Goal: Information Seeking & Learning: Learn about a topic

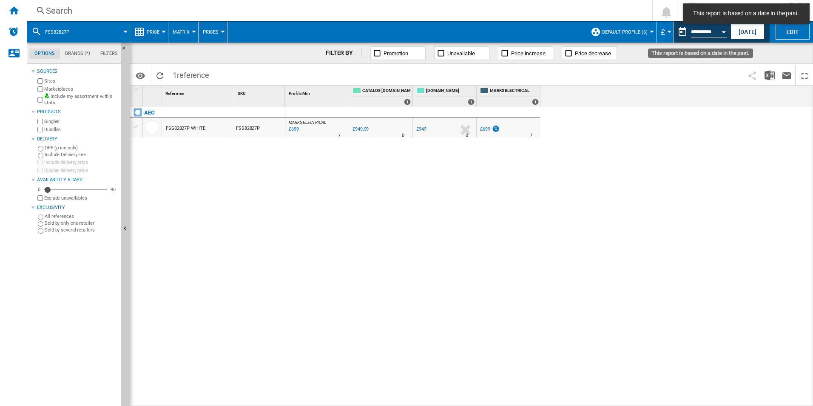
click at [722, 32] on div "Open calendar" at bounding box center [724, 32] width 4 height 2
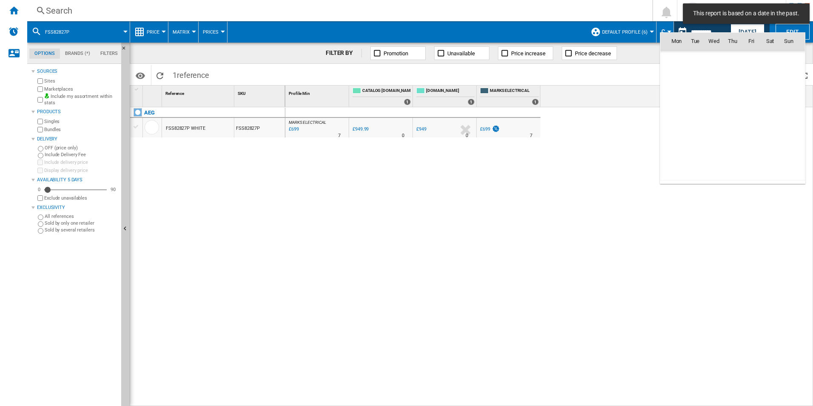
scroll to position [4058, 0]
click at [693, 91] on span "12" at bounding box center [695, 96] width 17 height 17
type input "**********"
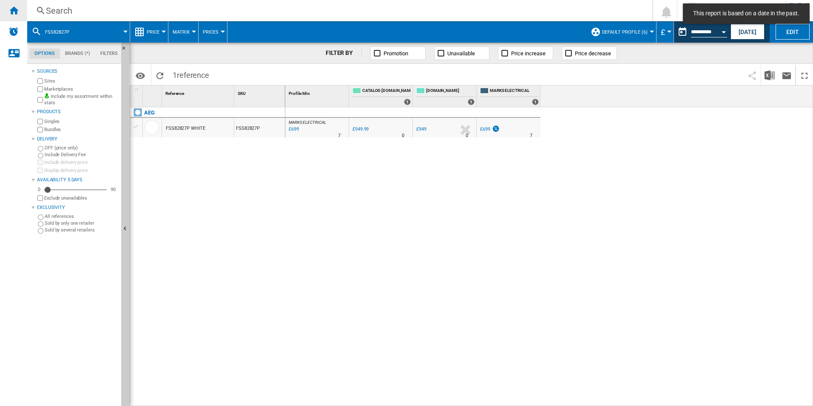
click at [20, 12] on div "Home" at bounding box center [13, 10] width 27 height 21
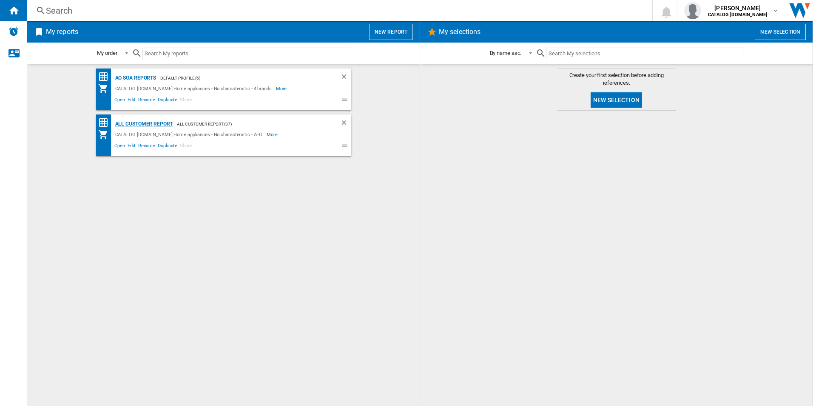
click at [140, 127] on div "All Customer Report" at bounding box center [143, 124] width 60 height 11
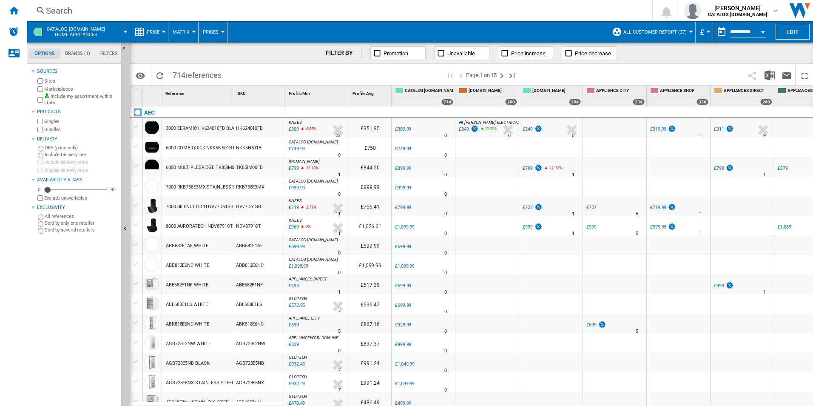
click at [767, 30] on button "Open calendar" at bounding box center [762, 30] width 15 height 15
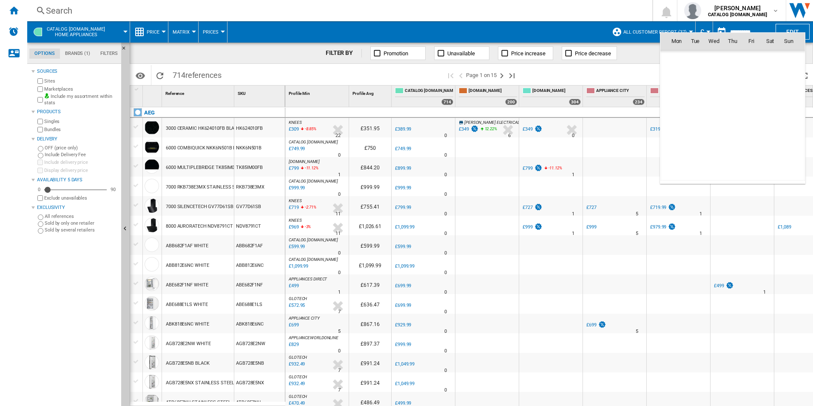
scroll to position [4058, 0]
click at [713, 97] on span "13" at bounding box center [714, 96] width 17 height 17
type input "**********"
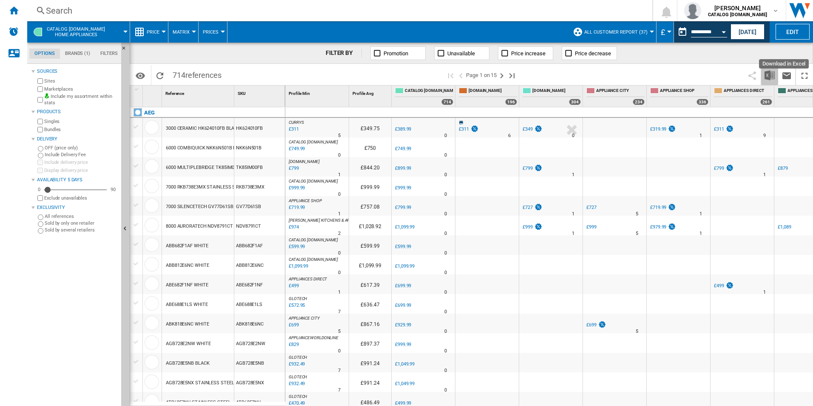
click at [767, 78] on img "Download in Excel" at bounding box center [770, 75] width 10 height 10
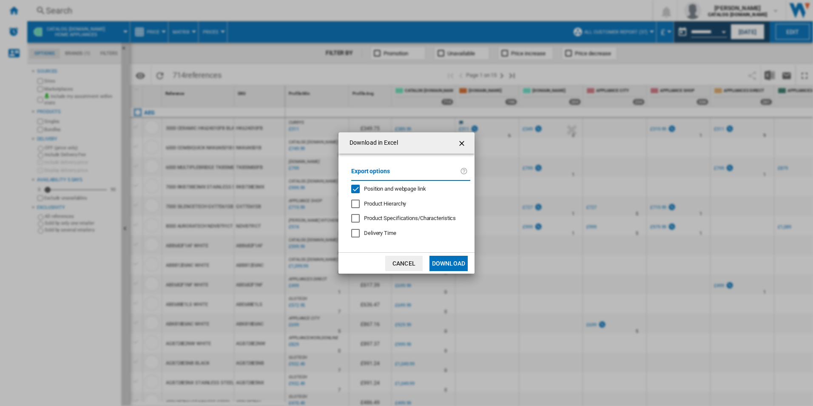
click at [399, 189] on span "Position and webpage link" at bounding box center [395, 188] width 62 height 6
click at [444, 259] on button "Download" at bounding box center [449, 263] width 38 height 15
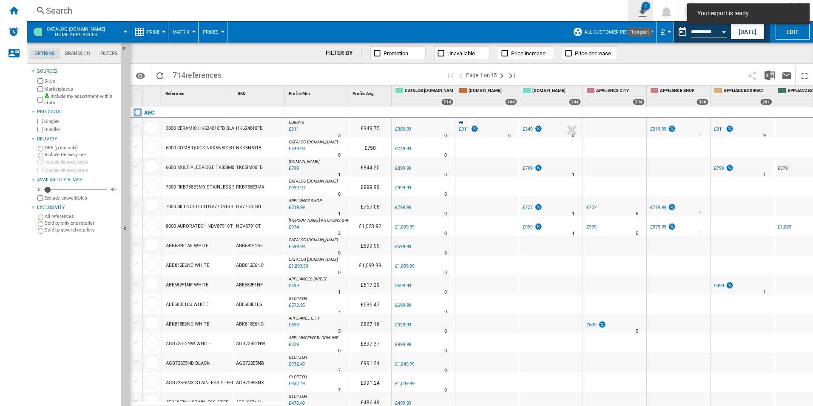
click at [640, 11] on ng-md-icon "1\a export" at bounding box center [641, 11] width 10 height 11
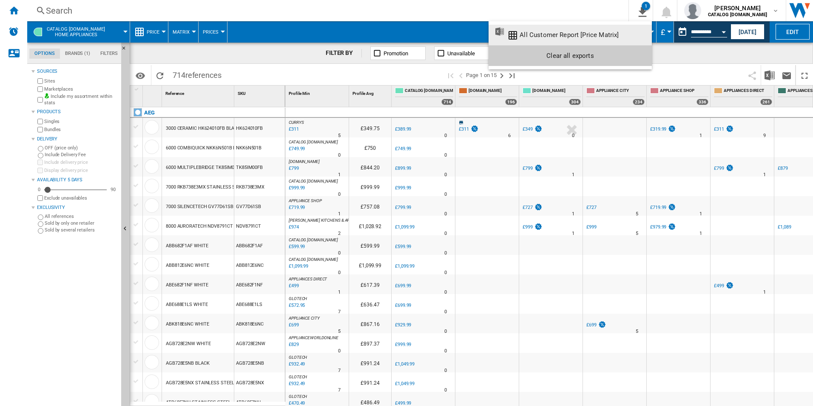
click at [567, 39] on button "All Customer Report [Price Matrix]" at bounding box center [570, 35] width 163 height 20
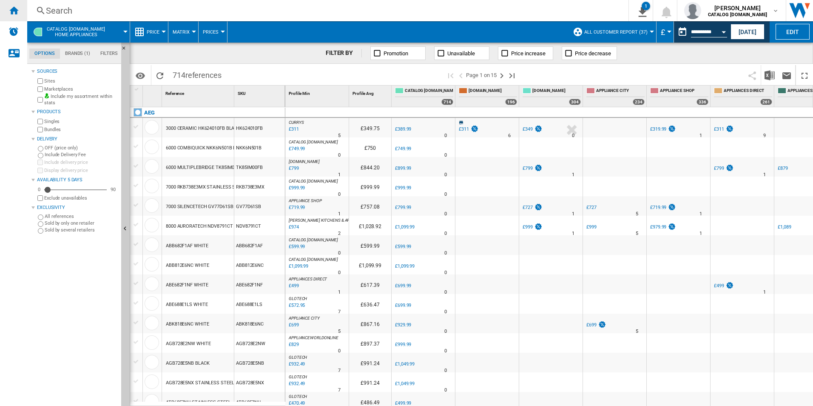
click at [18, 8] on ng-md-icon "Home" at bounding box center [14, 10] width 10 height 10
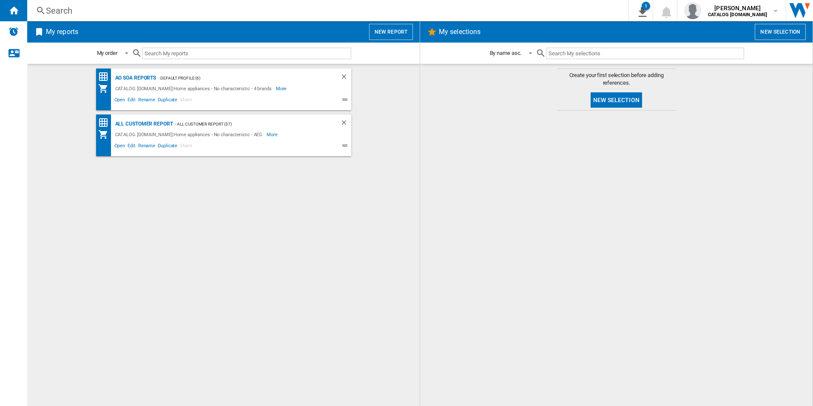
click at [177, 268] on div "AO SOA Reports - Default profile (6) CATALOG ELECTROLUX.UK:Home appliances - No…" at bounding box center [224, 234] width 376 height 333
click at [283, 209] on div "AO SOA Reports - Default profile (6) CATALOG ELECTROLUX.UK:Home appliances - No…" at bounding box center [224, 234] width 376 height 333
click at [326, 208] on div "AO SOA Reports - Default profile (6) CATALOG ELECTROLUX.UK:Home appliances - No…" at bounding box center [224, 234] width 376 height 333
click at [362, 301] on div "AO SOA Reports - Default profile (6) CATALOG ELECTROLUX.UK:Home appliances - No…" at bounding box center [224, 234] width 376 height 333
click at [277, 234] on div "AO SOA Reports - Default profile (6) CATALOG ELECTROLUX.UK:Home appliances - No…" at bounding box center [224, 234] width 376 height 333
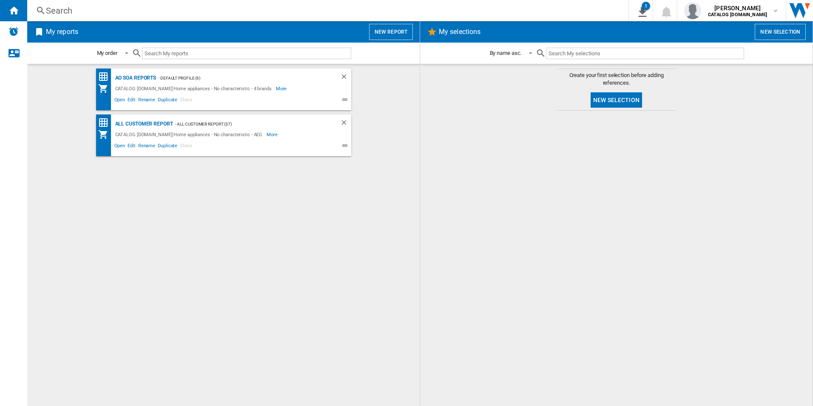
click at [320, 264] on div "AO SOA Reports - Default profile (6) CATALOG ELECTROLUX.UK:Home appliances - No…" at bounding box center [224, 234] width 376 height 333
click at [691, 245] on div at bounding box center [617, 258] width 376 height 287
click at [623, 187] on div at bounding box center [617, 258] width 376 height 287
click at [362, 283] on div "AO SOA Reports - Default profile (6) CATALOG ELECTROLUX.UK:Home appliances - No…" at bounding box center [224, 234] width 376 height 333
click at [330, 279] on div "AO SOA Reports - Default profile (6) CATALOG ELECTROLUX.UK:Home appliances - No…" at bounding box center [224, 234] width 376 height 333
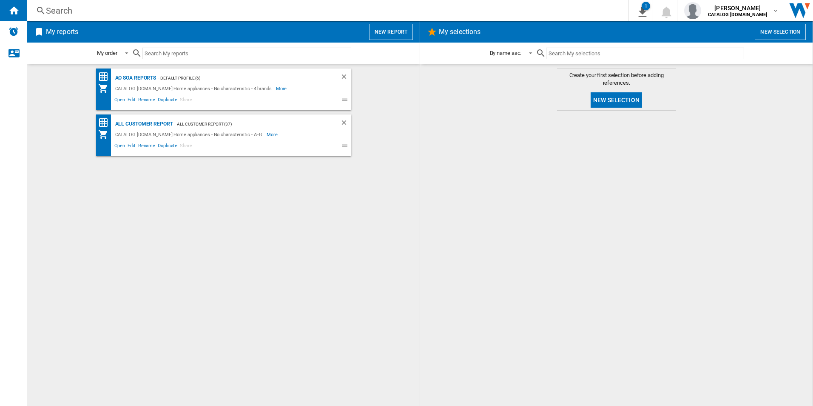
click at [599, 271] on div at bounding box center [617, 258] width 376 height 287
click at [307, 259] on div "AO SOA Reports - Default profile (6) CATALOG ELECTROLUX.UK:Home appliances - No…" at bounding box center [224, 234] width 376 height 333
click at [153, 80] on div "AO SOA Reports" at bounding box center [134, 78] width 43 height 11
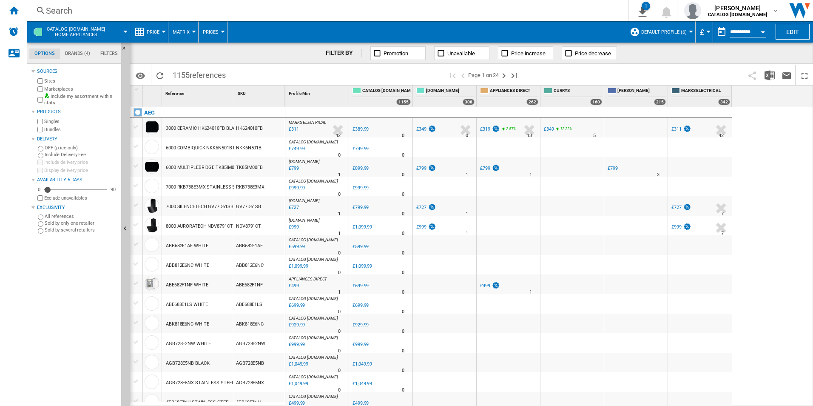
click at [130, 15] on div "Search" at bounding box center [326, 11] width 561 height 12
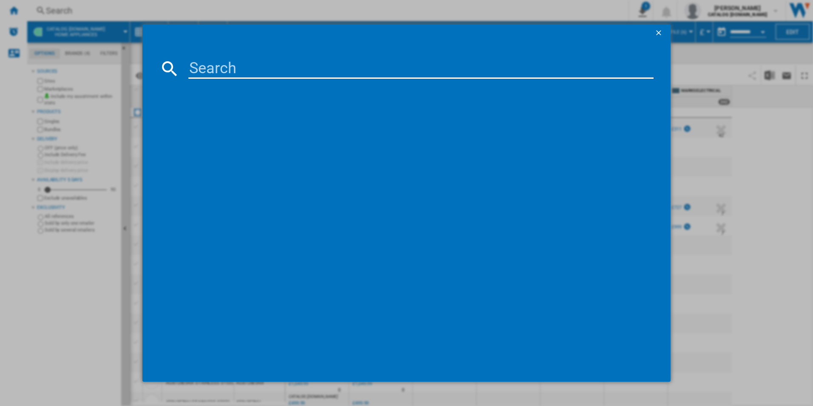
click at [212, 70] on input at bounding box center [421, 68] width 466 height 20
paste input "BSX23101XM"
type input "BSX23101XM"
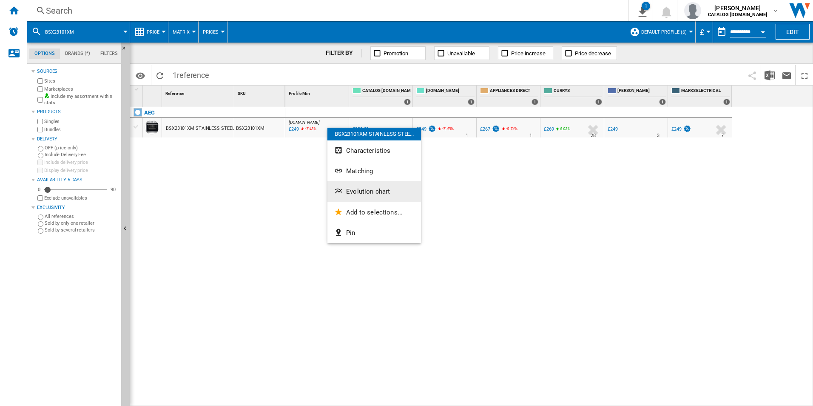
click at [360, 193] on span "Evolution chart" at bounding box center [368, 192] width 44 height 8
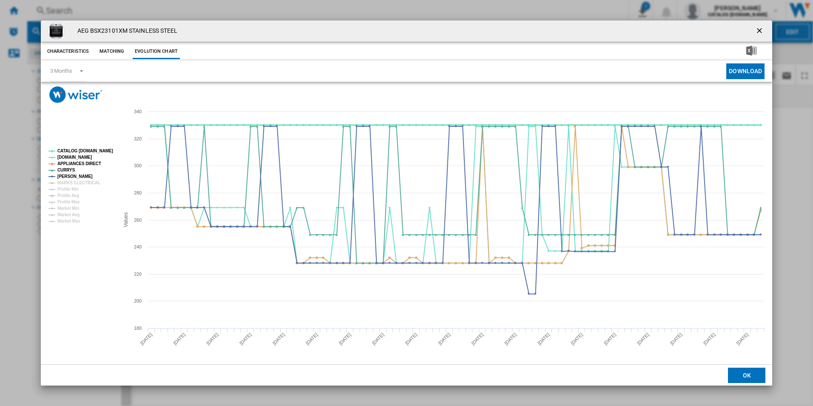
click at [79, 150] on tspan "CATALOG [DOMAIN_NAME]" at bounding box center [85, 150] width 56 height 5
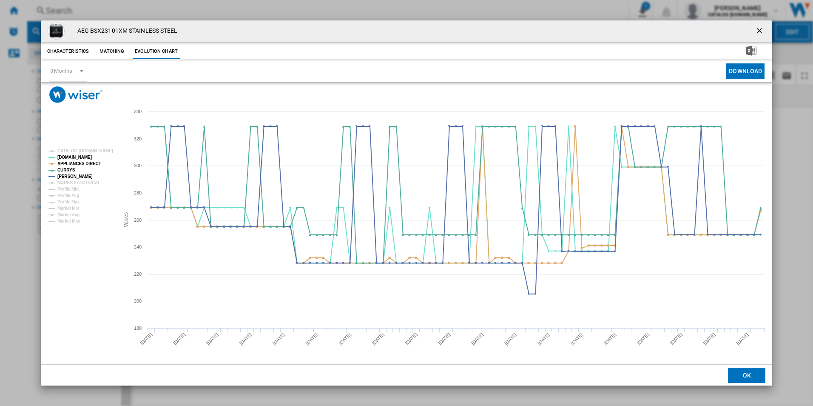
click at [91, 167] on rect "Product popup" at bounding box center [80, 185] width 71 height 81
click at [93, 164] on tspan "APPLIANCES DIRECT" at bounding box center [79, 163] width 44 height 5
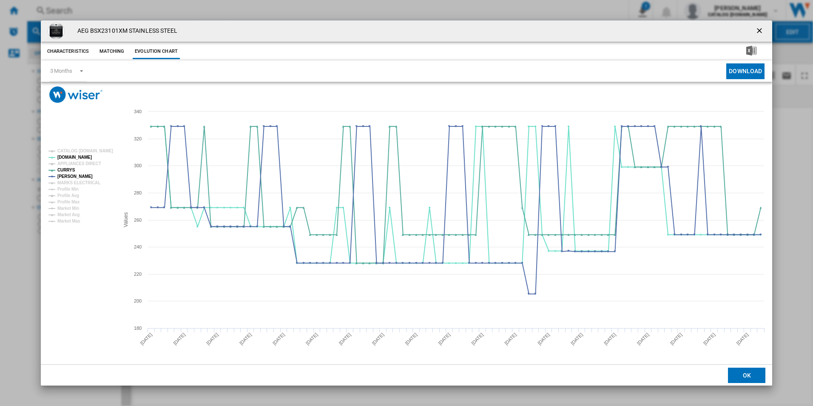
drag, startPoint x: 761, startPoint y: 30, endPoint x: 722, endPoint y: 26, distance: 39.3
click at [761, 30] on ng-md-icon "getI18NText('BUTTONS.CLOSE_DIALOG')" at bounding box center [760, 31] width 10 height 10
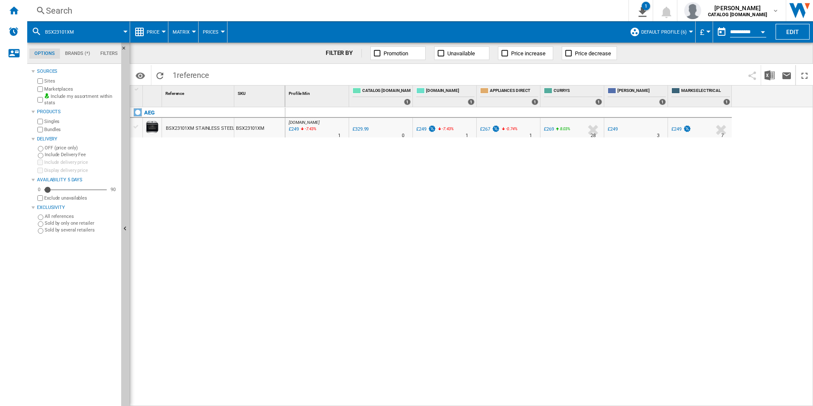
click at [528, 10] on div "Search" at bounding box center [326, 11] width 561 height 12
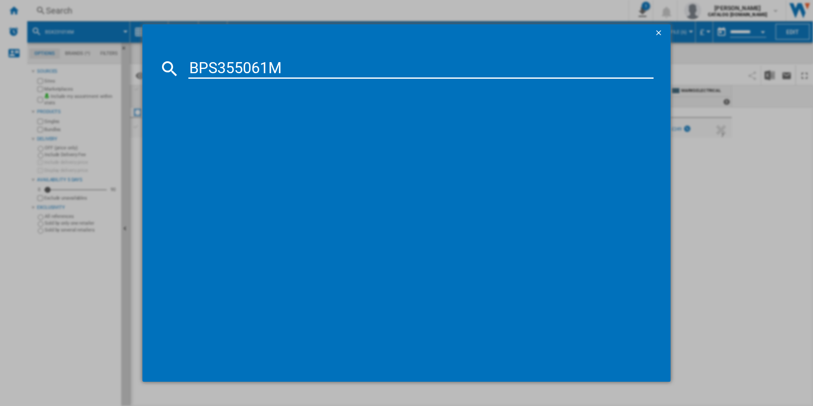
type input "BPS355061M"
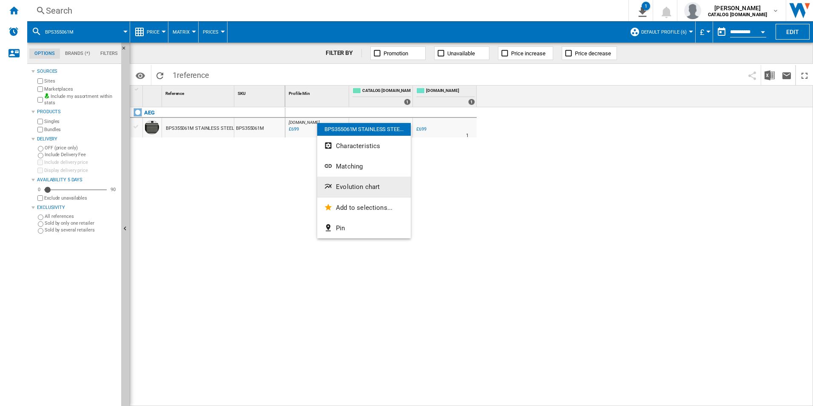
click at [348, 183] on span "Evolution chart" at bounding box center [358, 187] width 44 height 8
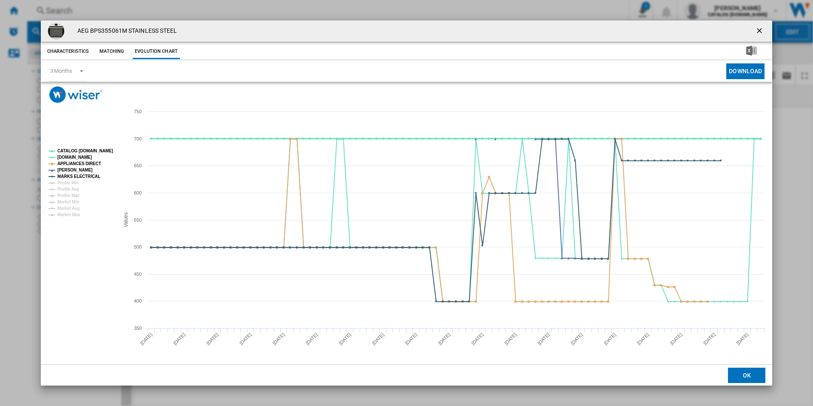
click at [92, 151] on tspan "CATALOG [DOMAIN_NAME]" at bounding box center [85, 150] width 56 height 5
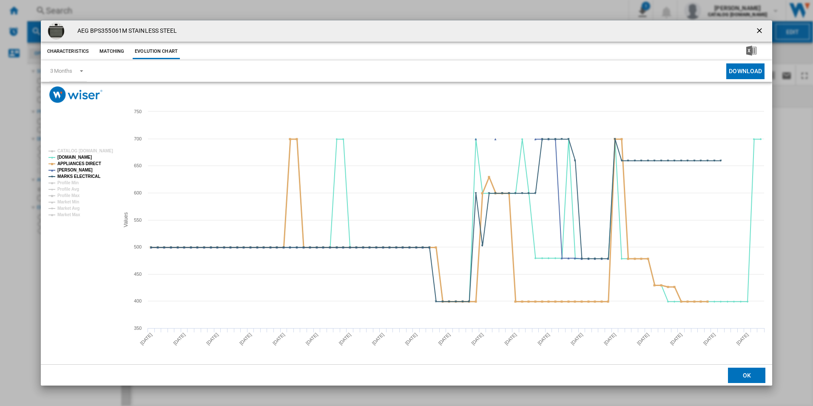
click at [96, 161] on tspan "APPLIANCES DIRECT" at bounding box center [79, 163] width 44 height 5
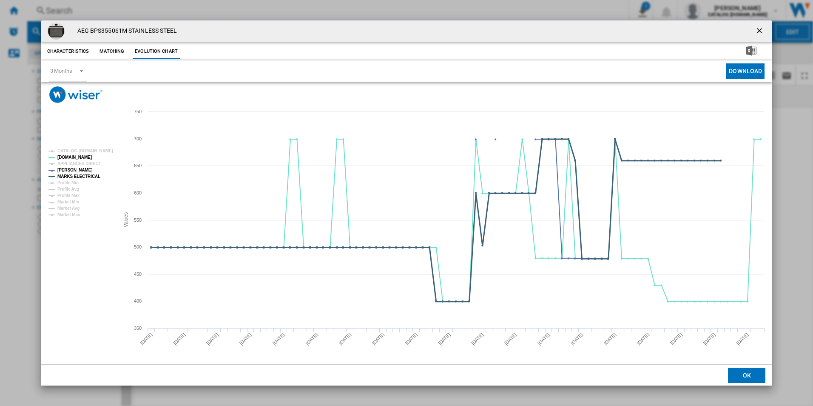
click at [91, 174] on tspan "MARKS ELECTRICAL" at bounding box center [78, 176] width 43 height 5
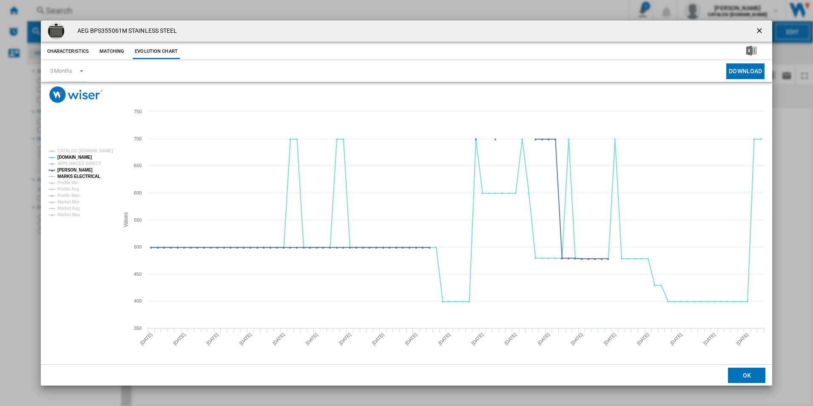
click at [91, 178] on tspan "MARKS ELECTRICAL" at bounding box center [78, 176] width 43 height 5
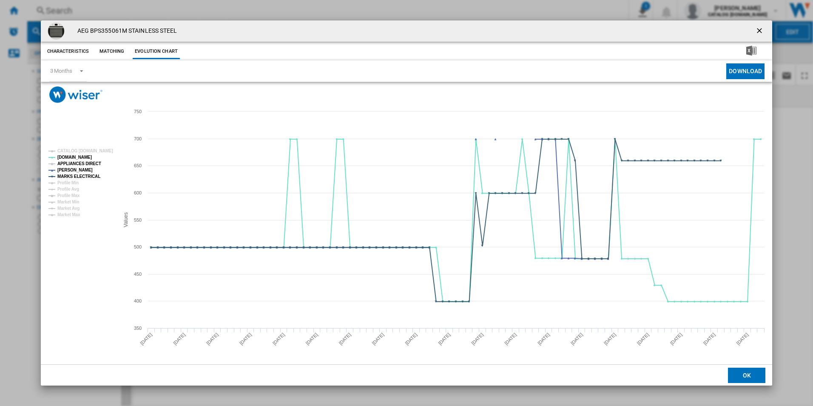
click at [94, 164] on tspan "APPLIANCES DIRECT" at bounding box center [79, 163] width 44 height 5
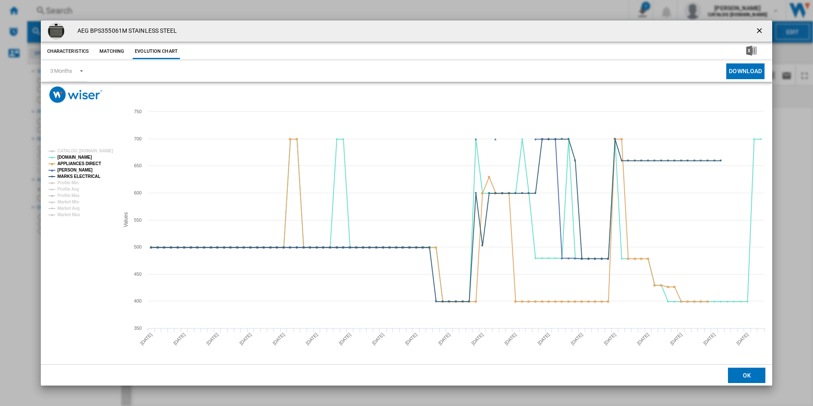
drag, startPoint x: 763, startPoint y: 30, endPoint x: 657, endPoint y: 31, distance: 106.4
click at [763, 30] on ng-md-icon "getI18NText('BUTTONS.CLOSE_DIALOG')" at bounding box center [760, 31] width 10 height 10
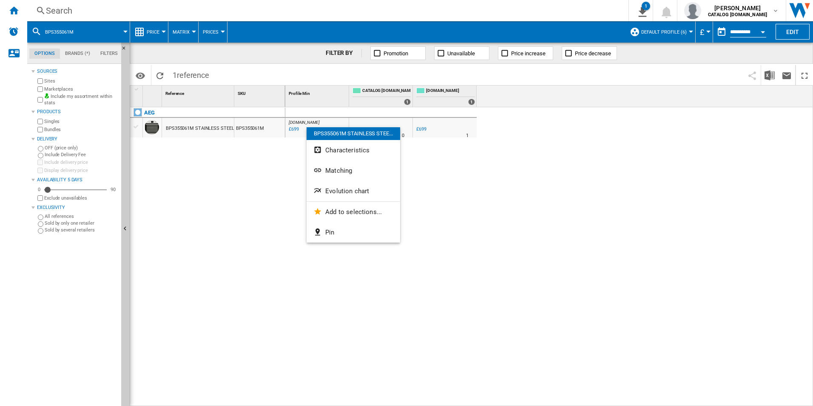
click at [342, 189] on span "Evolution chart" at bounding box center [347, 191] width 44 height 8
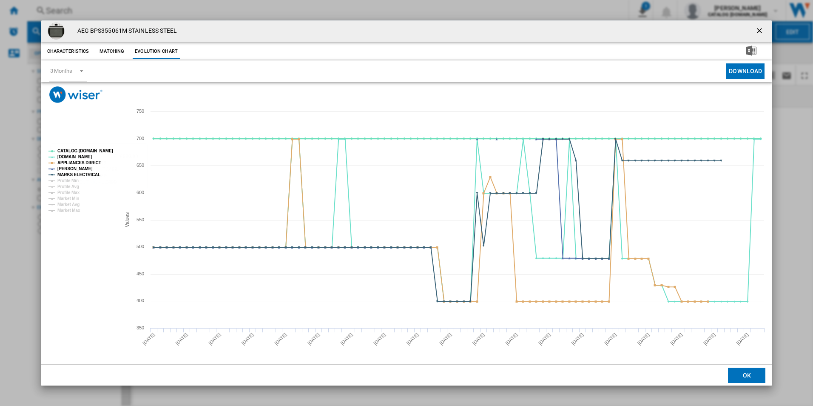
click at [104, 149] on tspan "CATALOG [DOMAIN_NAME]" at bounding box center [85, 150] width 56 height 5
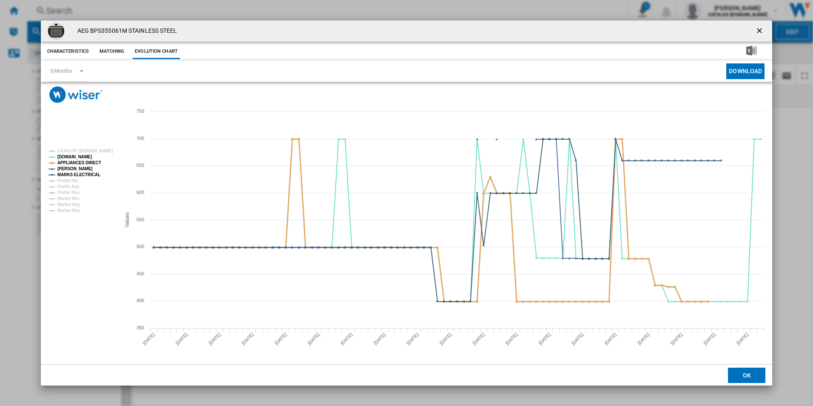
click at [91, 161] on tspan "APPLIANCES DIRECT" at bounding box center [79, 162] width 44 height 5
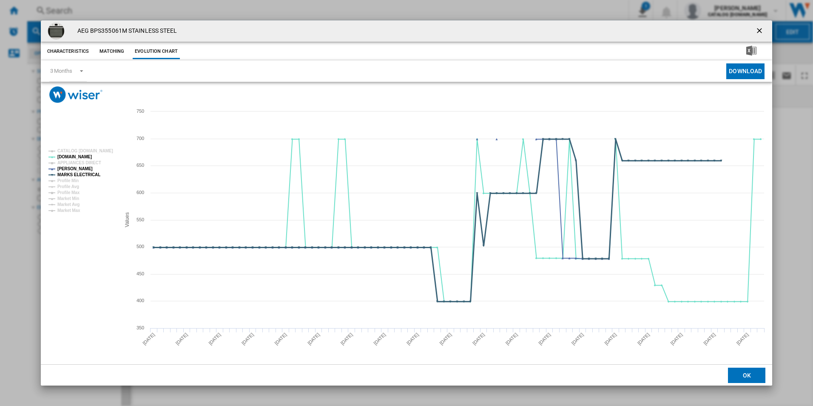
click at [88, 175] on tspan "MARKS ELECTRICAL" at bounding box center [78, 174] width 43 height 5
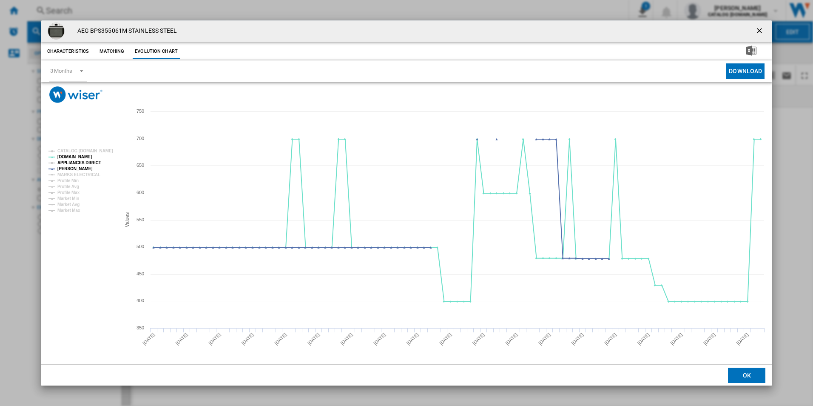
drag, startPoint x: 88, startPoint y: 161, endPoint x: 88, endPoint y: 166, distance: 5.1
click at [88, 161] on tspan "APPLIANCES DIRECT" at bounding box center [79, 162] width 44 height 5
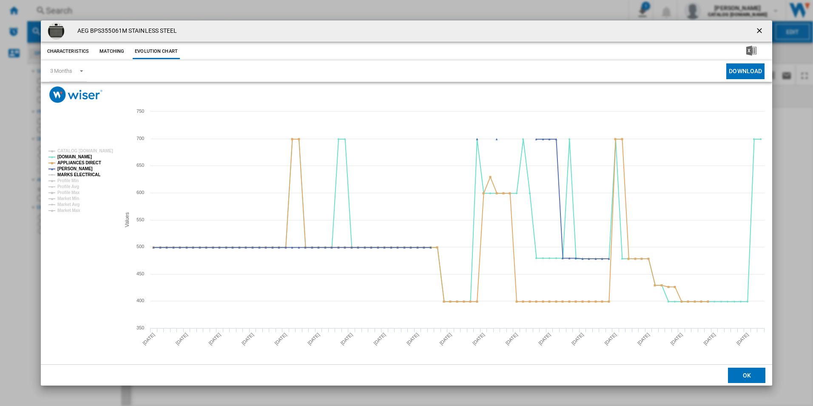
click at [88, 174] on tspan "MARKS ELECTRICAL" at bounding box center [78, 174] width 43 height 5
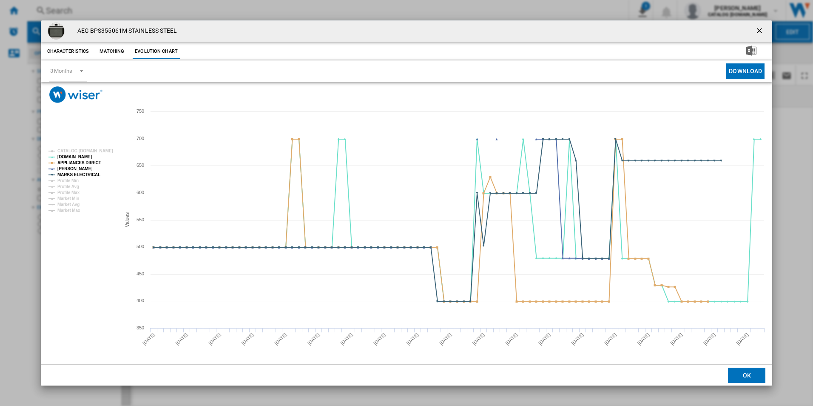
click at [764, 27] on ng-md-icon "getI18NText('BUTTONS.CLOSE_DIALOG')" at bounding box center [760, 31] width 10 height 10
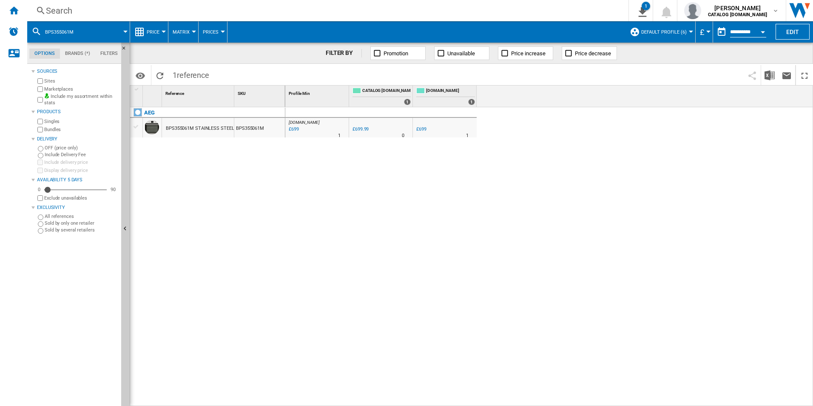
click at [380, 8] on div "Search" at bounding box center [326, 11] width 561 height 12
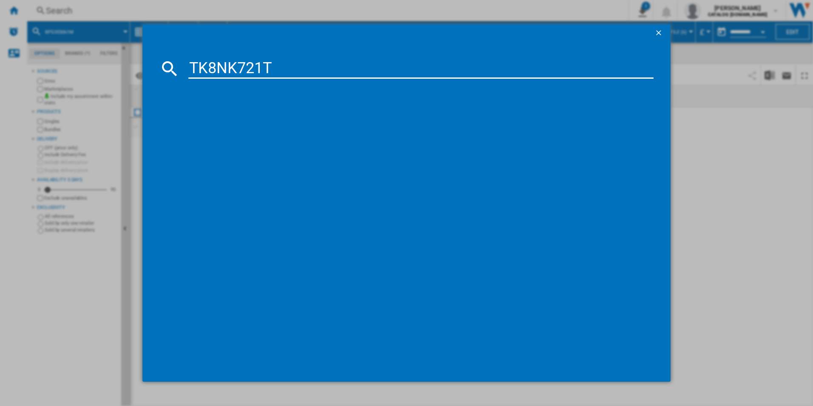
type input "TK8NK721T"
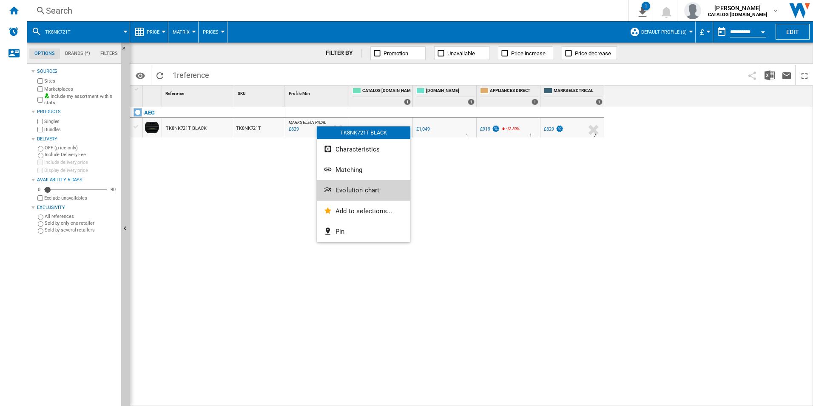
click at [355, 186] on span "Evolution chart" at bounding box center [358, 190] width 44 height 8
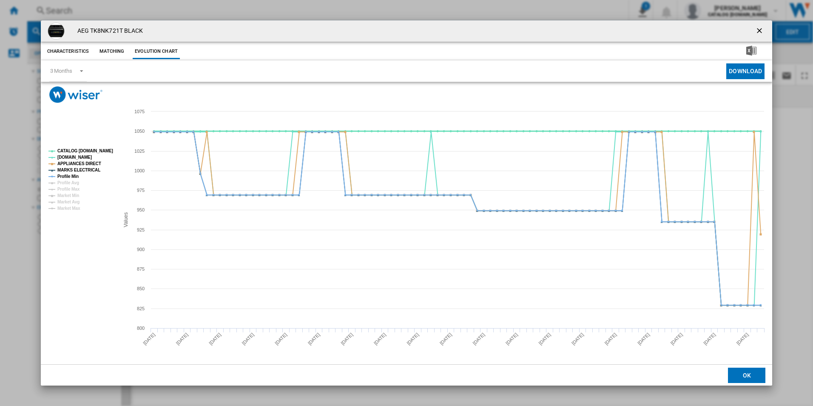
click at [88, 151] on tspan "CATALOG [DOMAIN_NAME]" at bounding box center [85, 150] width 56 height 5
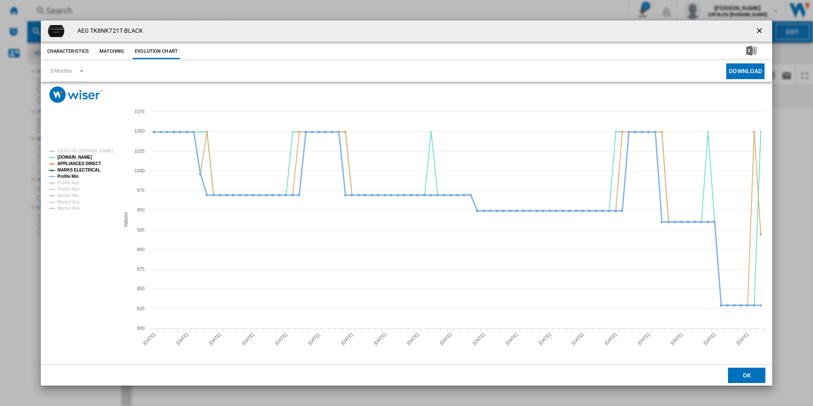
click at [68, 175] on tspan "Profile Min" at bounding box center [67, 176] width 21 height 5
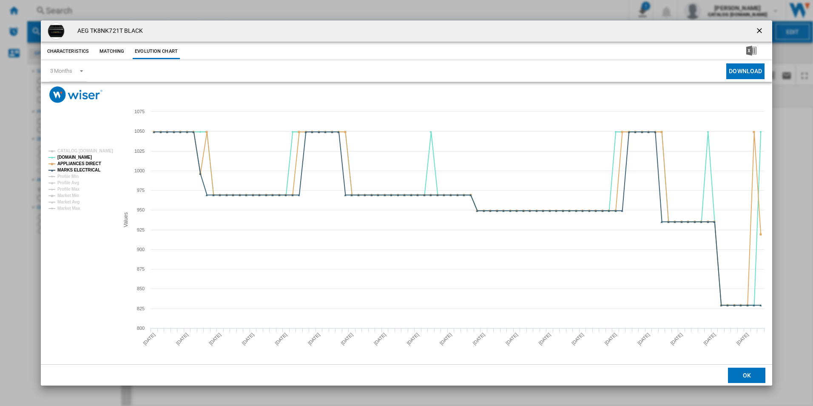
drag, startPoint x: 763, startPoint y: 28, endPoint x: 602, endPoint y: 55, distance: 163.6
click at [763, 28] on ng-md-icon "getI18NText('BUTTONS.CLOSE_DIALOG')" at bounding box center [760, 31] width 10 height 10
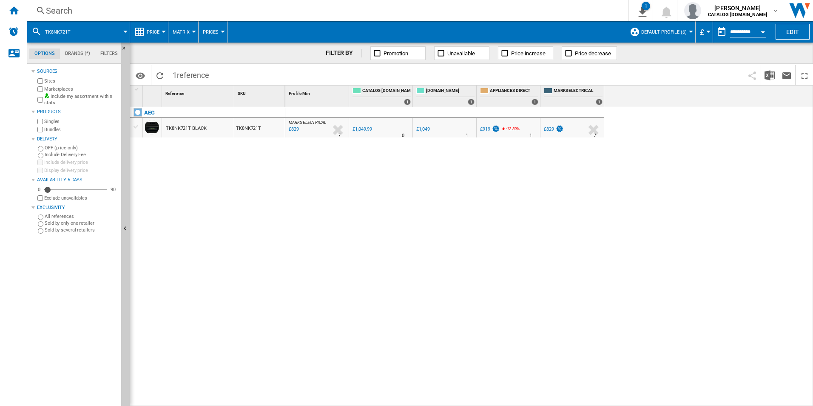
click at [374, 6] on div "Search" at bounding box center [326, 11] width 561 height 12
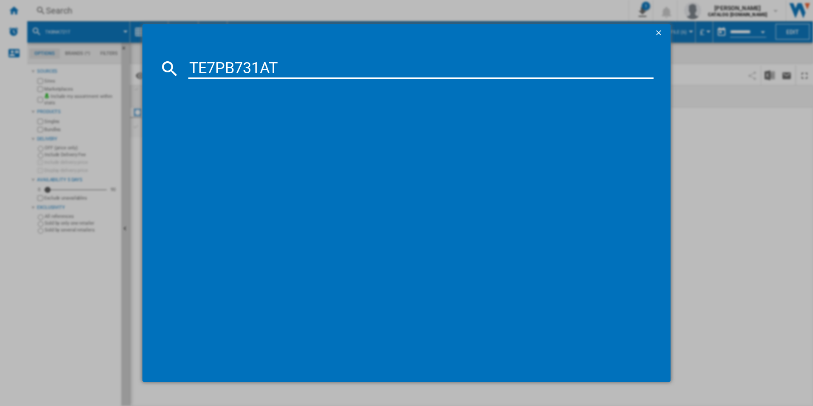
type input "TE7PB731AT"
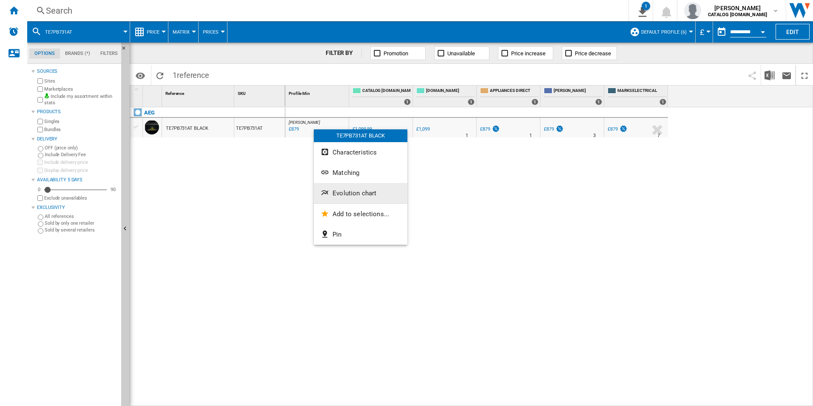
click at [379, 194] on button "Evolution chart" at bounding box center [361, 193] width 94 height 20
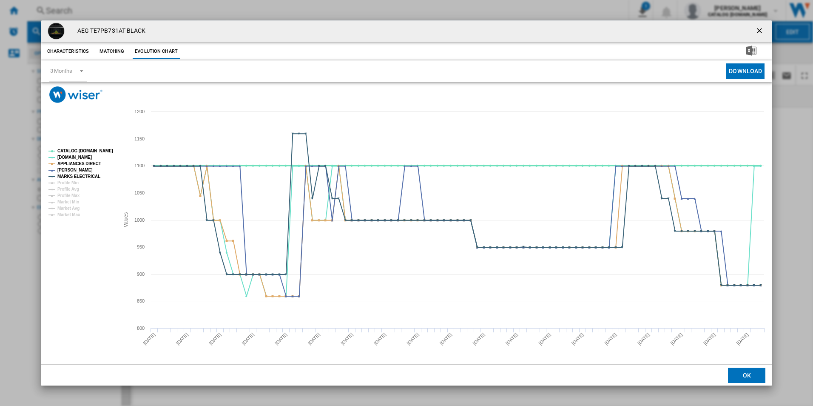
click at [90, 151] on tspan "CATALOG [DOMAIN_NAME]" at bounding box center [85, 150] width 56 height 5
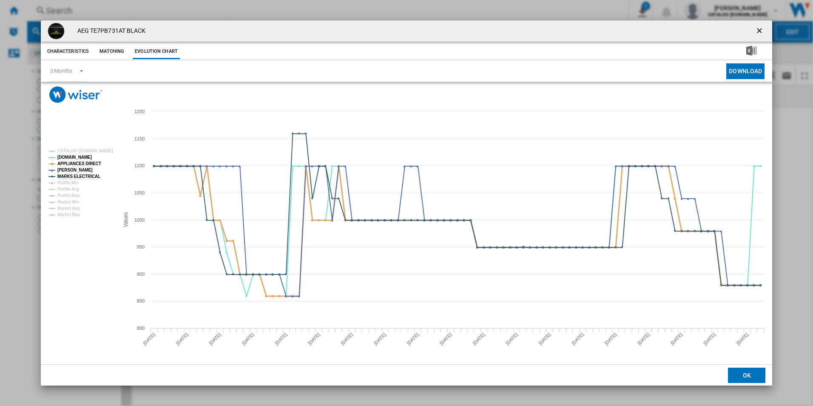
click at [88, 164] on tspan "APPLIANCES DIRECT" at bounding box center [79, 163] width 44 height 5
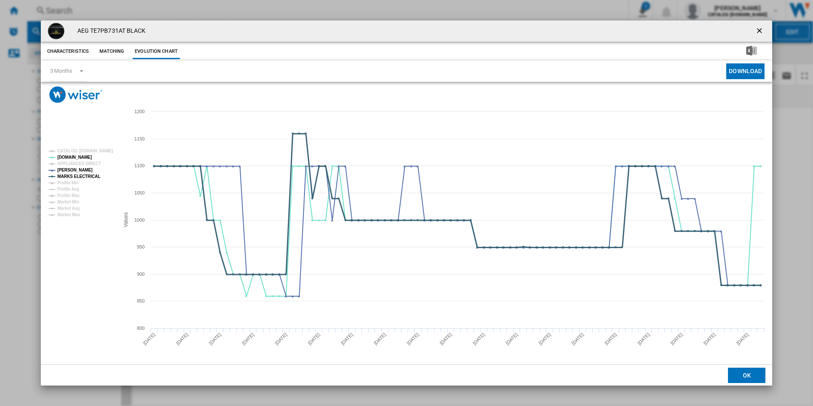
click at [91, 175] on tspan "MARKS ELECTRICAL" at bounding box center [78, 176] width 43 height 5
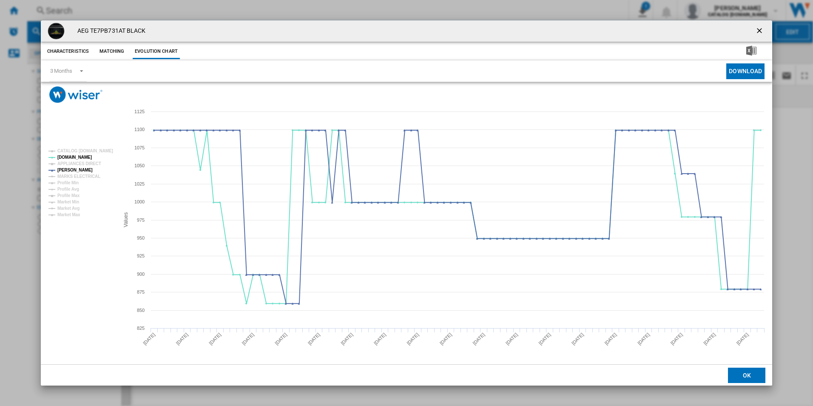
click at [96, 158] on rect "Product popup" at bounding box center [80, 182] width 71 height 75
click at [94, 164] on tspan "APPLIANCES DIRECT" at bounding box center [79, 163] width 44 height 5
click at [92, 177] on tspan "MARKS ELECTRICAL" at bounding box center [78, 176] width 43 height 5
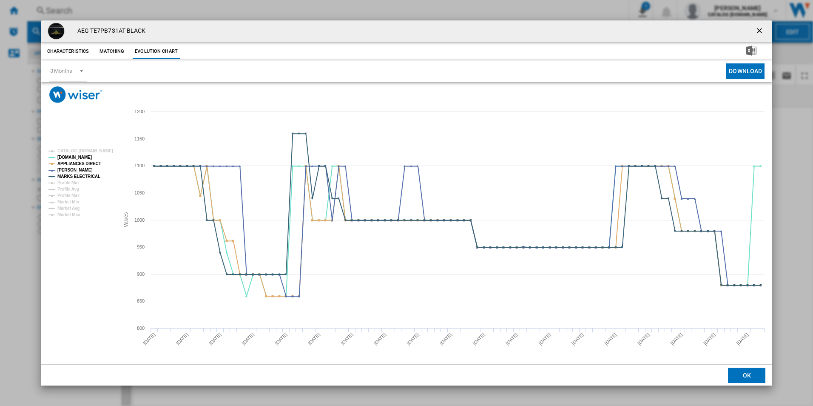
drag, startPoint x: 760, startPoint y: 30, endPoint x: 693, endPoint y: 30, distance: 66.8
click at [760, 30] on ng-md-icon "getI18NText('BUTTONS.CLOSE_DIALOG')" at bounding box center [760, 31] width 10 height 10
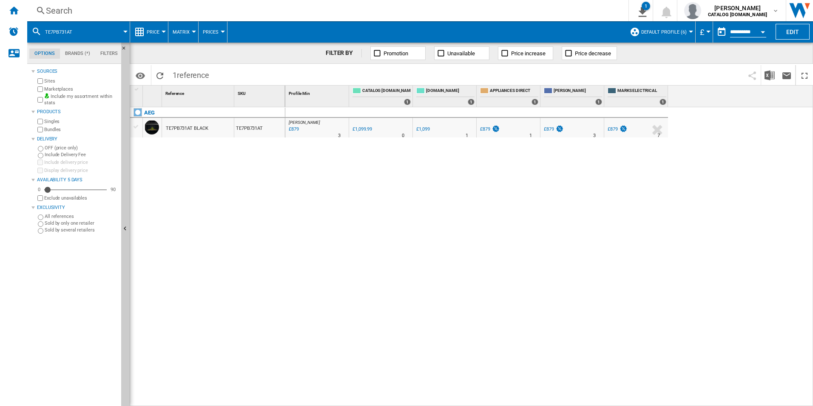
click at [516, 14] on div "Search" at bounding box center [326, 11] width 561 height 12
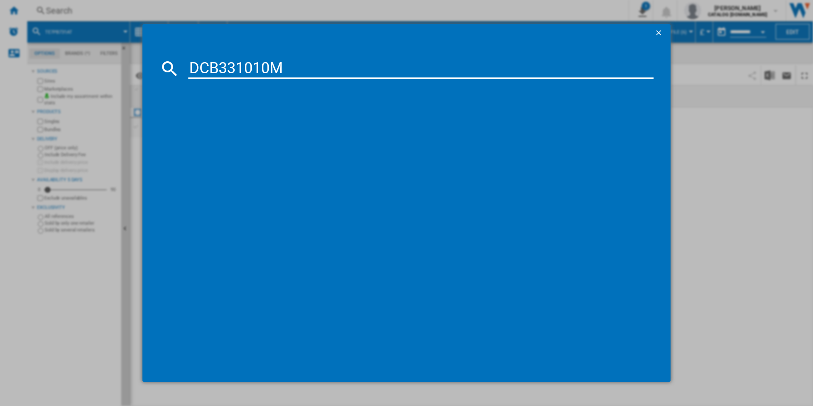
type input "DCB331010M"
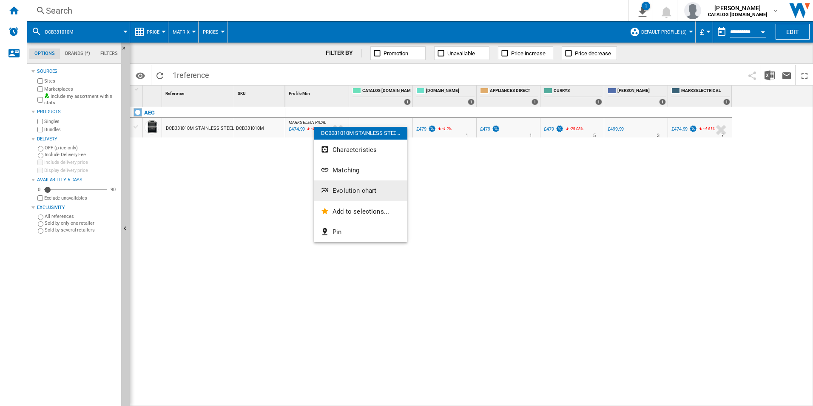
click at [351, 189] on span "Evolution chart" at bounding box center [355, 191] width 44 height 8
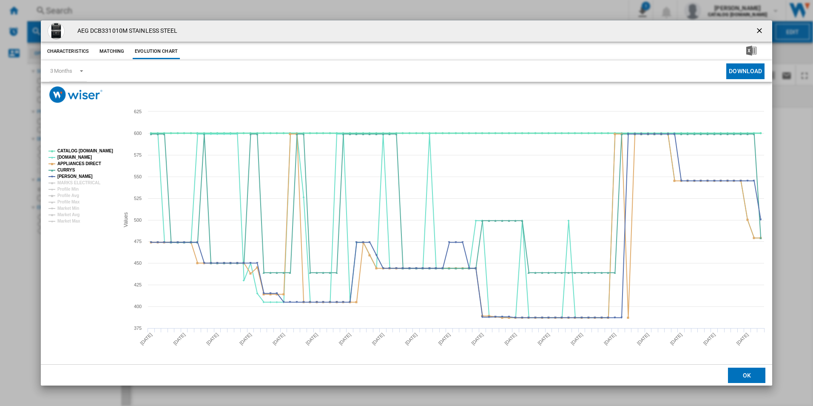
click at [96, 151] on tspan "CATALOG [DOMAIN_NAME]" at bounding box center [85, 150] width 56 height 5
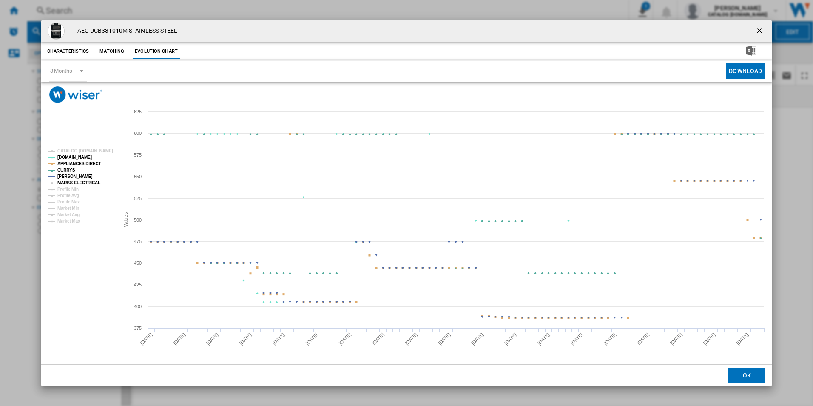
click at [84, 182] on tspan "MARKS ELECTRICAL" at bounding box center [78, 182] width 43 height 5
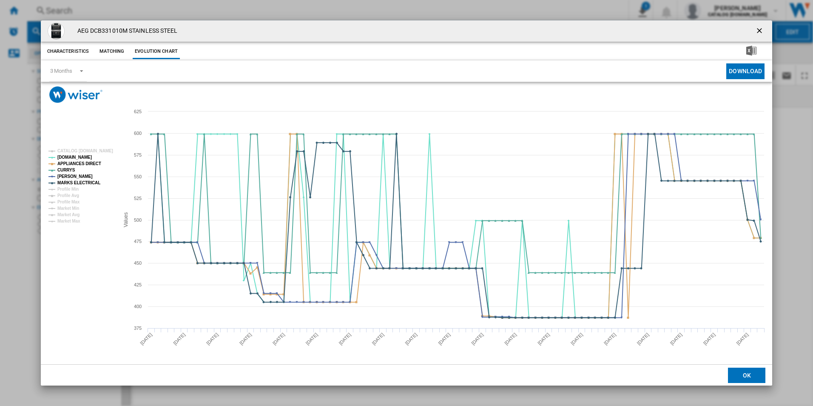
click at [759, 27] on ng-md-icon "getI18NText('BUTTONS.CLOSE_DIALOG')" at bounding box center [760, 31] width 10 height 10
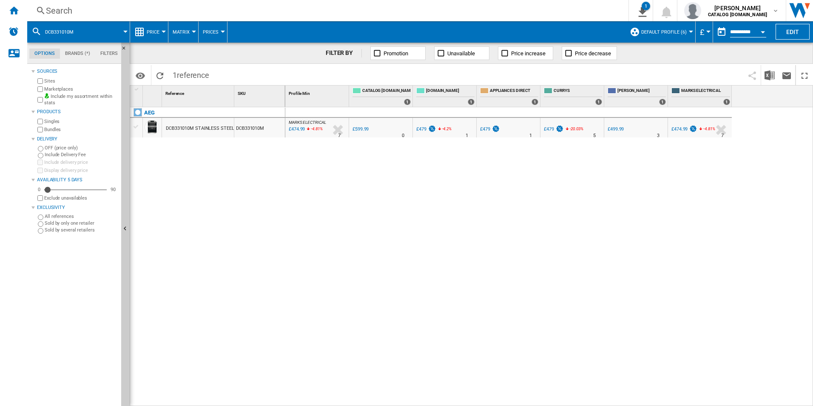
click at [408, 6] on div "Search" at bounding box center [326, 11] width 561 height 12
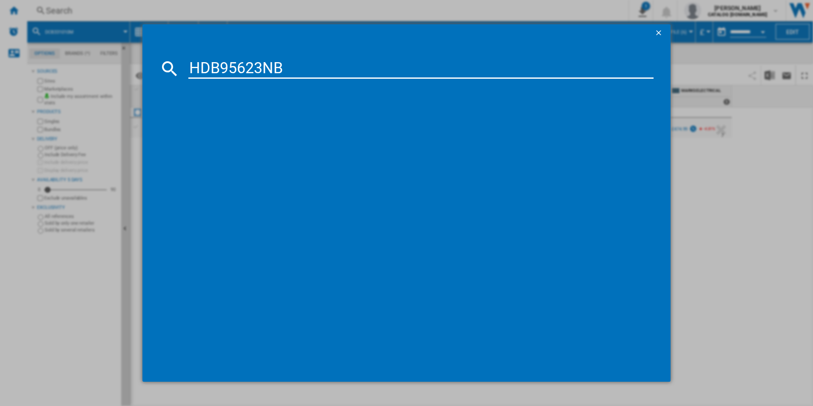
type input "HDB95623NB"
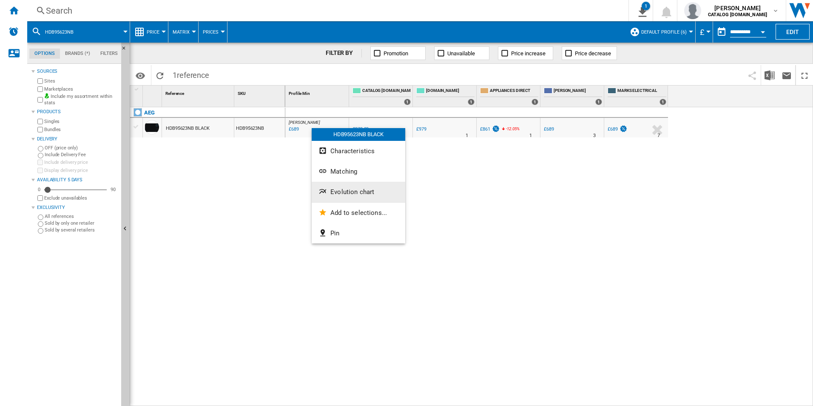
click at [342, 188] on span "Evolution chart" at bounding box center [353, 192] width 44 height 8
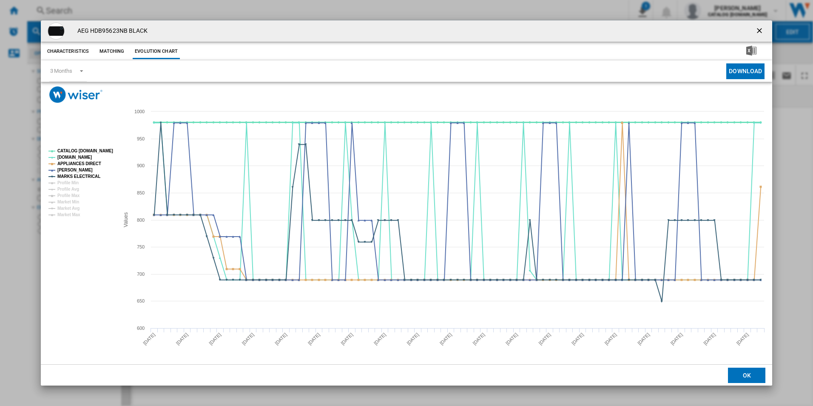
click at [92, 151] on tspan "CATALOG [DOMAIN_NAME]" at bounding box center [85, 150] width 56 height 5
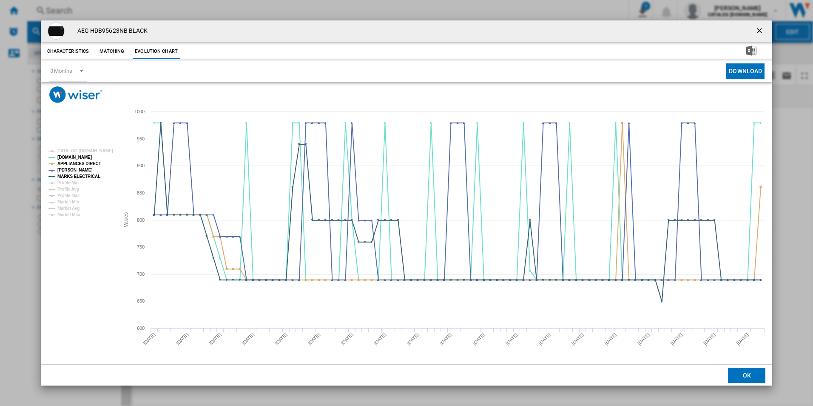
drag, startPoint x: 761, startPoint y: 31, endPoint x: 754, endPoint y: 31, distance: 6.8
click at [761, 31] on ng-md-icon "getI18NText('BUTTONS.CLOSE_DIALOG')" at bounding box center [760, 31] width 10 height 10
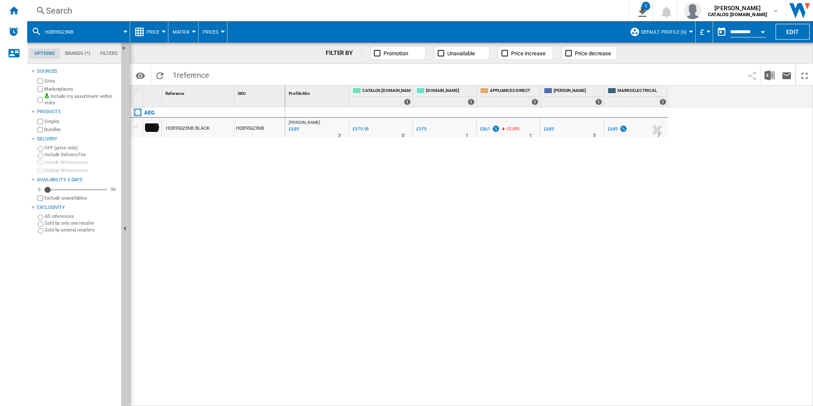
click at [531, 10] on div "Search" at bounding box center [326, 11] width 561 height 12
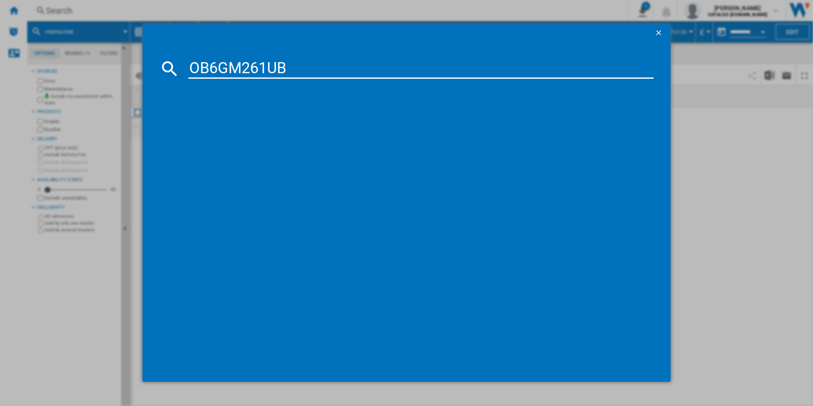
type input "OB6GM261UB"
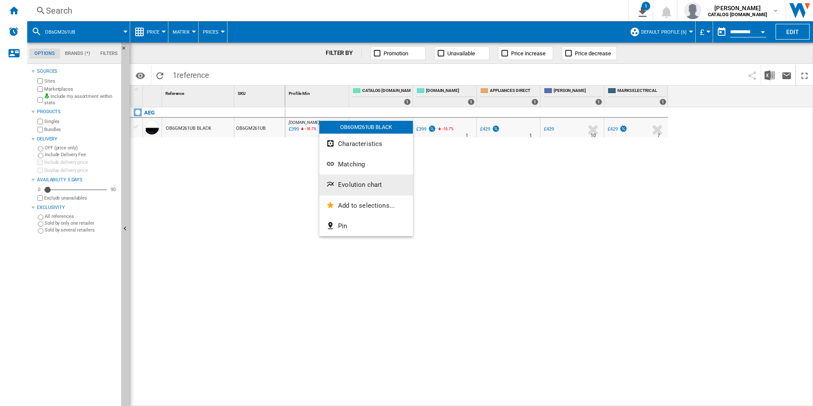
click at [348, 185] on span "Evolution chart" at bounding box center [360, 185] width 44 height 8
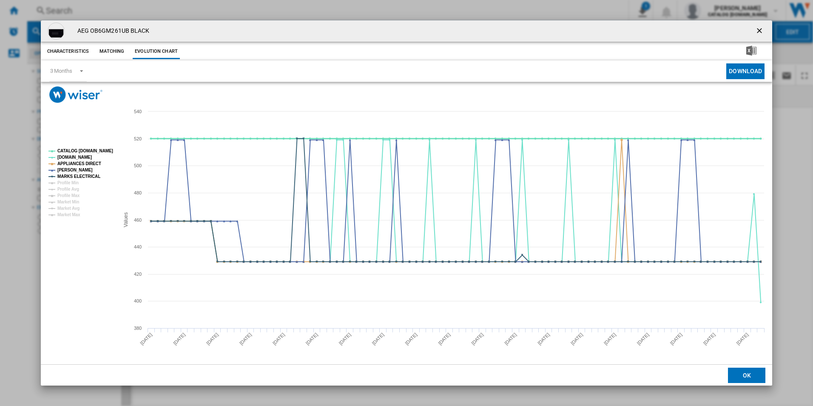
click at [93, 151] on tspan "CATALOG [DOMAIN_NAME]" at bounding box center [85, 150] width 56 height 5
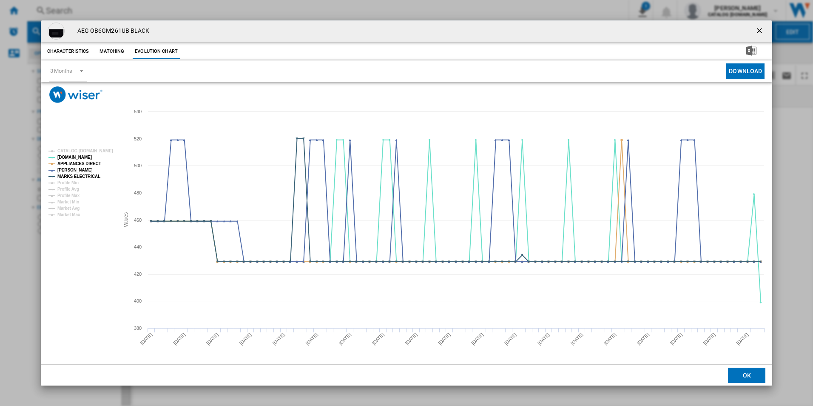
drag, startPoint x: 759, startPoint y: 28, endPoint x: 714, endPoint y: 26, distance: 45.1
click at [758, 27] on ng-md-icon "getI18NText('BUTTONS.CLOSE_DIALOG')" at bounding box center [760, 31] width 10 height 10
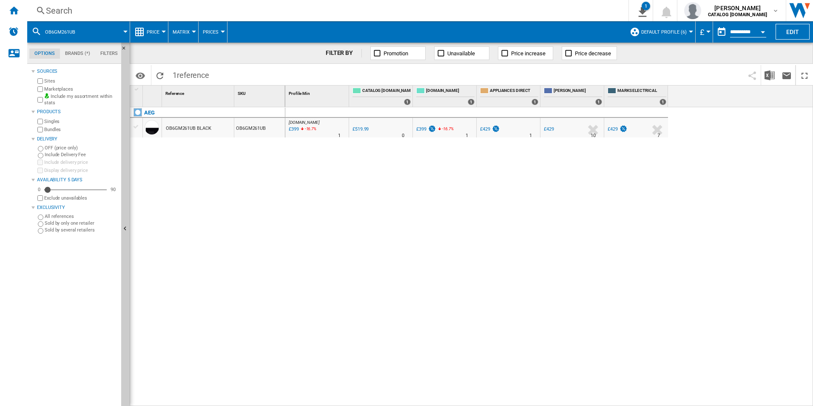
click at [514, 15] on div "Search" at bounding box center [326, 11] width 561 height 12
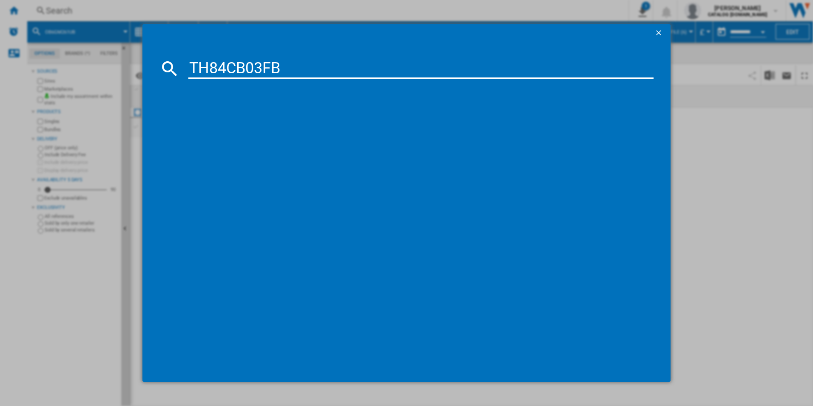
type input "TH84CB03FB"
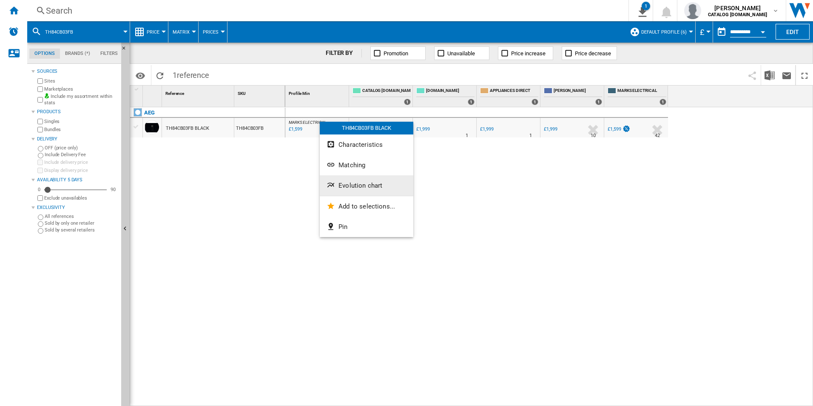
click at [344, 186] on span "Evolution chart" at bounding box center [361, 186] width 44 height 8
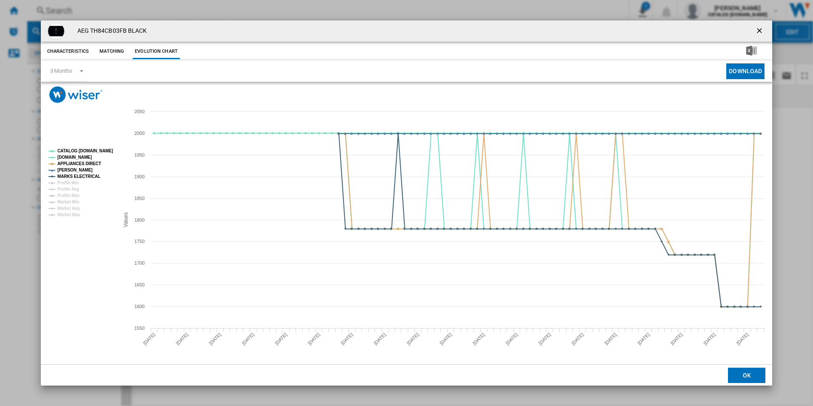
drag, startPoint x: 112, startPoint y: 150, endPoint x: 94, endPoint y: 150, distance: 17.9
click at [110, 150] on g "CATALOG ELECTROLUX.UK AO.COM APPLIANCES DIRECT JOHN LEWIS MARKS ELECTRICAL Prof…" at bounding box center [80, 182] width 71 height 75
click at [94, 150] on tspan "CATALOG [DOMAIN_NAME]" at bounding box center [85, 150] width 56 height 5
drag, startPoint x: 760, startPoint y: 32, endPoint x: 749, endPoint y: 31, distance: 11.2
click at [760, 32] on ng-md-icon "getI18NText('BUTTONS.CLOSE_DIALOG')" at bounding box center [760, 31] width 10 height 10
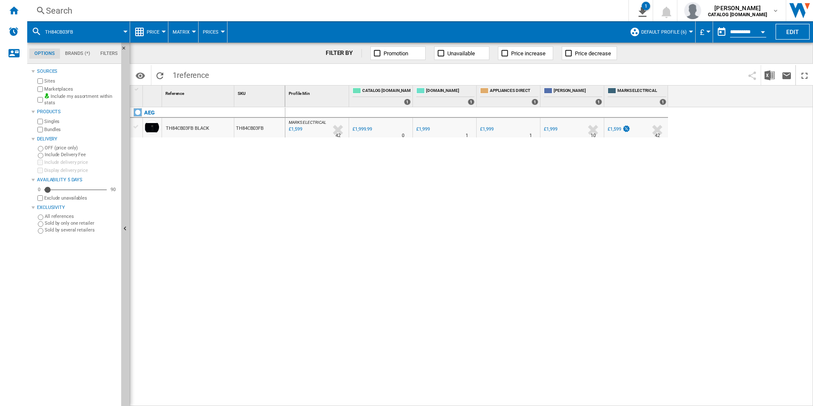
click at [503, 12] on div "Search" at bounding box center [326, 11] width 561 height 12
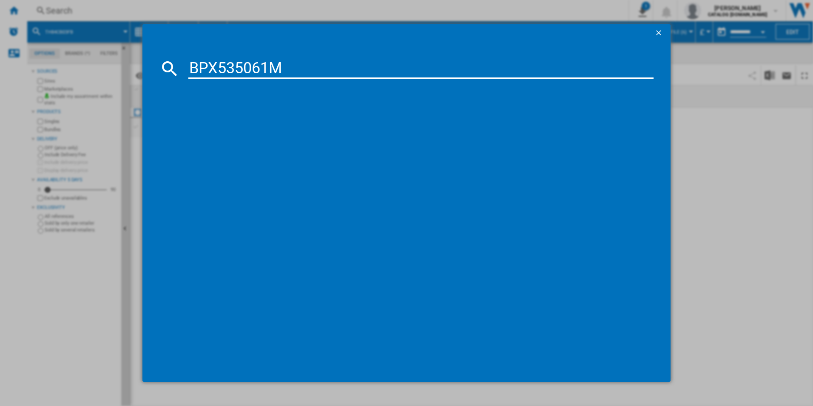
type input "BPX535061M"
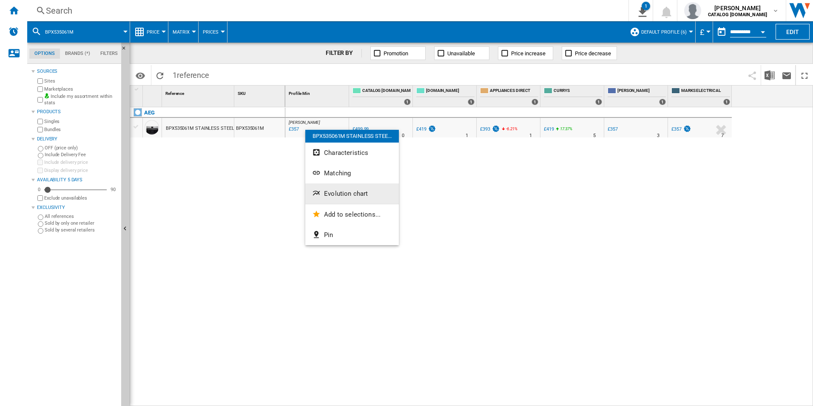
click at [348, 195] on span "Evolution chart" at bounding box center [346, 194] width 44 height 8
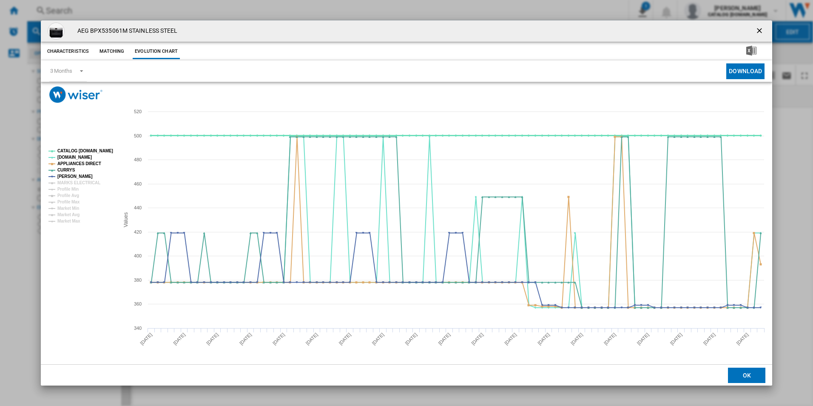
click at [95, 150] on tspan "CATALOG [DOMAIN_NAME]" at bounding box center [85, 150] width 56 height 5
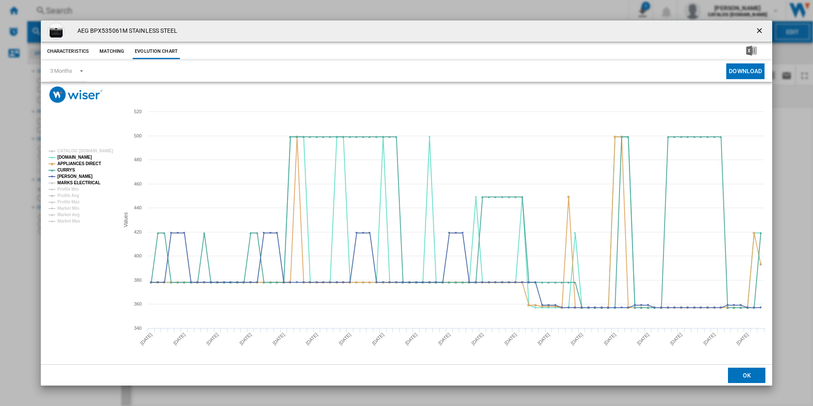
click at [88, 182] on tspan "MARKS ELECTRICAL" at bounding box center [78, 182] width 43 height 5
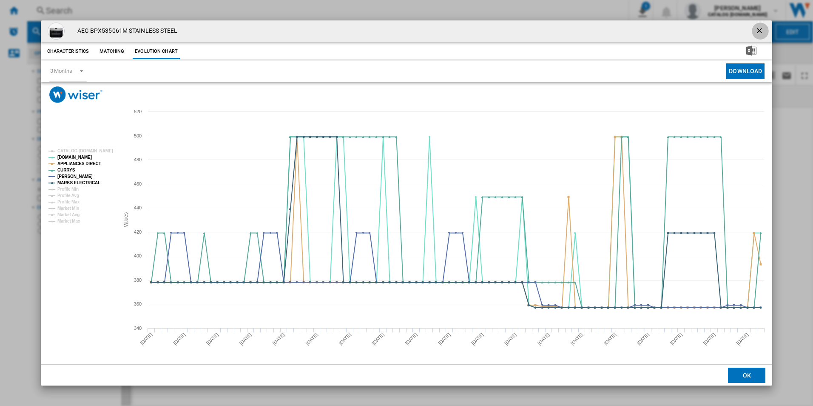
click at [758, 26] on ng-md-icon "getI18NText('BUTTONS.CLOSE_DIALOG')" at bounding box center [760, 31] width 10 height 10
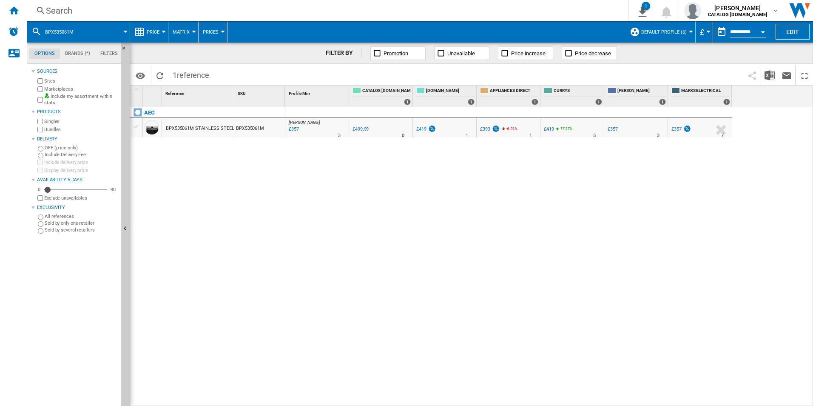
click at [462, 221] on div "JOHN LEWIS : UK JOHN LEWIS -28.6 % £357 % N/A 3 JOHN LEWIS : UK JOHN LEWIS 0.0 …" at bounding box center [549, 256] width 528 height 299
drag, startPoint x: 465, startPoint y: 242, endPoint x: 435, endPoint y: 217, distance: 39.9
click at [465, 242] on div "JOHN LEWIS : UK JOHN LEWIS -28.6 % £357 % N/A 3 JOHN LEWIS : UK JOHN LEWIS 0.0 …" at bounding box center [549, 256] width 528 height 299
click at [342, 9] on div "Search" at bounding box center [326, 11] width 561 height 12
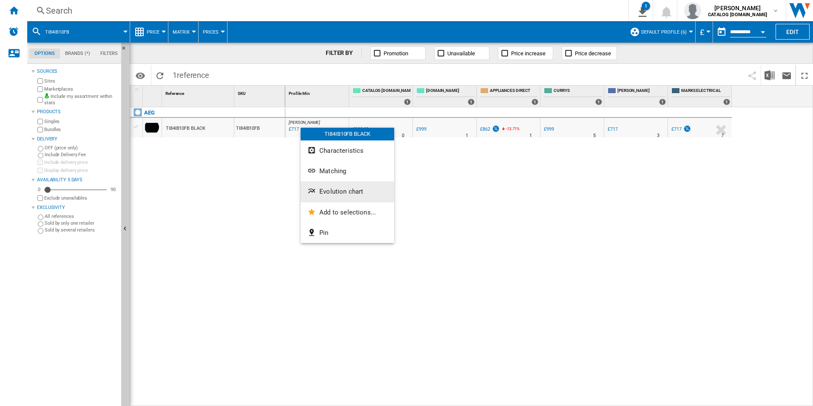
click at [332, 195] on button "Evolution chart" at bounding box center [348, 191] width 94 height 20
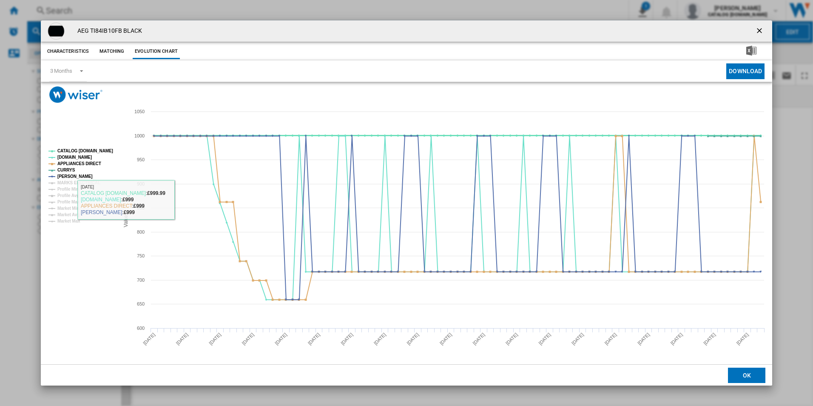
click at [101, 152] on tspan "CATALOG [DOMAIN_NAME]" at bounding box center [85, 150] width 56 height 5
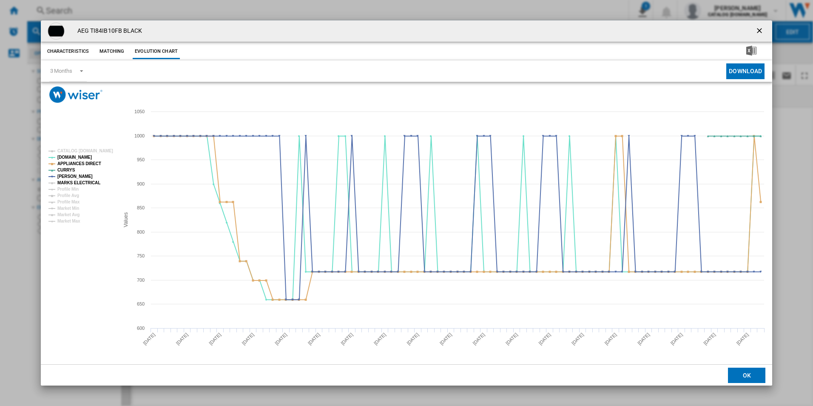
click at [87, 184] on tspan "MARKS ELECTRICAL" at bounding box center [78, 182] width 43 height 5
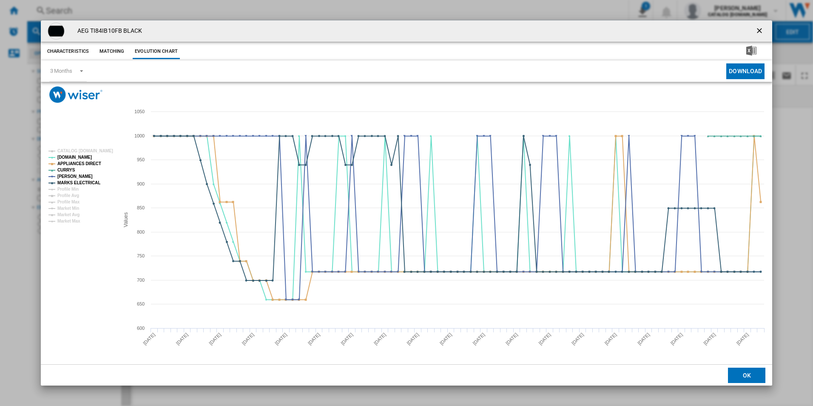
drag, startPoint x: 764, startPoint y: 30, endPoint x: 759, endPoint y: 30, distance: 4.7
click at [764, 30] on ng-md-icon "getI18NText('BUTTONS.CLOSE_DIALOG')" at bounding box center [760, 31] width 10 height 10
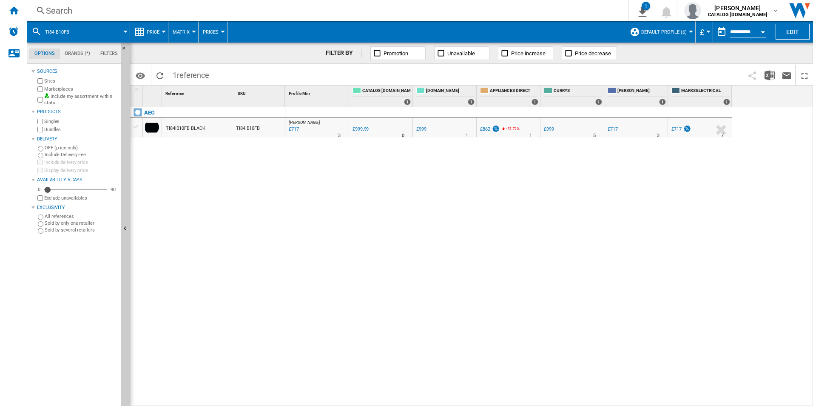
click at [539, 14] on div "Search" at bounding box center [326, 11] width 561 height 12
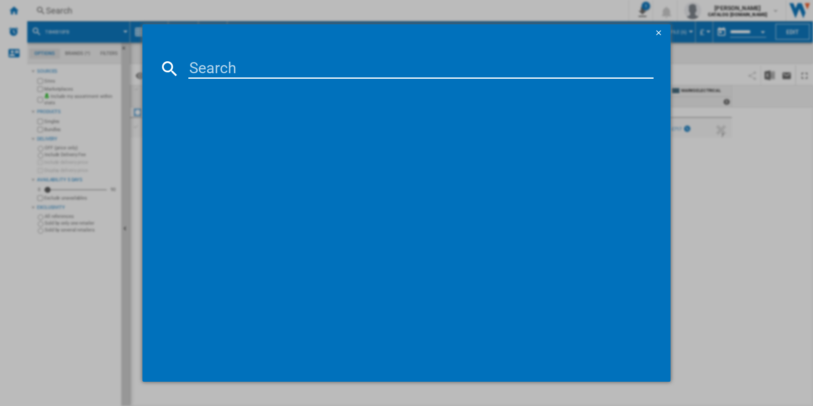
type input "TO64IB00FZ"
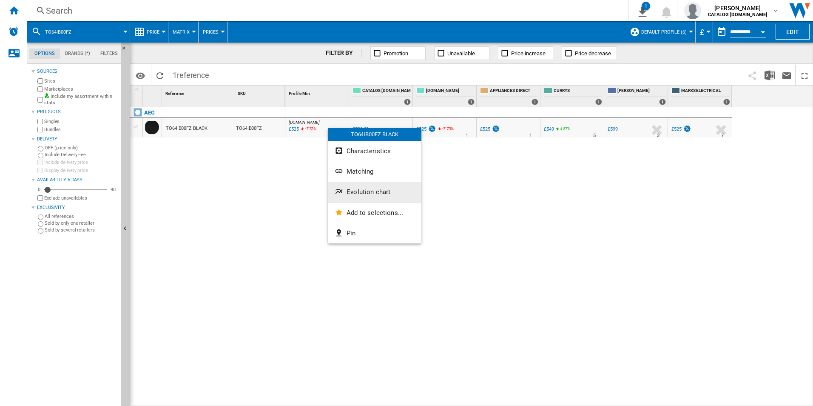
click at [353, 200] on button "Evolution chart" at bounding box center [375, 192] width 94 height 20
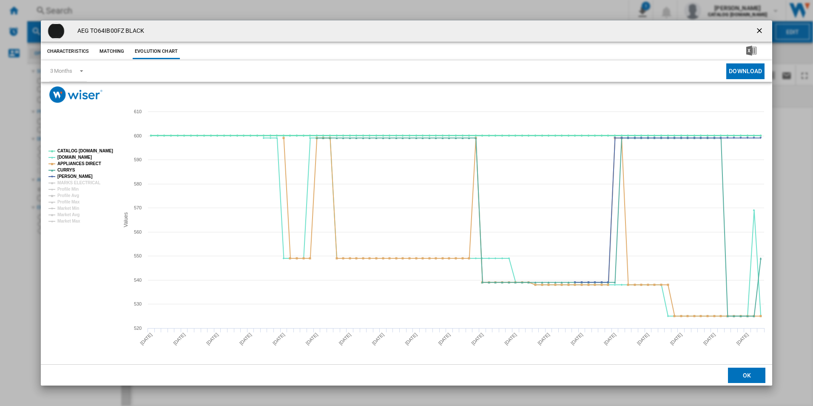
click at [102, 151] on tspan "CATALOG [DOMAIN_NAME]" at bounding box center [85, 150] width 56 height 5
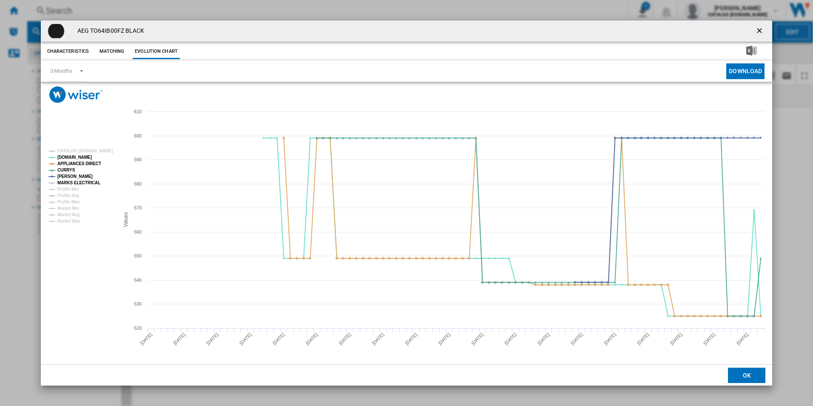
click at [86, 182] on tspan "MARKS ELECTRICAL" at bounding box center [78, 182] width 43 height 5
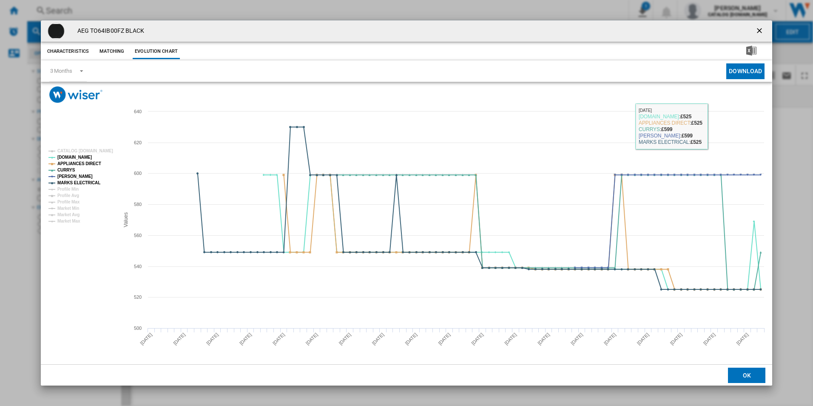
drag, startPoint x: 761, startPoint y: 31, endPoint x: 747, endPoint y: 29, distance: 13.7
click at [761, 31] on ng-md-icon "getI18NText('BUTTONS.CLOSE_DIALOG')" at bounding box center [760, 31] width 10 height 10
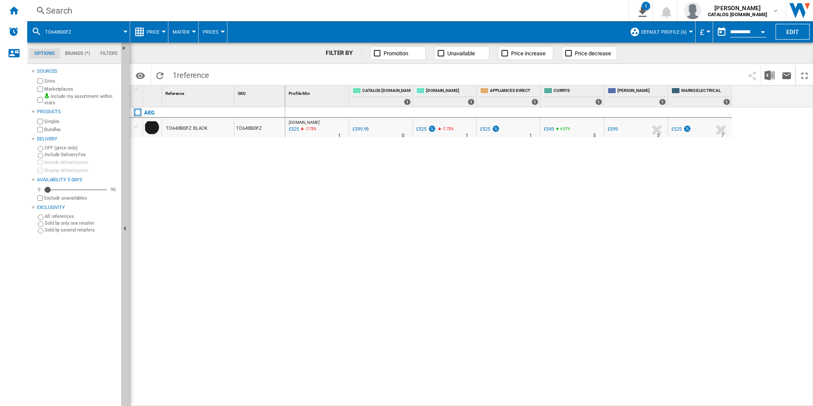
click at [541, 4] on div "Search Search 0 1 [PERSON_NAME] CATALOG [DOMAIN_NAME] CATALOG [DOMAIN_NAME] My …" at bounding box center [420, 10] width 786 height 21
click at [539, 12] on div "Search" at bounding box center [326, 11] width 561 height 12
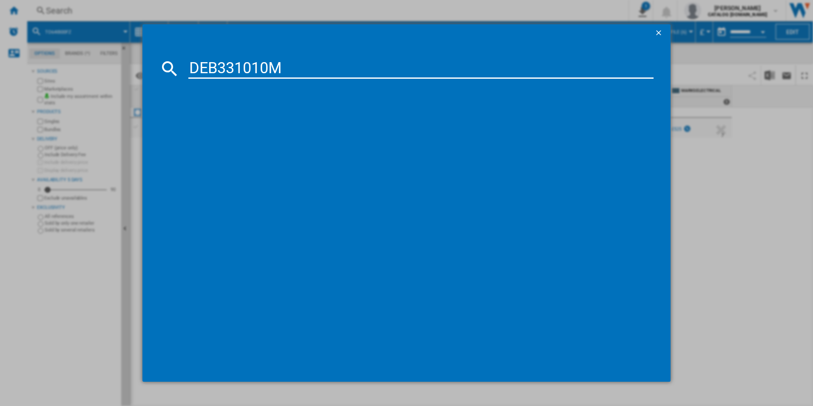
type input "DEB331010M"
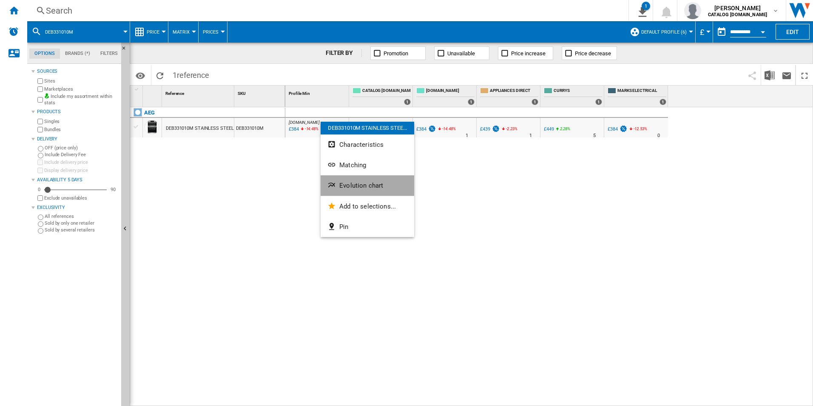
click at [344, 195] on button "Evolution chart" at bounding box center [368, 185] width 94 height 20
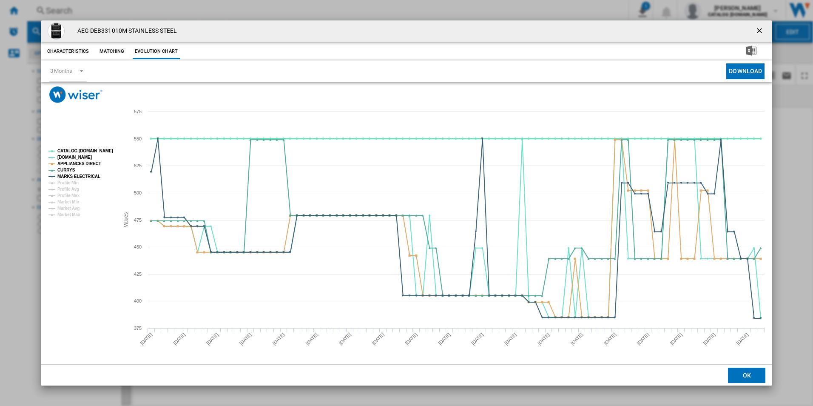
click at [96, 150] on tspan "CATALOG [DOMAIN_NAME]" at bounding box center [85, 150] width 56 height 5
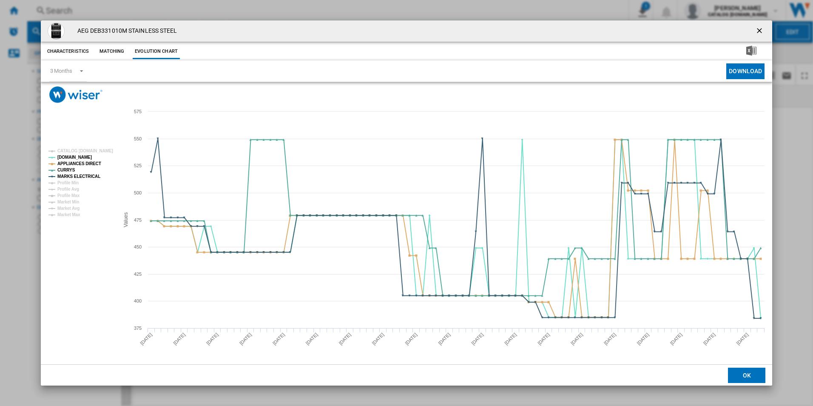
click at [761, 29] on ng-md-icon "getI18NText('BUTTONS.CLOSE_DIALOG')" at bounding box center [760, 31] width 10 height 10
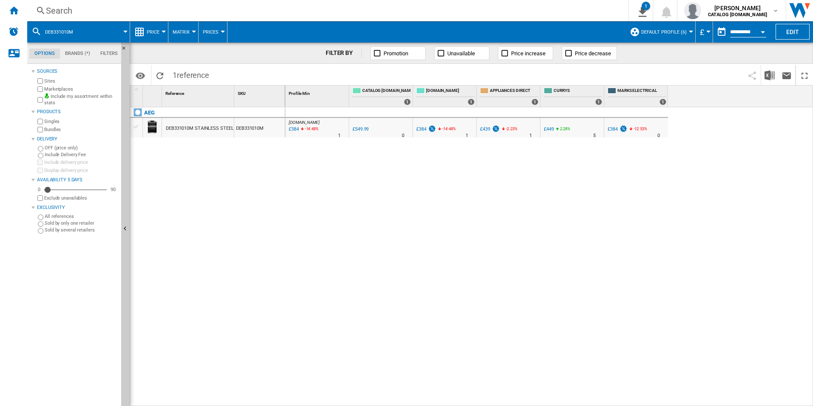
click at [239, 5] on div "Search" at bounding box center [326, 11] width 561 height 12
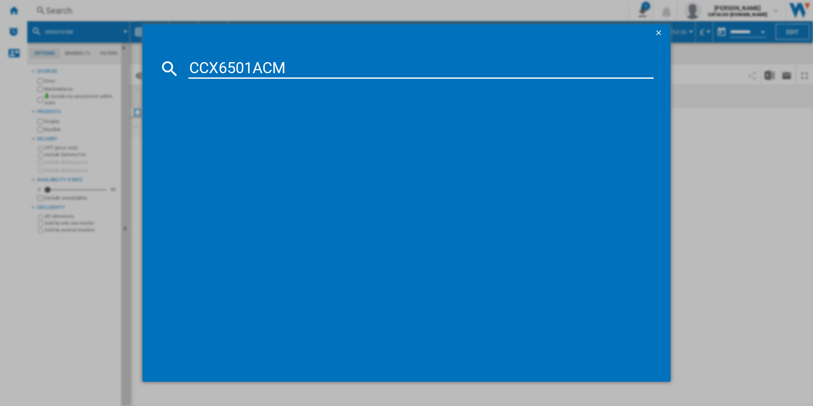
type input "CCX6501ACM"
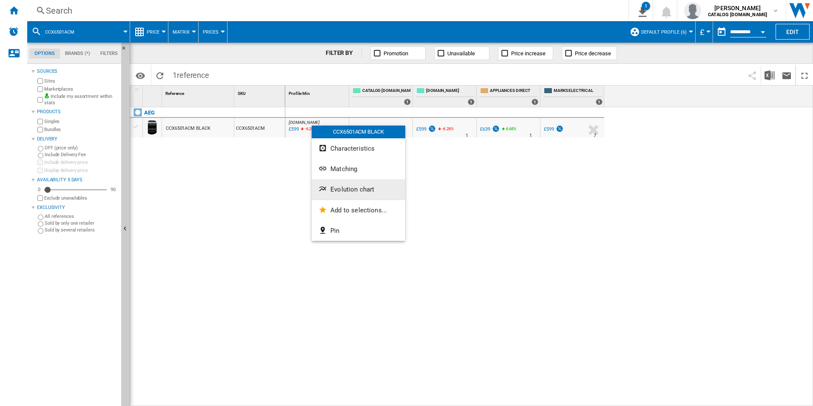
click at [337, 182] on button "Evolution chart" at bounding box center [359, 189] width 94 height 20
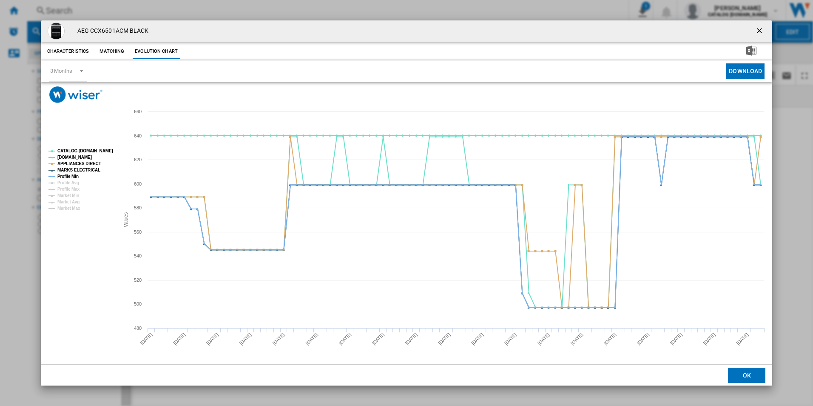
click at [99, 148] on tspan "CATALOG [DOMAIN_NAME]" at bounding box center [85, 150] width 56 height 5
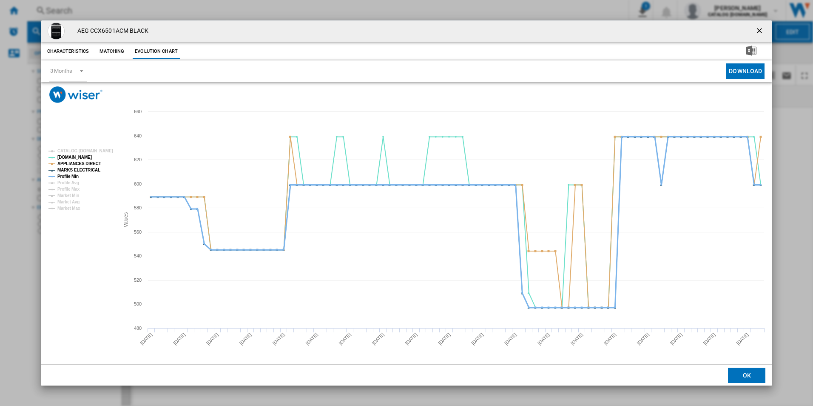
click at [69, 178] on tspan "Profile Min" at bounding box center [67, 176] width 21 height 5
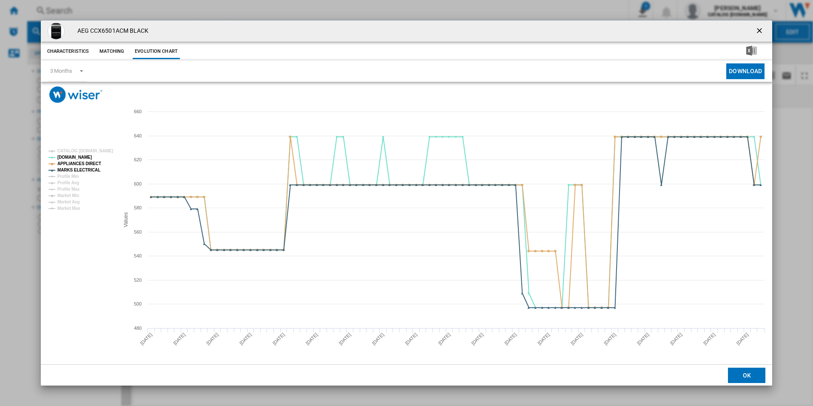
drag, startPoint x: 761, startPoint y: 28, endPoint x: 750, endPoint y: 28, distance: 11.1
click at [761, 28] on ng-md-icon "getI18NText('BUTTONS.CLOSE_DIALOG')" at bounding box center [760, 31] width 10 height 10
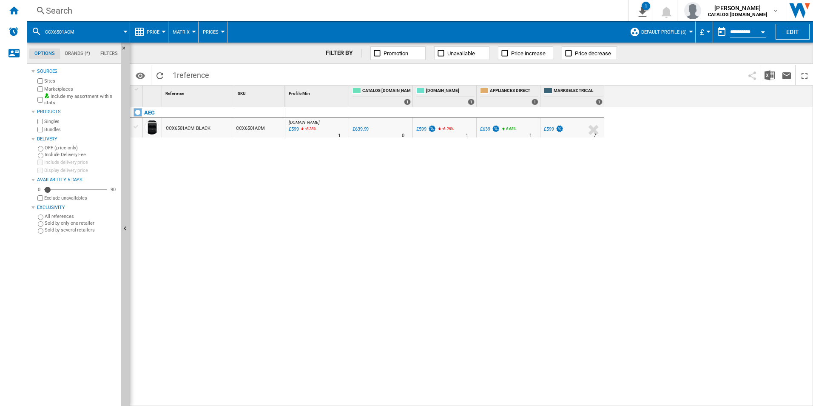
click at [540, 9] on div "Search" at bounding box center [326, 11] width 561 height 12
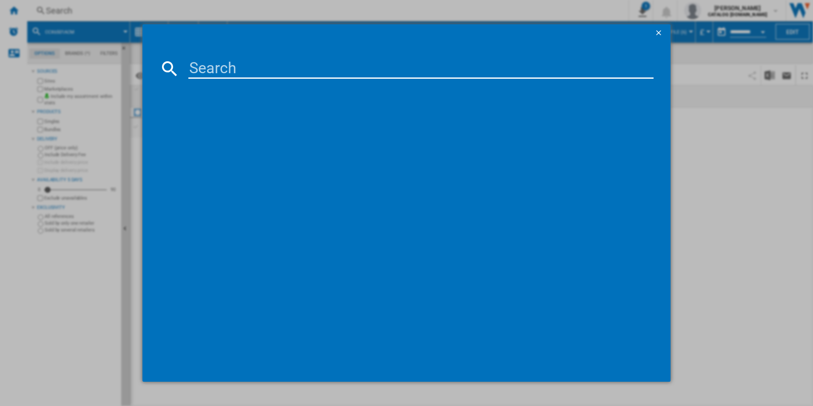
paste input "CIB6734ACM"
type input "CIB6734ACM"
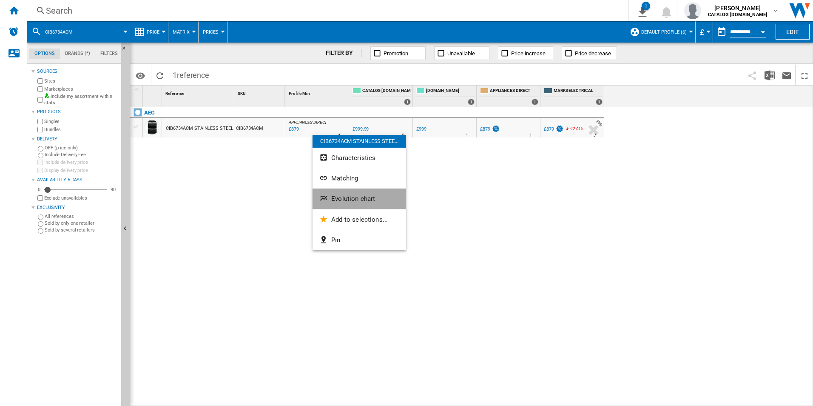
click at [339, 197] on span "Evolution chart" at bounding box center [353, 199] width 44 height 8
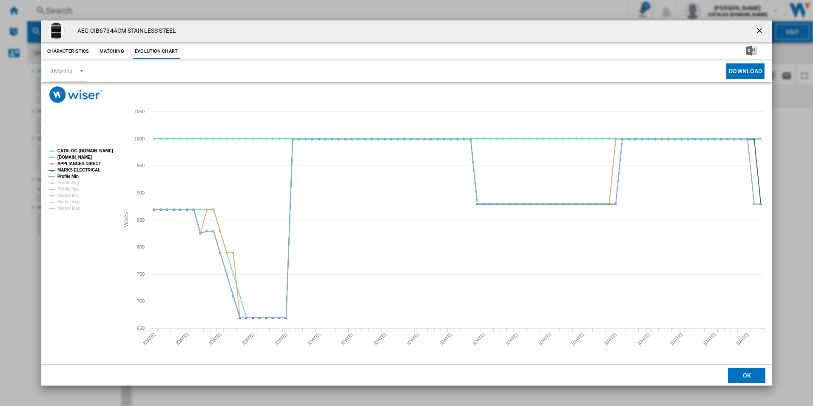
click at [97, 149] on tspan "CATALOG [DOMAIN_NAME]" at bounding box center [85, 150] width 56 height 5
click at [76, 175] on tspan "Profile Min" at bounding box center [67, 176] width 21 height 5
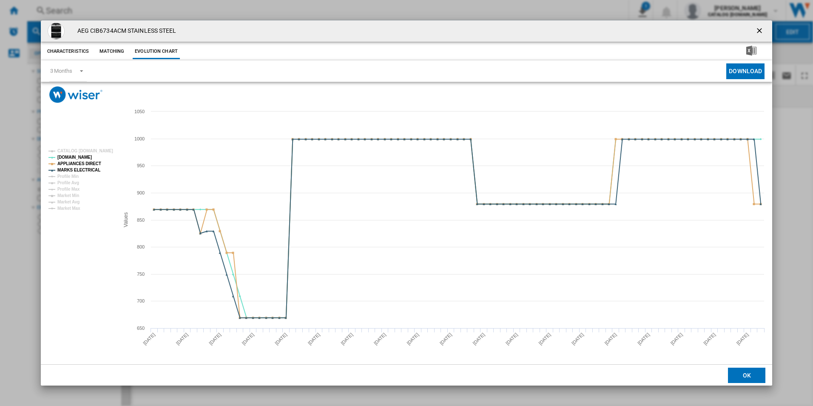
click at [759, 29] on ng-md-icon "getI18NText('BUTTONS.CLOSE_DIALOG')" at bounding box center [760, 31] width 10 height 10
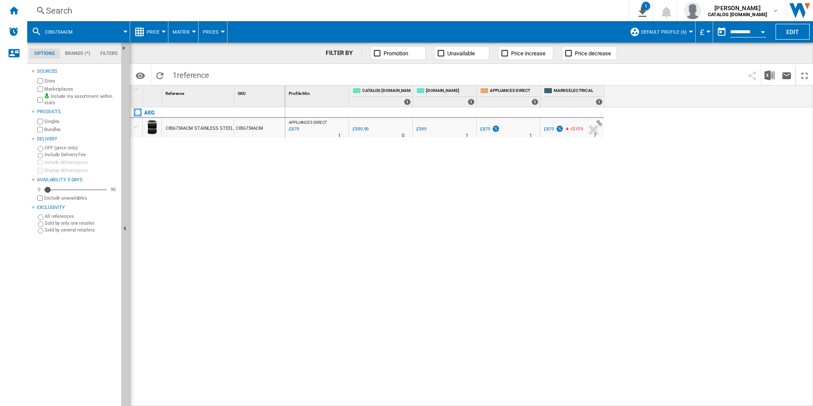
click at [487, 9] on div "Search" at bounding box center [326, 11] width 561 height 12
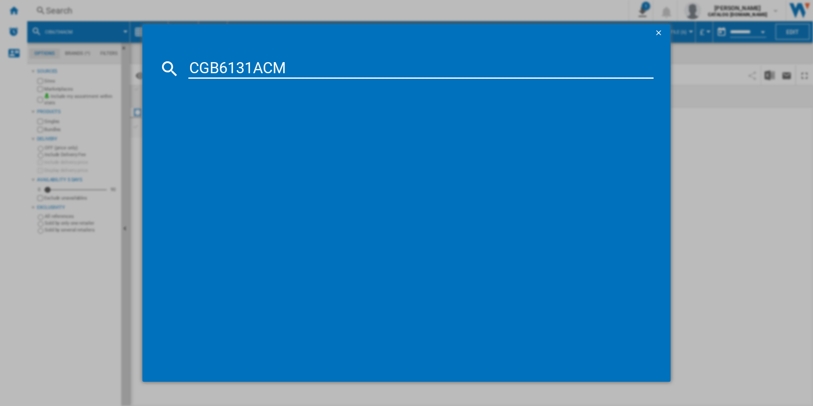
type input "CGB6131ACM"
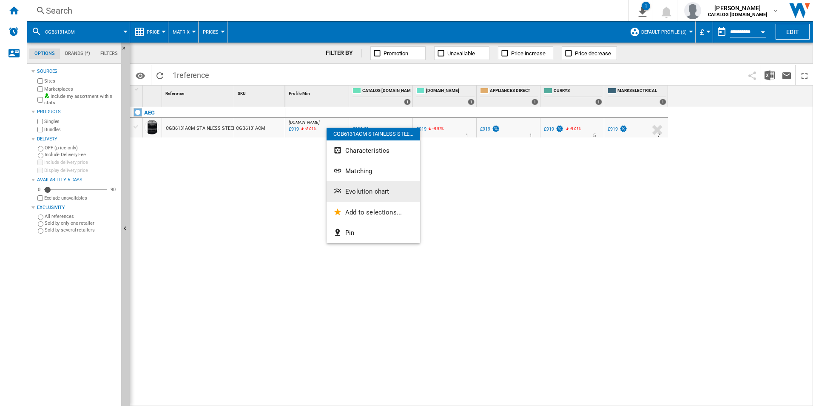
click at [353, 186] on button "Evolution chart" at bounding box center [374, 191] width 94 height 20
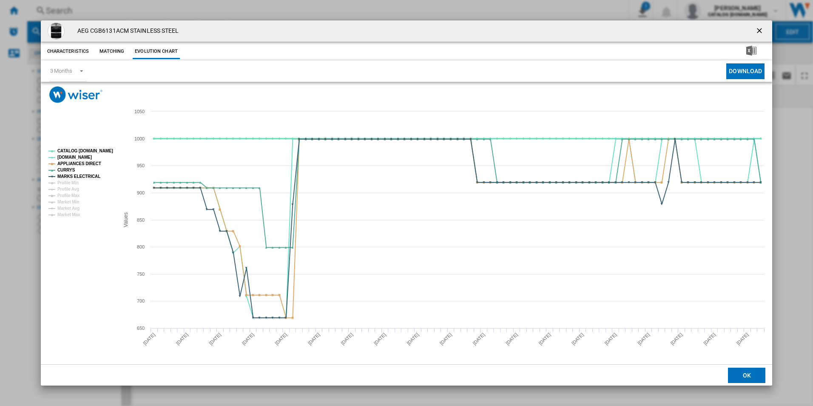
click at [93, 150] on tspan "CATALOG [DOMAIN_NAME]" at bounding box center [85, 150] width 56 height 5
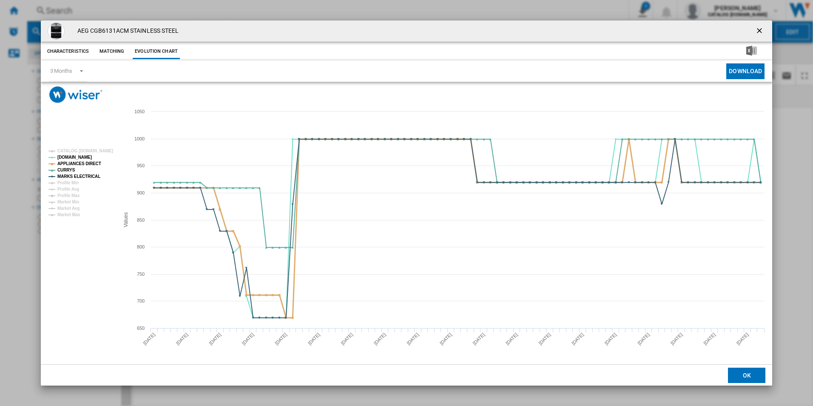
click at [87, 161] on tspan "APPLIANCES DIRECT" at bounding box center [79, 163] width 44 height 5
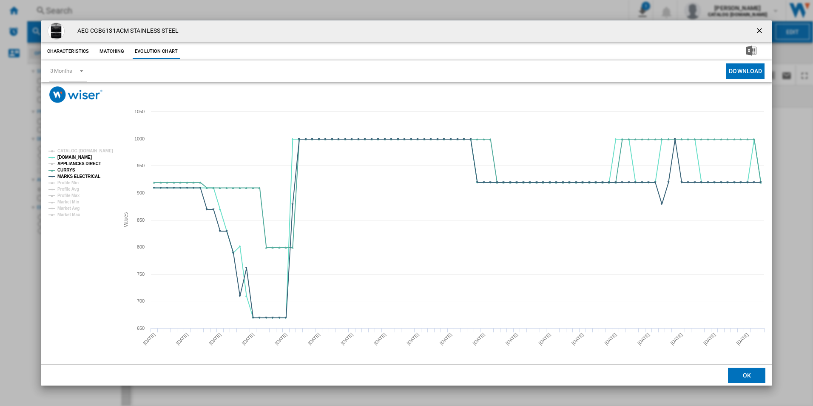
click at [93, 163] on tspan "APPLIANCES DIRECT" at bounding box center [79, 163] width 44 height 5
click at [760, 31] on ng-md-icon "getI18NText('BUTTONS.CLOSE_DIALOG')" at bounding box center [760, 31] width 10 height 10
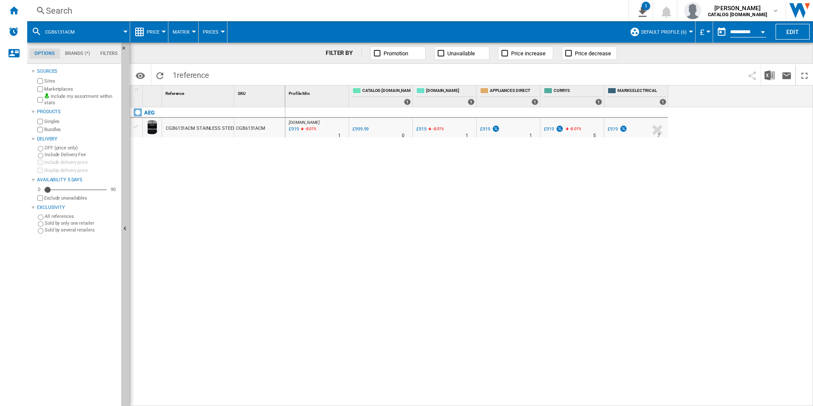
click at [511, 2] on div "Search Search 0 1 [PERSON_NAME] CATALOG [DOMAIN_NAME] CATALOG [DOMAIN_NAME] My …" at bounding box center [420, 10] width 786 height 21
click at [493, 12] on div "Search" at bounding box center [326, 11] width 561 height 12
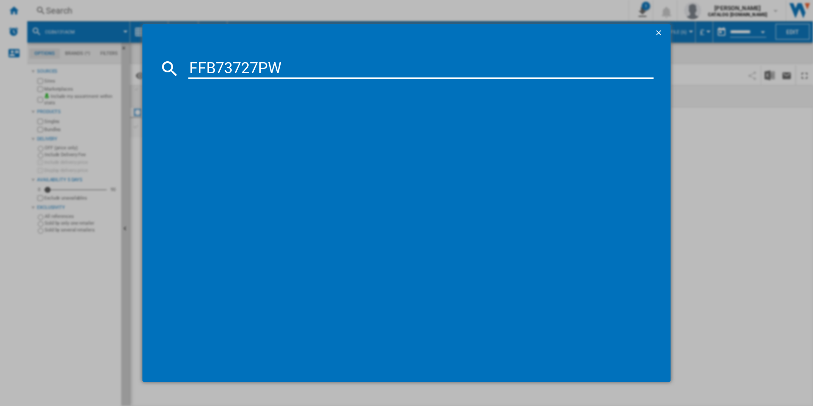
type input "FFB73727PW"
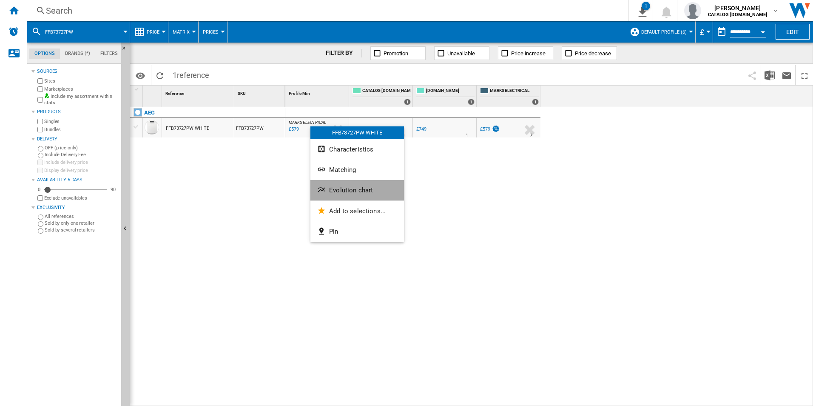
click at [337, 193] on span "Evolution chart" at bounding box center [351, 190] width 44 height 8
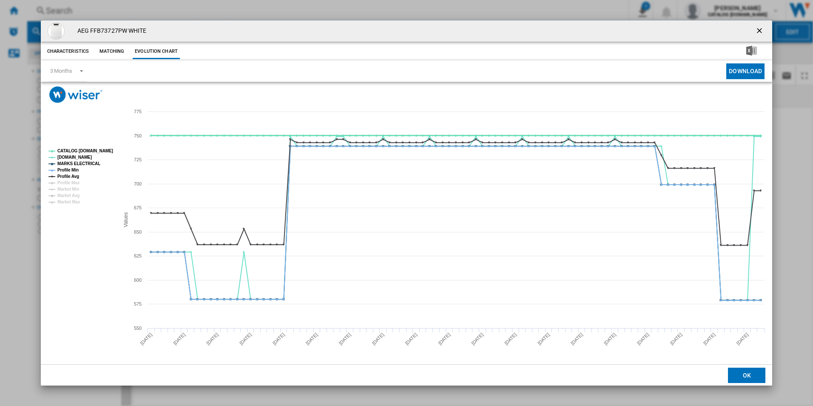
click at [96, 151] on tspan "CATALOG [DOMAIN_NAME]" at bounding box center [85, 150] width 56 height 5
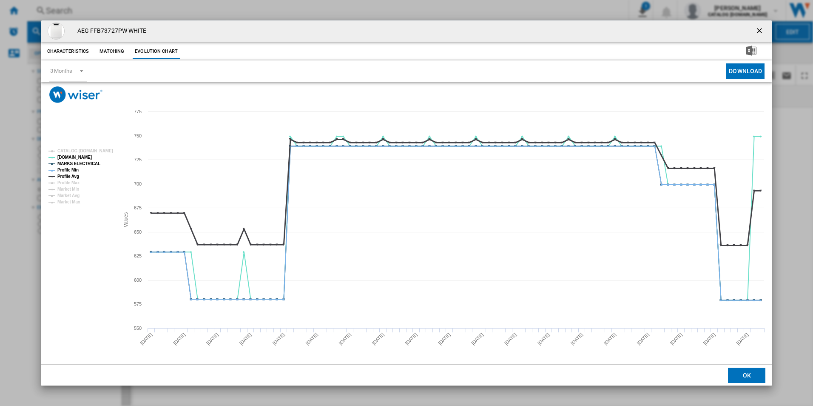
click at [67, 176] on tspan "Profile Avg" at bounding box center [68, 176] width 22 height 5
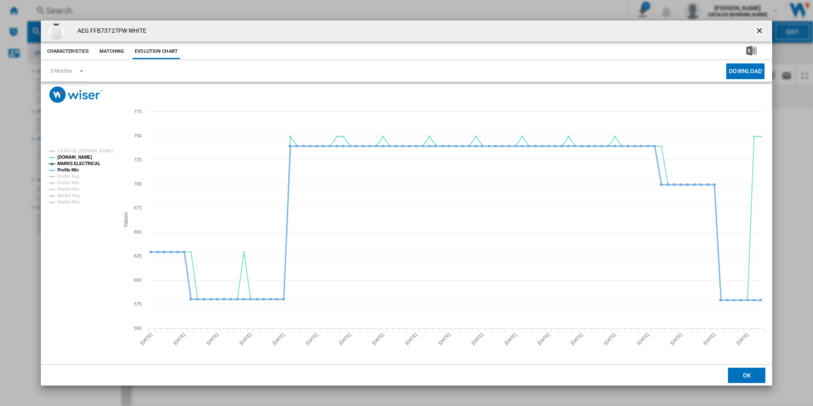
click at [70, 170] on tspan "Profile Min" at bounding box center [67, 170] width 21 height 5
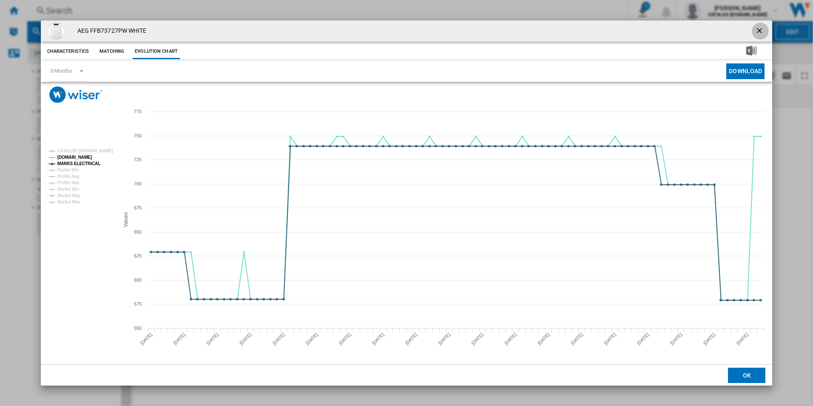
drag, startPoint x: 761, startPoint y: 29, endPoint x: 749, endPoint y: 29, distance: 11.9
click at [760, 29] on ng-md-icon "getI18NText('BUTTONS.CLOSE_DIALOG')" at bounding box center [760, 31] width 10 height 10
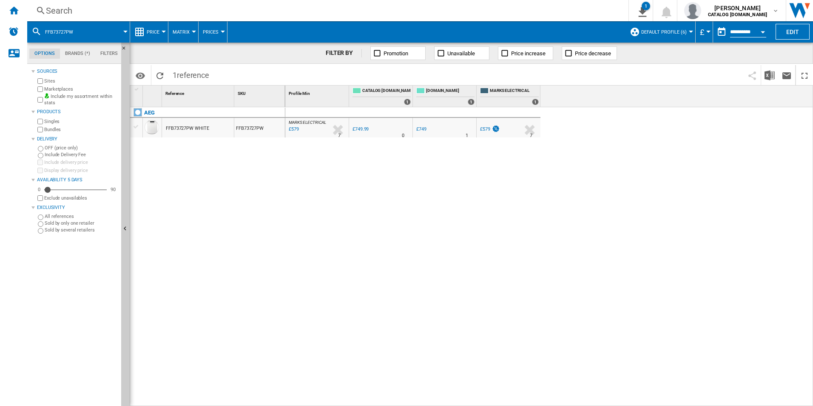
click at [495, 12] on div "Search" at bounding box center [326, 11] width 561 height 12
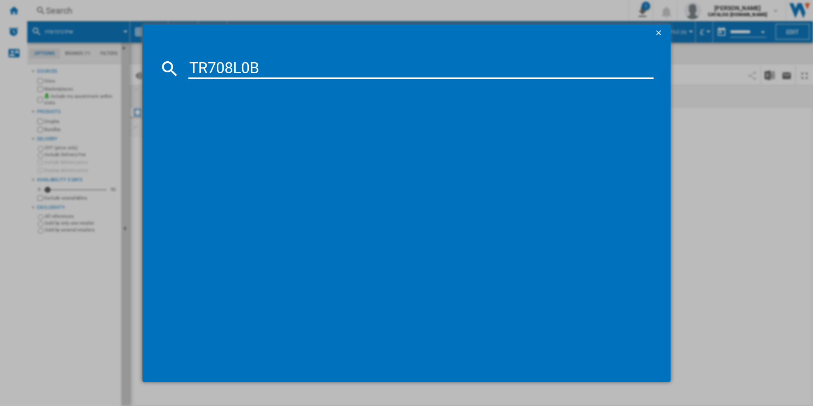
type input "TR708L0B"
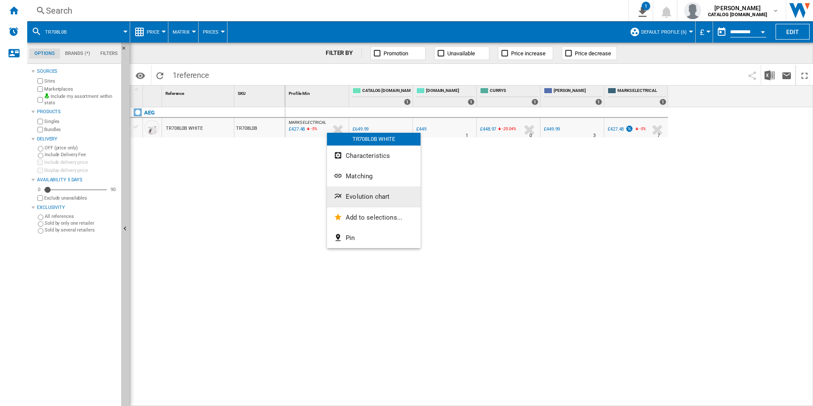
click at [349, 196] on span "Evolution chart" at bounding box center [368, 197] width 44 height 8
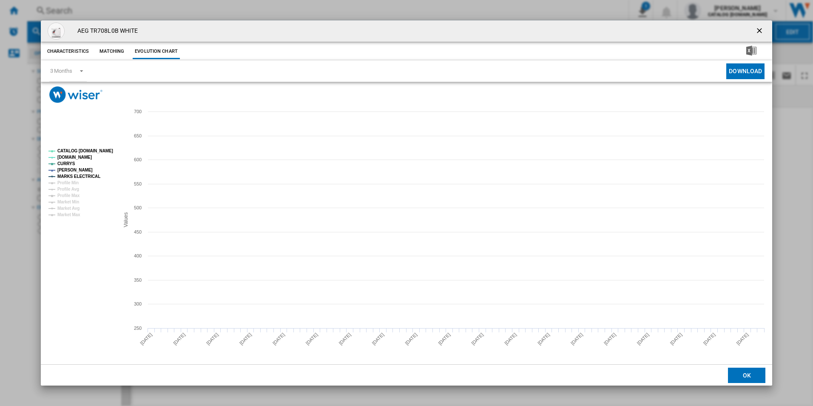
click at [93, 148] on tspan "CATALOG [DOMAIN_NAME]" at bounding box center [85, 150] width 56 height 5
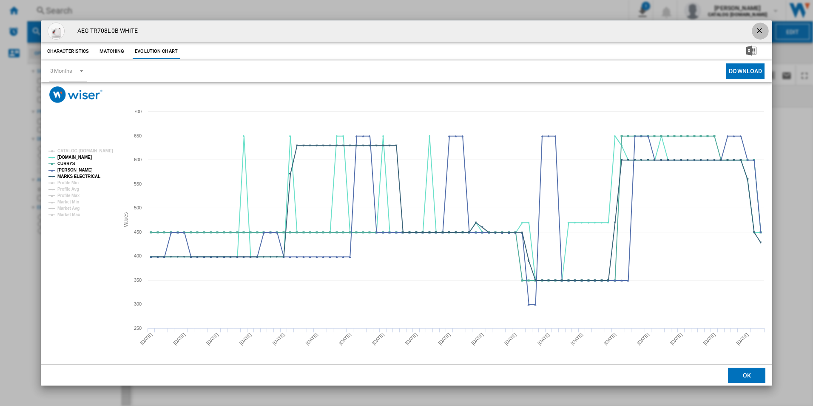
click at [759, 31] on ng-md-icon "getI18NText('BUTTONS.CLOSE_DIALOG')" at bounding box center [760, 31] width 10 height 10
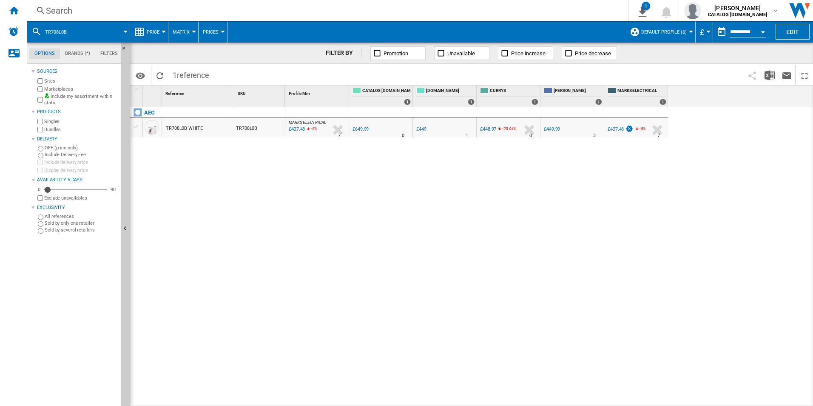
click at [477, 14] on div "Search" at bounding box center [326, 11] width 561 height 12
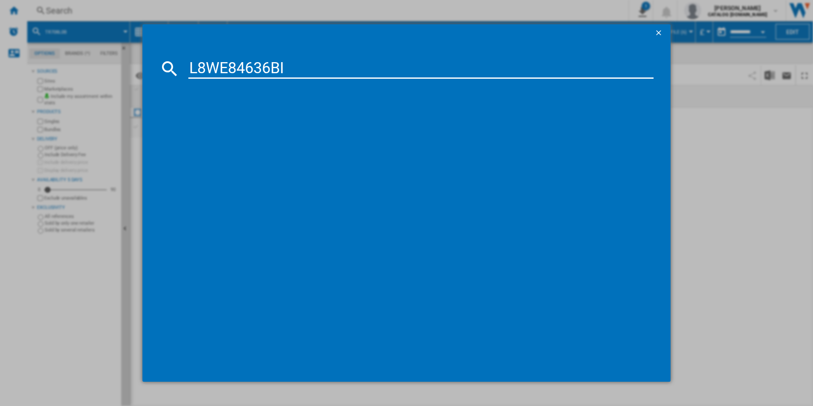
type input "L8WE84636BI"
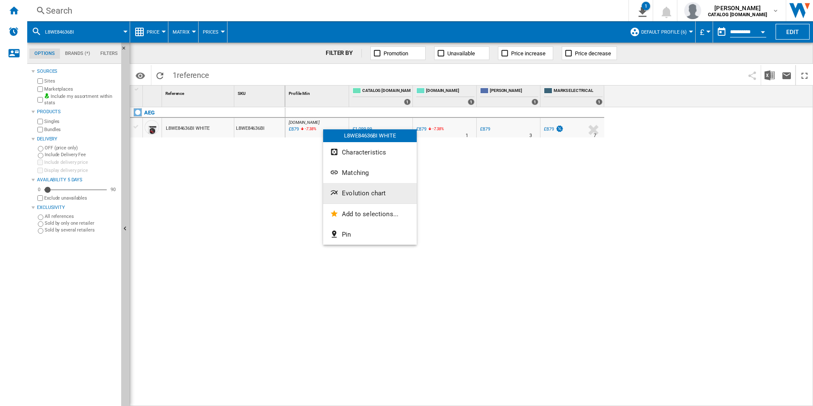
click at [369, 196] on span "Evolution chart" at bounding box center [364, 193] width 44 height 8
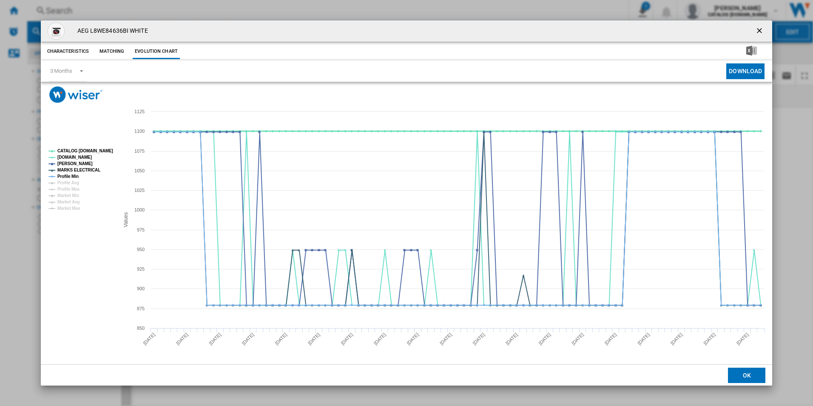
click at [103, 149] on tspan "CATALOG [DOMAIN_NAME]" at bounding box center [85, 150] width 56 height 5
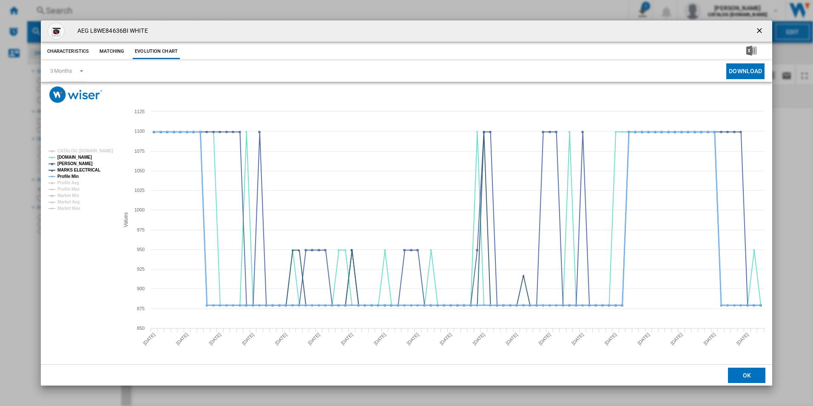
click at [68, 174] on tspan "Profile Min" at bounding box center [67, 176] width 21 height 5
drag, startPoint x: 761, startPoint y: 28, endPoint x: 682, endPoint y: 33, distance: 79.3
click at [761, 28] on ng-md-icon "getI18NText('BUTTONS.CLOSE_DIALOG')" at bounding box center [760, 31] width 10 height 10
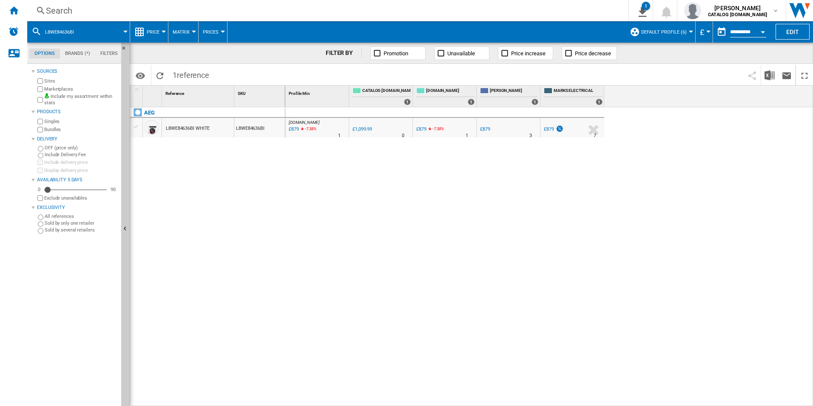
click at [543, 7] on div "Search" at bounding box center [326, 11] width 561 height 12
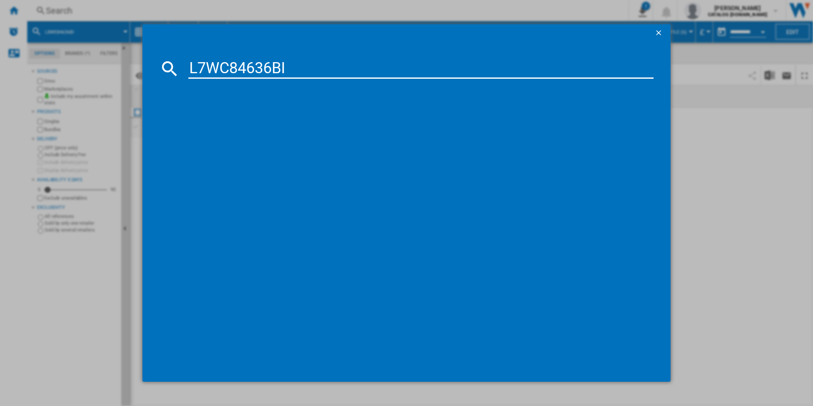
type input "L7WC84636BI"
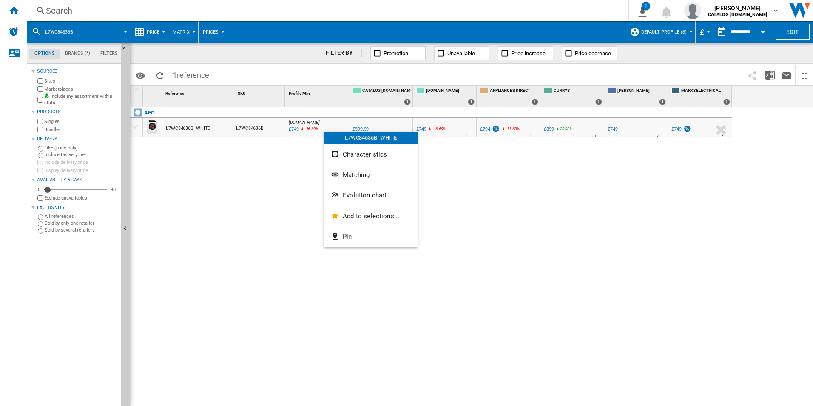
click at [346, 194] on span "Evolution chart" at bounding box center [365, 195] width 44 height 8
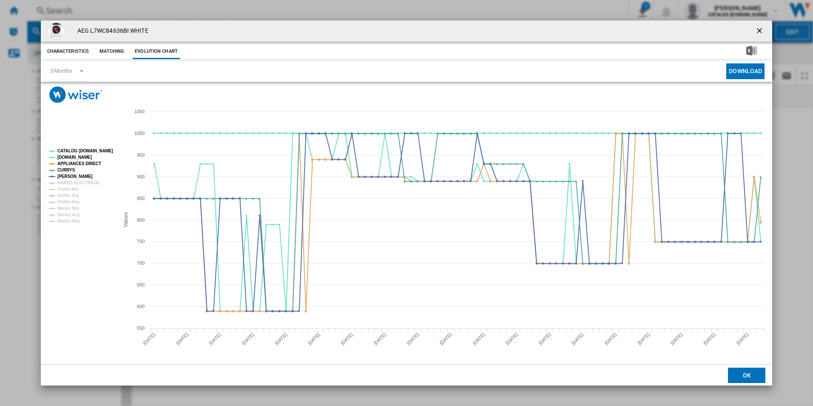
click at [100, 151] on tspan "CATALOG [DOMAIN_NAME]" at bounding box center [85, 150] width 56 height 5
click at [86, 184] on tspan "MARKS ELECTRICAL" at bounding box center [78, 182] width 43 height 5
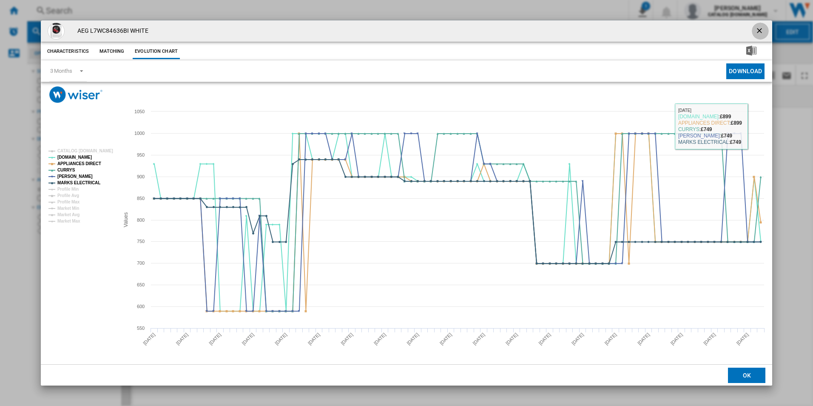
click at [759, 27] on ng-md-icon "getI18NText('BUTTONS.CLOSE_DIALOG')" at bounding box center [760, 31] width 10 height 10
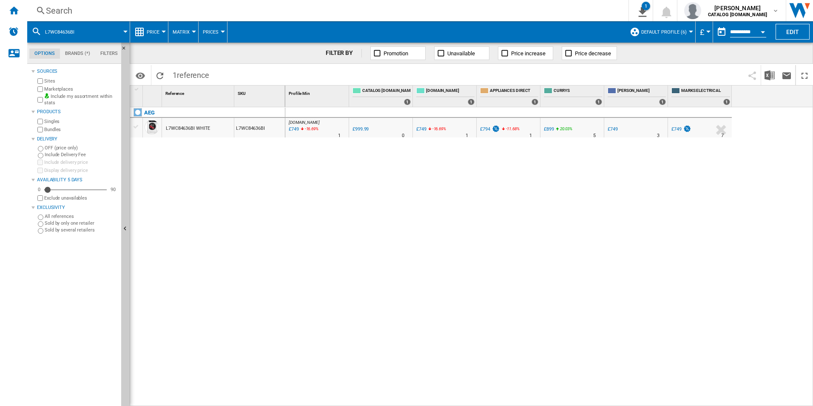
click at [541, 8] on div "Search" at bounding box center [326, 11] width 561 height 12
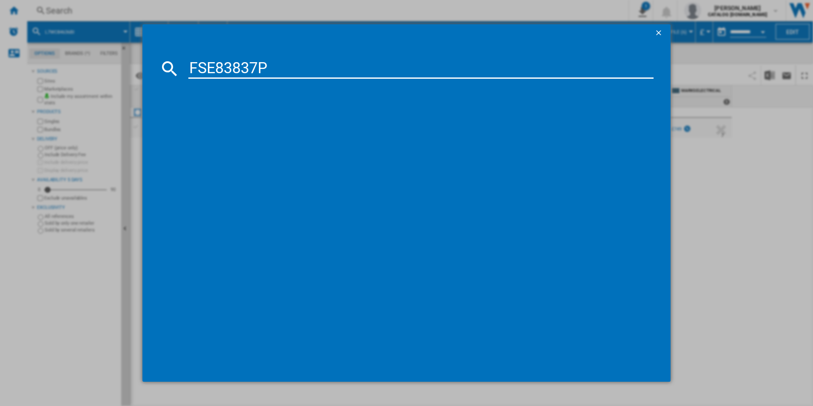
type input "FSE83837P"
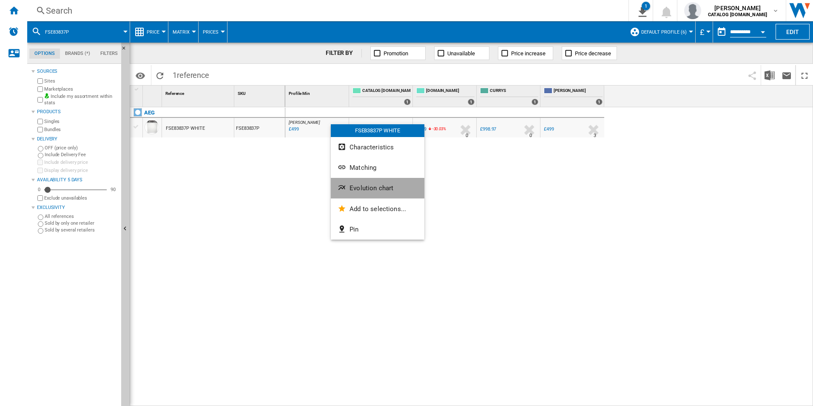
click at [354, 189] on span "Evolution chart" at bounding box center [372, 188] width 44 height 8
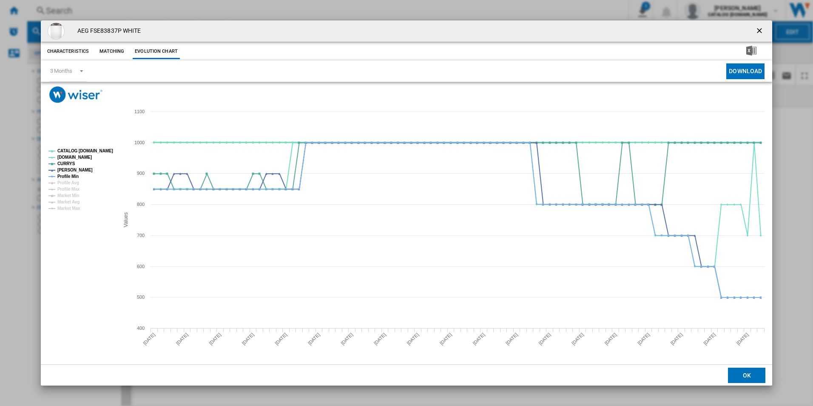
click at [92, 148] on tspan "CATALOG [DOMAIN_NAME]" at bounding box center [85, 150] width 56 height 5
click at [72, 176] on tspan "Profile Min" at bounding box center [67, 176] width 21 height 5
drag, startPoint x: 758, startPoint y: 31, endPoint x: 715, endPoint y: 28, distance: 42.6
click at [758, 31] on ng-md-icon "getI18NText('BUTTONS.CLOSE_DIALOG')" at bounding box center [760, 31] width 10 height 10
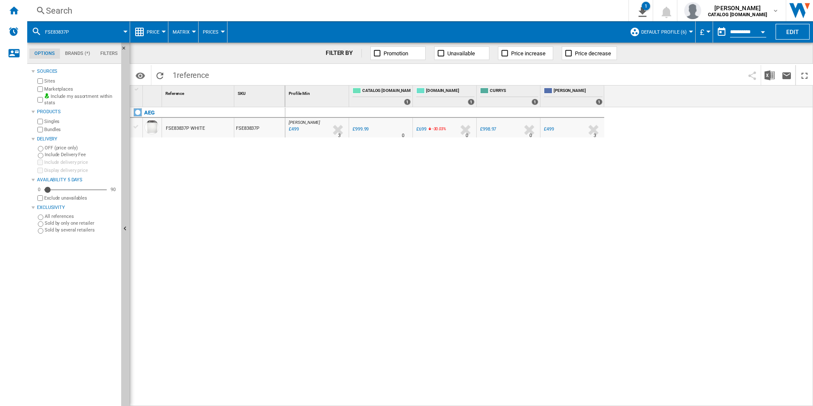
click at [491, 9] on div "Search" at bounding box center [326, 11] width 561 height 12
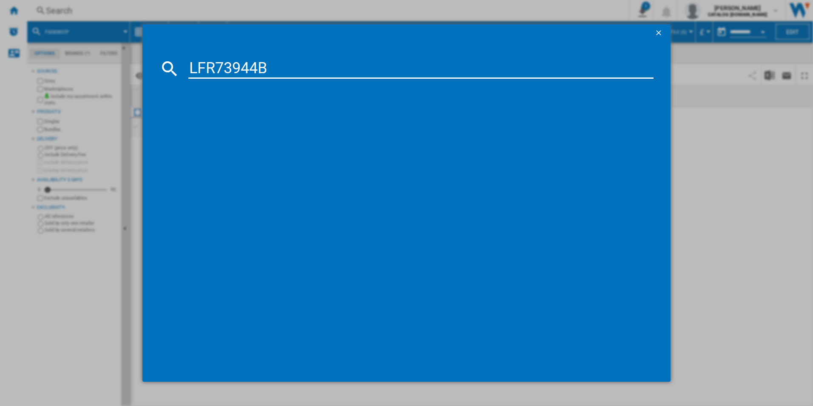
type input "LFR73944B"
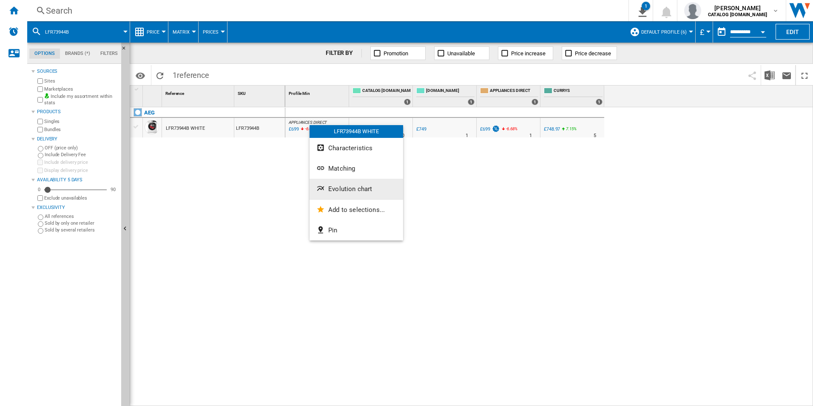
click at [345, 183] on button "Evolution chart" at bounding box center [357, 189] width 94 height 20
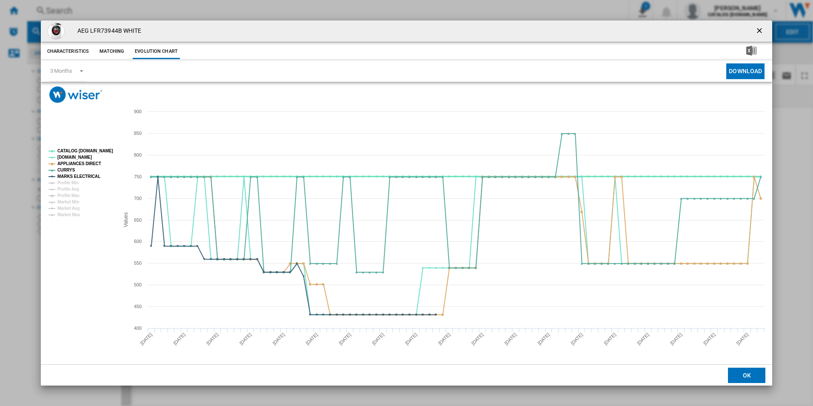
click at [105, 151] on tspan "CATALOG [DOMAIN_NAME]" at bounding box center [85, 150] width 56 height 5
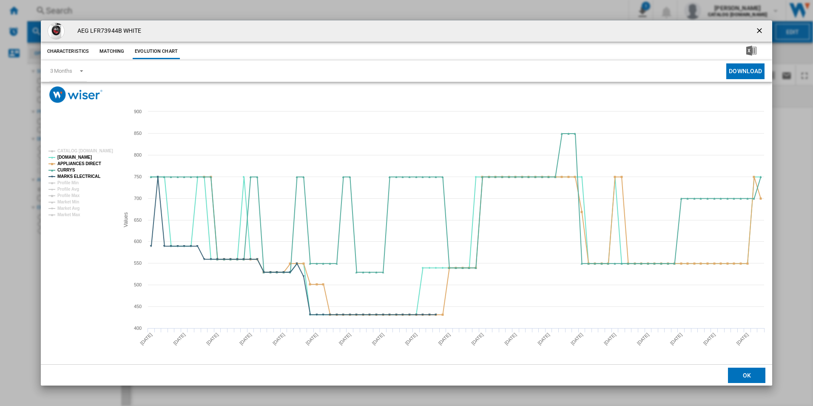
drag, startPoint x: 758, startPoint y: 29, endPoint x: 658, endPoint y: 29, distance: 99.1
click at [758, 29] on ng-md-icon "getI18NText('BUTTONS.CLOSE_DIALOG')" at bounding box center [760, 31] width 10 height 10
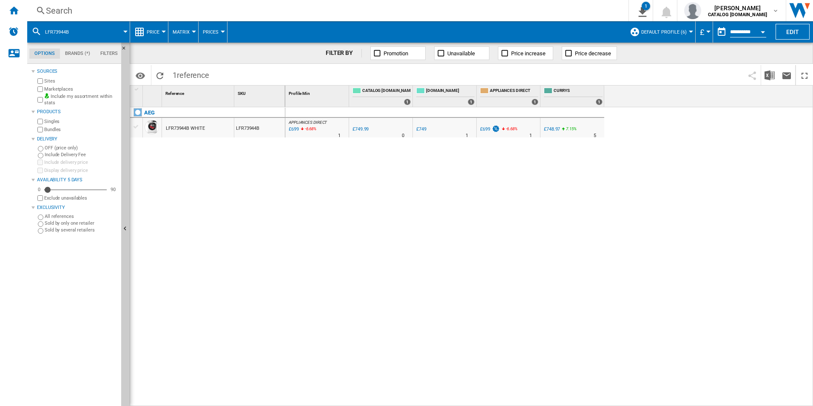
click at [473, 11] on div "Search" at bounding box center [326, 11] width 561 height 12
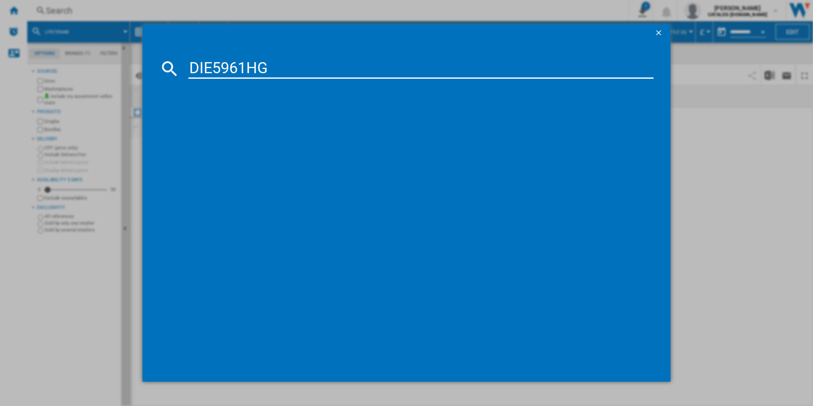
type input "DIE5961HG"
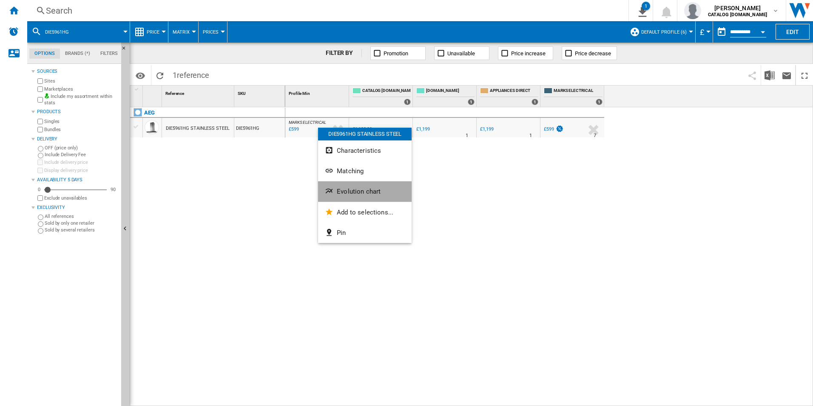
click at [359, 186] on button "Evolution chart" at bounding box center [365, 191] width 94 height 20
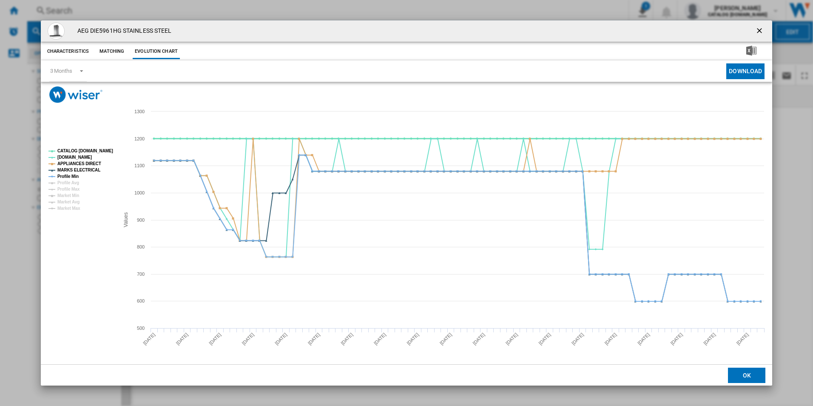
click at [101, 148] on tspan "CATALOG [DOMAIN_NAME]" at bounding box center [85, 150] width 56 height 5
click at [74, 175] on tspan "Profile Min" at bounding box center [67, 176] width 21 height 5
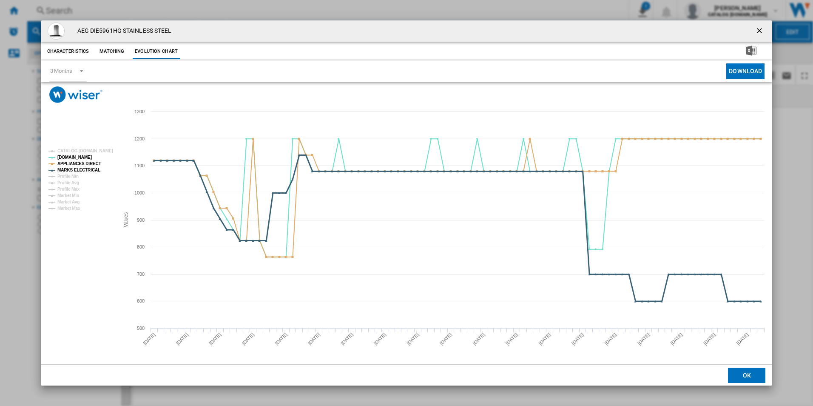
click at [69, 170] on tspan "MARKS ELECTRICAL" at bounding box center [78, 170] width 43 height 5
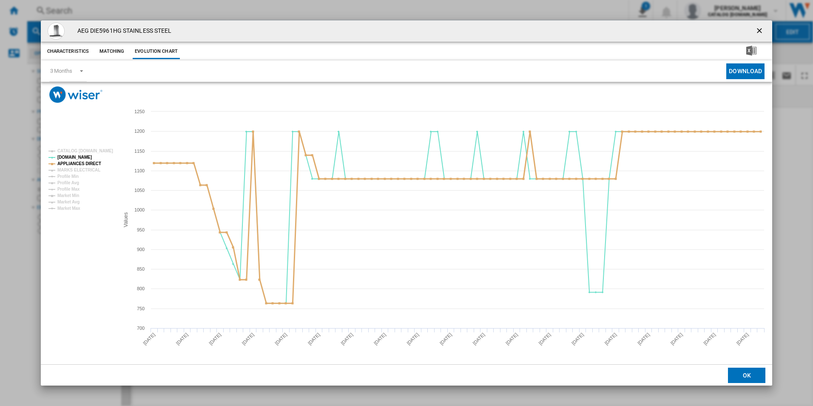
click at [72, 163] on tspan "APPLIANCES DIRECT" at bounding box center [79, 163] width 44 height 5
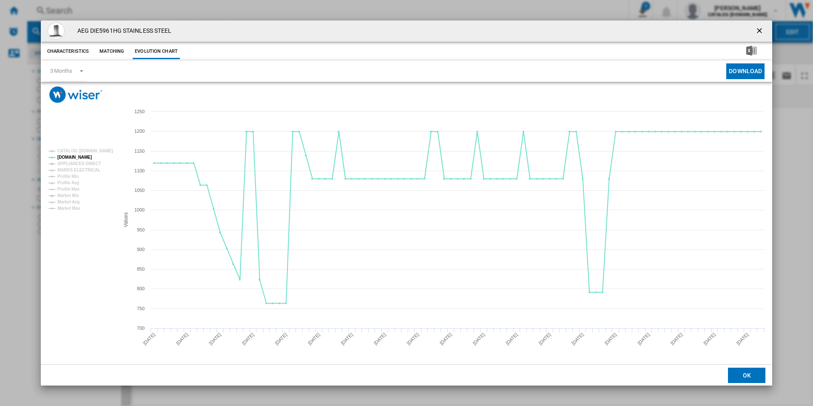
drag, startPoint x: 758, startPoint y: 28, endPoint x: 630, endPoint y: 27, distance: 127.6
click at [758, 28] on ng-md-icon "getI18NText('BUTTONS.CLOSE_DIALOG')" at bounding box center [760, 31] width 10 height 10
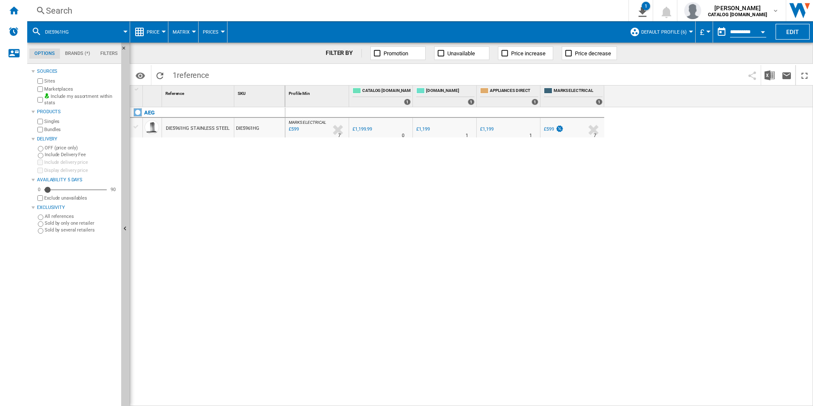
click at [467, 12] on div "Search" at bounding box center [326, 11] width 561 height 12
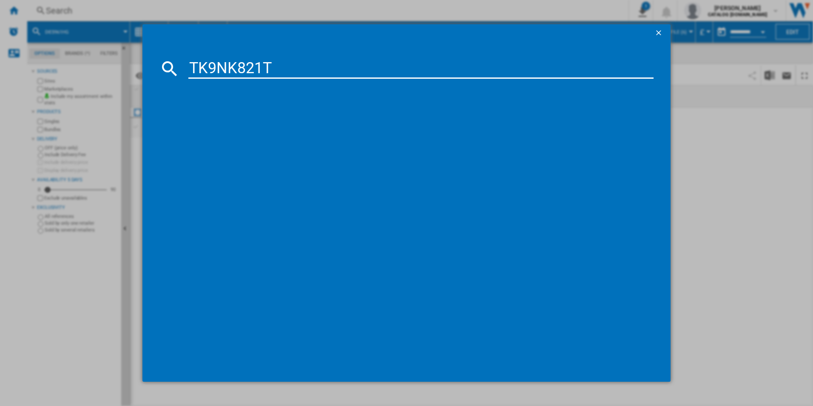
type input "TK9NK821T"
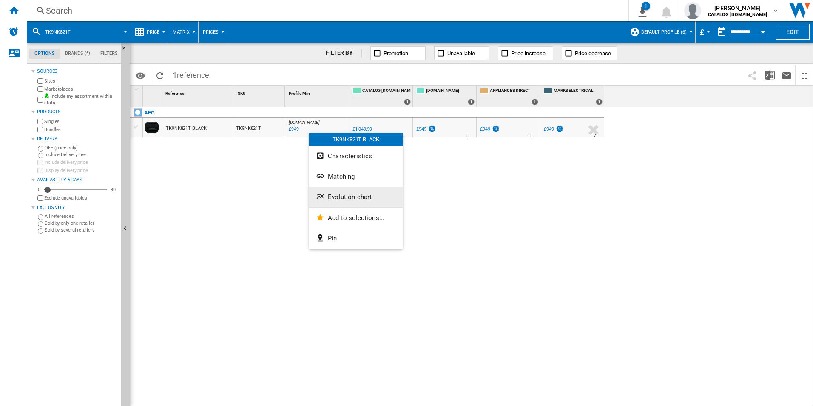
click at [340, 194] on span "Evolution chart" at bounding box center [350, 197] width 44 height 8
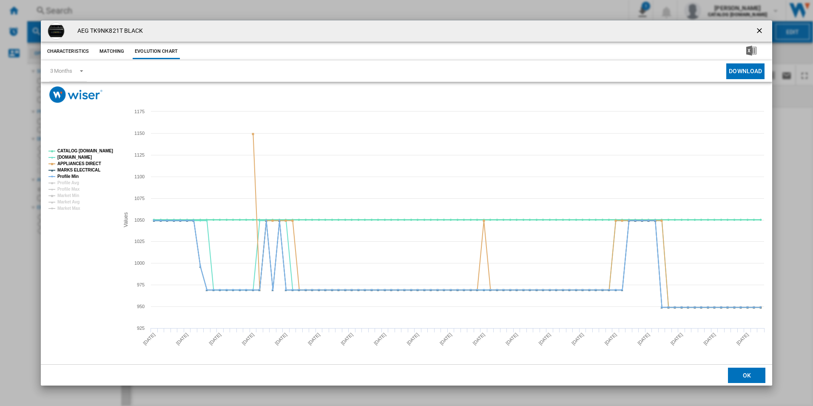
click at [90, 148] on tspan "CATALOG [DOMAIN_NAME]" at bounding box center [85, 150] width 56 height 5
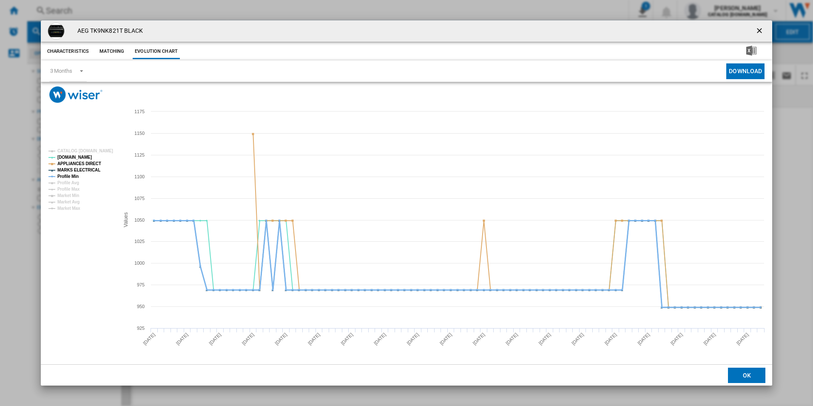
click at [75, 174] on tspan "Profile Min" at bounding box center [67, 176] width 21 height 5
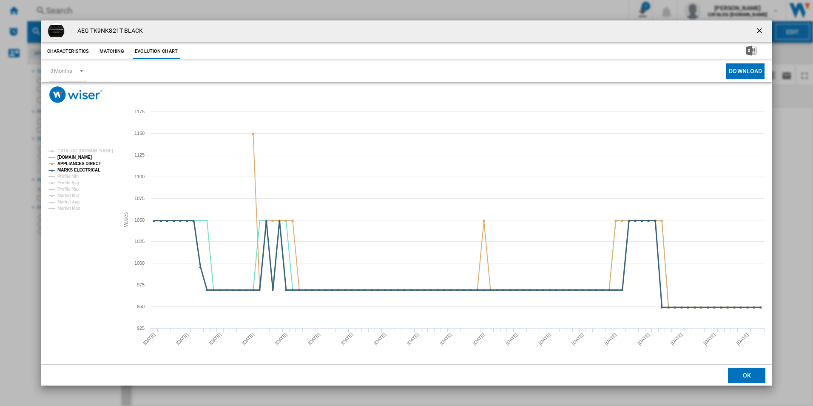
click at [82, 169] on tspan "MARKS ELECTRICAL" at bounding box center [78, 170] width 43 height 5
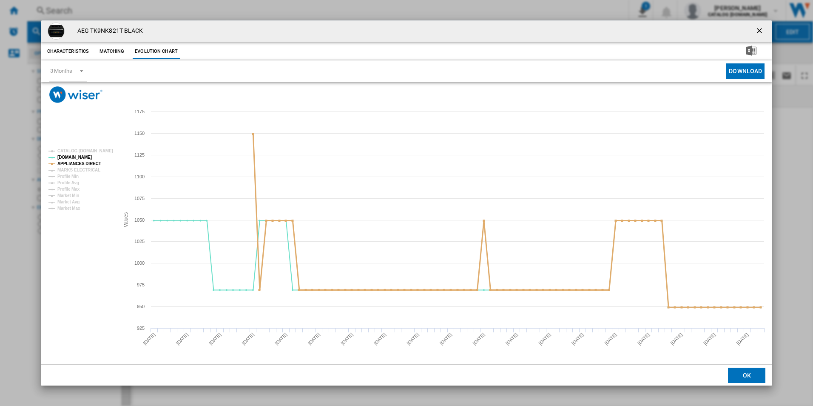
click at [86, 162] on tspan "APPLIANCES DIRECT" at bounding box center [79, 163] width 44 height 5
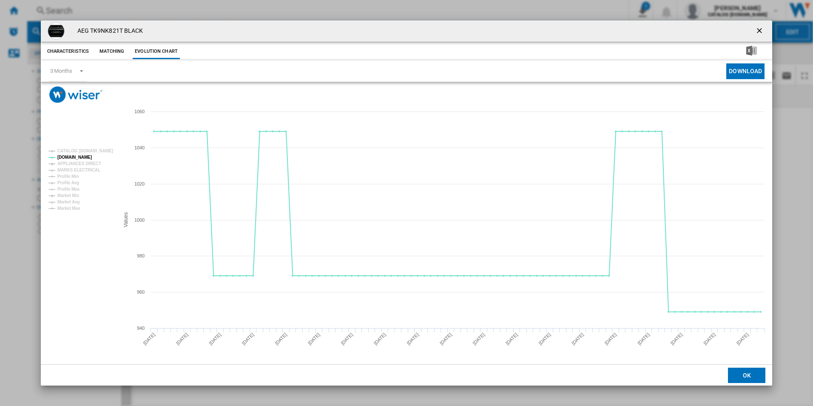
drag, startPoint x: 761, startPoint y: 31, endPoint x: 703, endPoint y: 25, distance: 58.3
click at [761, 31] on ng-md-icon "getI18NText('BUTTONS.CLOSE_DIALOG')" at bounding box center [760, 31] width 10 height 10
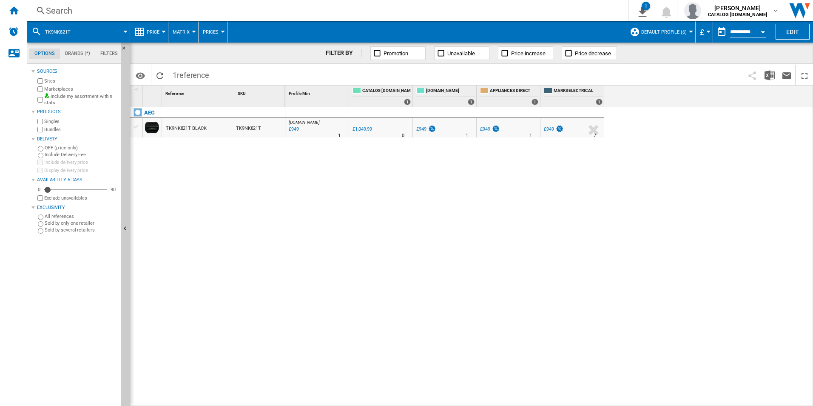
click at [532, 6] on div "Search" at bounding box center [326, 11] width 561 height 12
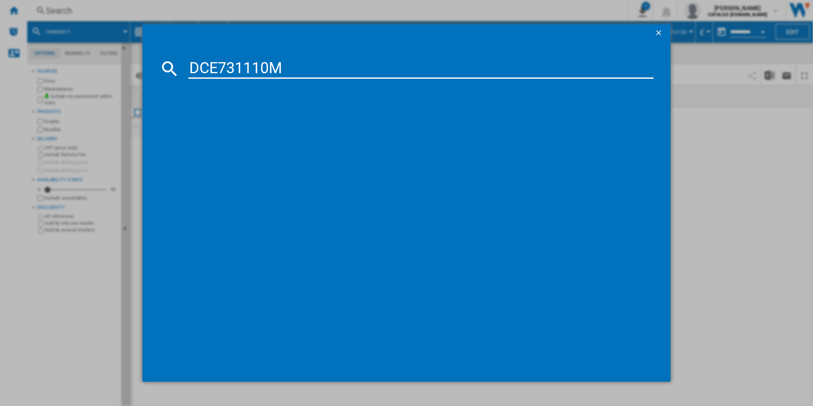
type input "DCE731110M"
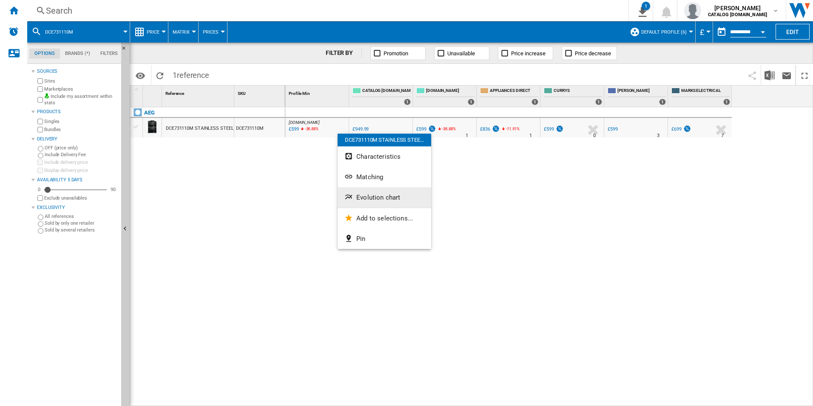
click at [369, 197] on span "Evolution chart" at bounding box center [378, 198] width 44 height 8
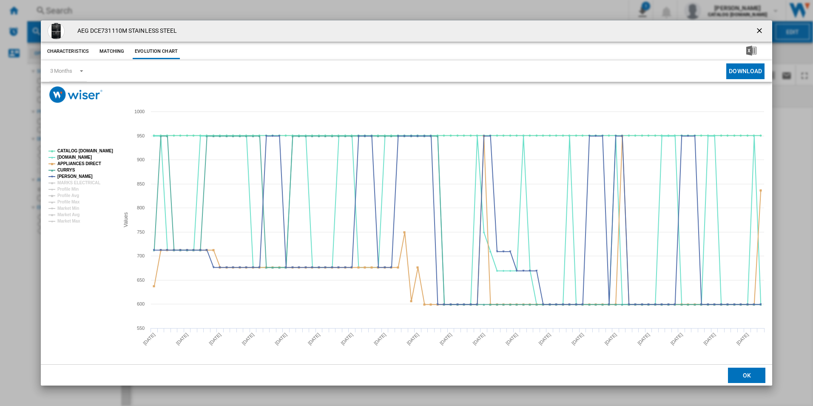
click at [101, 147] on rect "Product popup" at bounding box center [80, 185] width 71 height 81
click at [95, 153] on tspan "CATALOG [DOMAIN_NAME]" at bounding box center [85, 150] width 56 height 5
click at [91, 166] on tspan "APPLIANCES DIRECT" at bounding box center [79, 163] width 44 height 5
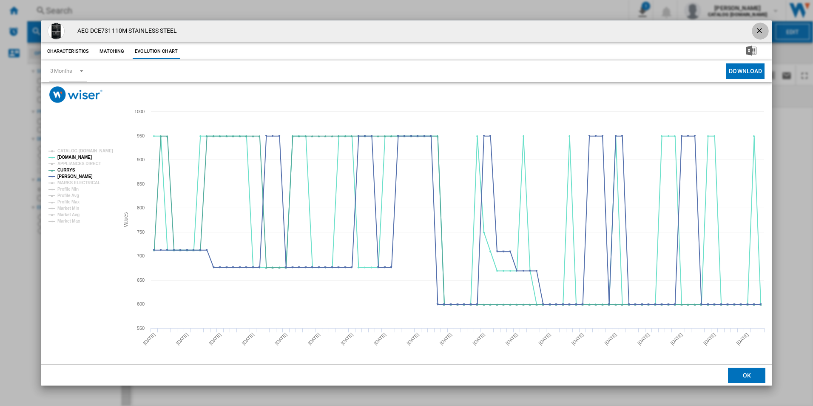
click at [759, 28] on ng-md-icon "getI18NText('BUTTONS.CLOSE_DIALOG')" at bounding box center [760, 31] width 10 height 10
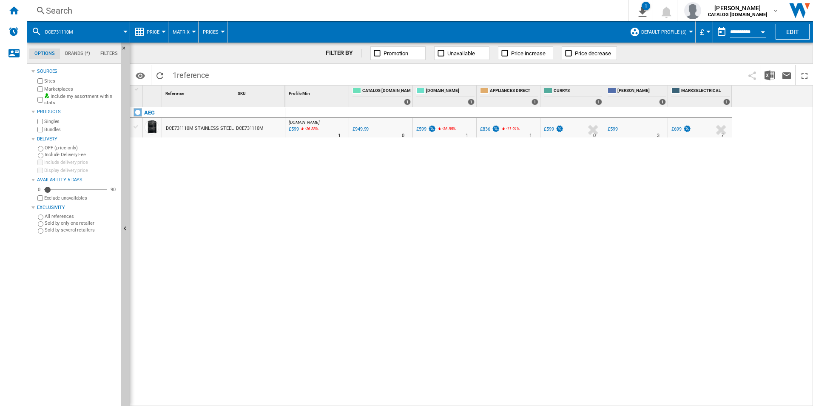
click at [503, 10] on div "Search" at bounding box center [326, 11] width 561 height 12
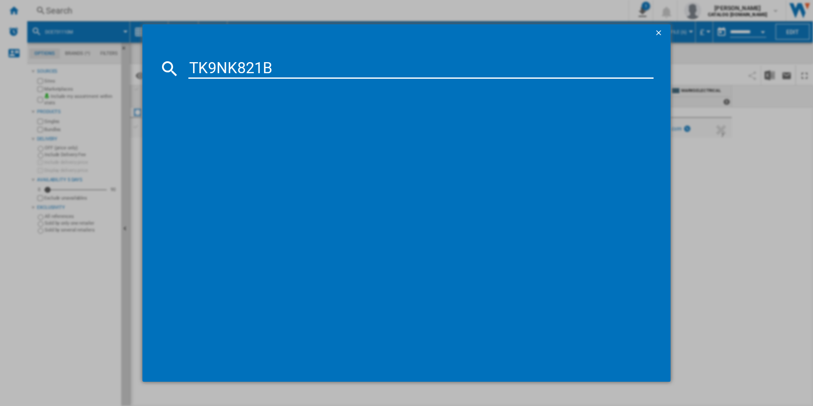
type input "TK9NK821B"
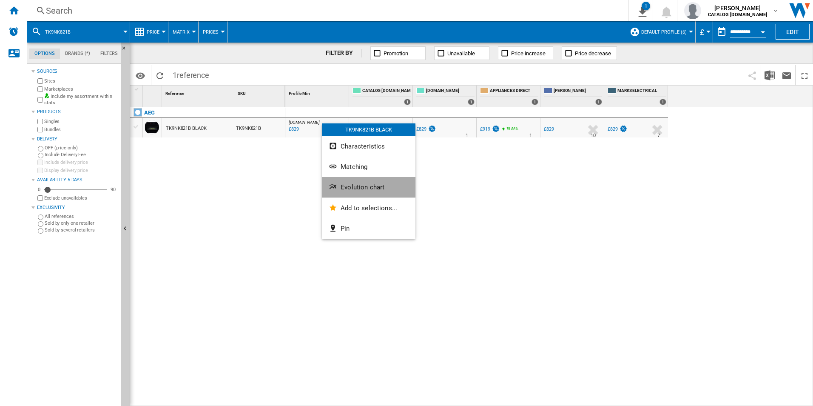
click at [348, 185] on span "Evolution chart" at bounding box center [363, 187] width 44 height 8
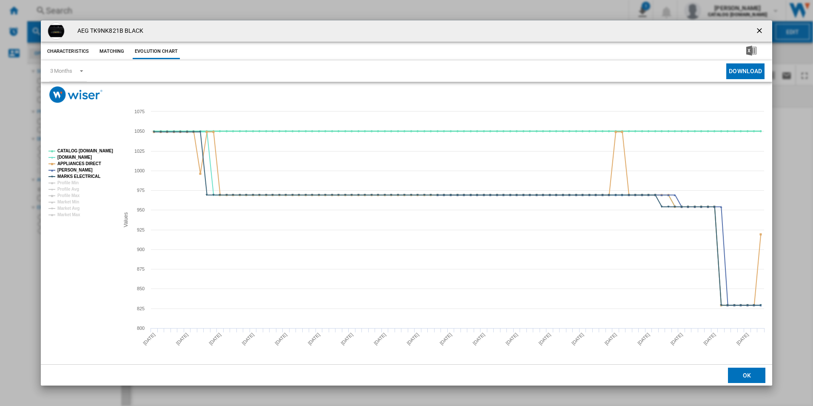
drag, startPoint x: 106, startPoint y: 151, endPoint x: 102, endPoint y: 156, distance: 6.3
click at [105, 151] on tspan "CATALOG [DOMAIN_NAME]" at bounding box center [85, 150] width 56 height 5
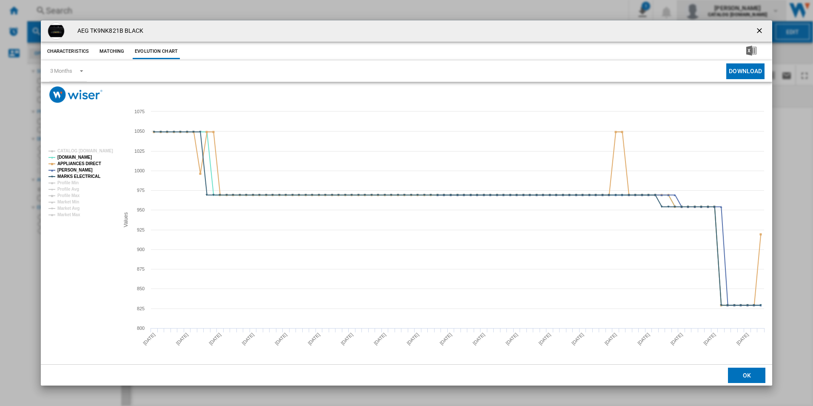
drag, startPoint x: 761, startPoint y: 31, endPoint x: 687, endPoint y: 20, distance: 75.4
click at [761, 31] on ng-md-icon "getI18NText('BUTTONS.CLOSE_DIALOG')" at bounding box center [760, 31] width 10 height 10
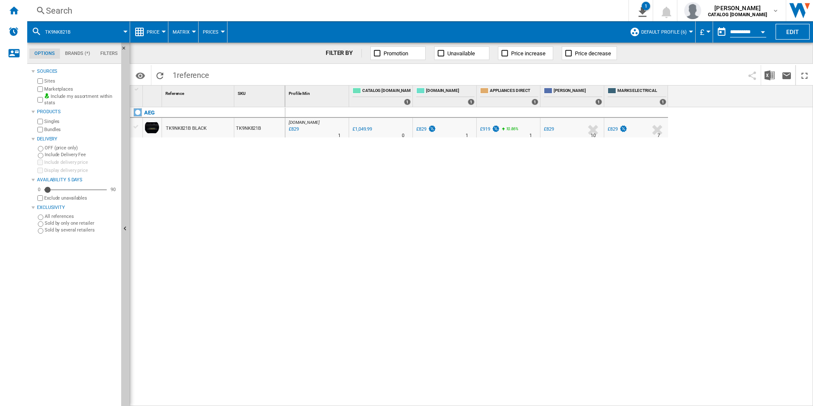
click at [558, 7] on div "Search" at bounding box center [326, 11] width 561 height 12
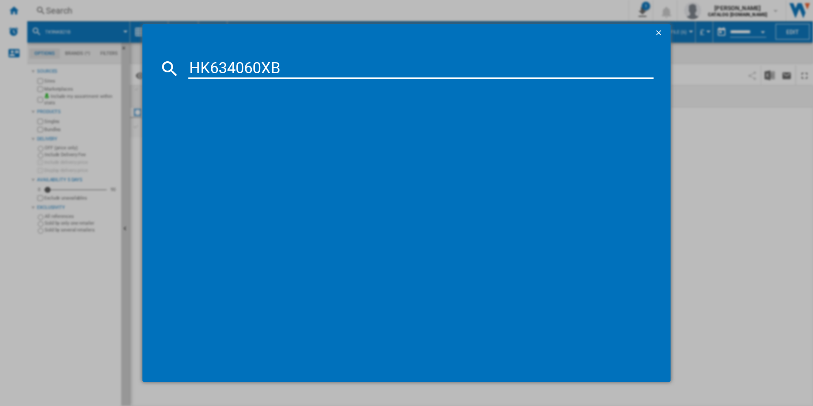
type input "HK634060XB"
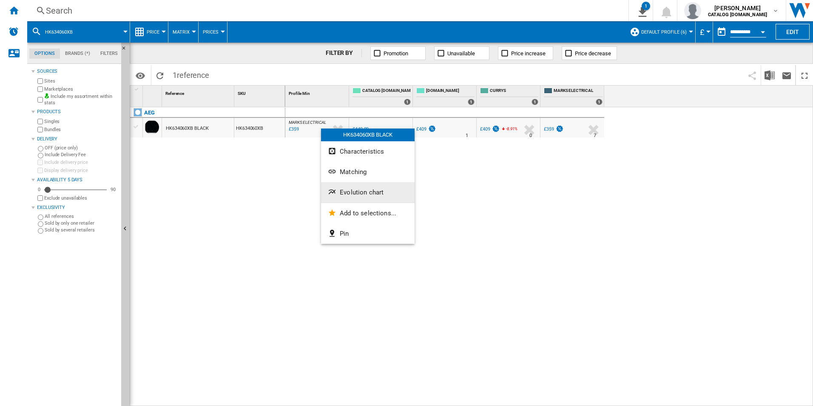
click at [345, 194] on span "Evolution chart" at bounding box center [362, 192] width 44 height 8
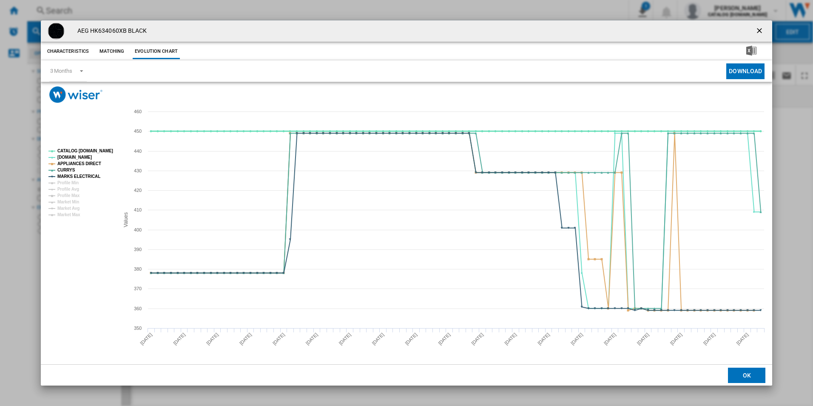
click at [88, 148] on tspan "CATALOG [DOMAIN_NAME]" at bounding box center [85, 150] width 56 height 5
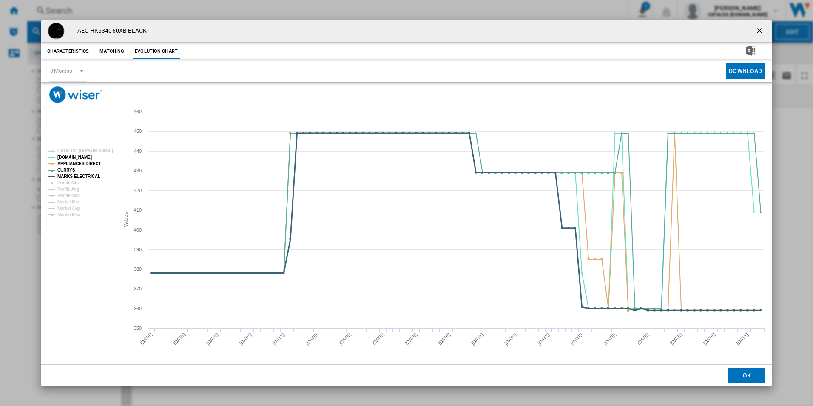
click at [81, 175] on tspan "MARKS ELECTRICAL" at bounding box center [78, 176] width 43 height 5
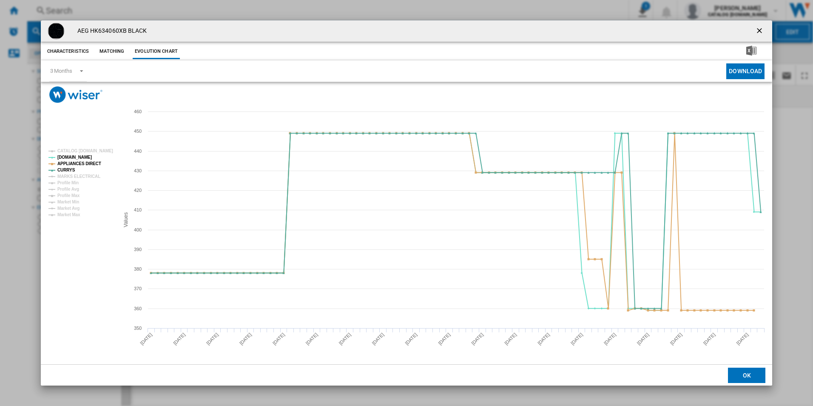
click at [88, 165] on tspan "APPLIANCES DIRECT" at bounding box center [79, 163] width 44 height 5
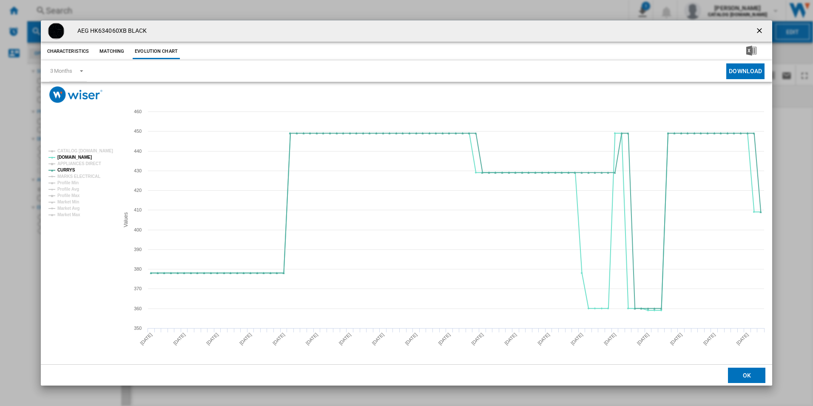
click at [755, 32] on ng-md-icon "getI18NText('BUTTONS.CLOSE_DIALOG')" at bounding box center [760, 31] width 10 height 10
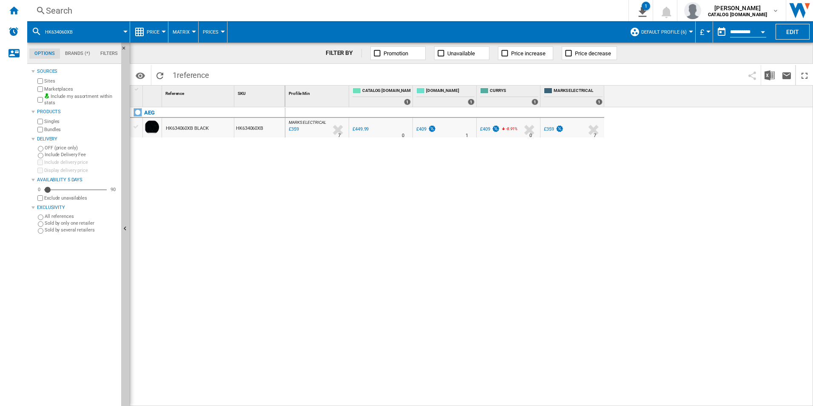
click at [547, 14] on div "Search" at bounding box center [326, 11] width 561 height 12
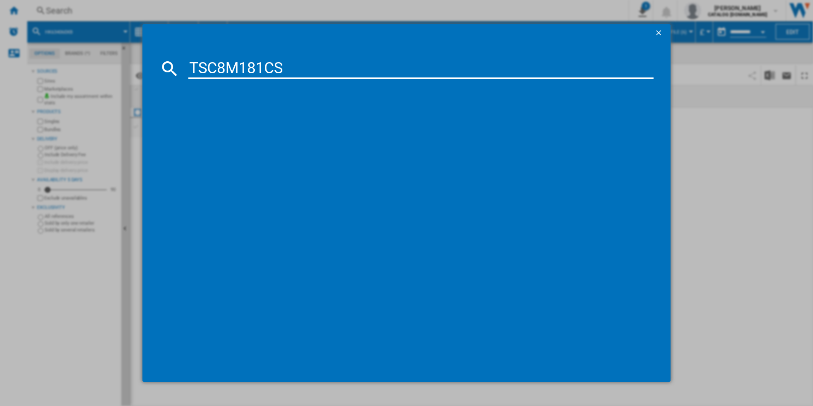
type input "TSC8M181CS"
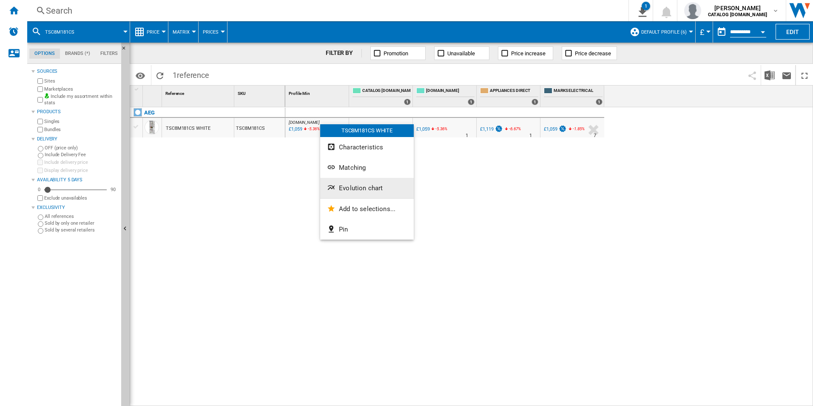
click at [338, 185] on button "Evolution chart" at bounding box center [367, 188] width 94 height 20
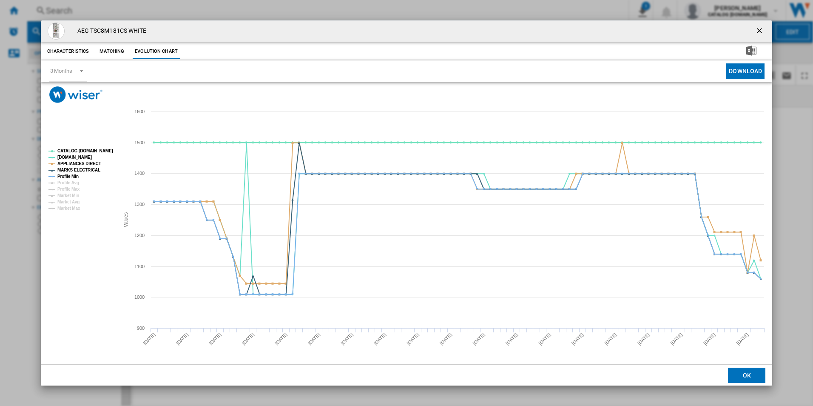
click at [98, 151] on tspan "CATALOG [DOMAIN_NAME]" at bounding box center [85, 150] width 56 height 5
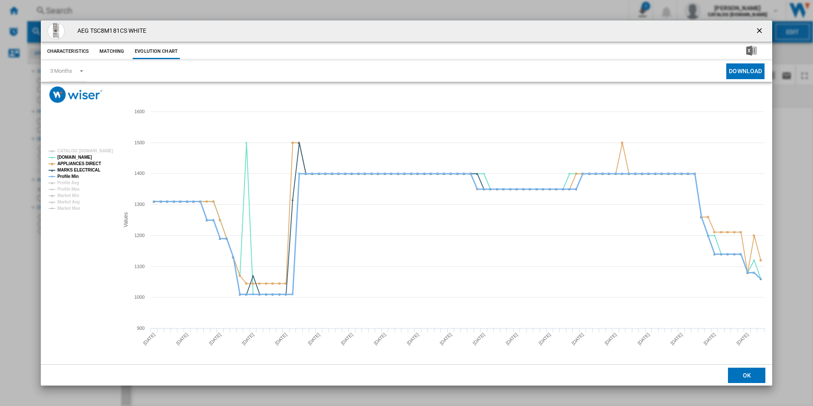
click at [69, 174] on tspan "Profile Min" at bounding box center [67, 176] width 21 height 5
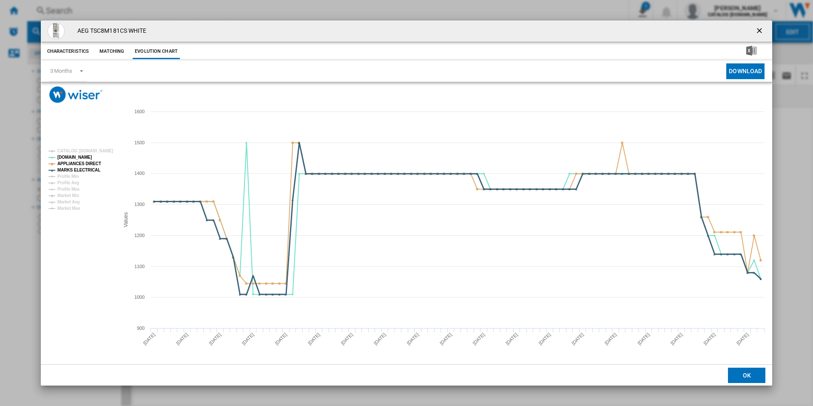
click at [76, 168] on tspan "MARKS ELECTRICAL" at bounding box center [78, 170] width 43 height 5
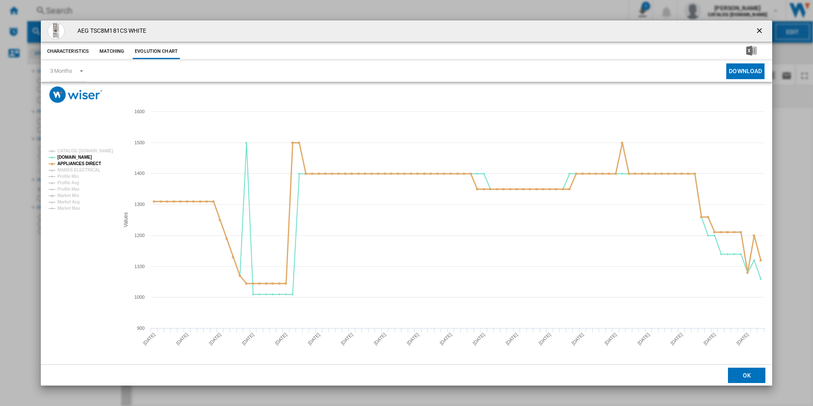
click at [83, 162] on tspan "APPLIANCES DIRECT" at bounding box center [79, 163] width 44 height 5
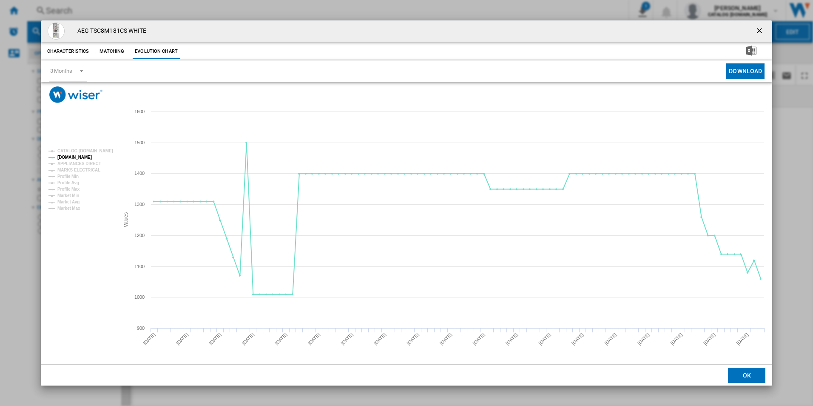
click at [758, 30] on ng-md-icon "getI18NText('BUTTONS.CLOSE_DIALOG')" at bounding box center [760, 31] width 10 height 10
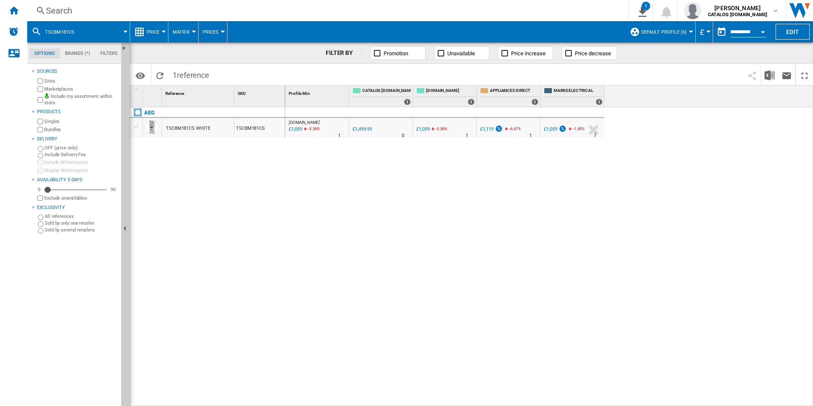
click at [497, 12] on div "Search" at bounding box center [326, 11] width 561 height 12
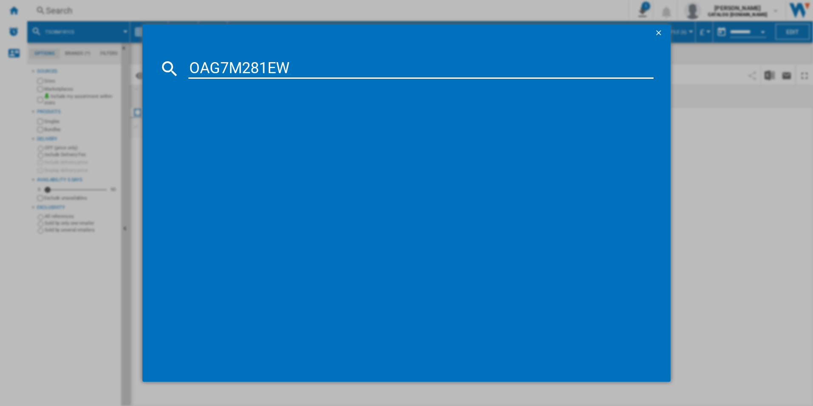
type input "OAG7M281EW"
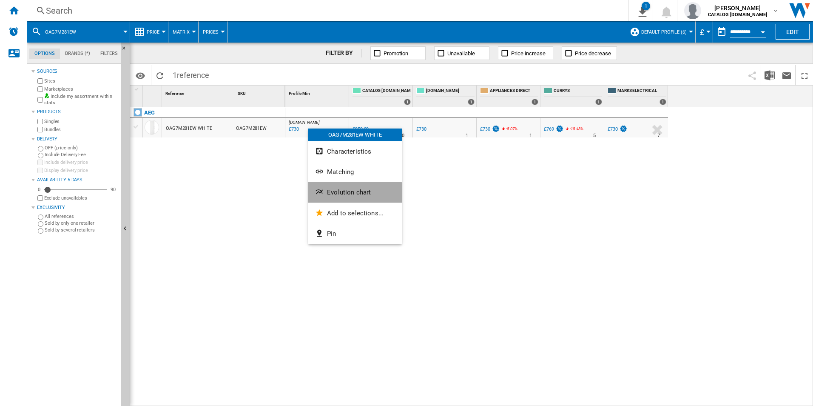
click at [342, 195] on span "Evolution chart" at bounding box center [349, 192] width 44 height 8
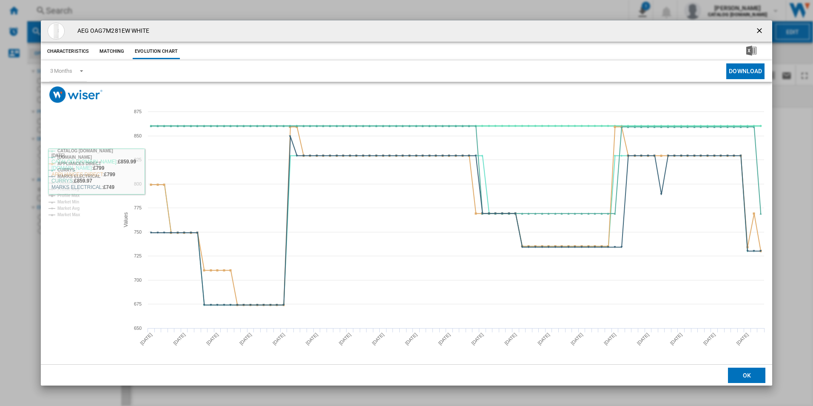
click at [101, 148] on tspan "CATALOG [DOMAIN_NAME]" at bounding box center [85, 150] width 56 height 5
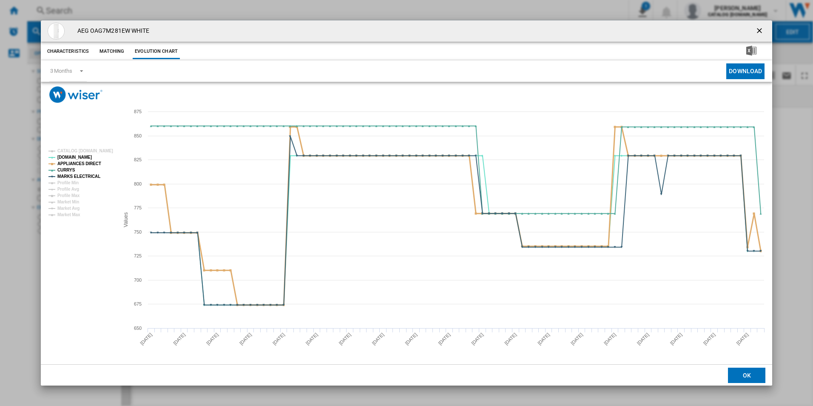
click at [91, 162] on tspan "APPLIANCES DIRECT" at bounding box center [79, 163] width 44 height 5
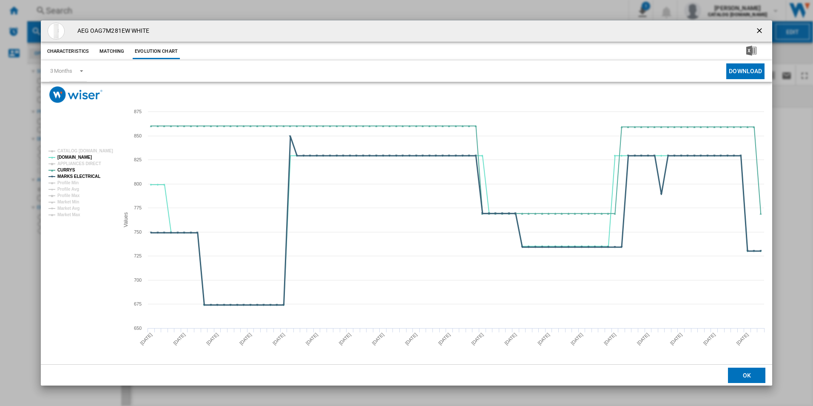
click at [87, 176] on tspan "MARKS ELECTRICAL" at bounding box center [78, 176] width 43 height 5
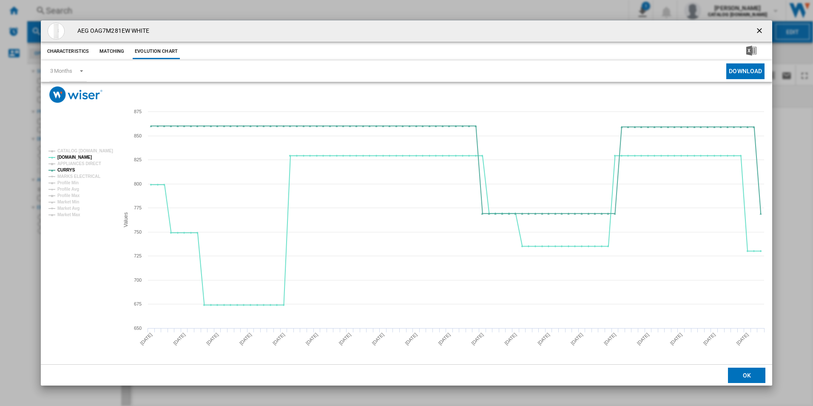
drag, startPoint x: 758, startPoint y: 32, endPoint x: 712, endPoint y: 36, distance: 46.9
click at [758, 32] on ng-md-icon "getI18NText('BUTTONS.CLOSE_DIALOG')" at bounding box center [760, 31] width 10 height 10
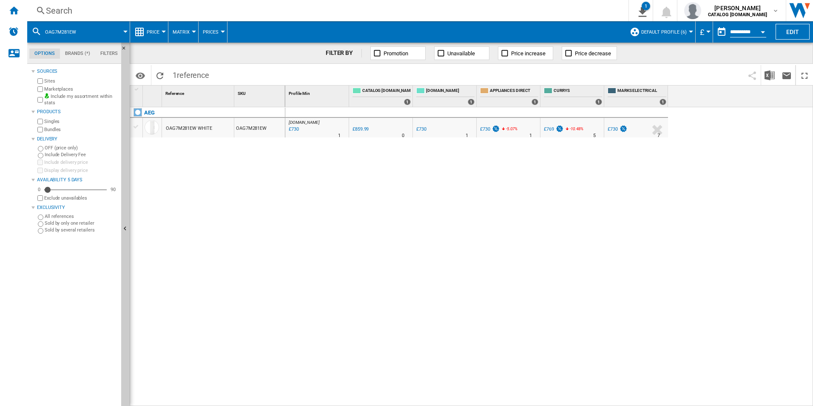
click at [570, 11] on div "Search" at bounding box center [326, 11] width 561 height 12
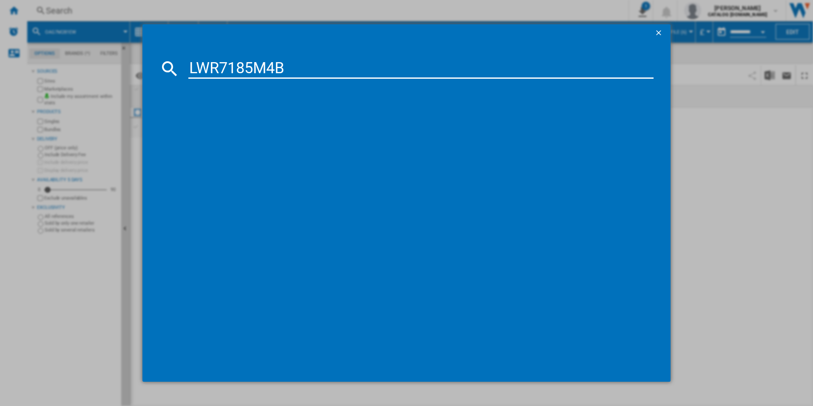
type input "LWR7185M4B"
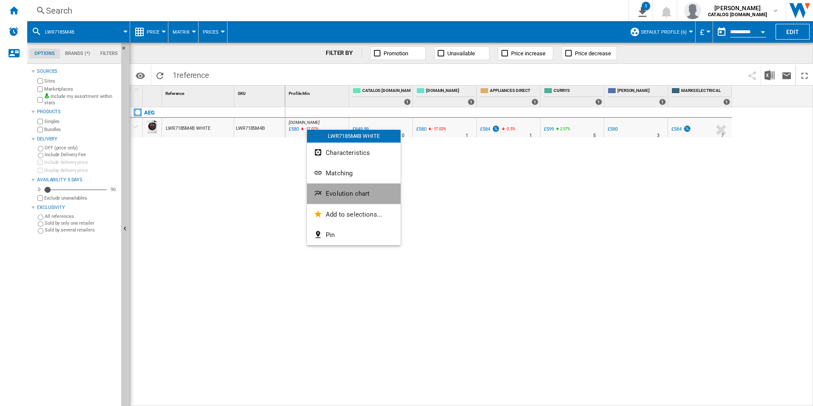
click at [335, 198] on button "Evolution chart" at bounding box center [354, 193] width 94 height 20
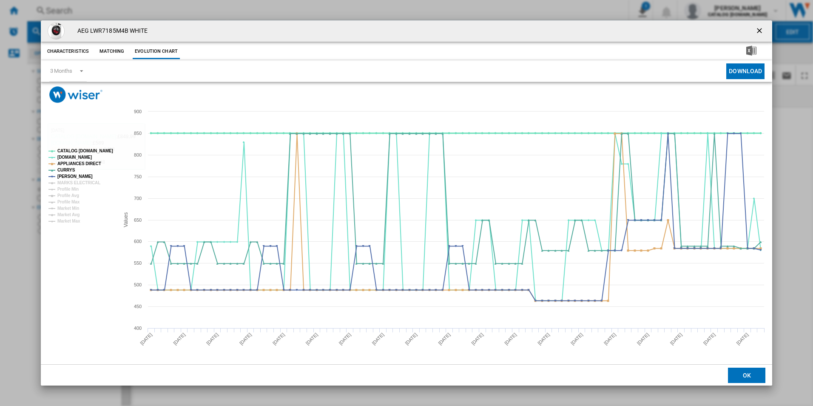
click at [98, 148] on tspan "CATALOG [DOMAIN_NAME]" at bounding box center [85, 150] width 56 height 5
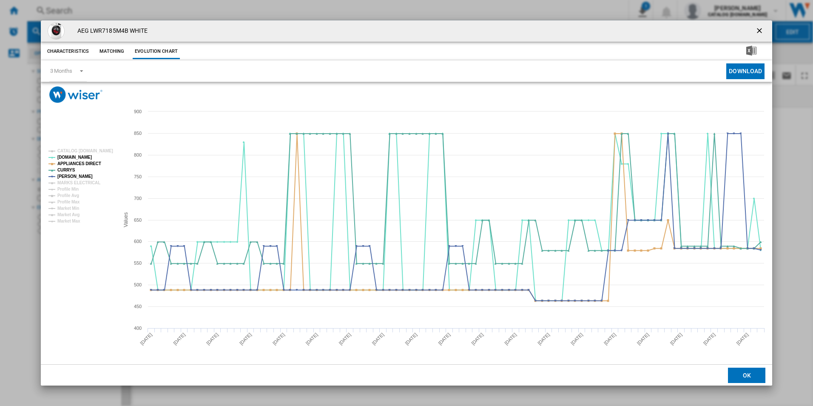
click at [92, 167] on rect "Product popup" at bounding box center [80, 185] width 71 height 81
click at [94, 163] on tspan "APPLIANCES DIRECT" at bounding box center [79, 163] width 44 height 5
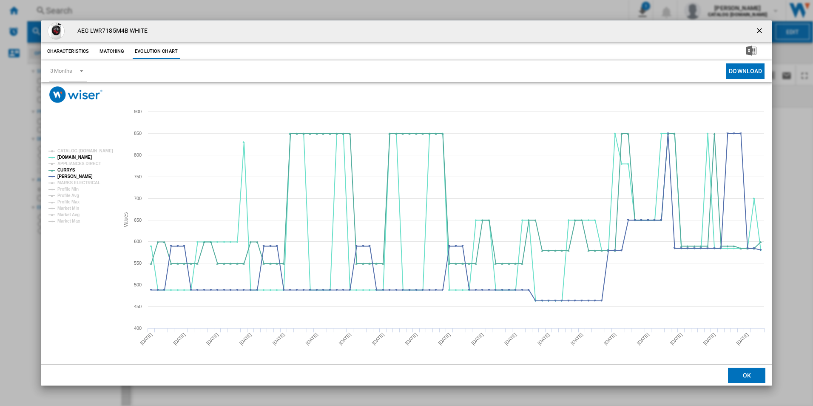
drag, startPoint x: 761, startPoint y: 30, endPoint x: 736, endPoint y: 31, distance: 25.1
click at [761, 30] on ng-md-icon "getI18NText('BUTTONS.CLOSE_DIALOG')" at bounding box center [760, 31] width 10 height 10
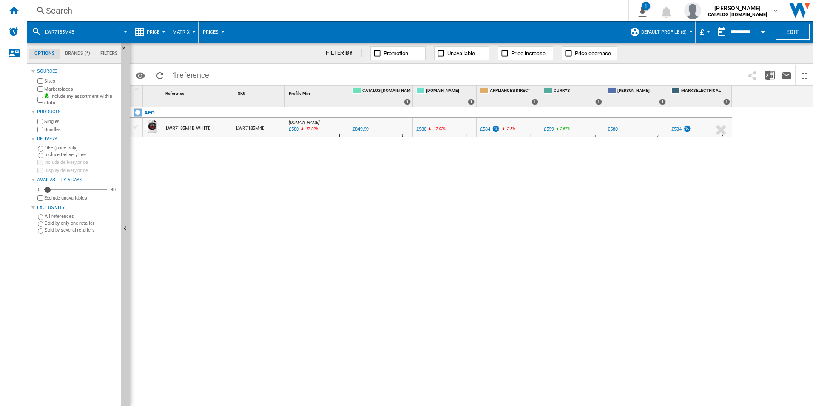
click at [492, 6] on div "Search" at bounding box center [326, 11] width 561 height 12
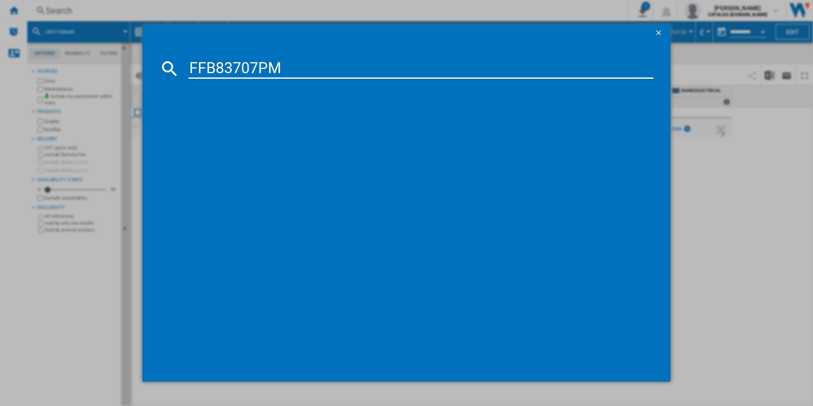
type input "FFB83707PM"
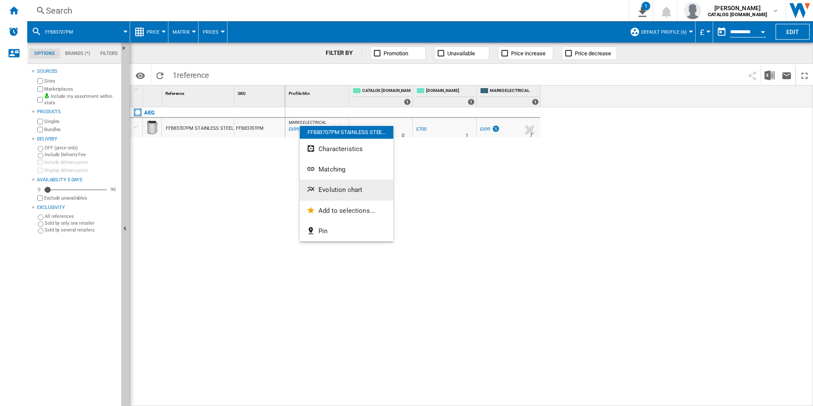
click at [335, 185] on button "Evolution chart" at bounding box center [347, 190] width 94 height 20
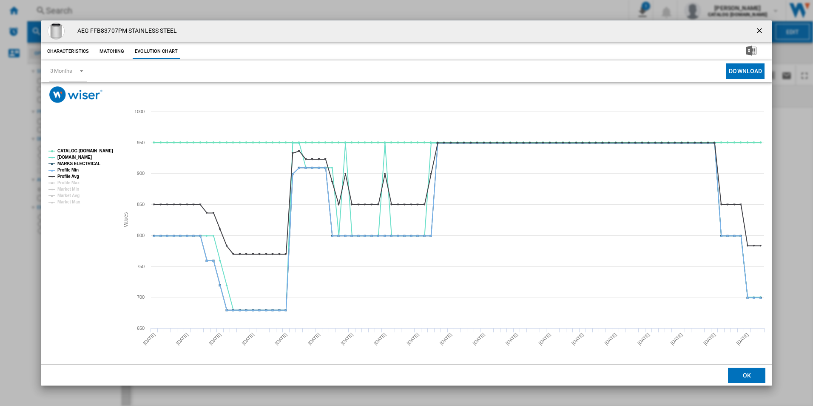
click at [106, 151] on tspan "CATALOG [DOMAIN_NAME]" at bounding box center [85, 150] width 56 height 5
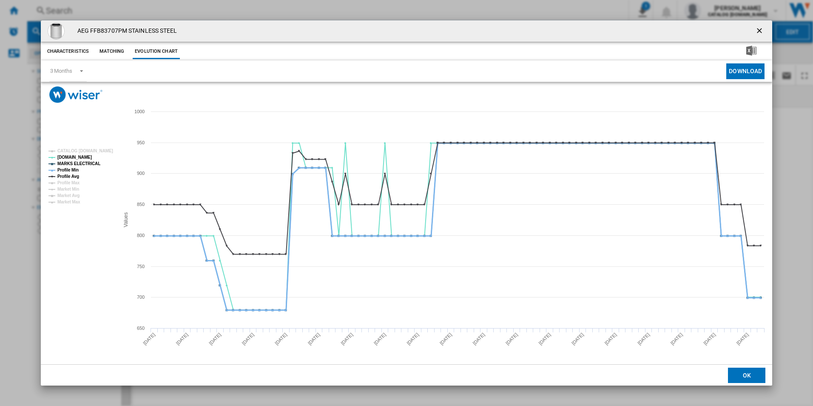
click at [66, 168] on tspan "Profile Min" at bounding box center [67, 170] width 21 height 5
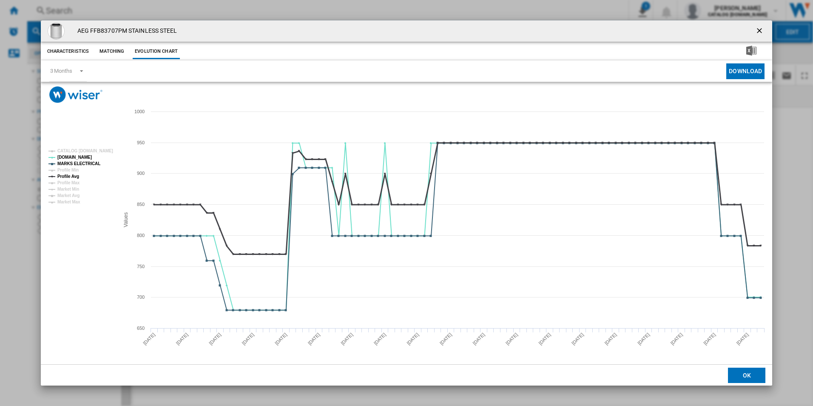
click at [68, 178] on tspan "Profile Avg" at bounding box center [68, 176] width 22 height 5
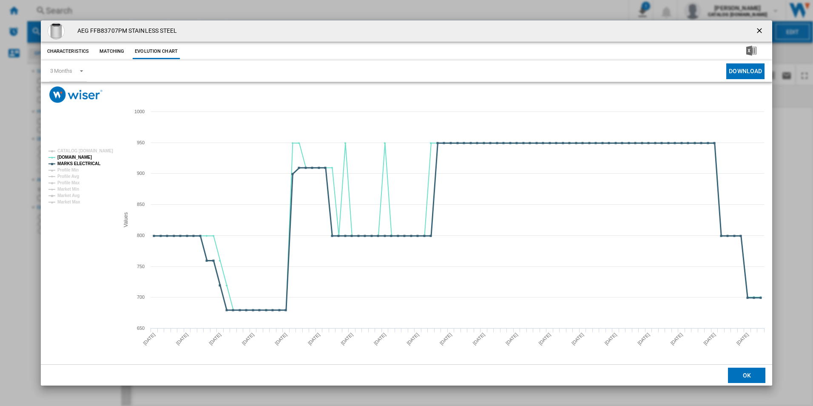
click at [85, 163] on tspan "MARKS ELECTRICAL" at bounding box center [78, 163] width 43 height 5
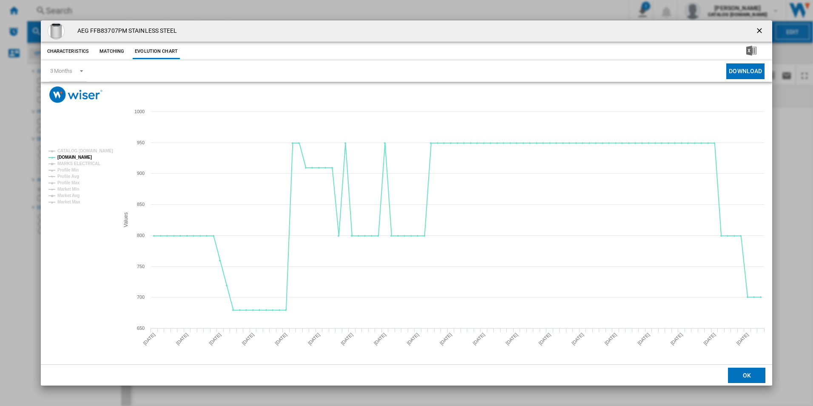
click at [761, 32] on ng-md-icon "getI18NText('BUTTONS.CLOSE_DIALOG')" at bounding box center [760, 31] width 10 height 10
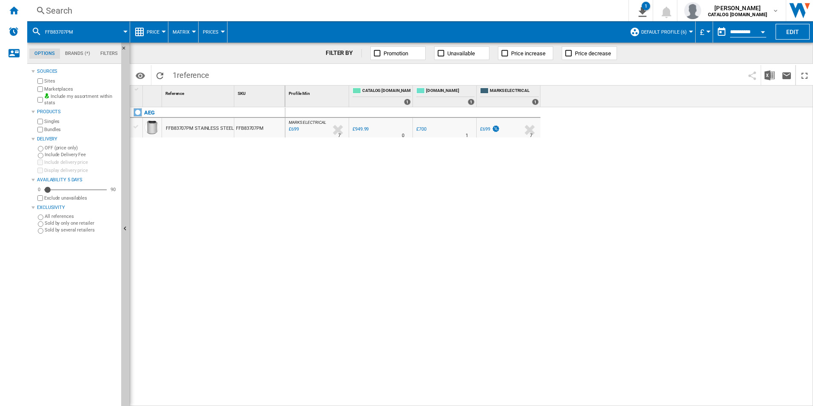
click at [277, 170] on div "AEG FFB83707PM STAINLESS STEEL FFB83707PM" at bounding box center [207, 254] width 155 height 294
click at [260, 13] on div "Search" at bounding box center [326, 11] width 561 height 12
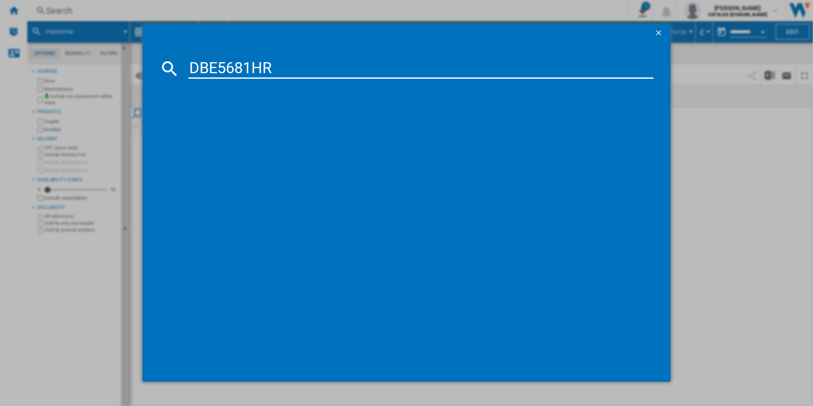
type input "DBE5681HR"
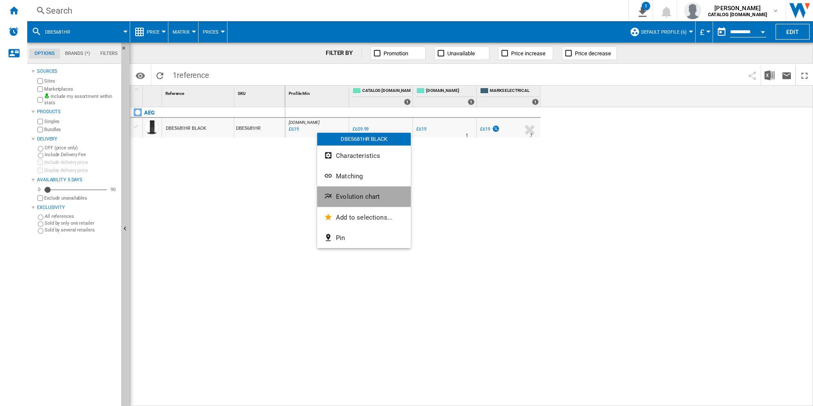
click at [352, 190] on button "Evolution chart" at bounding box center [364, 196] width 94 height 20
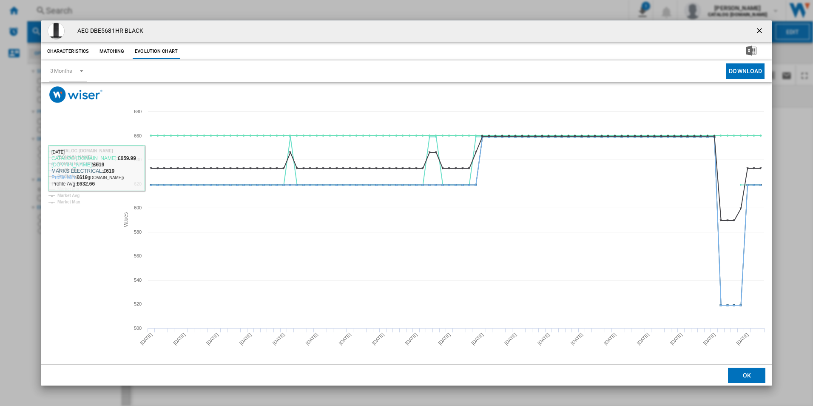
click at [94, 150] on tspan "CATALOG [DOMAIN_NAME]" at bounding box center [85, 150] width 56 height 5
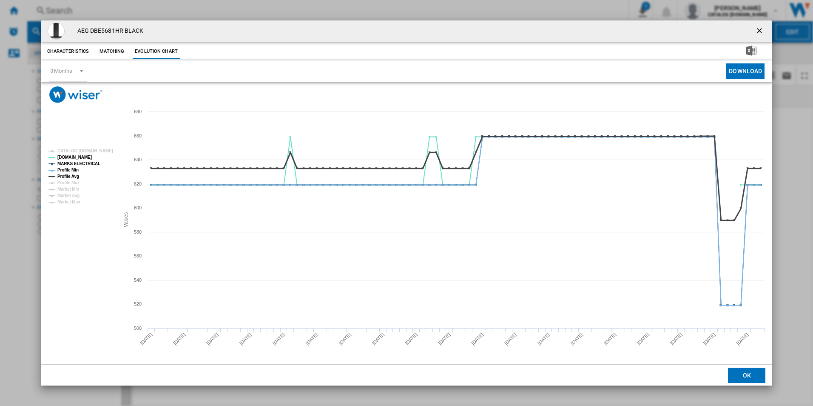
click at [67, 176] on tspan "Profile Avg" at bounding box center [68, 176] width 22 height 5
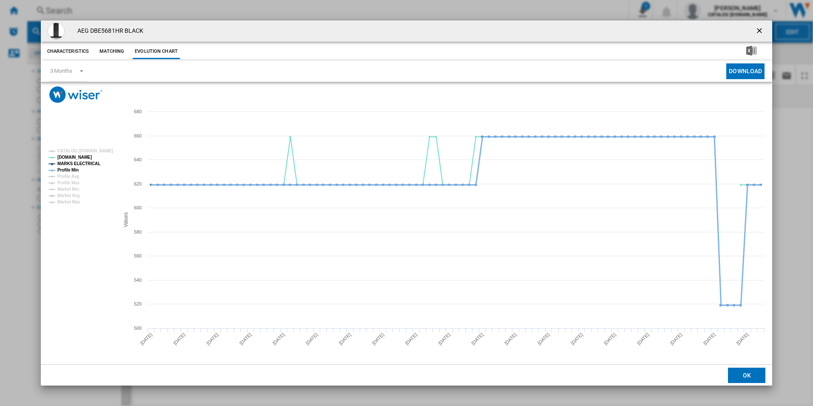
click at [70, 168] on tspan "Profile Min" at bounding box center [67, 170] width 21 height 5
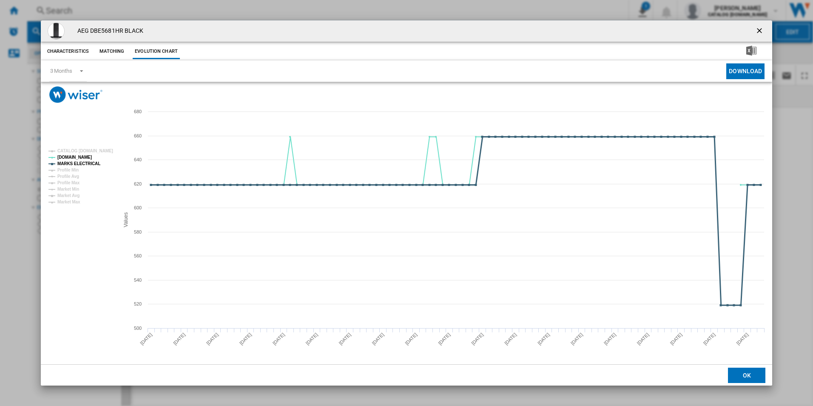
click at [74, 163] on tspan "MARKS ELECTRICAL" at bounding box center [78, 163] width 43 height 5
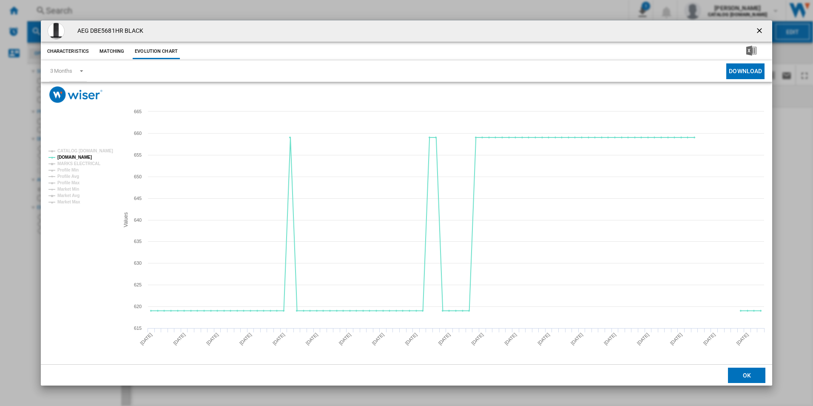
drag, startPoint x: 756, startPoint y: 29, endPoint x: 744, endPoint y: 29, distance: 12.8
click at [756, 29] on ng-md-icon "getI18NText('BUTTONS.CLOSE_DIALOG')" at bounding box center [760, 31] width 10 height 10
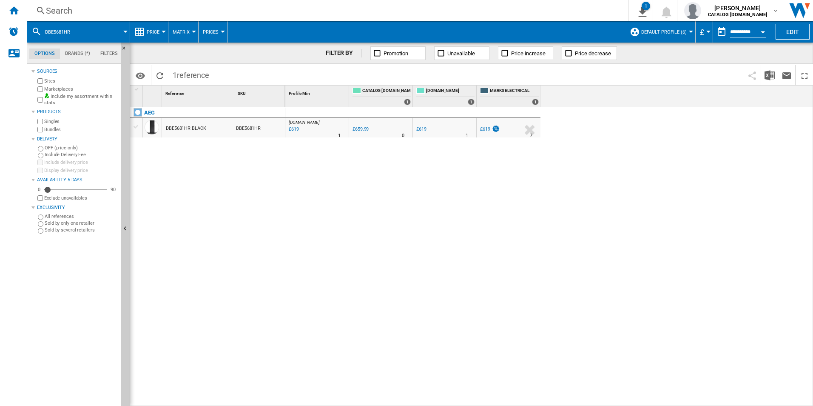
click at [445, 14] on div "Search" at bounding box center [326, 11] width 561 height 12
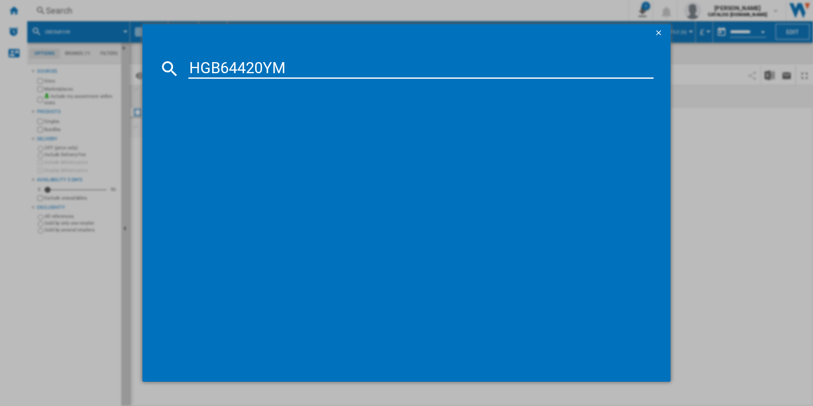
type input "HGB64420YM"
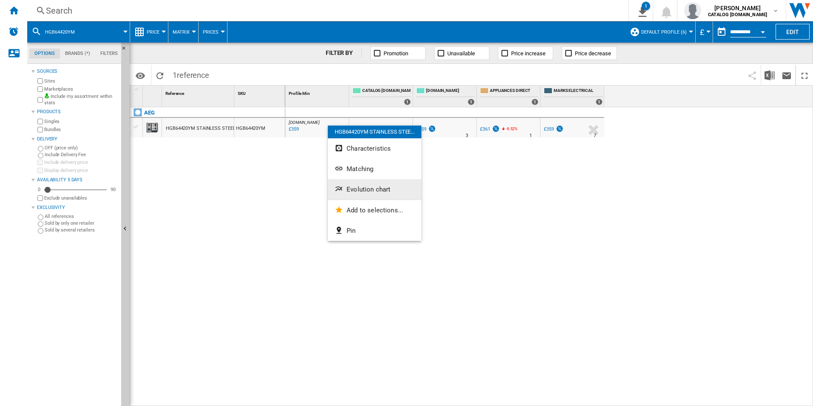
click at [368, 195] on button "Evolution chart" at bounding box center [375, 189] width 94 height 20
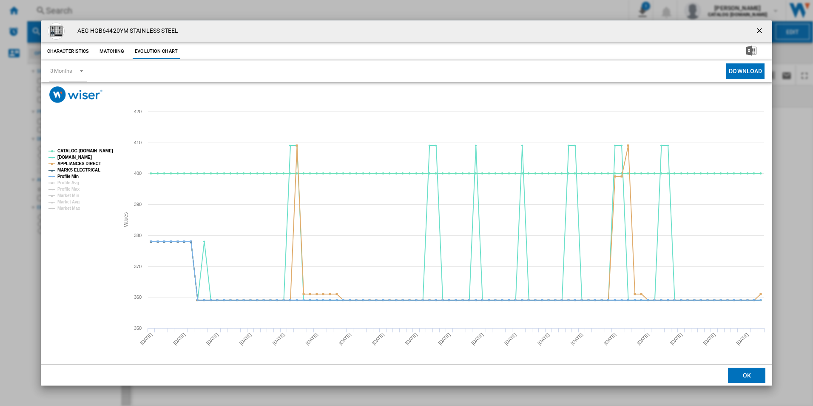
click at [97, 151] on tspan "CATALOG [DOMAIN_NAME]" at bounding box center [85, 150] width 56 height 5
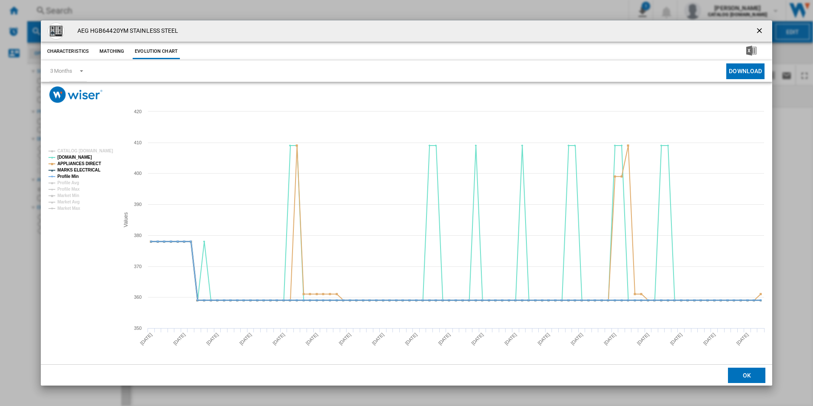
click at [70, 172] on tspan "MARKS ELECTRICAL" at bounding box center [78, 170] width 43 height 5
click at [71, 176] on tspan "Profile Min" at bounding box center [67, 176] width 21 height 5
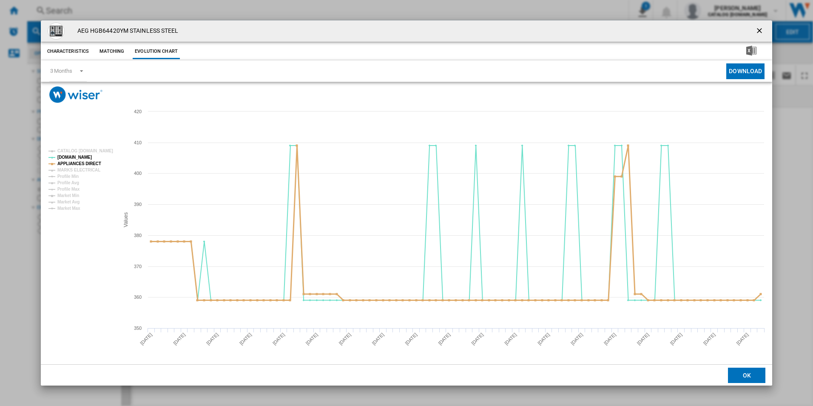
click at [88, 161] on tspan "APPLIANCES DIRECT" at bounding box center [79, 163] width 44 height 5
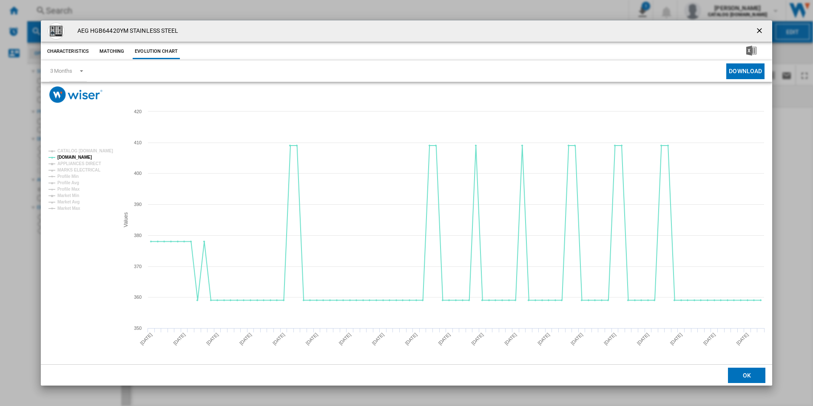
click at [760, 29] on ng-md-icon "getI18NText('BUTTONS.CLOSE_DIALOG')" at bounding box center [760, 31] width 10 height 10
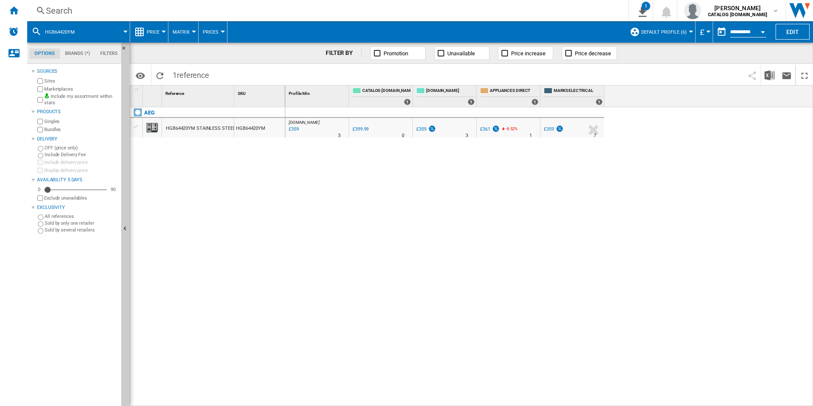
click at [492, 12] on div "Search" at bounding box center [326, 11] width 561 height 12
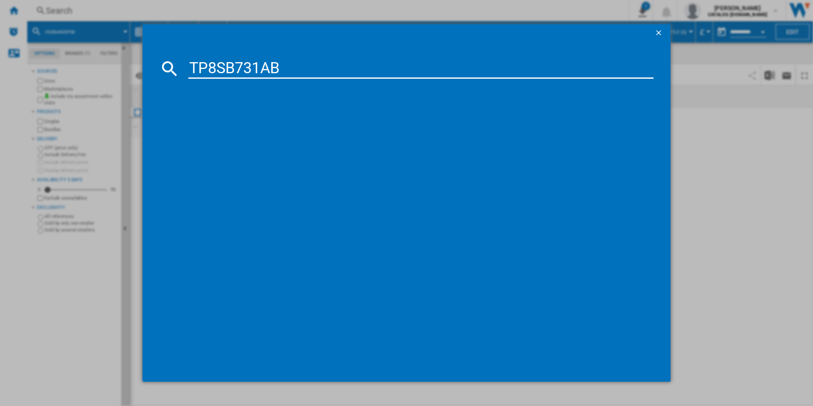
type input "TP8SB731AB"
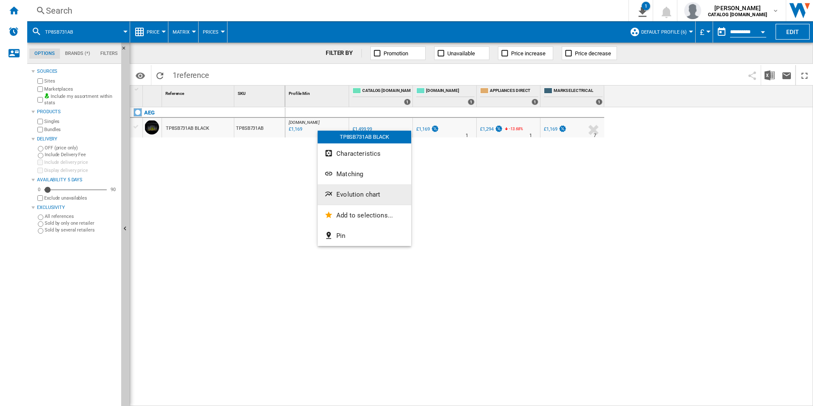
click at [358, 198] on span "Evolution chart" at bounding box center [358, 195] width 44 height 8
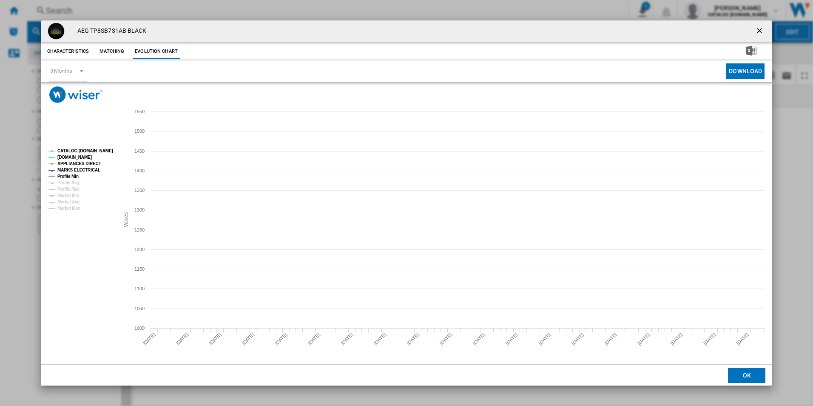
click at [100, 148] on tspan "CATALOG [DOMAIN_NAME]" at bounding box center [85, 150] width 56 height 5
click at [85, 170] on tspan "MARKS ELECTRICAL" at bounding box center [78, 170] width 43 height 5
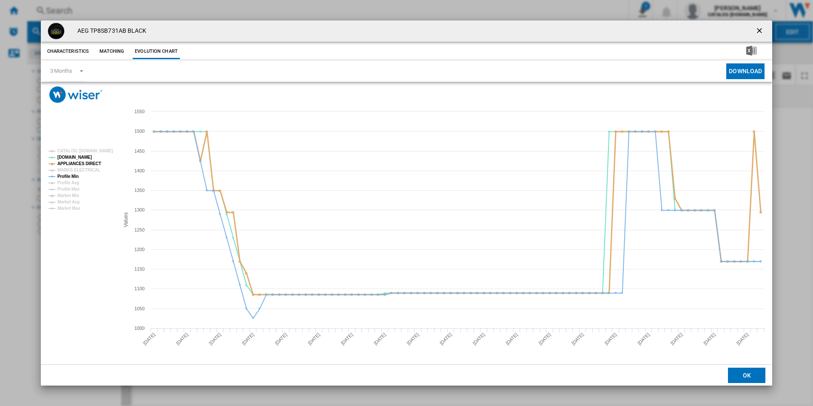
click at [88, 162] on tspan "APPLIANCES DIRECT" at bounding box center [79, 163] width 44 height 5
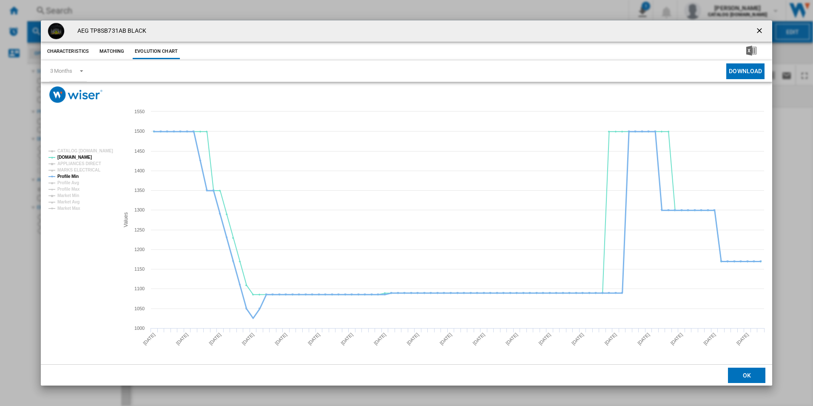
click at [70, 176] on tspan "Profile Min" at bounding box center [67, 176] width 21 height 5
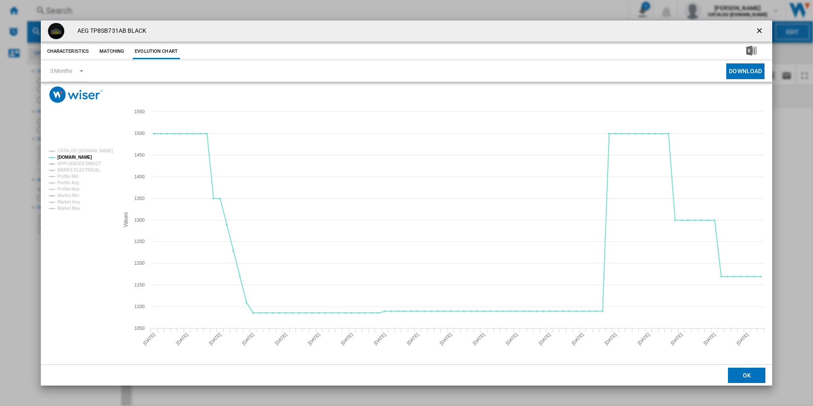
drag, startPoint x: 759, startPoint y: 31, endPoint x: 752, endPoint y: 31, distance: 7.2
click at [759, 31] on ng-md-icon "getI18NText('BUTTONS.CLOSE_DIALOG')" at bounding box center [760, 31] width 10 height 10
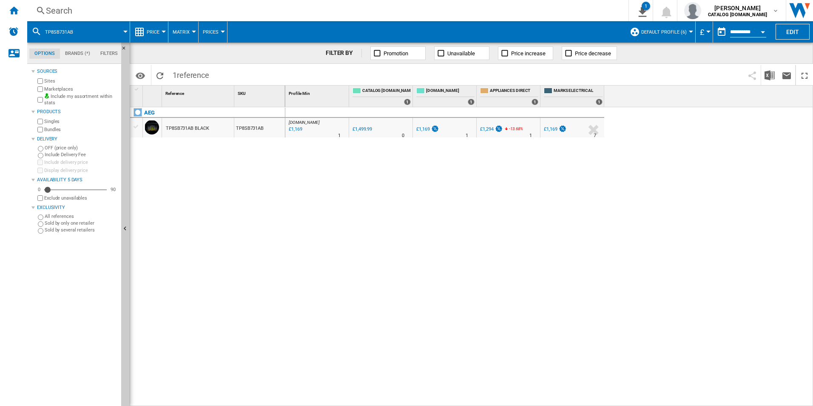
click at [476, 9] on div "Search" at bounding box center [326, 11] width 561 height 12
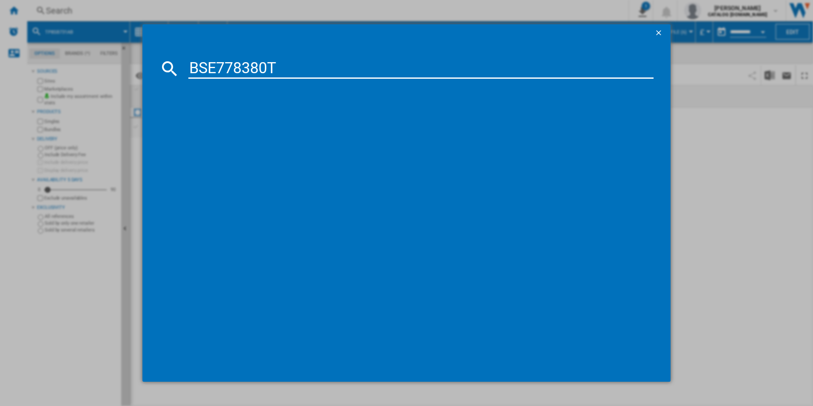
type input "BSE778380T"
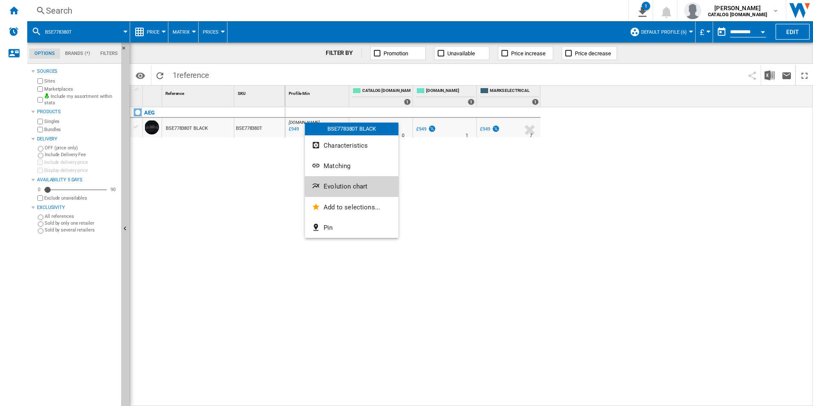
click at [339, 189] on span "Evolution chart" at bounding box center [346, 186] width 44 height 8
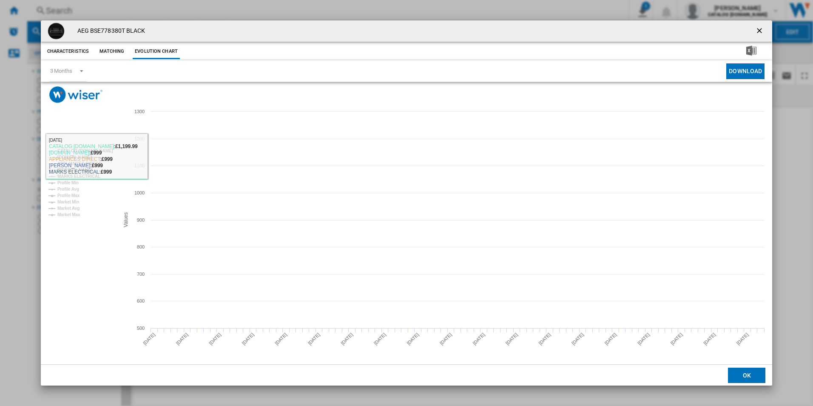
click at [103, 148] on tspan "CATALOG [DOMAIN_NAME]" at bounding box center [85, 150] width 56 height 5
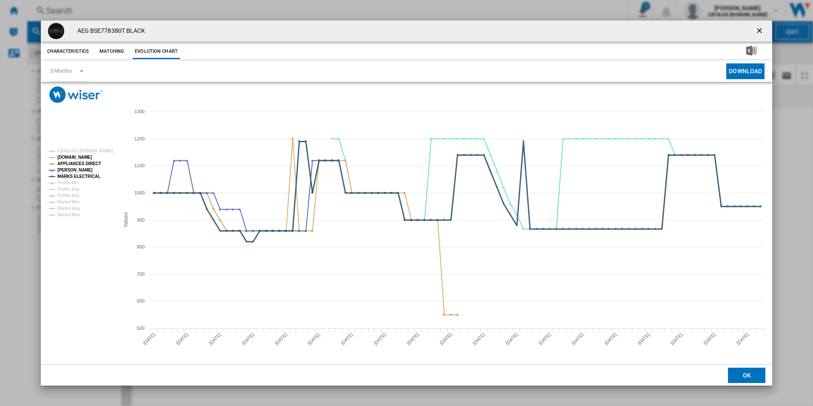
click at [87, 176] on tspan "MARKS ELECTRICAL" at bounding box center [78, 176] width 43 height 5
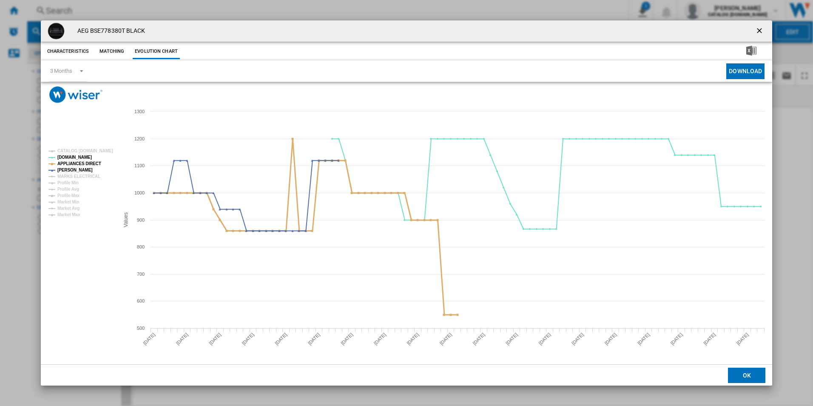
click at [93, 163] on tspan "APPLIANCES DIRECT" at bounding box center [79, 163] width 44 height 5
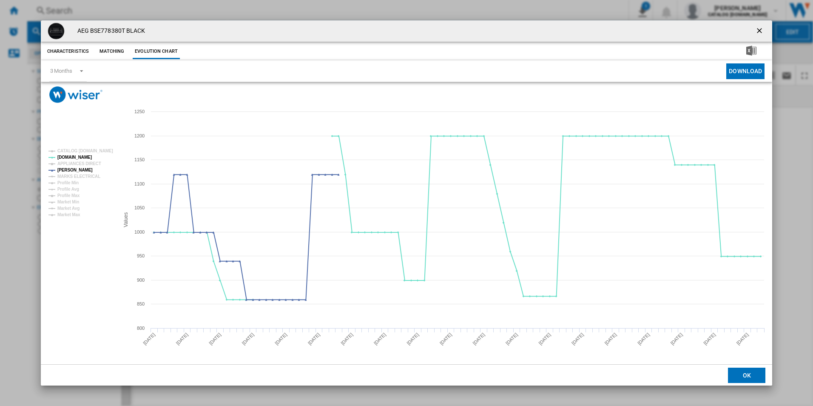
drag, startPoint x: 763, startPoint y: 29, endPoint x: 747, endPoint y: 28, distance: 15.7
click at [763, 29] on ng-md-icon "getI18NText('BUTTONS.CLOSE_DIALOG')" at bounding box center [760, 31] width 10 height 10
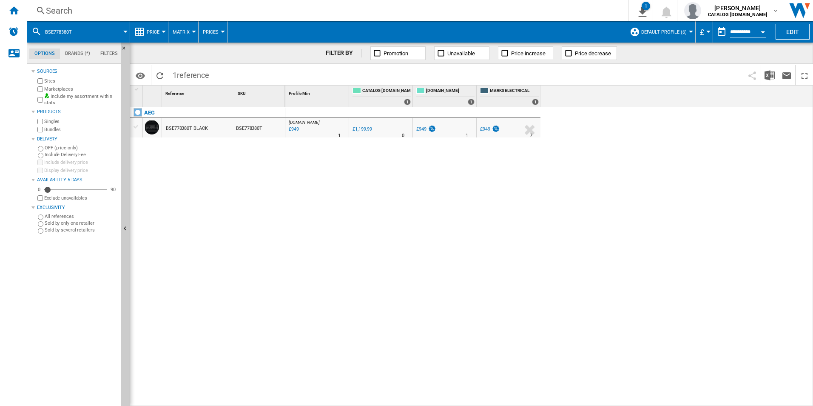
click at [542, 11] on div "Search" at bounding box center [326, 11] width 561 height 12
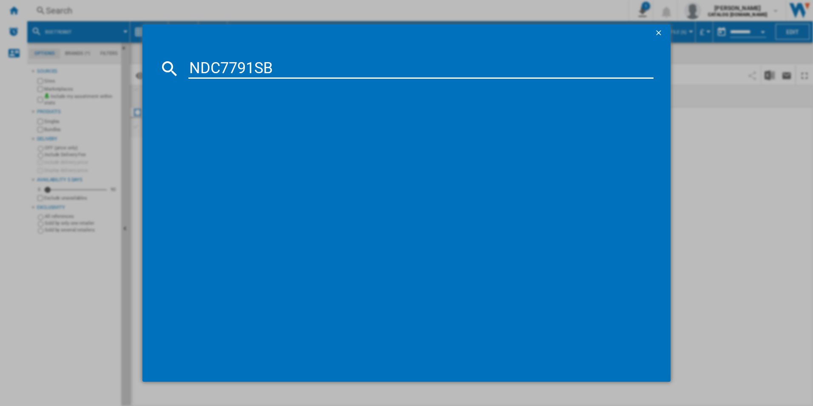
type input "NDC7791SB"
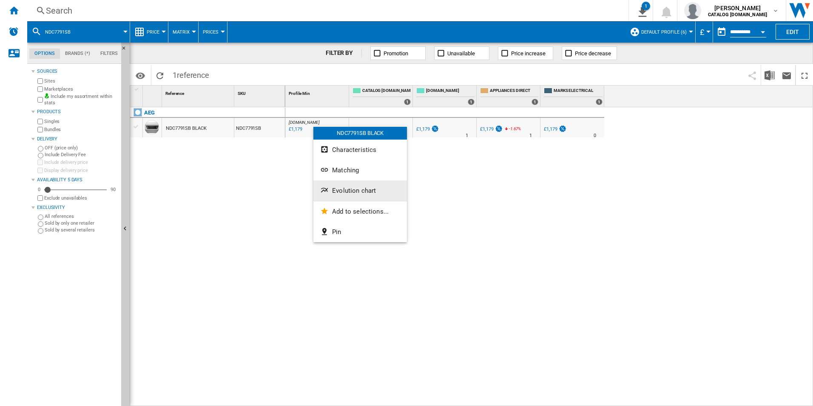
click at [338, 188] on span "Evolution chart" at bounding box center [354, 191] width 44 height 8
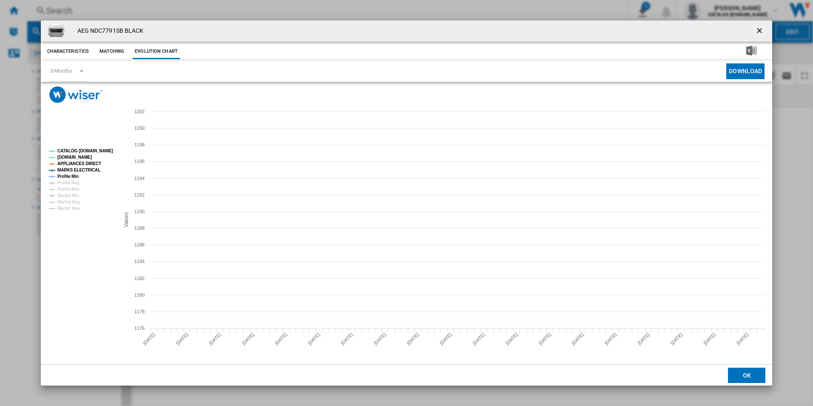
click at [103, 151] on tspan "CATALOG [DOMAIN_NAME]" at bounding box center [85, 150] width 56 height 5
click at [86, 165] on tspan "APPLIANCES DIRECT" at bounding box center [79, 163] width 44 height 5
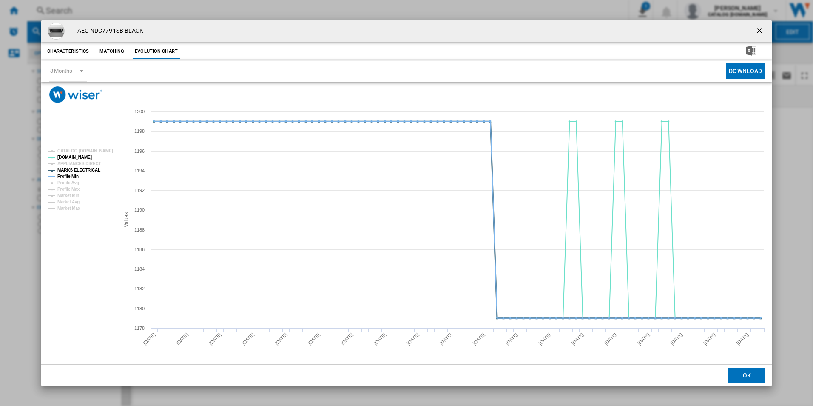
click at [86, 169] on tspan "MARKS ELECTRICAL" at bounding box center [78, 170] width 43 height 5
click at [68, 174] on tspan "Profile Min" at bounding box center [67, 176] width 21 height 5
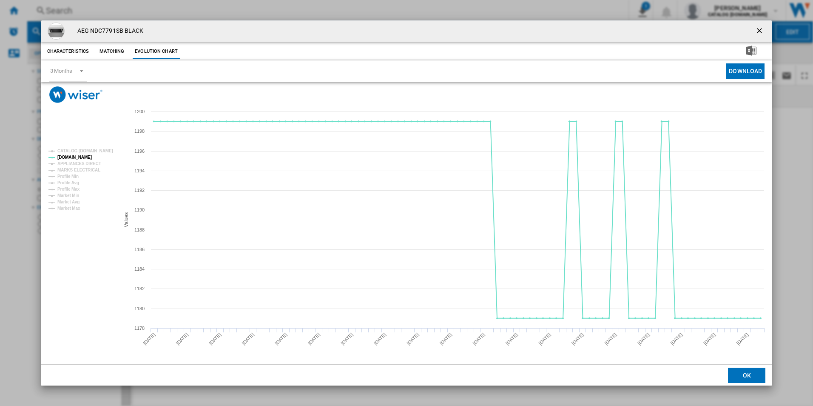
click at [758, 30] on ng-md-icon "getI18NText('BUTTONS.CLOSE_DIALOG')" at bounding box center [760, 31] width 10 height 10
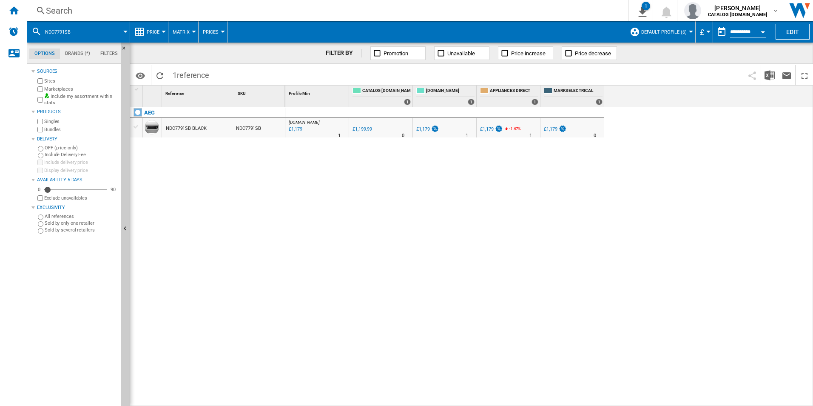
click at [493, 8] on div "Search" at bounding box center [326, 11] width 561 height 12
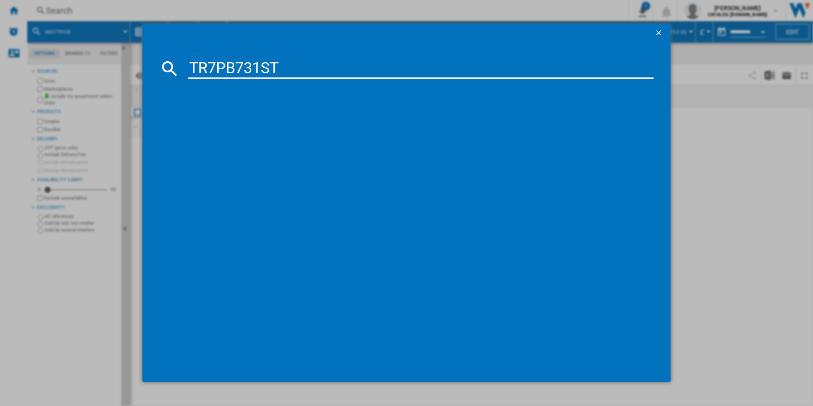
type input "TR7PB731ST"
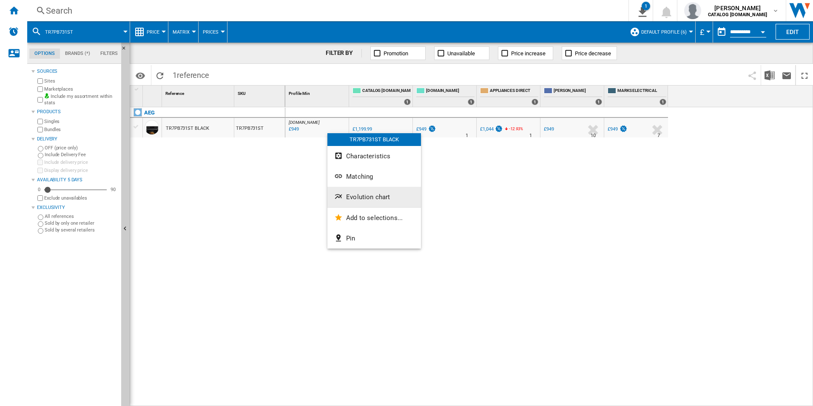
click at [357, 188] on button "Evolution chart" at bounding box center [375, 197] width 94 height 20
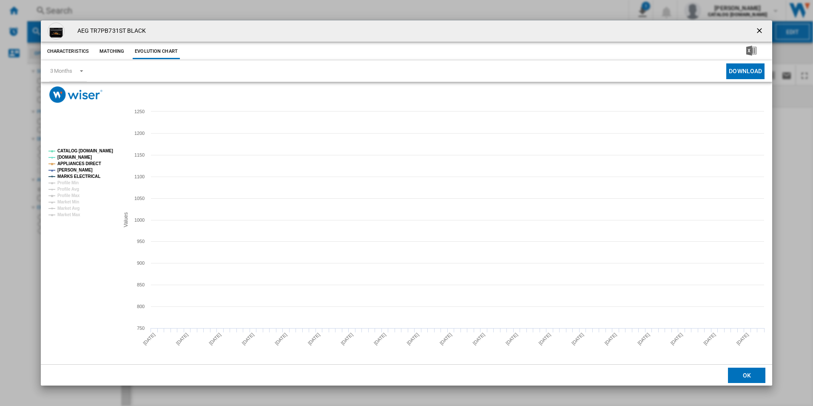
click at [97, 149] on tspan "CATALOG [DOMAIN_NAME]" at bounding box center [85, 150] width 56 height 5
click at [90, 163] on tspan "APPLIANCES DIRECT" at bounding box center [79, 163] width 44 height 5
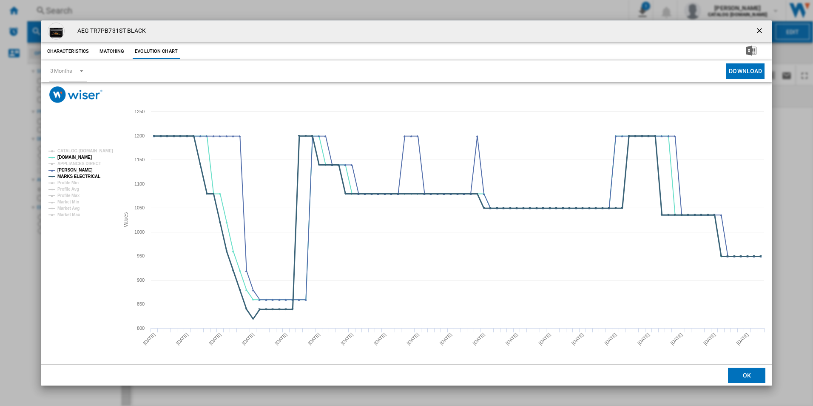
click at [87, 176] on tspan "MARKS ELECTRICAL" at bounding box center [78, 176] width 43 height 5
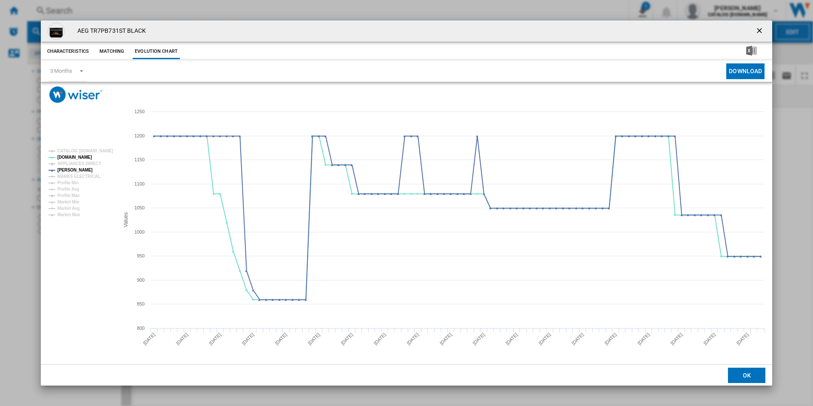
click at [755, 29] on button "Product popup" at bounding box center [760, 31] width 17 height 17
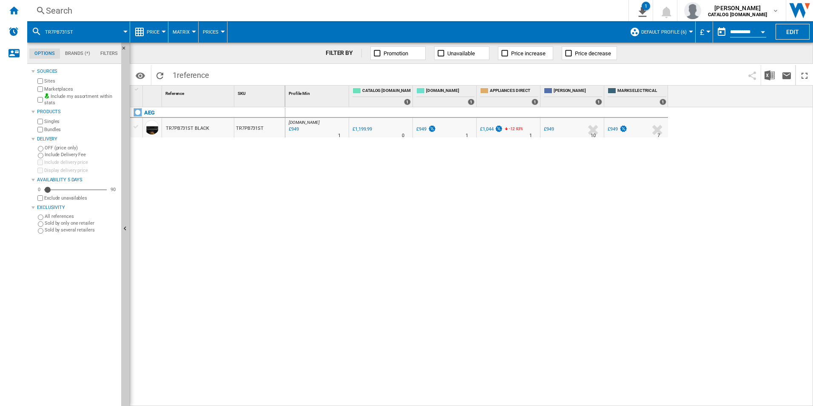
click at [522, 13] on div "Search" at bounding box center [326, 11] width 561 height 12
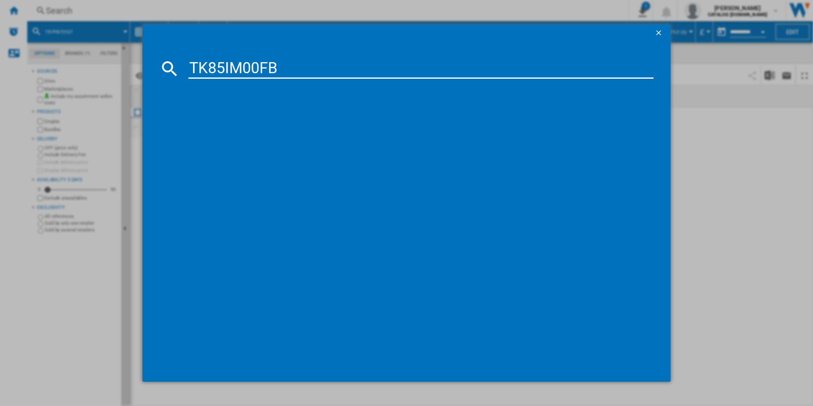
type input "TK85IM00FB"
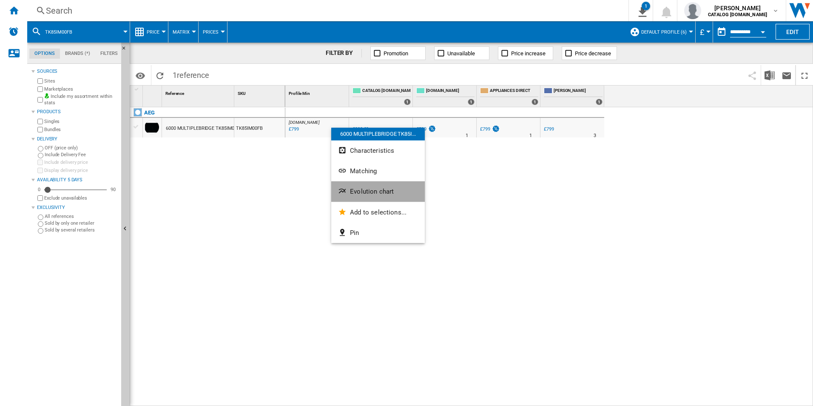
click at [368, 188] on span "Evolution chart" at bounding box center [372, 192] width 44 height 8
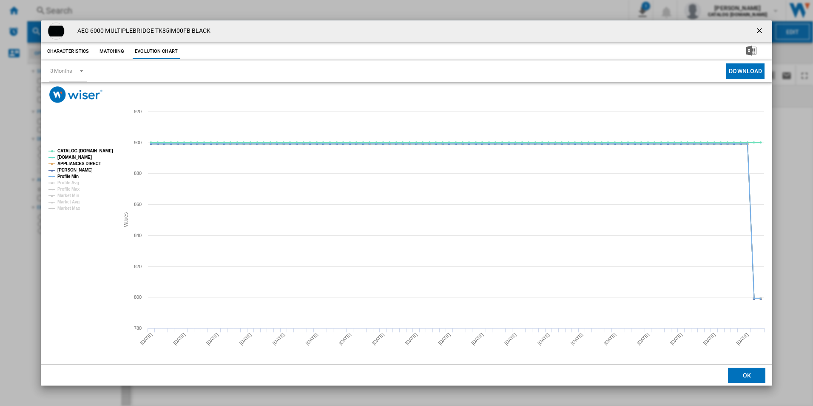
click at [97, 151] on tspan "CATALOG [DOMAIN_NAME]" at bounding box center [85, 150] width 56 height 5
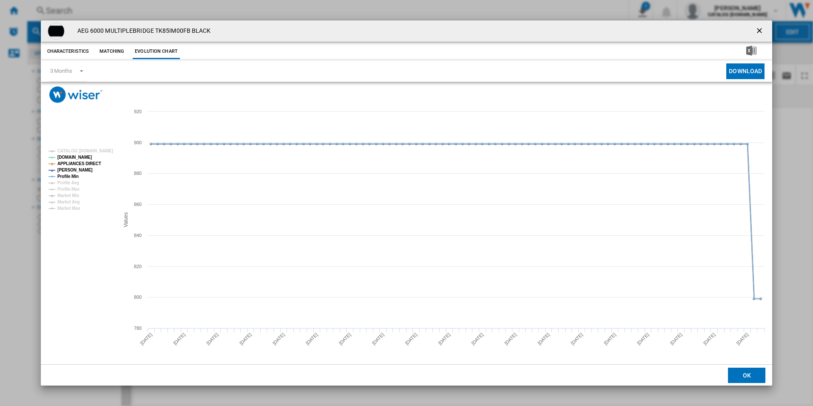
click at [86, 164] on tspan "APPLIANCES DIRECT" at bounding box center [79, 163] width 44 height 5
click at [74, 175] on tspan "Profile Min" at bounding box center [67, 176] width 21 height 5
click at [761, 31] on ng-md-icon "getI18NText('BUTTONS.CLOSE_DIALOG')" at bounding box center [760, 31] width 10 height 10
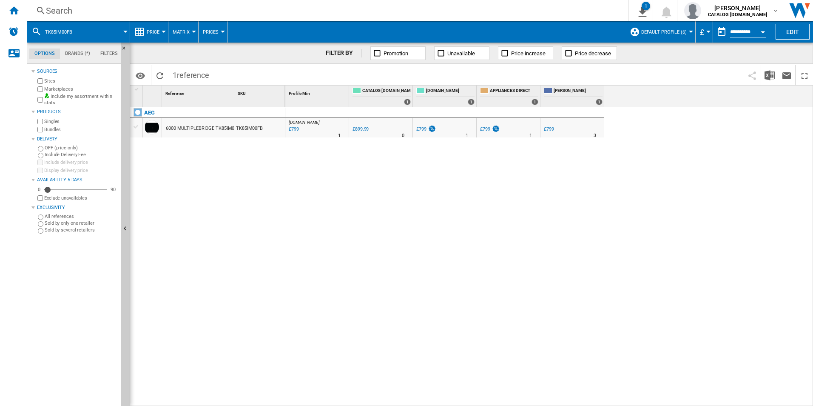
click at [410, 6] on div "Search" at bounding box center [326, 11] width 561 height 12
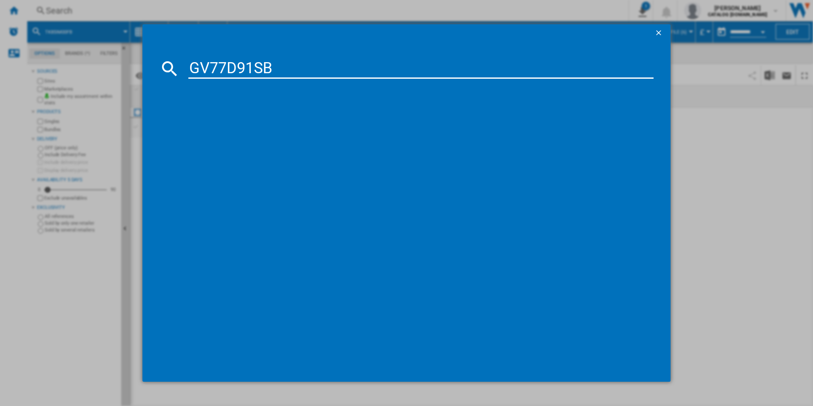
type input "GV77D91SB"
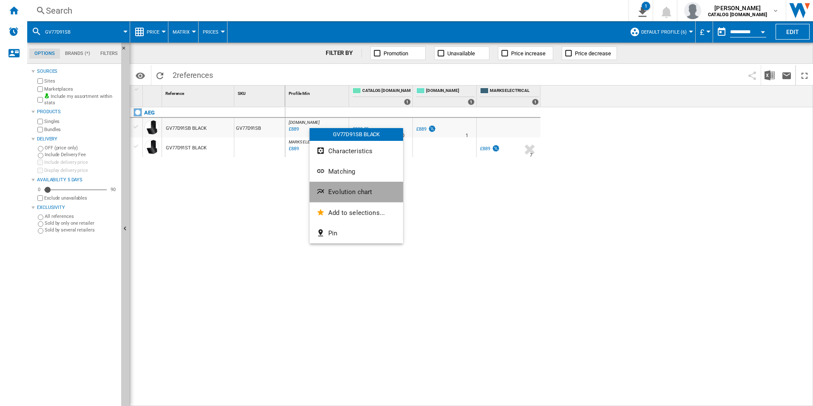
click at [354, 198] on button "Evolution chart" at bounding box center [357, 192] width 94 height 20
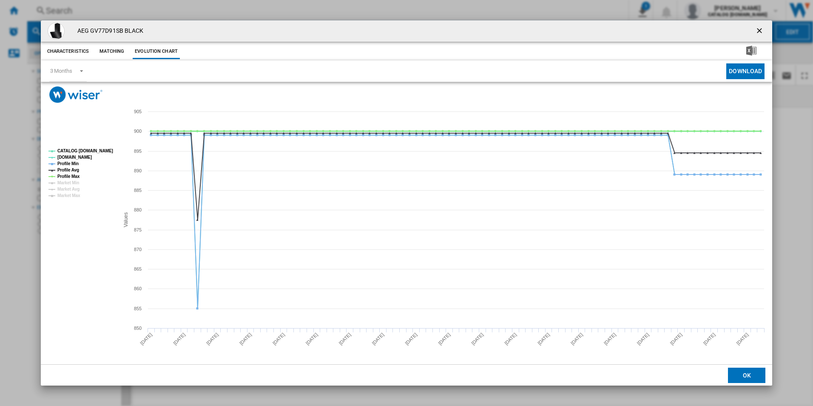
click at [106, 150] on tspan "CATALOG [DOMAIN_NAME]" at bounding box center [85, 150] width 56 height 5
click at [71, 163] on tspan "Profile Min" at bounding box center [67, 163] width 21 height 5
click at [74, 174] on tspan "Profile Max" at bounding box center [68, 176] width 23 height 5
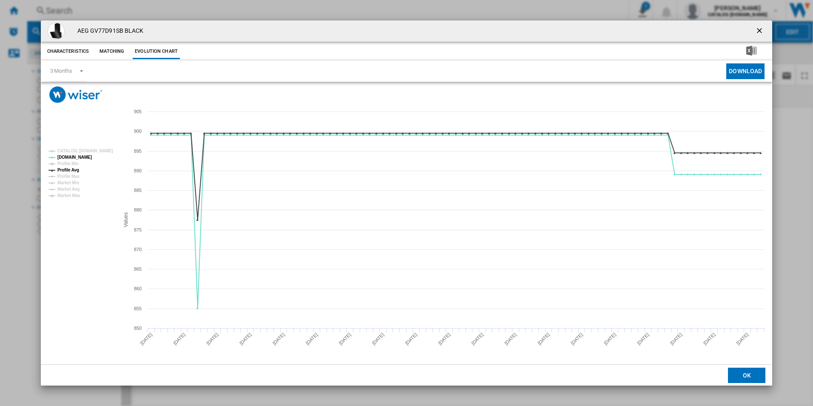
click at [73, 179] on tspan "Profile Max" at bounding box center [68, 176] width 23 height 5
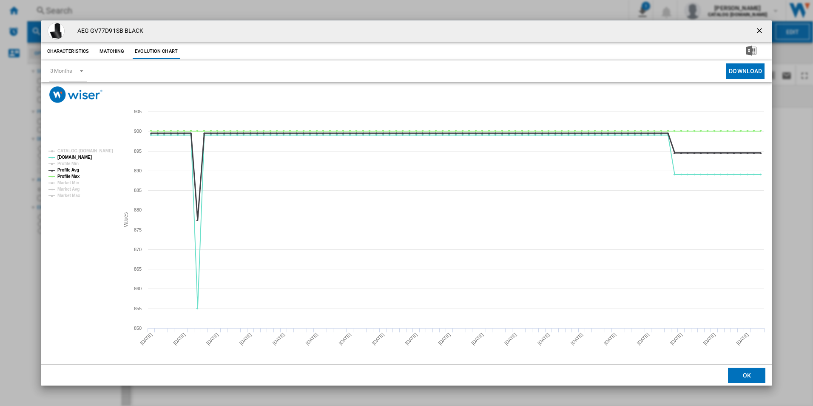
click at [72, 169] on tspan "Profile Avg" at bounding box center [68, 170] width 22 height 5
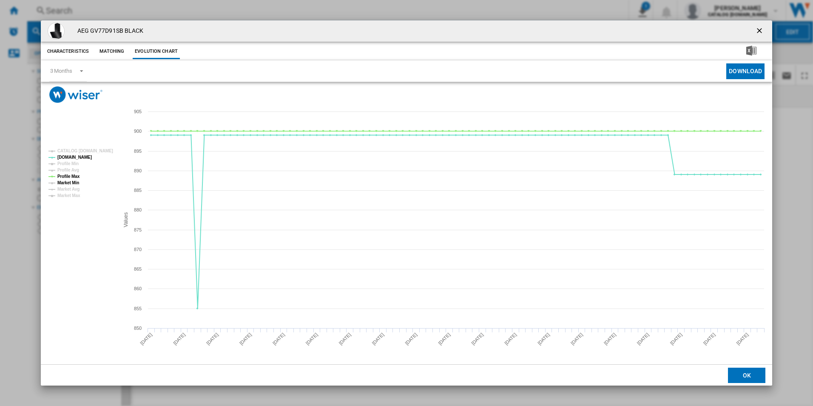
click at [74, 180] on tspan "Market Min" at bounding box center [68, 182] width 22 height 5
click at [75, 175] on tspan "Profile Max" at bounding box center [68, 176] width 23 height 5
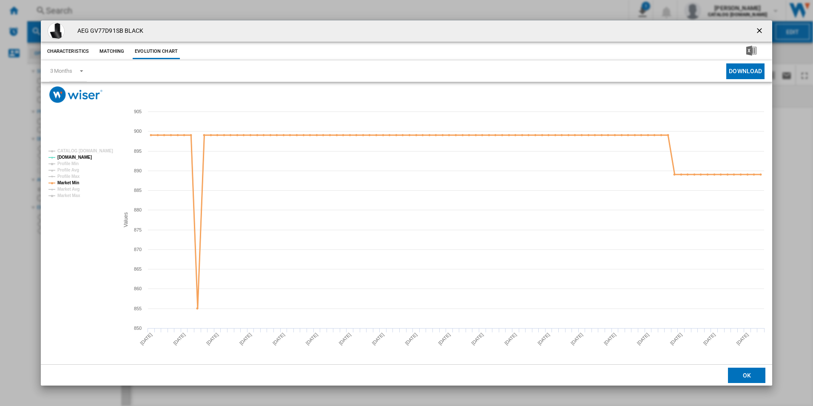
click at [76, 180] on tspan "Market Min" at bounding box center [68, 182] width 22 height 5
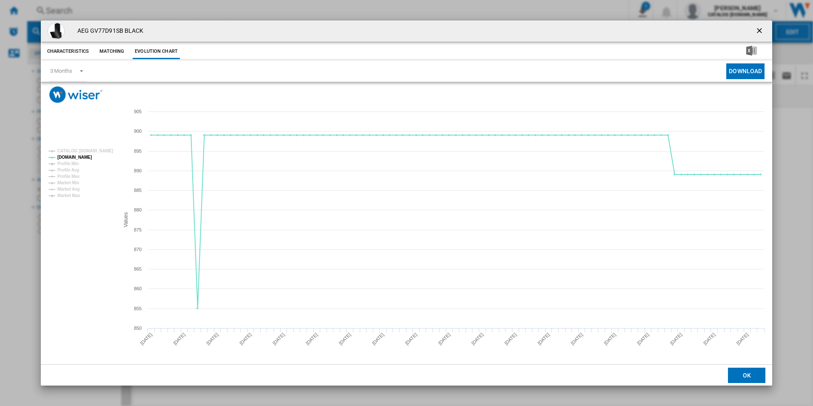
drag, startPoint x: 756, startPoint y: 28, endPoint x: 739, endPoint y: 46, distance: 25.3
click at [756, 28] on ng-md-icon "getI18NText('BUTTONS.CLOSE_DIALOG')" at bounding box center [760, 31] width 10 height 10
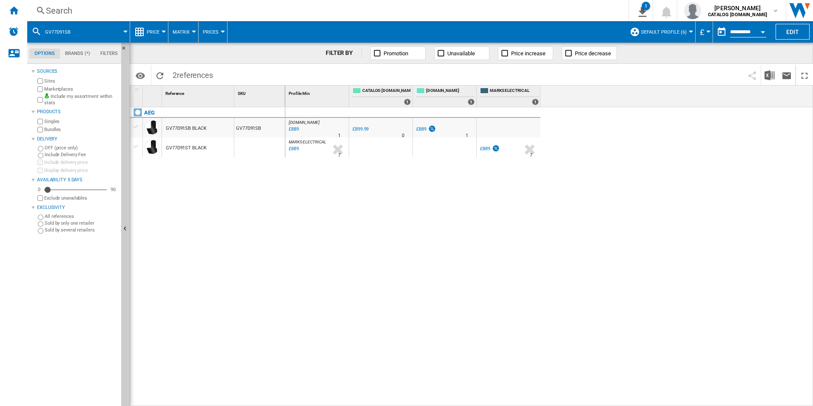
click at [387, 5] on div "Search" at bounding box center [326, 11] width 561 height 12
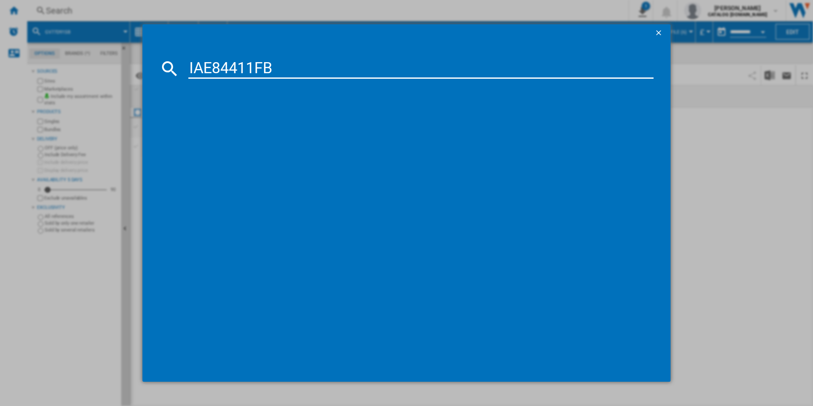
type input "IAE84411FB"
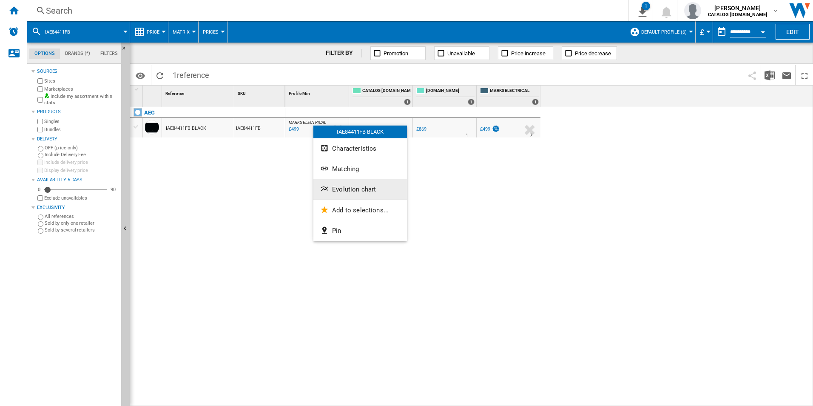
click at [382, 196] on button "Evolution chart" at bounding box center [361, 189] width 94 height 20
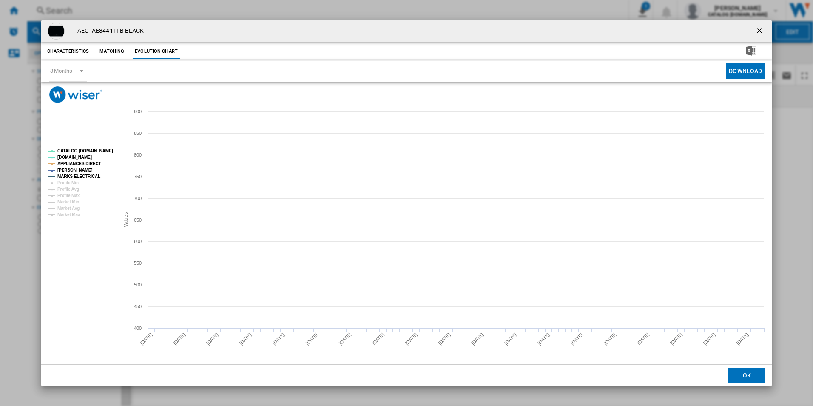
click at [94, 149] on tspan "CATALOG [DOMAIN_NAME]" at bounding box center [85, 150] width 56 height 5
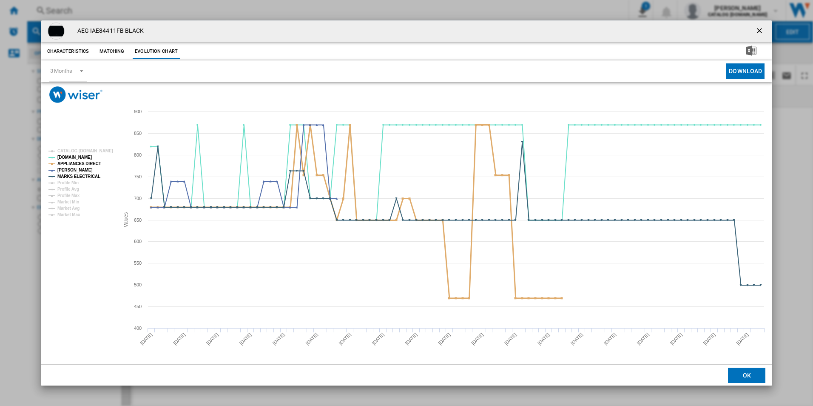
click at [86, 164] on tspan "APPLIANCES DIRECT" at bounding box center [79, 163] width 44 height 5
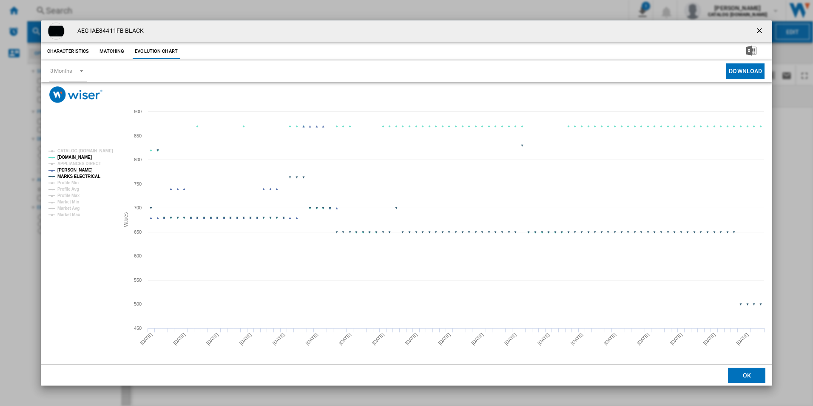
click at [94, 174] on tspan "MARKS ELECTRICAL" at bounding box center [78, 176] width 43 height 5
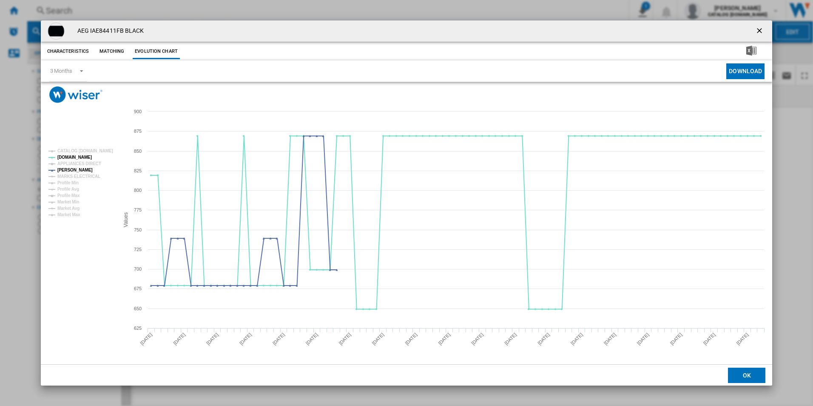
drag, startPoint x: 762, startPoint y: 26, endPoint x: 729, endPoint y: 32, distance: 33.7
click at [762, 26] on ng-md-icon "getI18NText('BUTTONS.CLOSE_DIALOG')" at bounding box center [760, 31] width 10 height 10
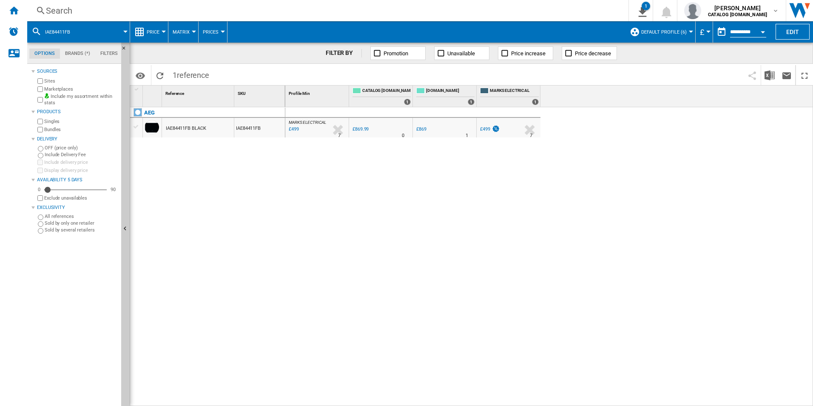
click at [405, 12] on div "Search" at bounding box center [326, 11] width 561 height 12
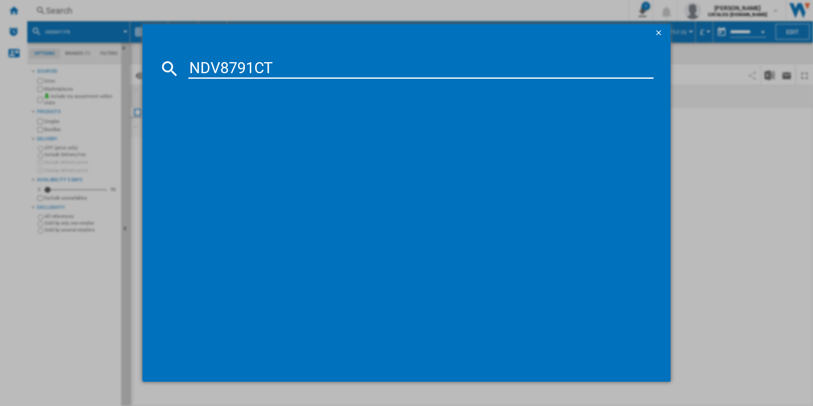
type input "NDV8791CT"
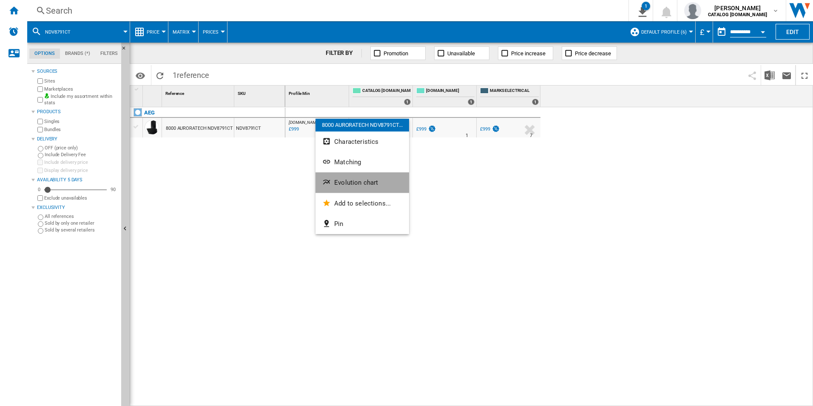
click at [365, 181] on span "Evolution chart" at bounding box center [356, 183] width 44 height 8
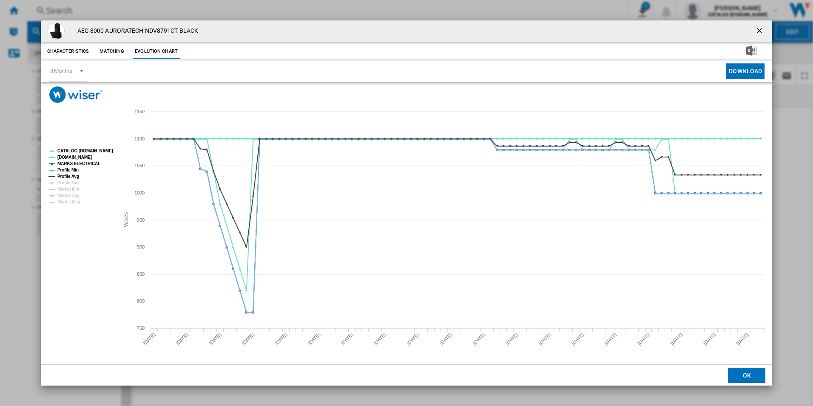
click at [86, 151] on tspan "CATALOG [DOMAIN_NAME]" at bounding box center [85, 150] width 56 height 5
click at [87, 162] on tspan "MARKS ELECTRICAL" at bounding box center [78, 163] width 43 height 5
drag, startPoint x: 71, startPoint y: 166, endPoint x: 76, endPoint y: 171, distance: 6.3
click at [71, 168] on tspan "Profile Min" at bounding box center [67, 170] width 21 height 5
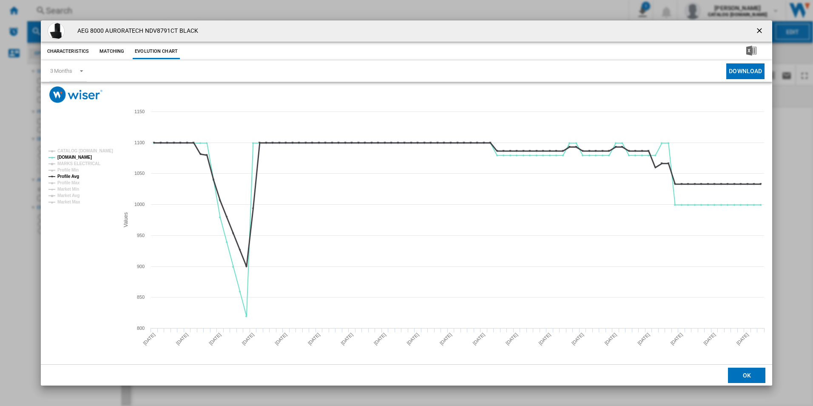
click at [76, 175] on tspan "Profile Avg" at bounding box center [68, 176] width 22 height 5
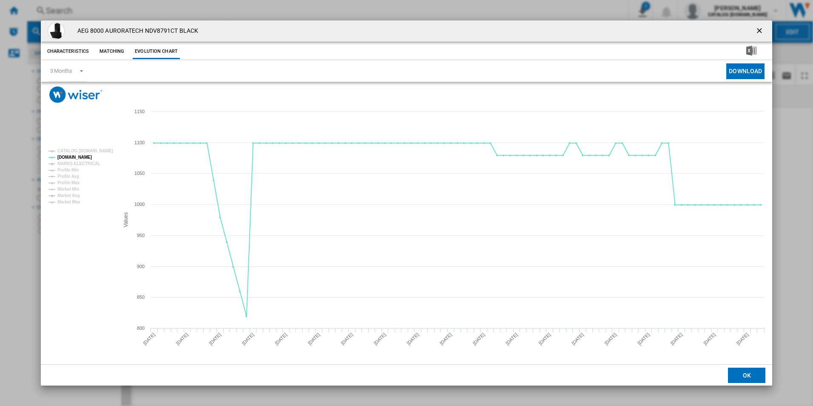
drag, startPoint x: 758, startPoint y: 33, endPoint x: 694, endPoint y: 30, distance: 64.3
click at [758, 33] on ng-md-icon "getI18NText('BUTTONS.CLOSE_DIALOG')" at bounding box center [760, 31] width 10 height 10
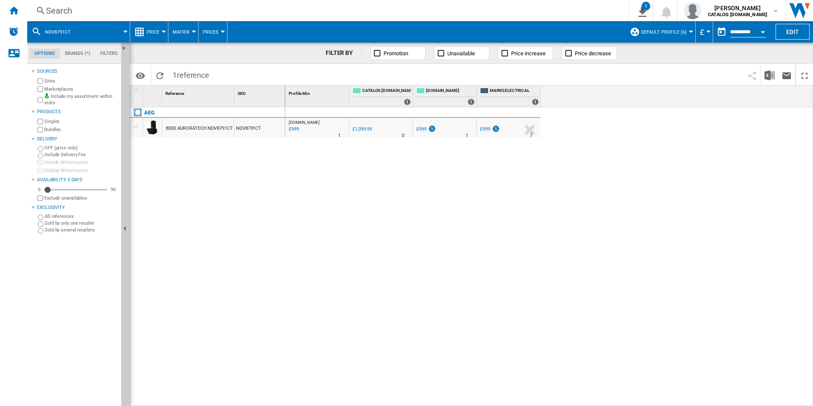
click at [541, 10] on div "Search" at bounding box center [326, 11] width 561 height 12
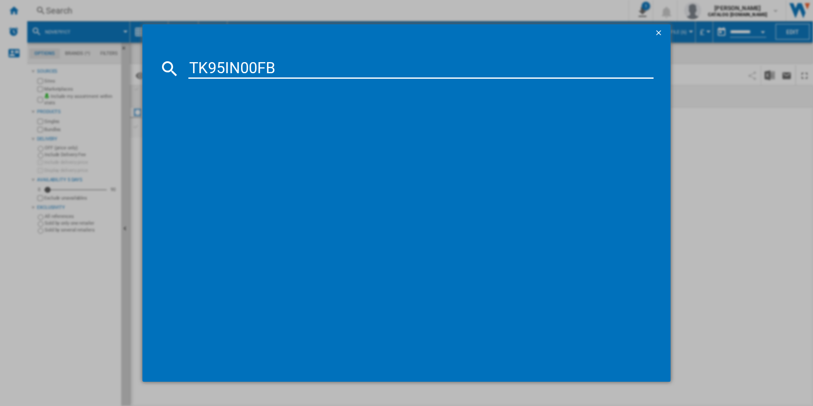
type input "TK95IN00FB"
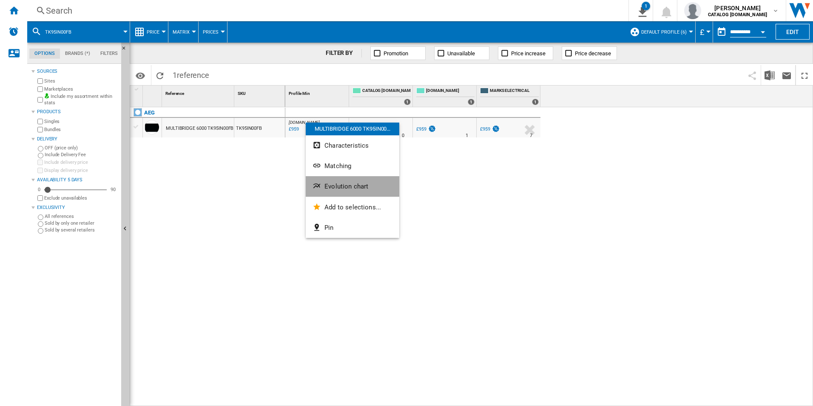
click at [328, 188] on span "Evolution chart" at bounding box center [347, 186] width 44 height 8
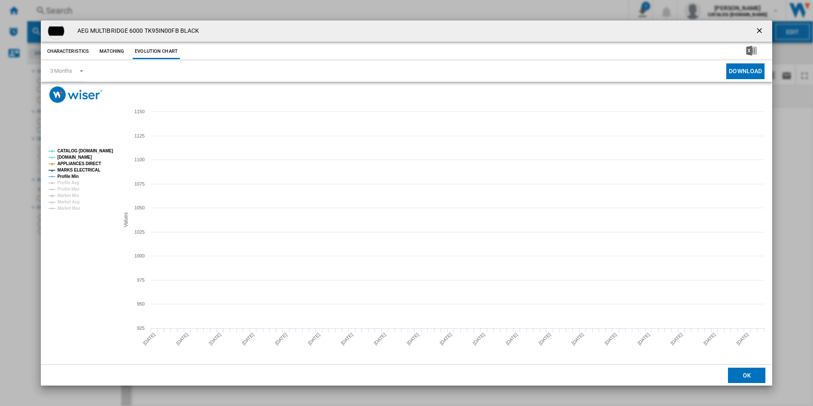
click at [104, 151] on tspan "CATALOG [DOMAIN_NAME]" at bounding box center [85, 150] width 56 height 5
click at [77, 174] on tspan "Profile Min" at bounding box center [67, 176] width 21 height 5
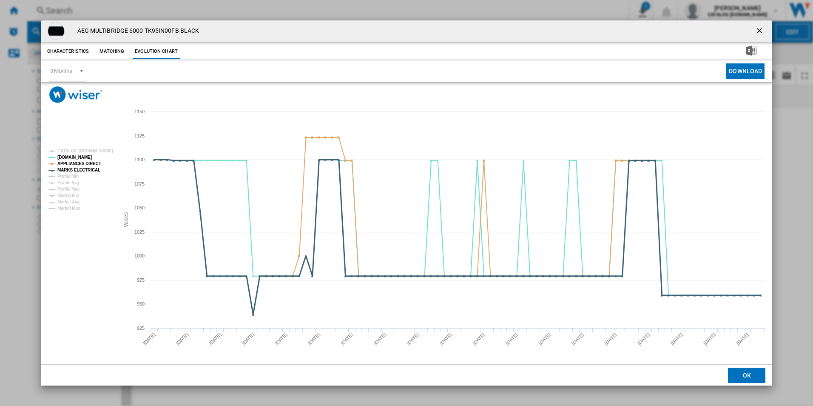
click at [83, 168] on tspan "MARKS ELECTRICAL" at bounding box center [78, 170] width 43 height 5
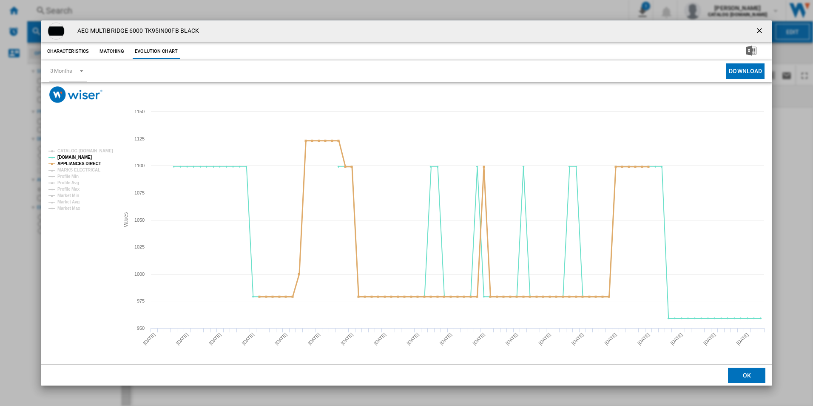
click at [87, 162] on tspan "APPLIANCES DIRECT" at bounding box center [79, 163] width 44 height 5
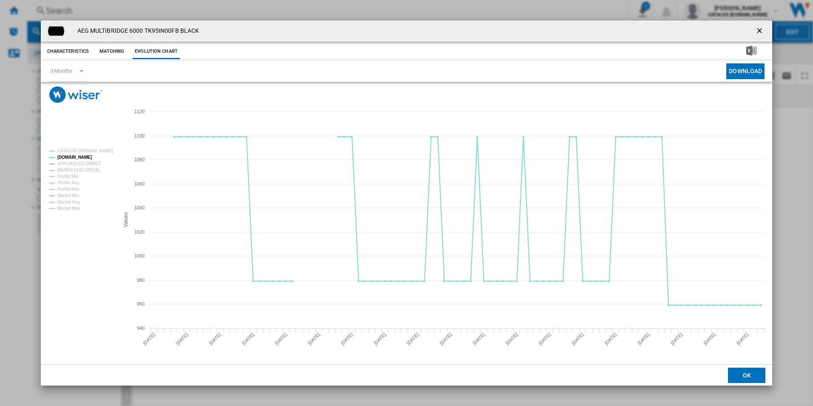
click at [764, 31] on ng-md-icon "getI18NText('BUTTONS.CLOSE_DIALOG')" at bounding box center [760, 31] width 10 height 10
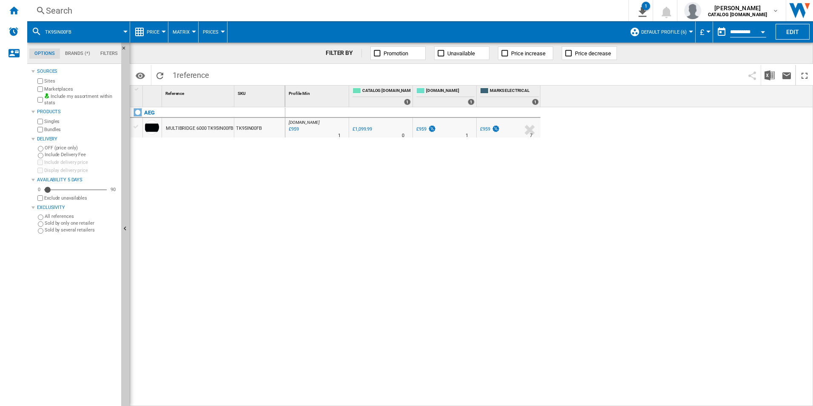
click at [452, 11] on div "Search" at bounding box center [326, 11] width 561 height 12
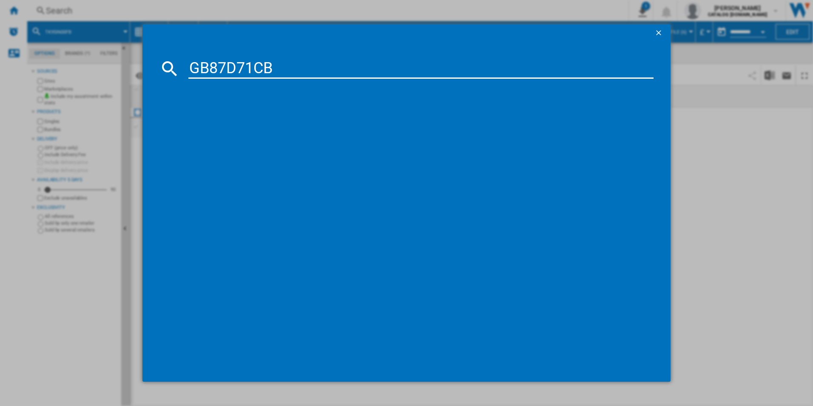
type input "GB87D71CB"
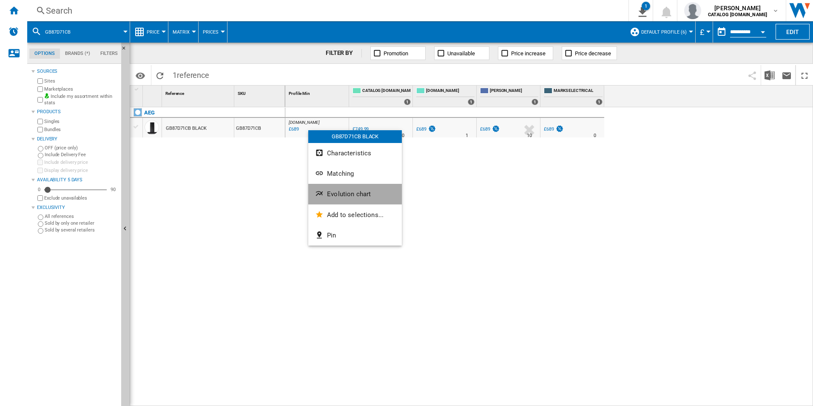
click at [344, 199] on button "Evolution chart" at bounding box center [355, 194] width 94 height 20
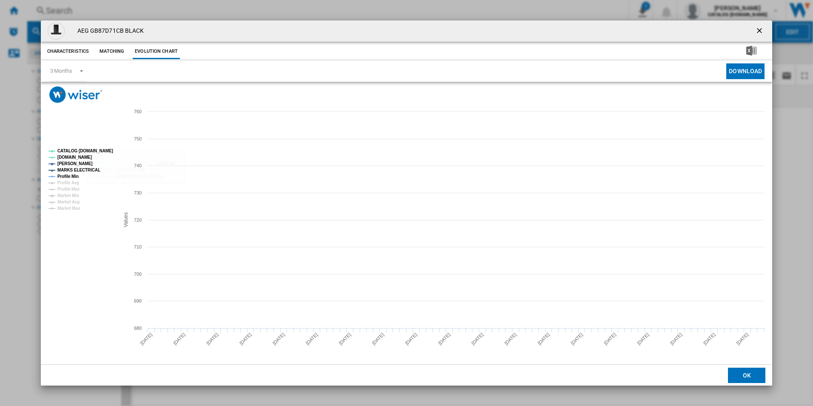
click at [103, 149] on tspan "CATALOG [DOMAIN_NAME]" at bounding box center [85, 150] width 56 height 5
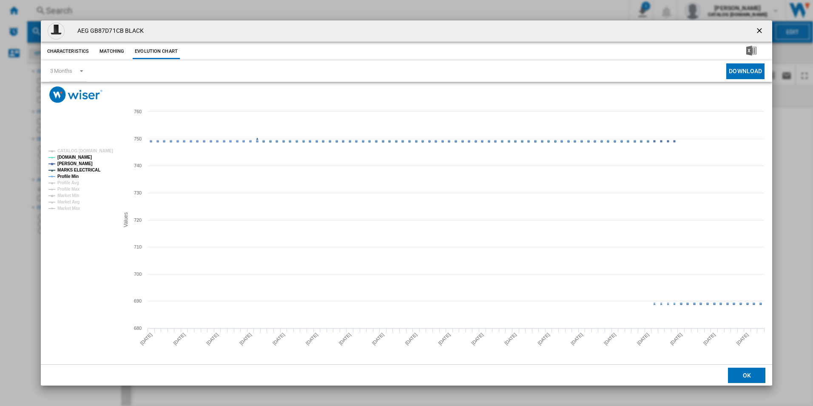
click at [87, 168] on tspan "MARKS ELECTRICAL" at bounding box center [78, 170] width 43 height 5
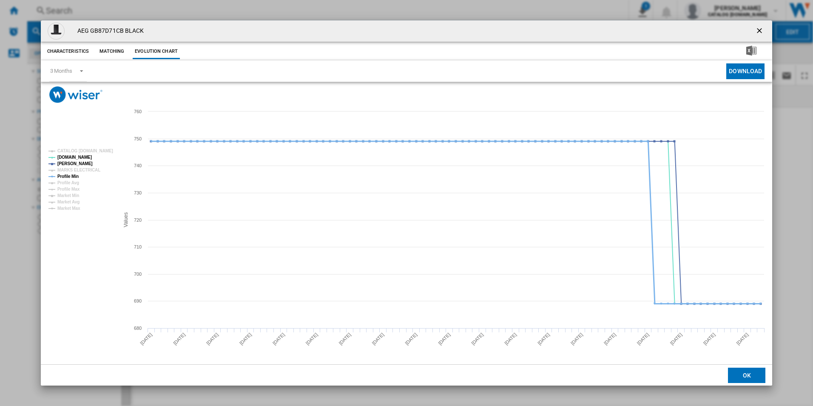
click at [66, 176] on tspan "Profile Min" at bounding box center [67, 176] width 21 height 5
drag, startPoint x: 762, startPoint y: 27, endPoint x: 648, endPoint y: 41, distance: 114.4
click at [762, 27] on ng-md-icon "getI18NText('BUTTONS.CLOSE_DIALOG')" at bounding box center [760, 31] width 10 height 10
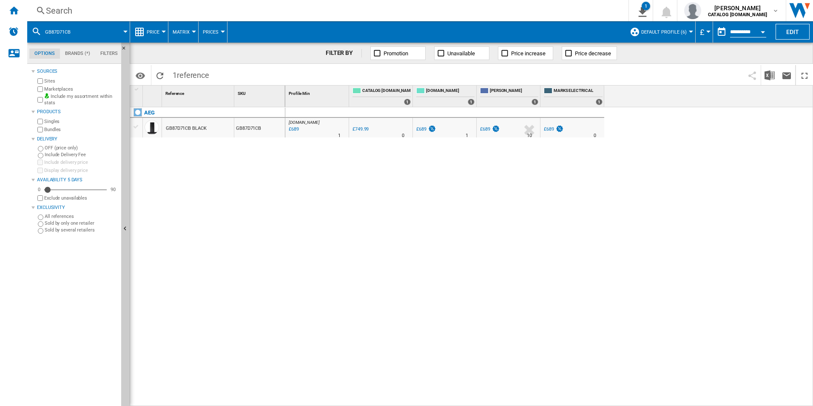
click at [494, 11] on div "Search" at bounding box center [326, 11] width 561 height 12
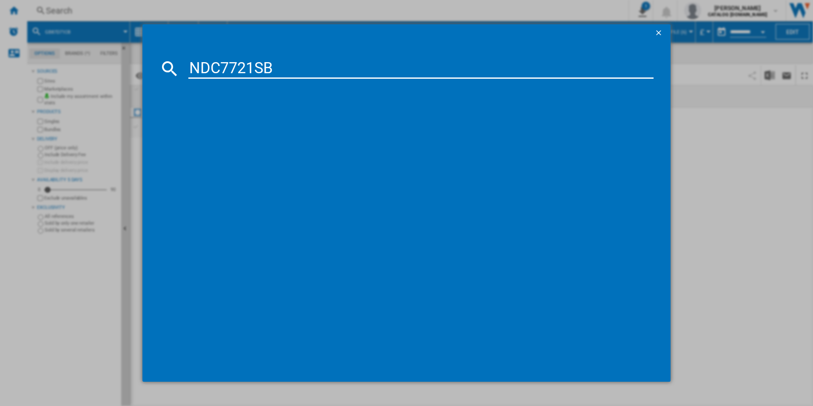
type input "NDC7721SB"
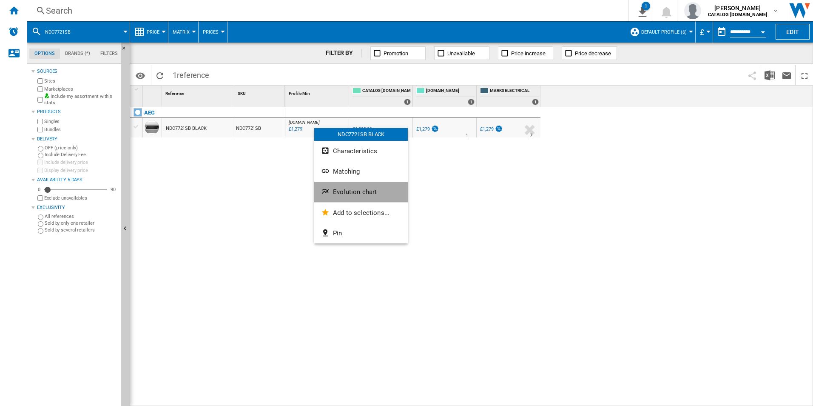
click at [339, 184] on button "Evolution chart" at bounding box center [361, 192] width 94 height 20
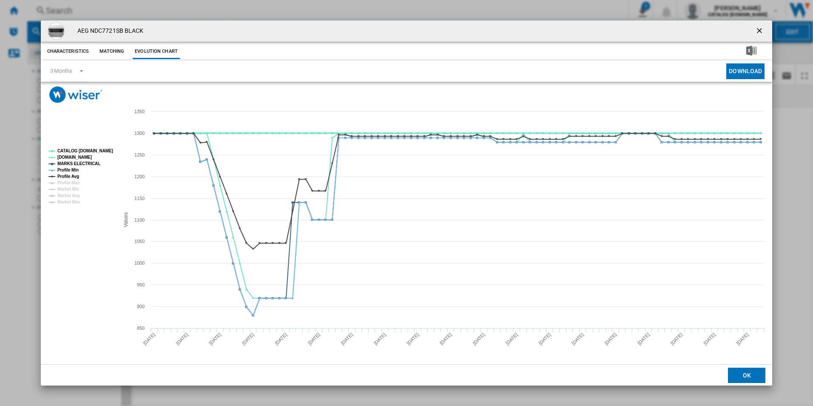
click at [100, 152] on tspan "CATALOG [DOMAIN_NAME]" at bounding box center [85, 150] width 56 height 5
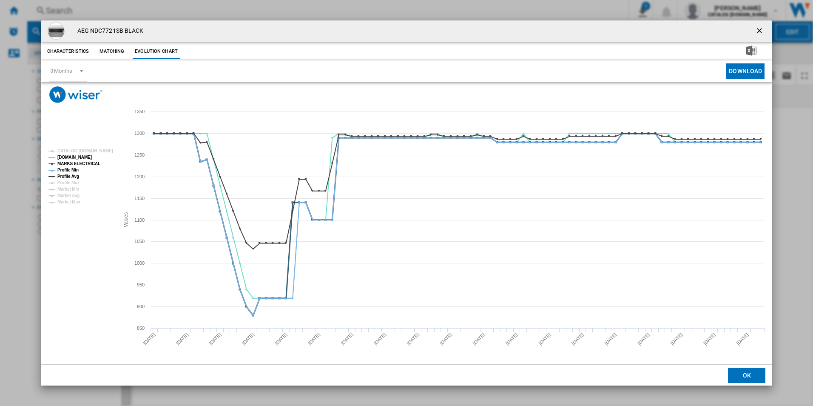
click at [84, 162] on tspan "MARKS ELECTRICAL" at bounding box center [78, 163] width 43 height 5
drag, startPoint x: 66, startPoint y: 169, endPoint x: 72, endPoint y: 175, distance: 9.3
click at [66, 169] on tspan "Profile Min" at bounding box center [67, 170] width 21 height 5
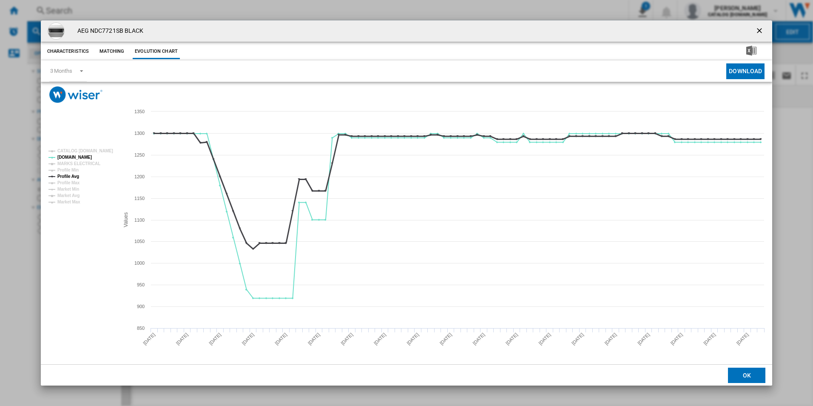
click at [77, 177] on tspan "Profile Avg" at bounding box center [68, 176] width 22 height 5
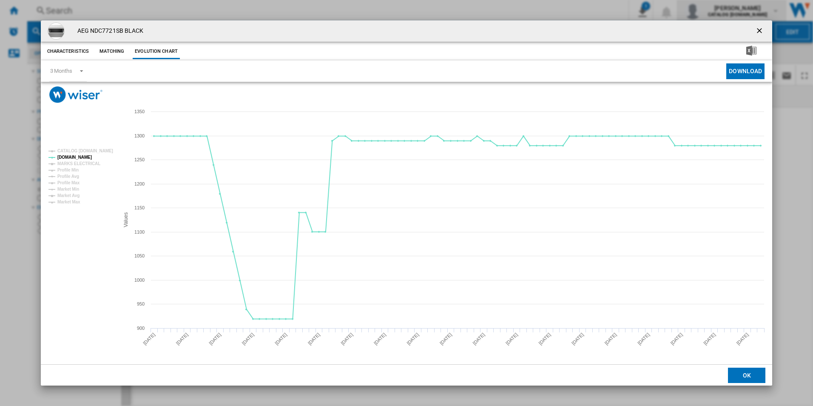
drag, startPoint x: 760, startPoint y: 29, endPoint x: 682, endPoint y: 21, distance: 78.6
click at [760, 29] on ng-md-icon "getI18NText('BUTTONS.CLOSE_DIALOG')" at bounding box center [760, 31] width 10 height 10
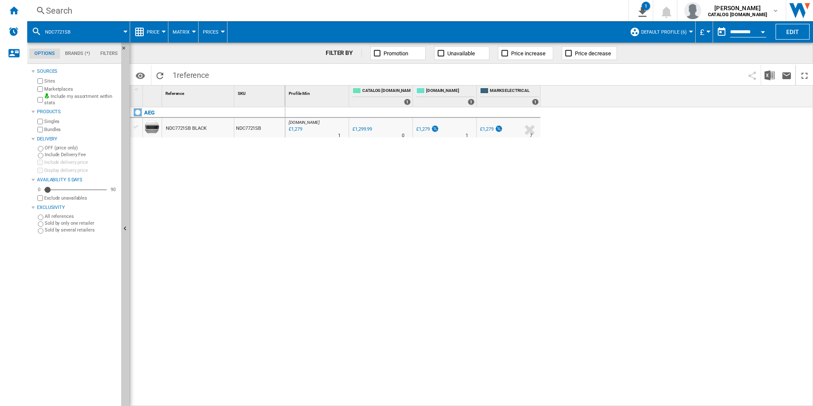
click at [517, 7] on div "Search" at bounding box center [326, 11] width 561 height 12
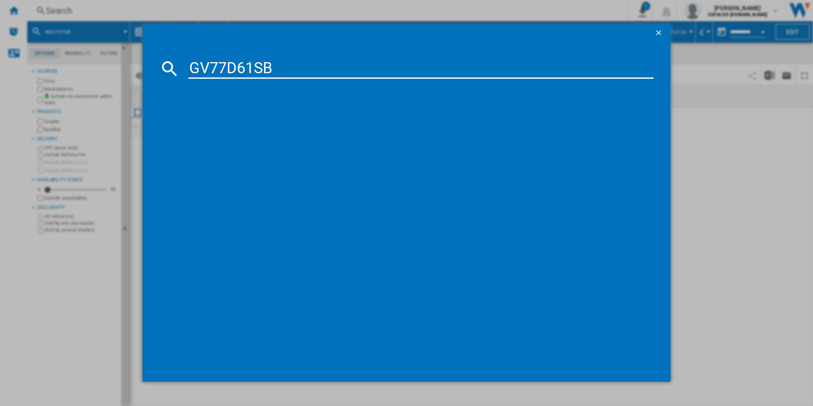
type input "GV77D61SB"
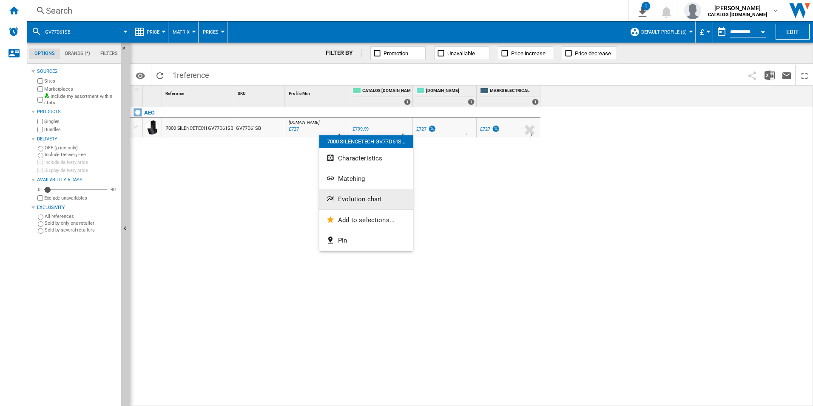
click at [353, 194] on button "Evolution chart" at bounding box center [366, 199] width 94 height 20
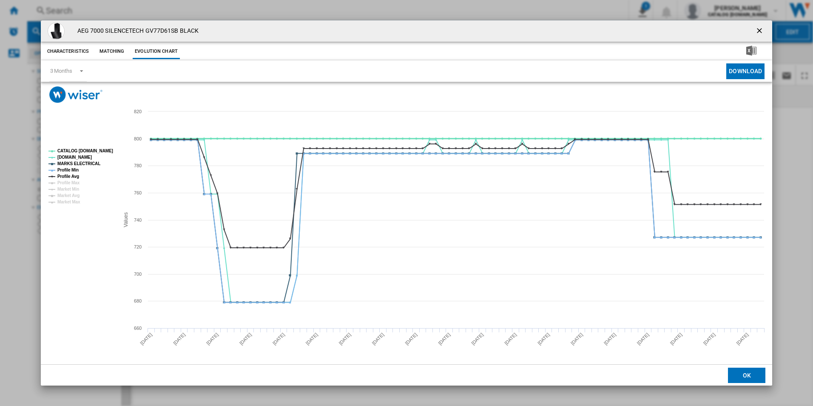
click at [106, 151] on tspan "CATALOG [DOMAIN_NAME]" at bounding box center [85, 150] width 56 height 5
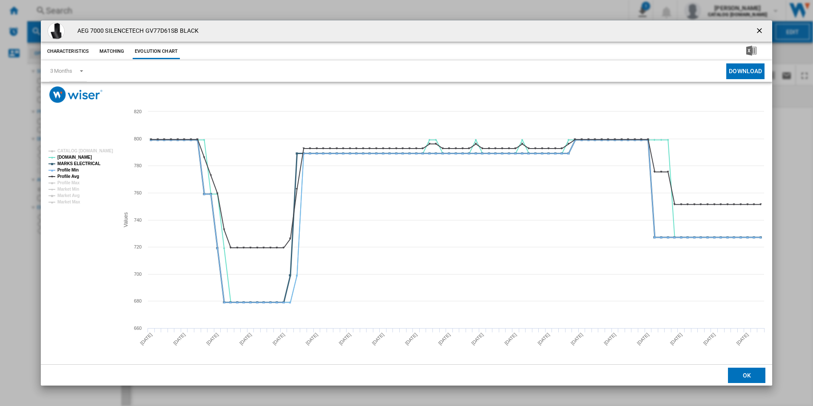
drag, startPoint x: 86, startPoint y: 162, endPoint x: 79, endPoint y: 162, distance: 7.7
click at [86, 162] on tspan "MARKS ELECTRICAL" at bounding box center [78, 163] width 43 height 5
click at [75, 171] on tspan "Profile Min" at bounding box center [67, 170] width 21 height 5
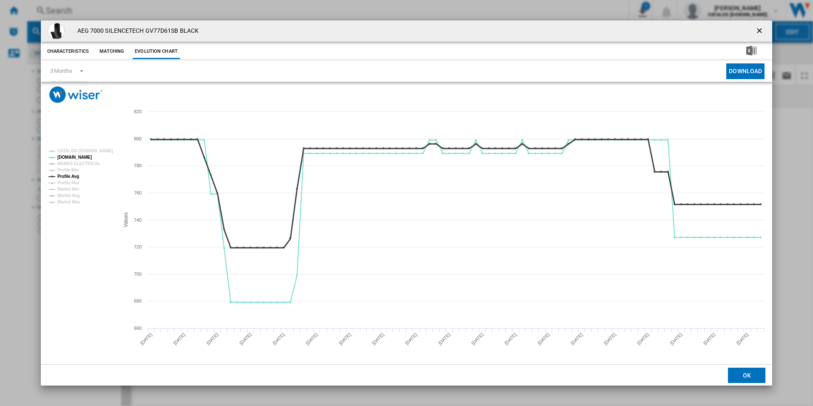
click at [75, 176] on tspan "Profile Avg" at bounding box center [68, 176] width 22 height 5
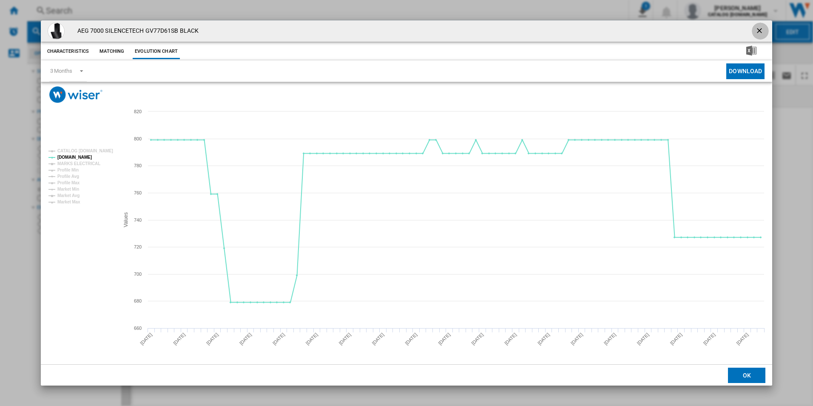
click at [759, 29] on ng-md-icon "getI18NText('BUTTONS.CLOSE_DIALOG')" at bounding box center [760, 31] width 10 height 10
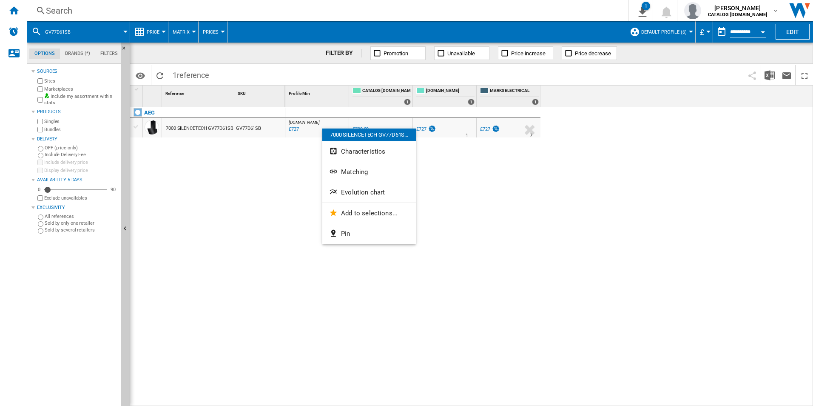
click at [365, 4] on div at bounding box center [406, 203] width 813 height 406
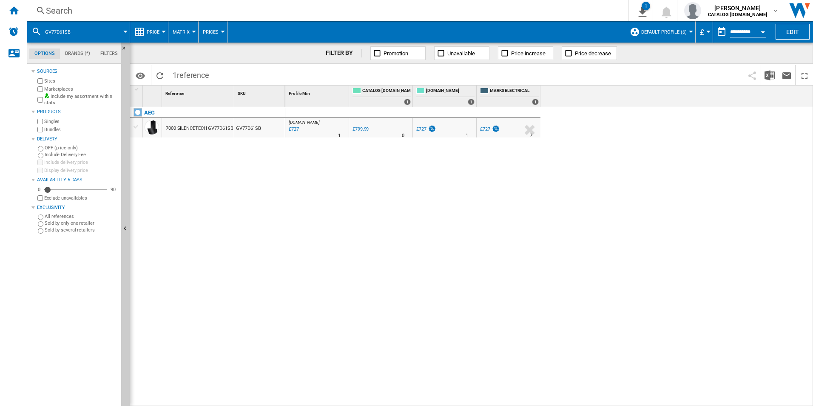
click at [365, 8] on div "Search" at bounding box center [326, 11] width 561 height 12
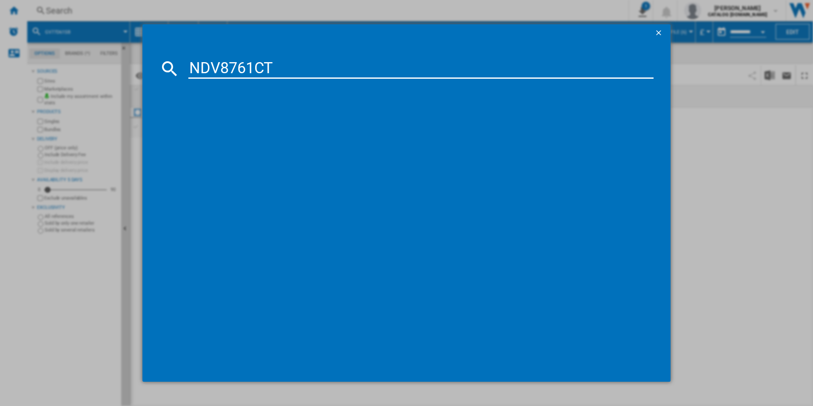
type input "NDV8761CT"
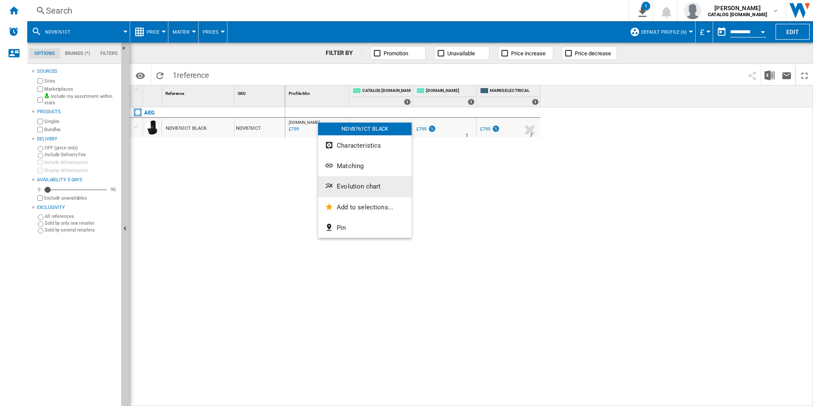
click at [342, 194] on button "Evolution chart" at bounding box center [365, 186] width 94 height 20
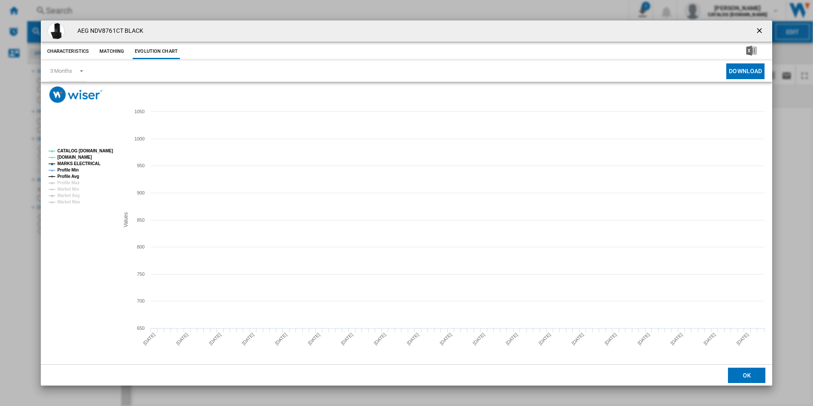
click at [92, 151] on tspan "CATALOG [DOMAIN_NAME]" at bounding box center [85, 150] width 56 height 5
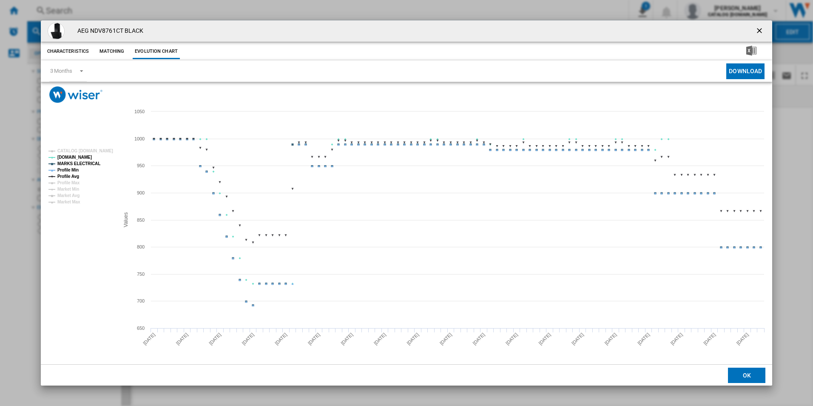
click at [88, 165] on tspan "MARKS ELECTRICAL" at bounding box center [78, 163] width 43 height 5
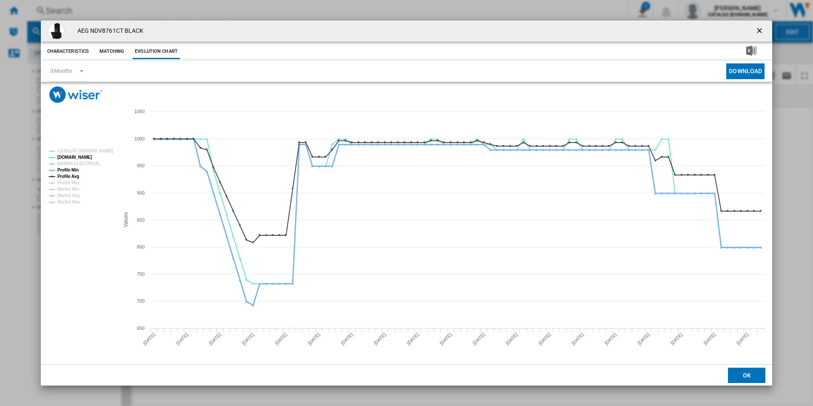
click at [74, 168] on tspan "Profile Min" at bounding box center [67, 170] width 21 height 5
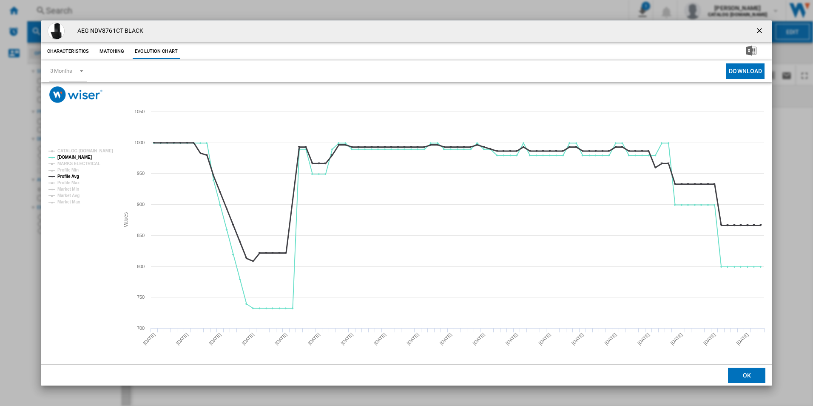
click at [74, 176] on tspan "Profile Avg" at bounding box center [68, 176] width 22 height 5
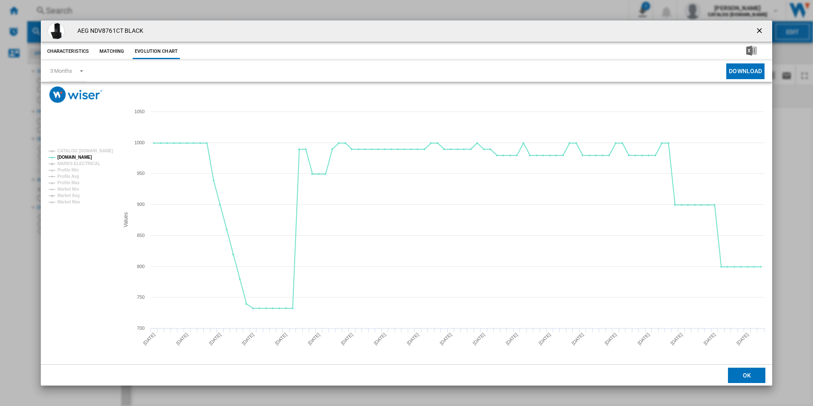
drag, startPoint x: 760, startPoint y: 31, endPoint x: 599, endPoint y: 32, distance: 160.4
click at [760, 31] on ng-md-icon "getI18NText('BUTTONS.CLOSE_DIALOG')" at bounding box center [760, 31] width 10 height 10
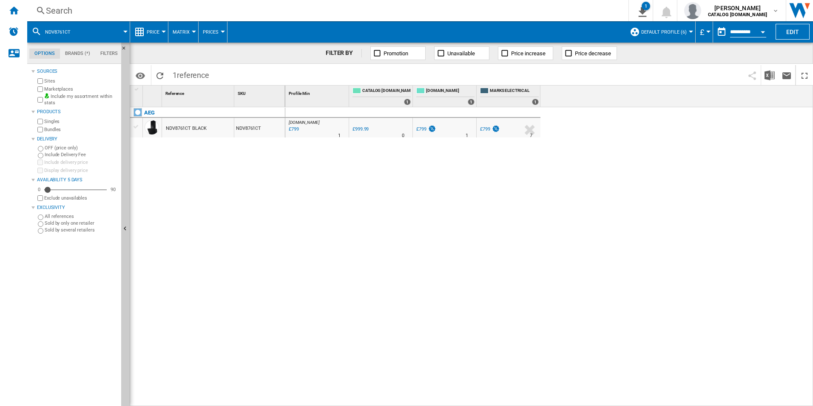
click at [507, 10] on div "Search" at bounding box center [326, 11] width 561 height 12
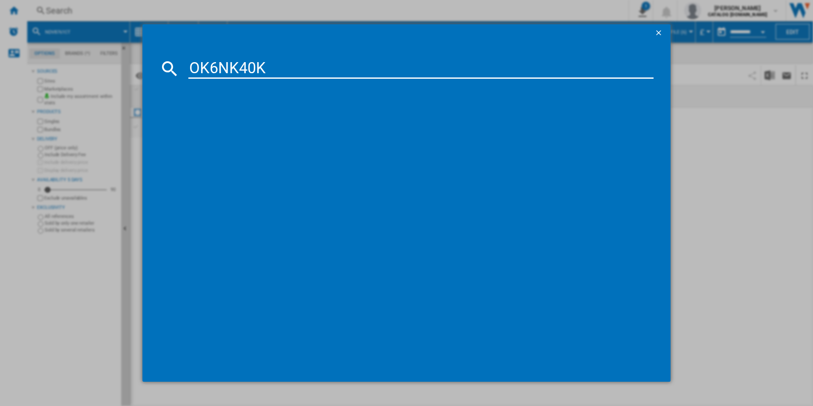
type input "OK6NK40K"
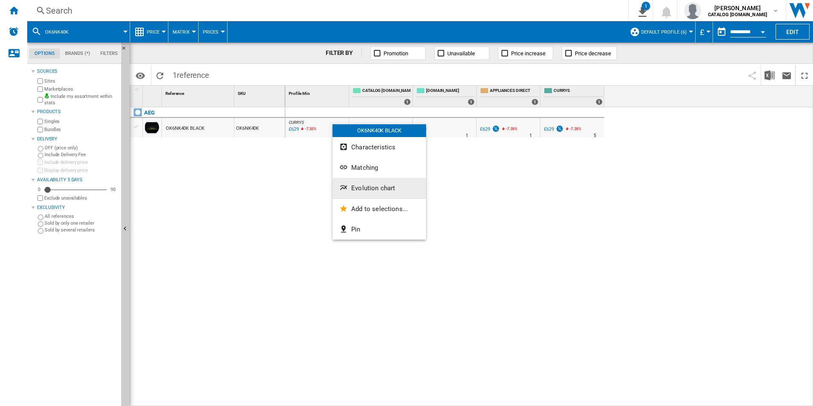
click at [358, 181] on button "Evolution chart" at bounding box center [380, 188] width 94 height 20
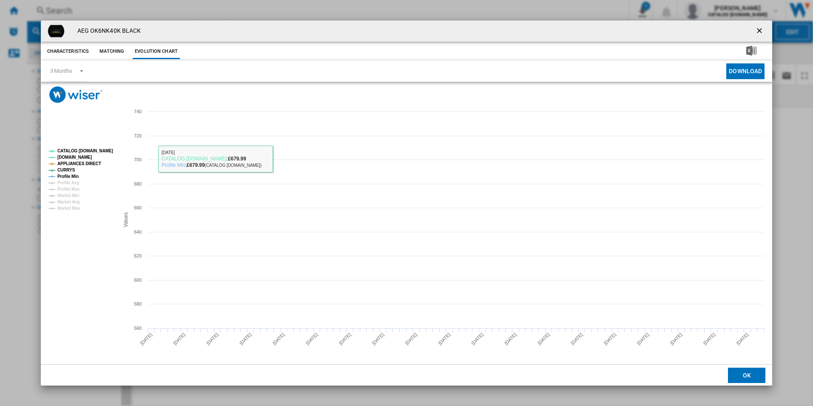
click at [83, 145] on rect "Product popup" at bounding box center [80, 179] width 71 height 68
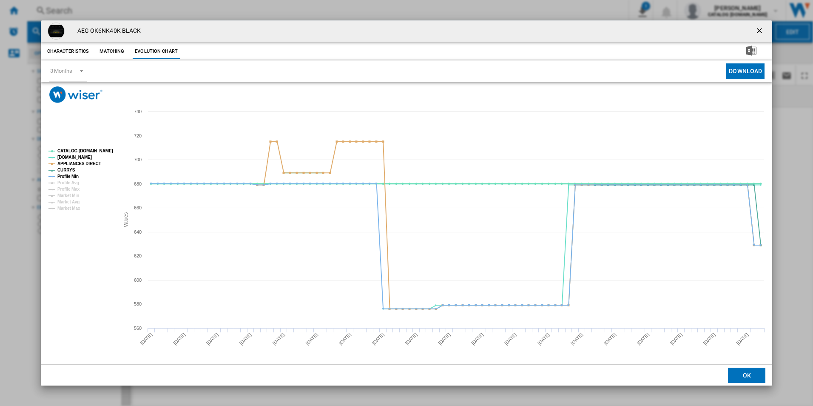
click at [88, 148] on tspan "CATALOG [DOMAIN_NAME]" at bounding box center [85, 150] width 56 height 5
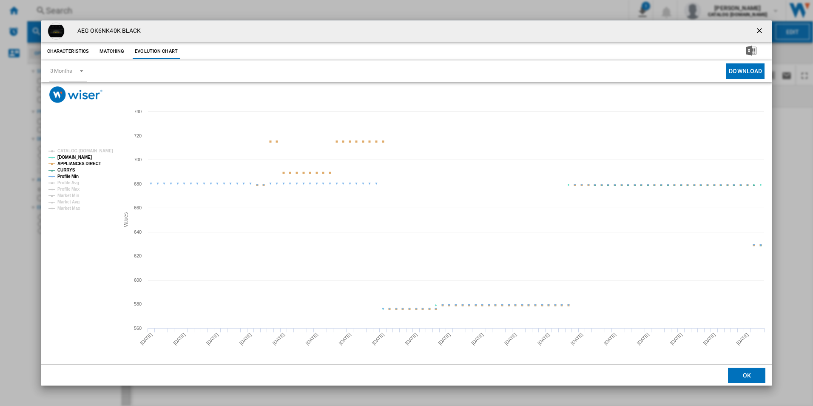
click at [93, 161] on tspan "APPLIANCES DIRECT" at bounding box center [79, 163] width 44 height 5
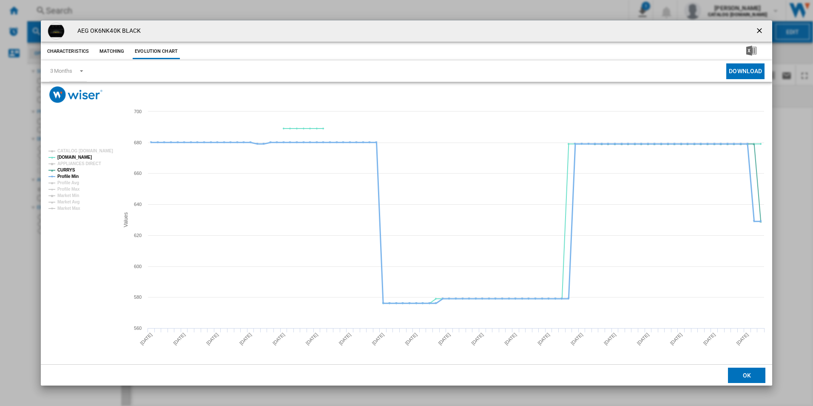
click at [70, 177] on tspan "Profile Min" at bounding box center [67, 176] width 21 height 5
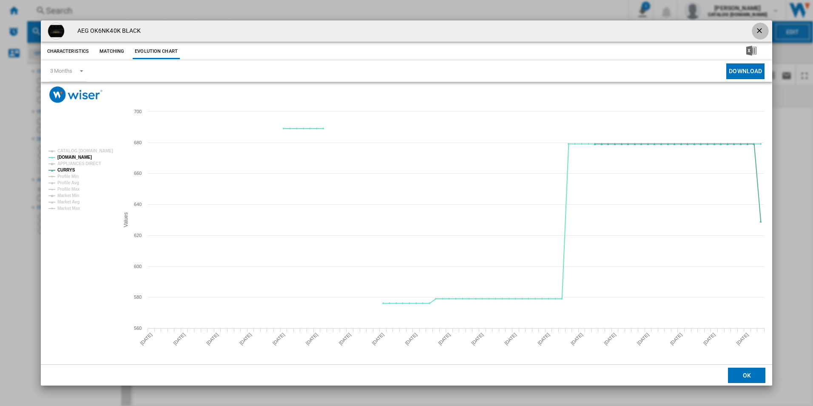
click at [760, 32] on ng-md-icon "getI18NText('BUTTONS.CLOSE_DIALOG')" at bounding box center [760, 31] width 10 height 10
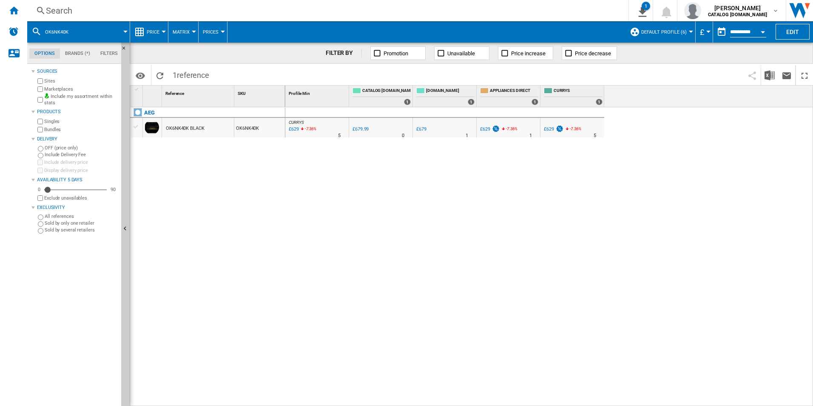
click at [462, 3] on div "Search Search 0 1 [PERSON_NAME] CATALOG [DOMAIN_NAME] CATALOG [DOMAIN_NAME] My …" at bounding box center [420, 10] width 786 height 21
click at [463, 9] on div "Search" at bounding box center [326, 11] width 561 height 12
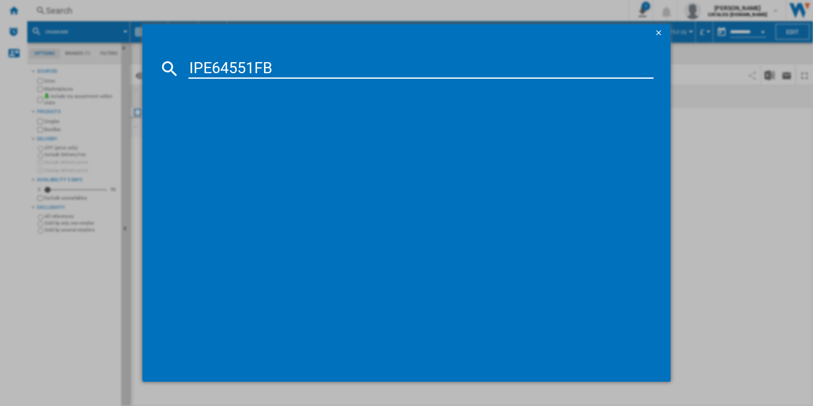
type input "IPE64551FB"
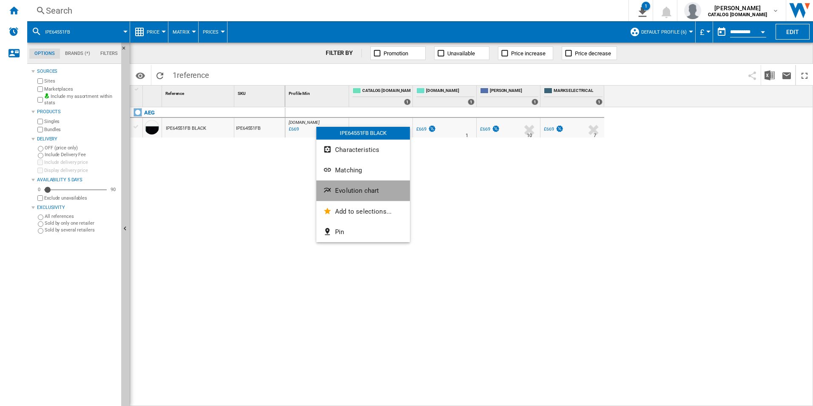
click at [350, 188] on span "Evolution chart" at bounding box center [357, 191] width 44 height 8
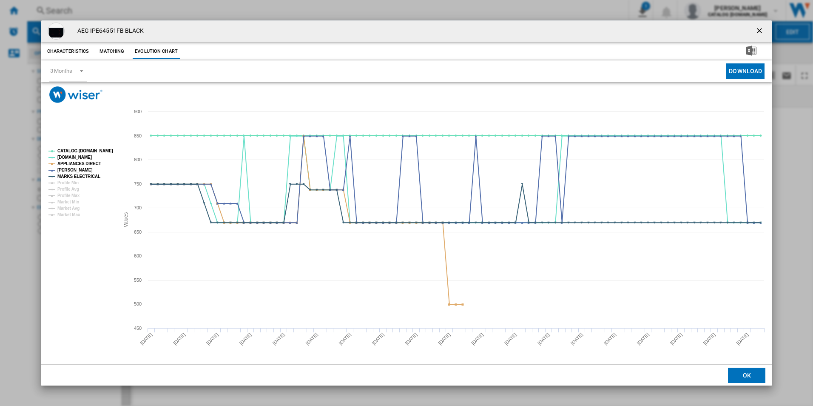
click at [100, 148] on tspan "CATALOG [DOMAIN_NAME]" at bounding box center [85, 150] width 56 height 5
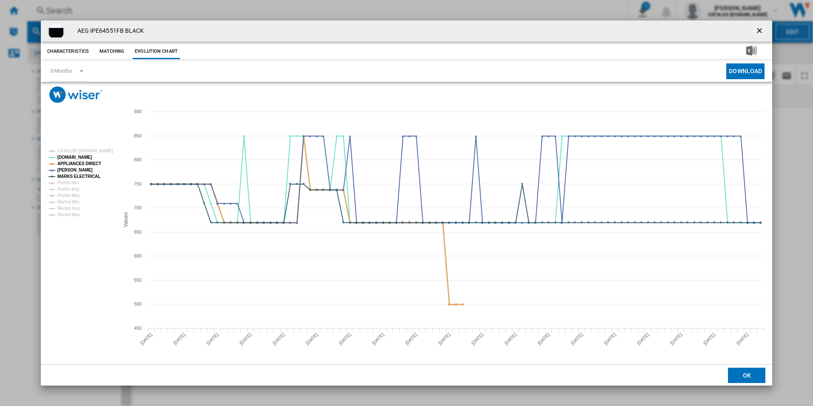
click at [93, 161] on tspan "APPLIANCES DIRECT" at bounding box center [79, 163] width 44 height 5
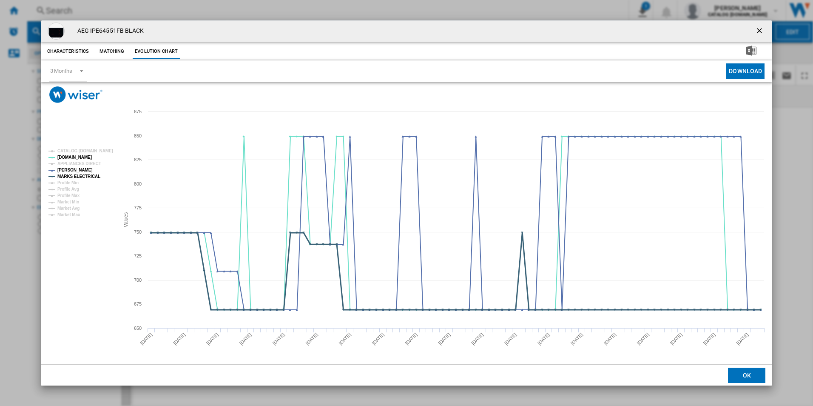
click at [93, 176] on tspan "MARKS ELECTRICAL" at bounding box center [78, 176] width 43 height 5
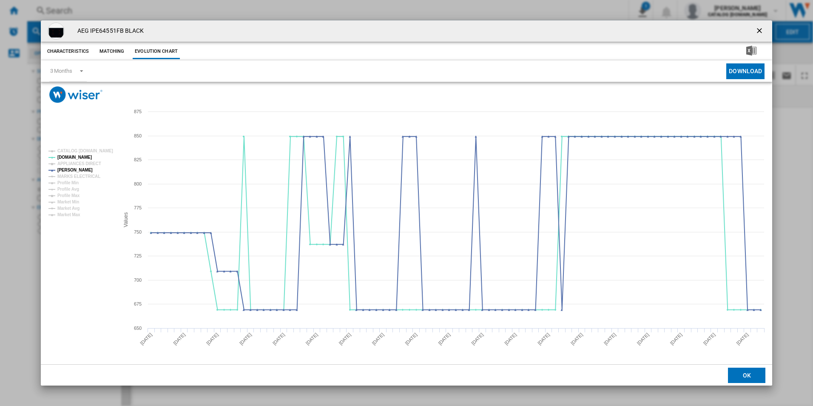
click at [758, 30] on ng-md-icon "getI18NText('BUTTONS.CLOSE_DIALOG')" at bounding box center [760, 31] width 10 height 10
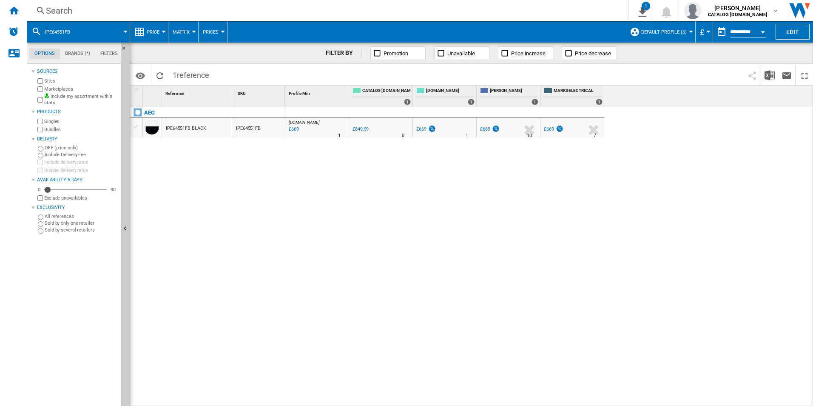
click at [526, 14] on div "Search" at bounding box center [326, 11] width 561 height 12
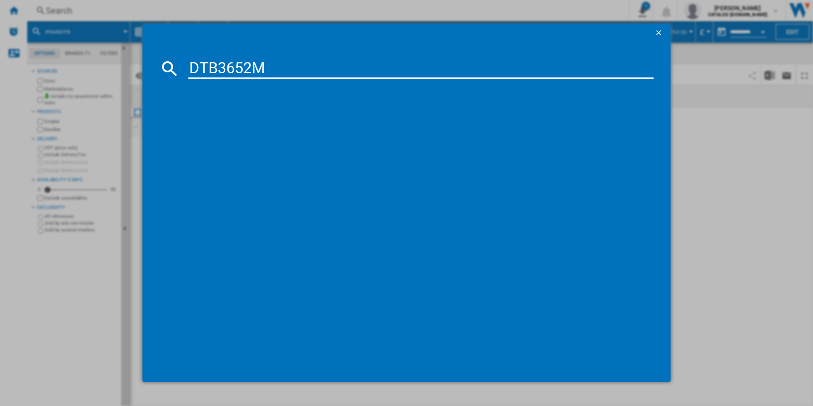
type input "DTB3652M"
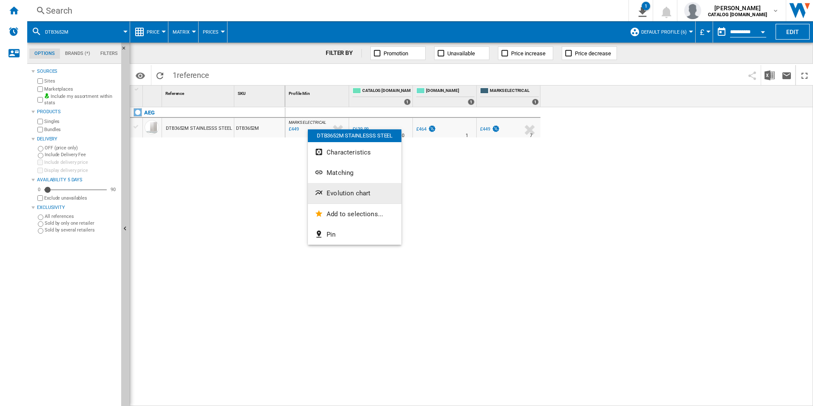
click at [332, 197] on button "Evolution chart" at bounding box center [355, 193] width 94 height 20
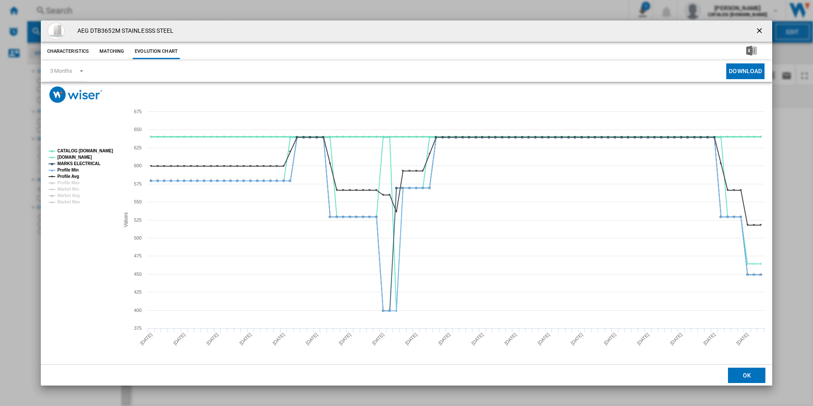
click at [98, 151] on tspan "CATALOG [DOMAIN_NAME]" at bounding box center [85, 150] width 56 height 5
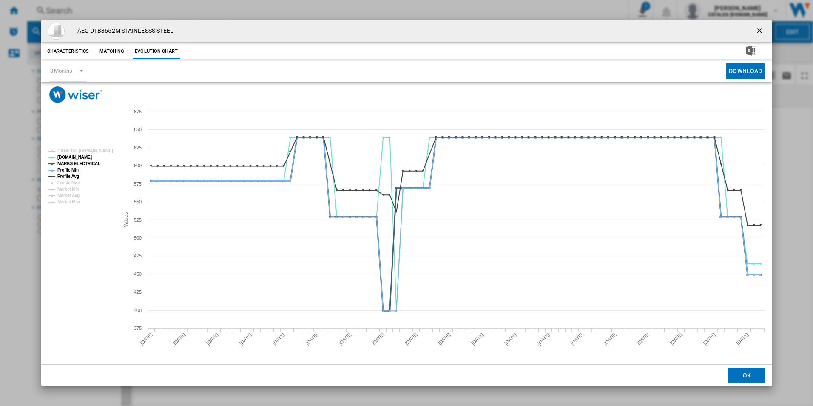
click at [87, 162] on tspan "MARKS ELECTRICAL" at bounding box center [78, 163] width 43 height 5
click at [70, 171] on tspan "Profile Min" at bounding box center [67, 170] width 21 height 5
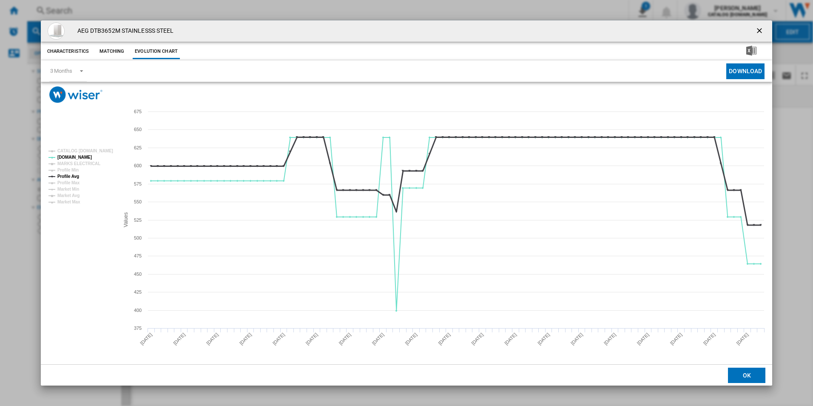
click at [71, 176] on tspan "Profile Avg" at bounding box center [68, 176] width 22 height 5
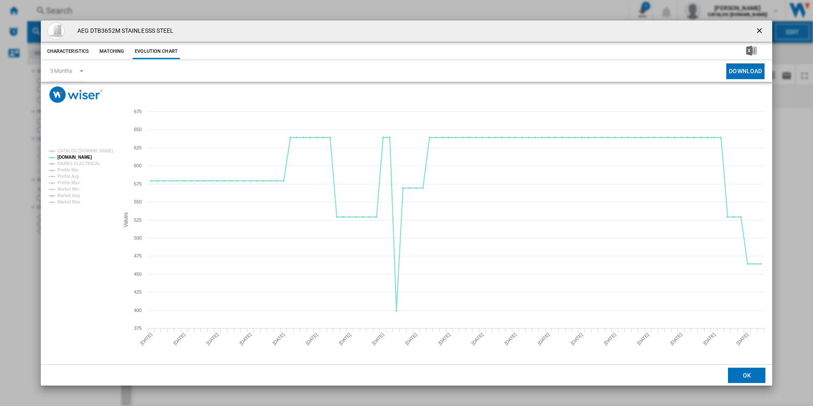
click at [763, 29] on ng-md-icon "getI18NText('BUTTONS.CLOSE_DIALOG')" at bounding box center [760, 31] width 10 height 10
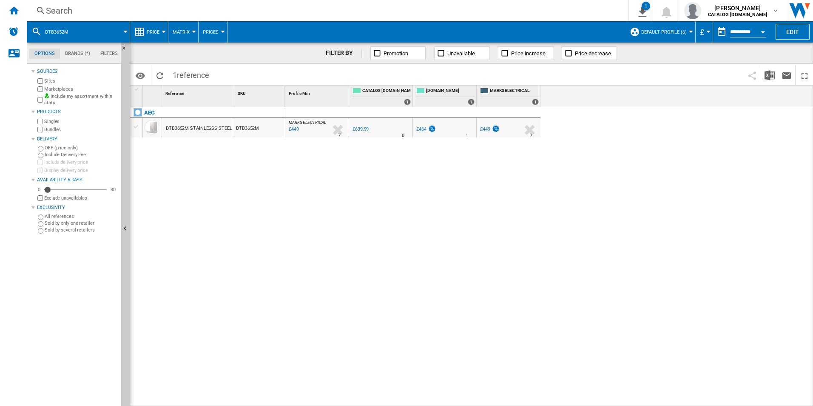
click at [515, 8] on div "Search" at bounding box center [326, 11] width 561 height 12
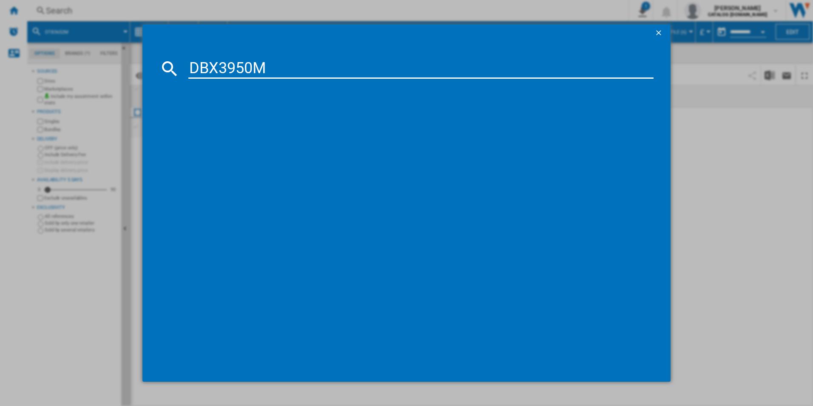
type input "DBX3950M"
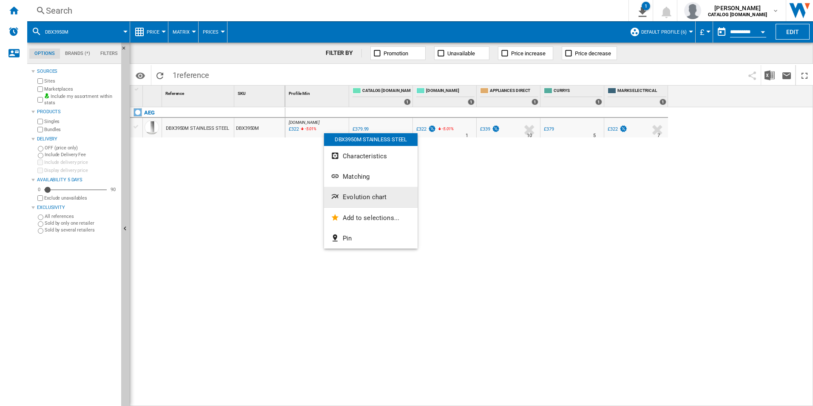
click at [358, 192] on button "Evolution chart" at bounding box center [371, 197] width 94 height 20
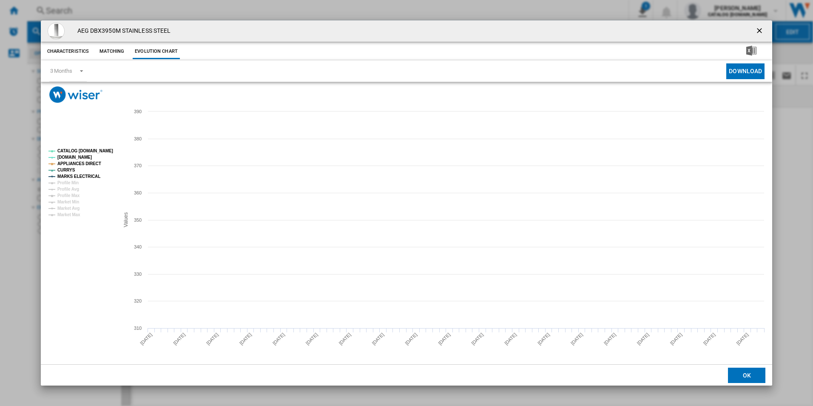
click at [104, 148] on tspan "CATALOG [DOMAIN_NAME]" at bounding box center [85, 150] width 56 height 5
click at [92, 166] on tspan "APPLIANCES DIRECT" at bounding box center [79, 163] width 44 height 5
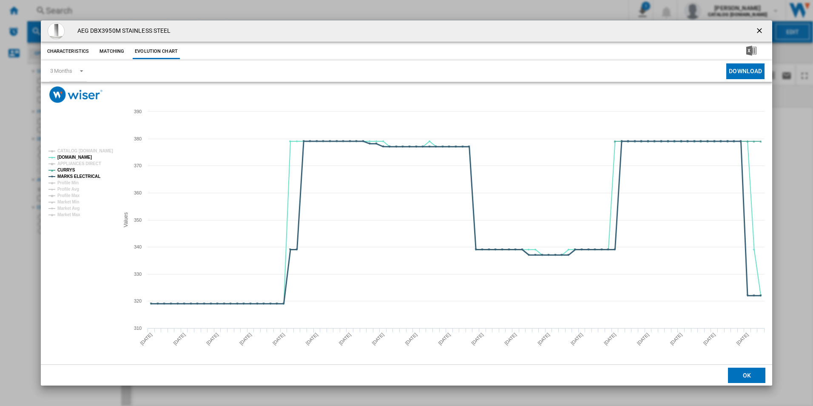
click at [93, 176] on tspan "MARKS ELECTRICAL" at bounding box center [78, 176] width 43 height 5
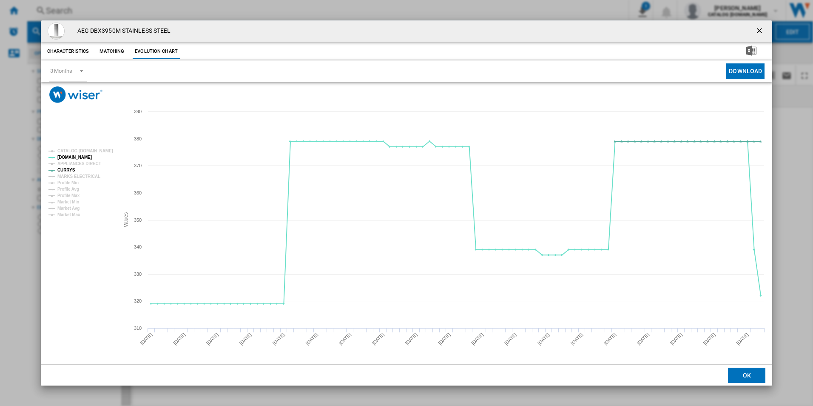
drag, startPoint x: 760, startPoint y: 28, endPoint x: 684, endPoint y: 29, distance: 76.1
click at [760, 28] on ng-md-icon "getI18NText('BUTTONS.CLOSE_DIALOG')" at bounding box center [760, 31] width 10 height 10
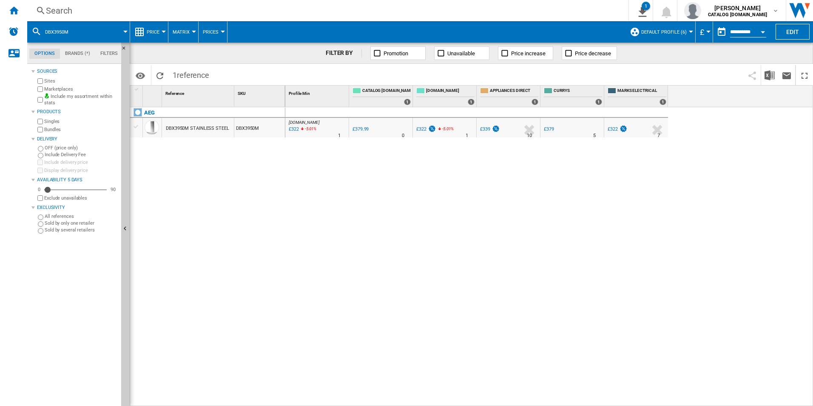
click at [499, 9] on div "Search" at bounding box center [326, 11] width 561 height 12
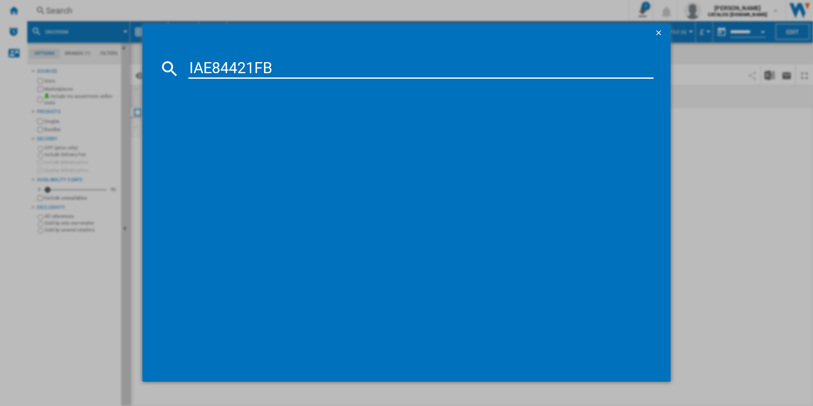
type input "IAE84421FB"
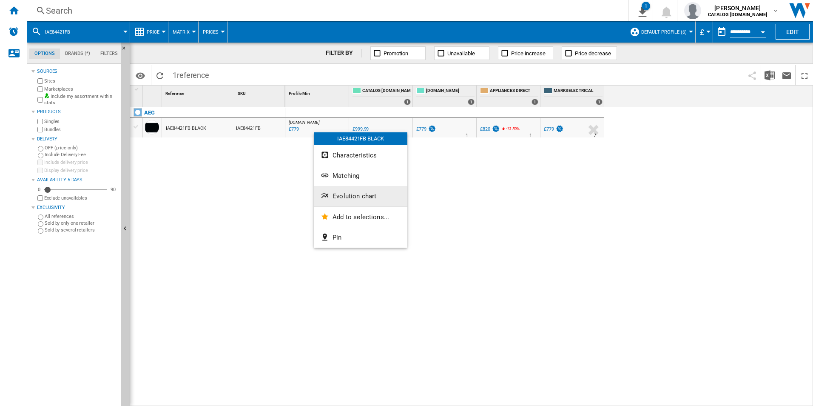
click at [336, 190] on button "Evolution chart" at bounding box center [361, 196] width 94 height 20
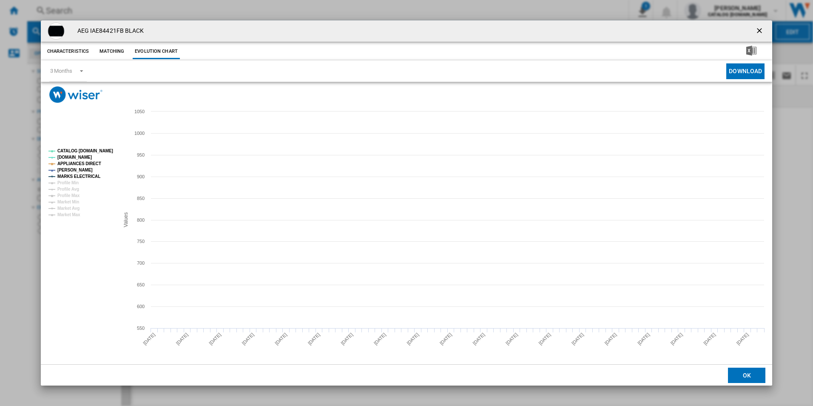
click at [94, 151] on tspan "CATALOG [DOMAIN_NAME]" at bounding box center [85, 150] width 56 height 5
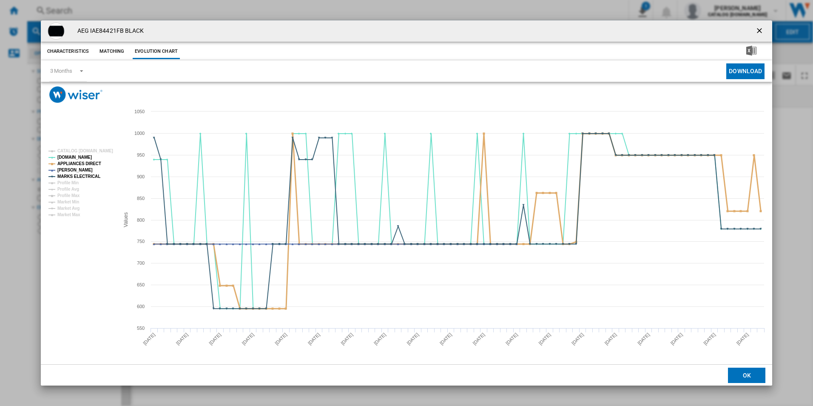
click at [91, 164] on tspan "APPLIANCES DIRECT" at bounding box center [79, 163] width 44 height 5
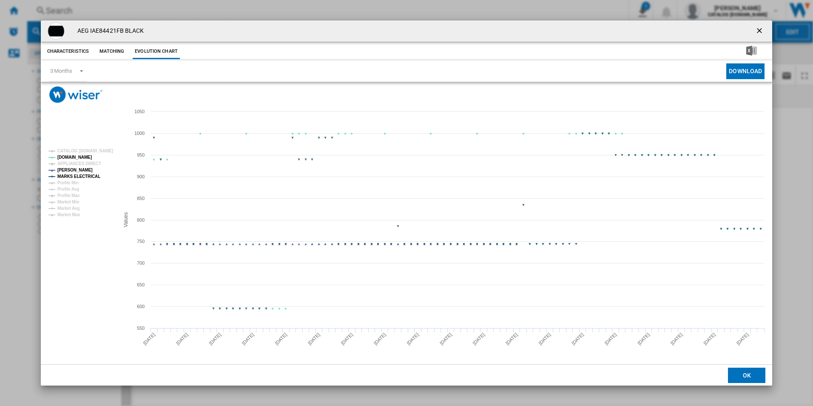
click at [88, 182] on rect "Product popup" at bounding box center [80, 182] width 71 height 75
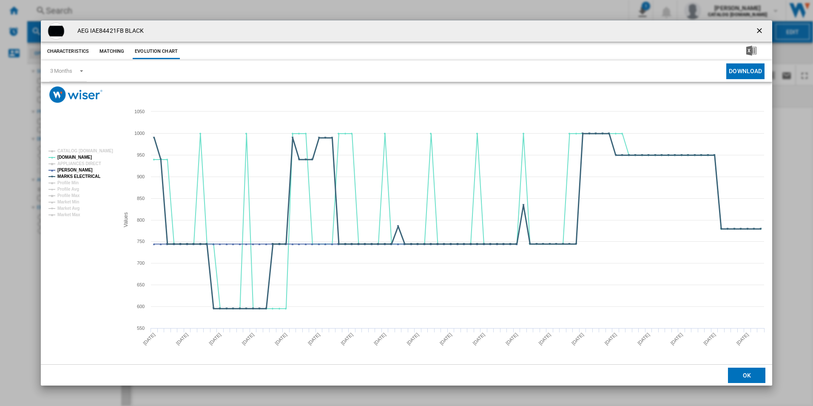
click at [92, 174] on tspan "MARKS ELECTRICAL" at bounding box center [78, 176] width 43 height 5
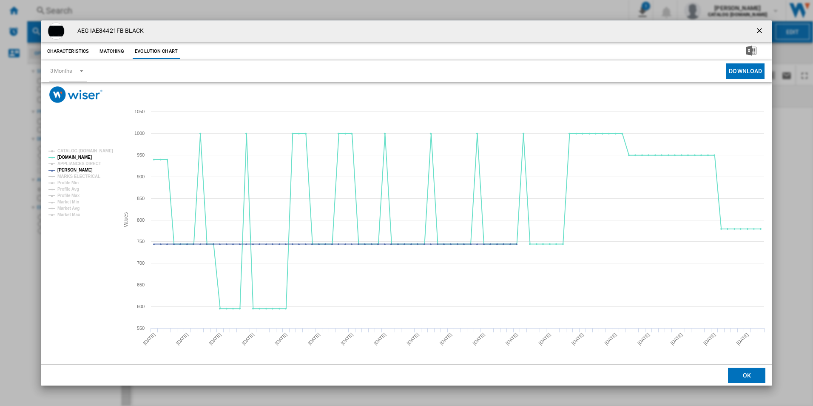
drag, startPoint x: 762, startPoint y: 28, endPoint x: 744, endPoint y: 33, distance: 18.6
click at [762, 28] on ng-md-icon "getI18NText('BUTTONS.CLOSE_DIALOG')" at bounding box center [760, 31] width 10 height 10
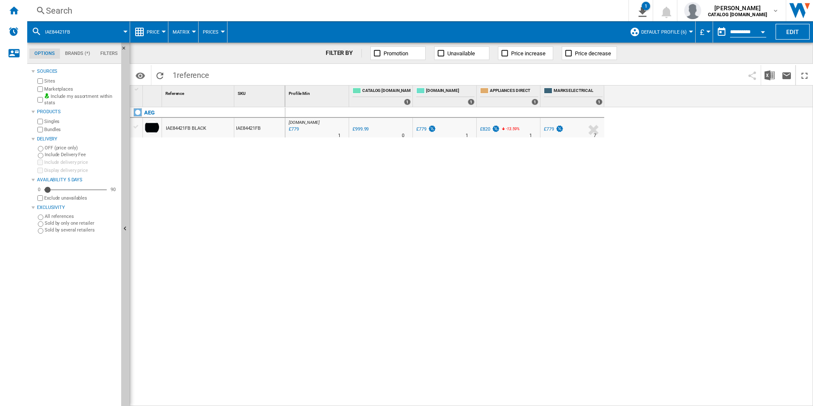
click at [521, 8] on div "Search" at bounding box center [326, 11] width 561 height 12
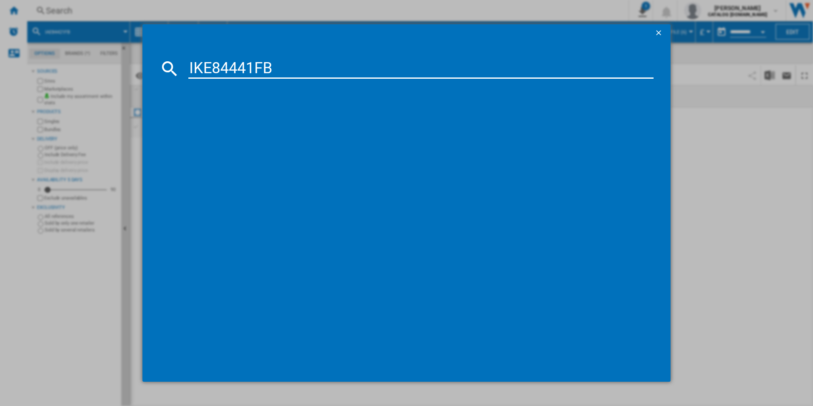
type input "IKE84441FB"
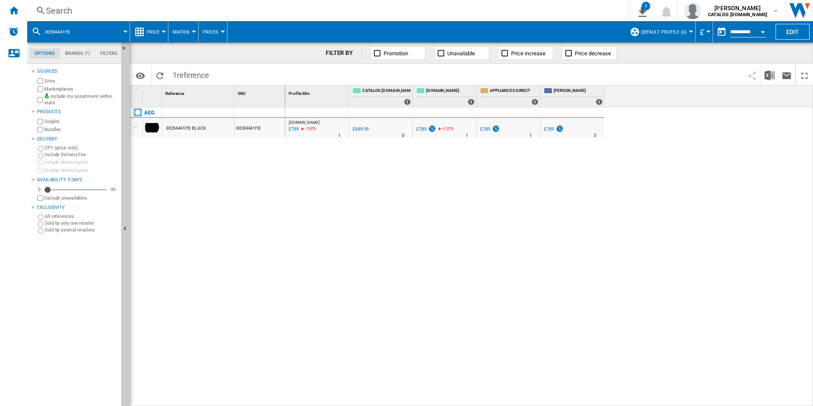
drag, startPoint x: 309, startPoint y: 138, endPoint x: 289, endPoint y: 151, distance: 24.0
click at [289, 151] on div "AO.COM : AO -7.2 % £789 -7.07 % N/A 1 AO.COM : AO 0.0 % £849.99 % N/A" at bounding box center [549, 256] width 528 height 299
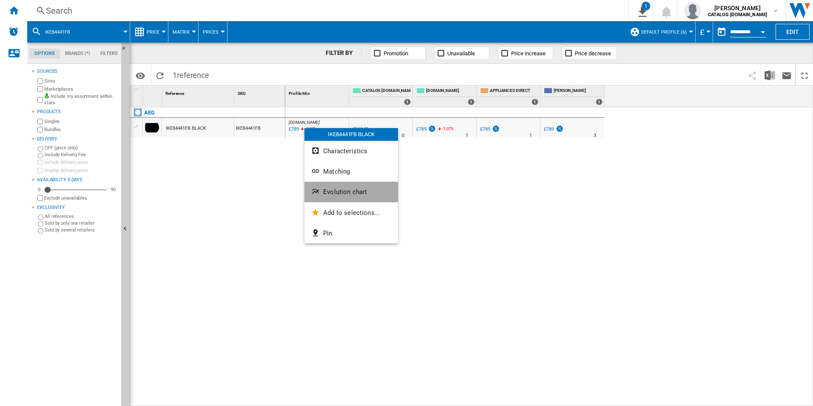
click at [321, 183] on button "Evolution chart" at bounding box center [352, 192] width 94 height 20
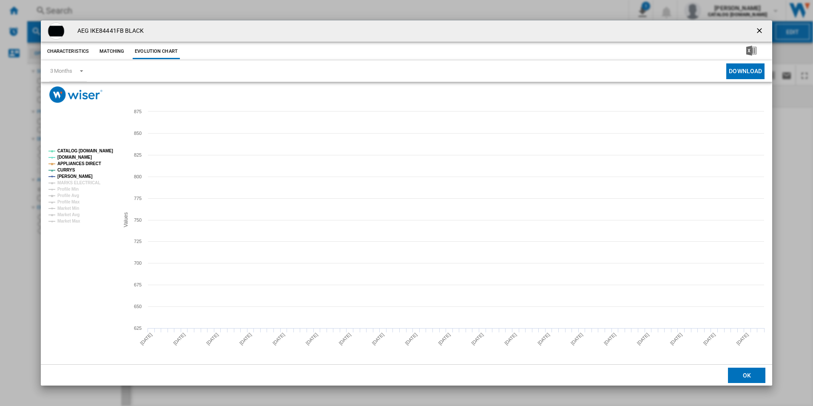
click at [108, 151] on tspan "CATALOG [DOMAIN_NAME]" at bounding box center [85, 150] width 56 height 5
click at [77, 163] on tspan "APPLIANCES DIRECT" at bounding box center [79, 163] width 44 height 5
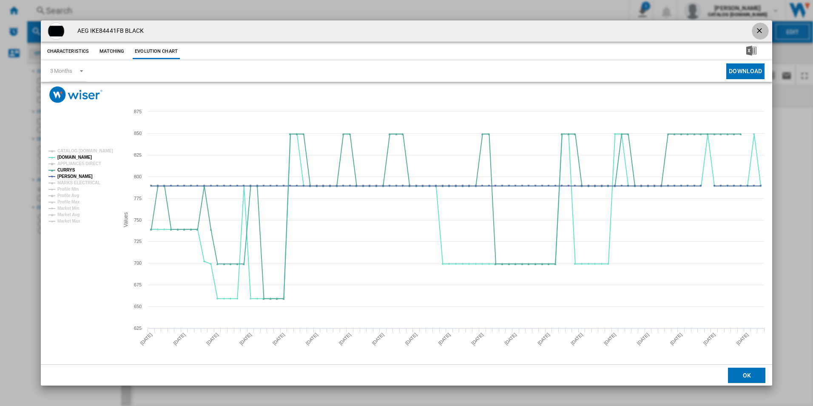
click at [759, 27] on ng-md-icon "getI18NText('BUTTONS.CLOSE_DIALOG')" at bounding box center [760, 31] width 10 height 10
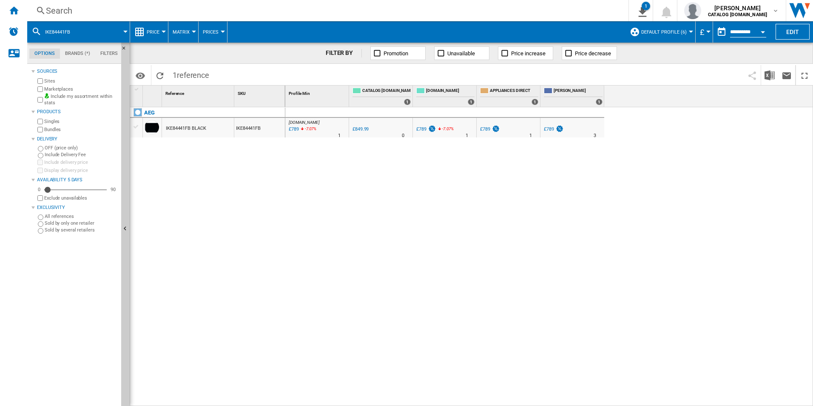
click at [415, 9] on div "Search" at bounding box center [326, 11] width 561 height 12
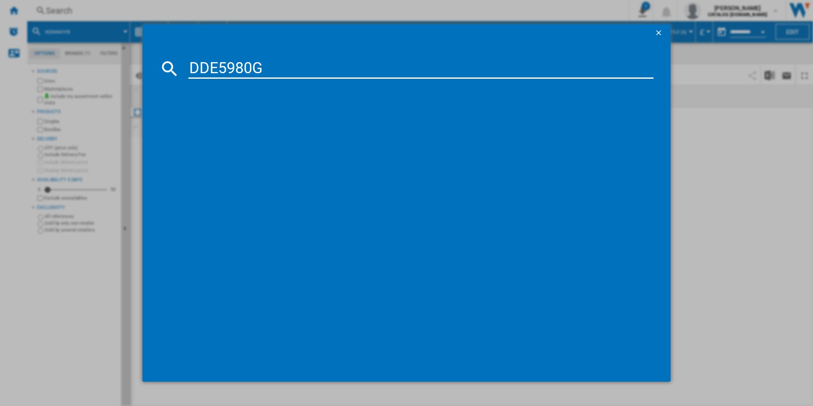
type input "DDE5980G"
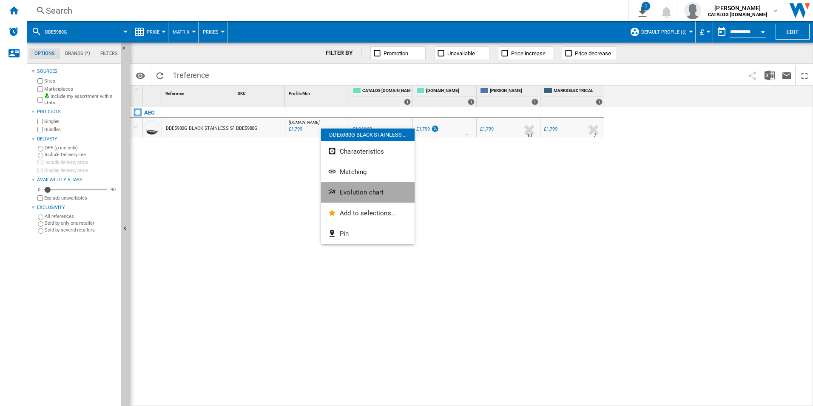
click at [348, 188] on button "Evolution chart" at bounding box center [368, 192] width 94 height 20
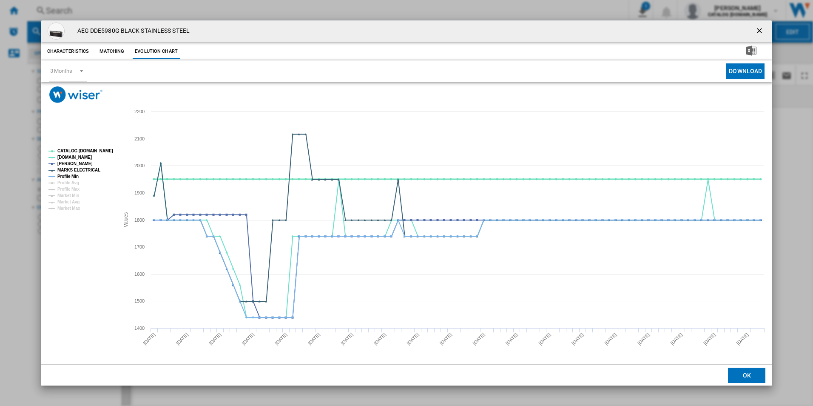
click at [99, 151] on tspan "CATALOG [DOMAIN_NAME]" at bounding box center [85, 150] width 56 height 5
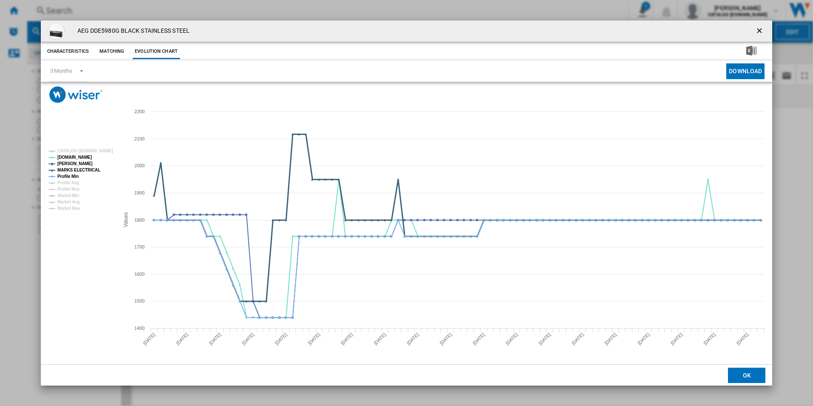
click at [82, 170] on tspan "MARKS ELECTRICAL" at bounding box center [78, 170] width 43 height 5
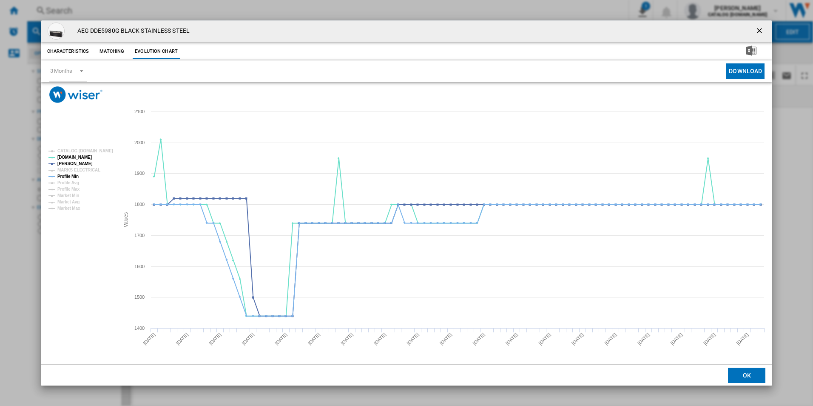
click at [74, 172] on tspan "MARKS ELECTRICAL" at bounding box center [78, 170] width 43 height 5
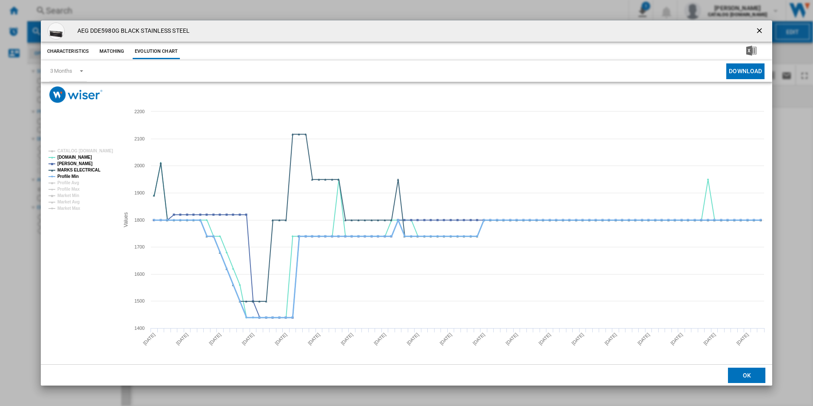
click at [73, 176] on tspan "Profile Min" at bounding box center [67, 176] width 21 height 5
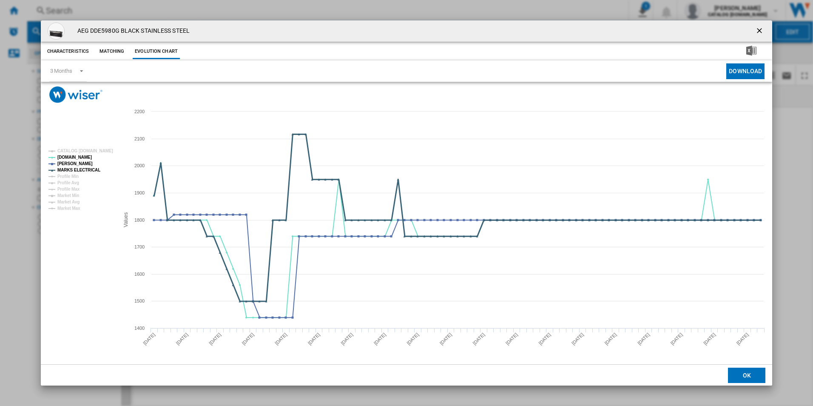
click at [74, 171] on tspan "MARKS ELECTRICAL" at bounding box center [78, 170] width 43 height 5
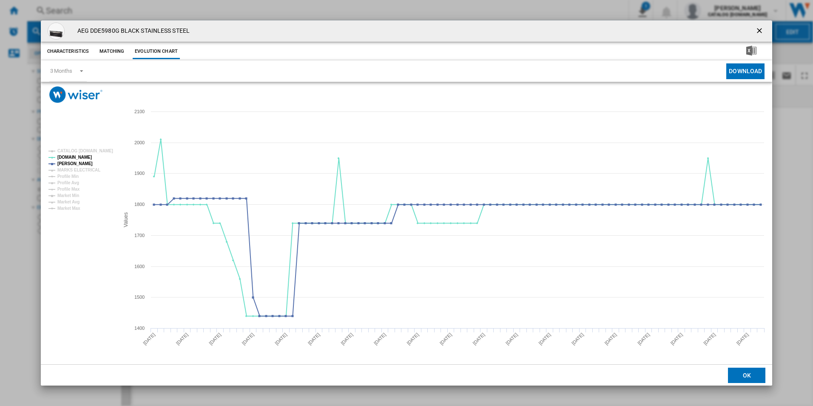
drag, startPoint x: 759, startPoint y: 30, endPoint x: 697, endPoint y: 25, distance: 62.3
click at [759, 30] on ng-md-icon "getI18NText('BUTTONS.CLOSE_DIALOG')" at bounding box center [760, 31] width 10 height 10
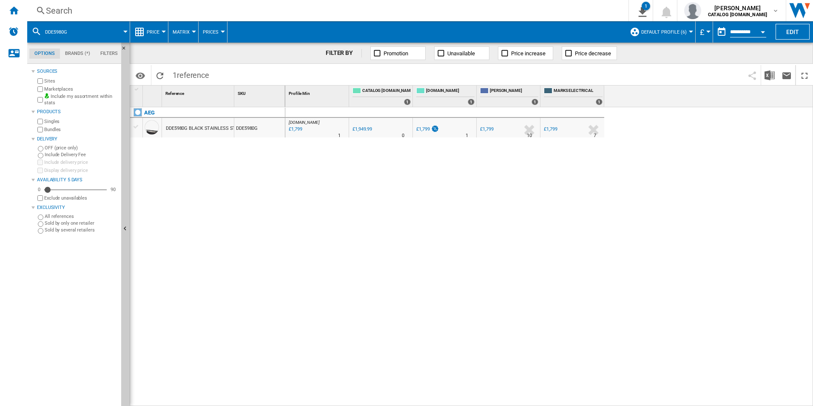
click at [544, 11] on div "Search" at bounding box center [326, 11] width 561 height 12
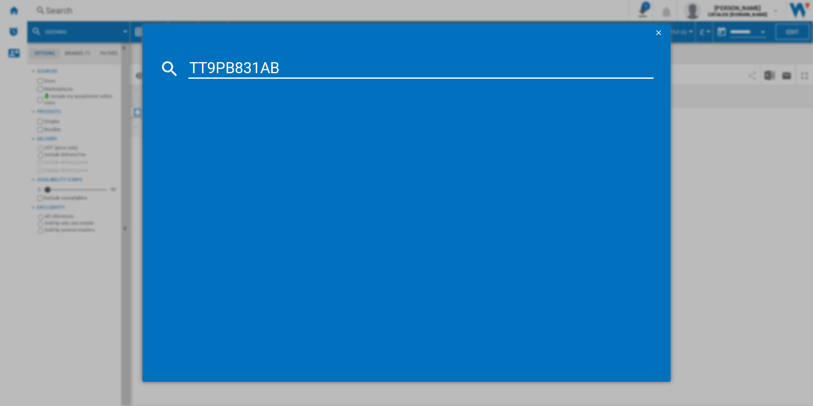
type input "TT9PB831AB"
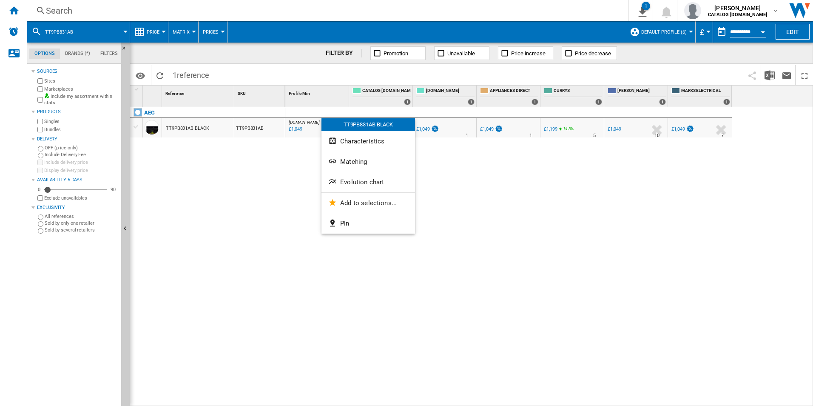
click at [349, 184] on span "Evolution chart" at bounding box center [362, 182] width 44 height 8
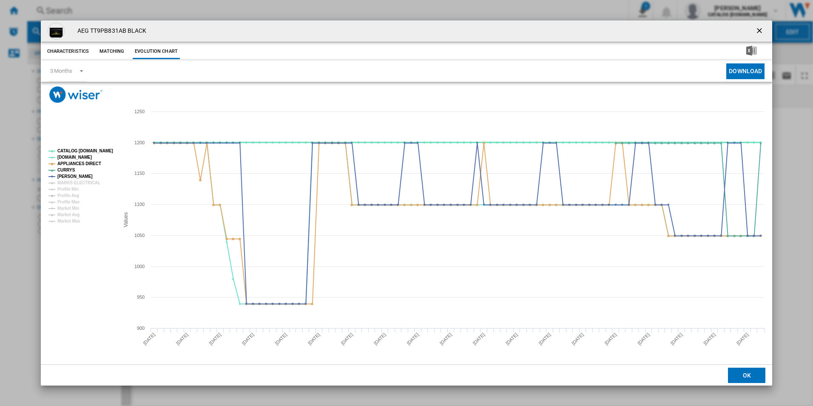
click at [92, 151] on tspan "CATALOG [DOMAIN_NAME]" at bounding box center [85, 150] width 56 height 5
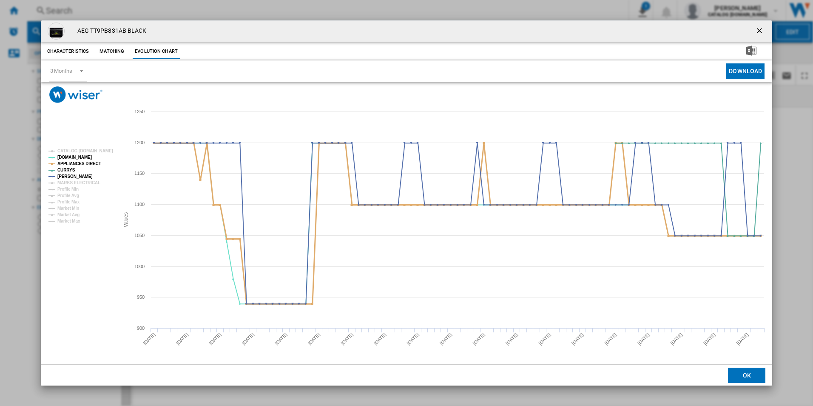
click at [92, 165] on tspan "APPLIANCES DIRECT" at bounding box center [79, 163] width 44 height 5
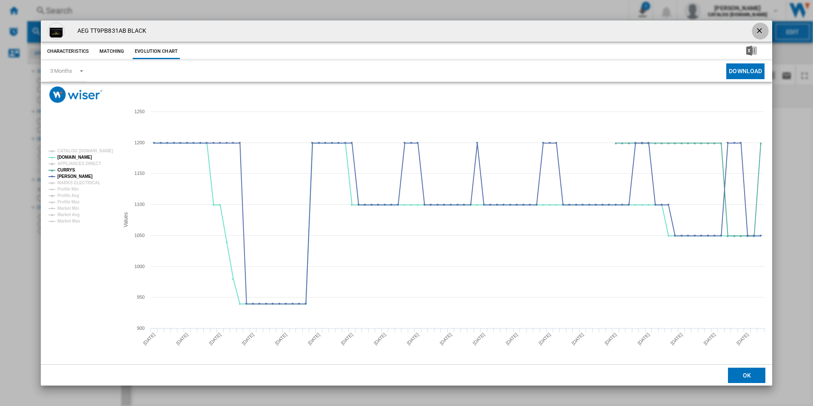
click at [760, 33] on ng-md-icon "getI18NText('BUTTONS.CLOSE_DIALOG')" at bounding box center [760, 31] width 10 height 10
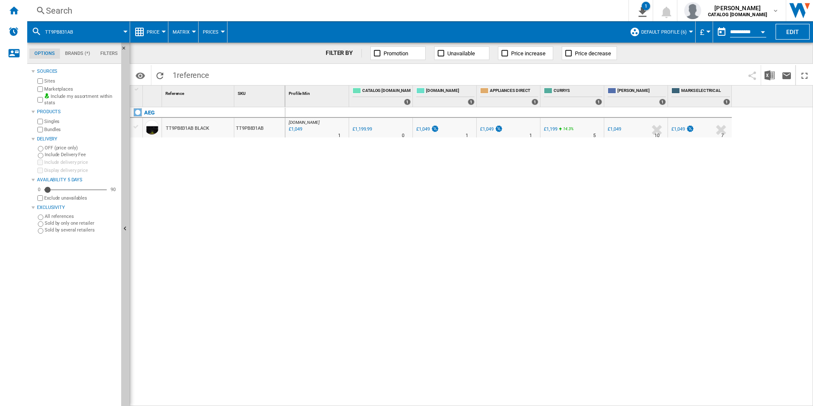
click at [414, 9] on div "Search" at bounding box center [326, 11] width 561 height 12
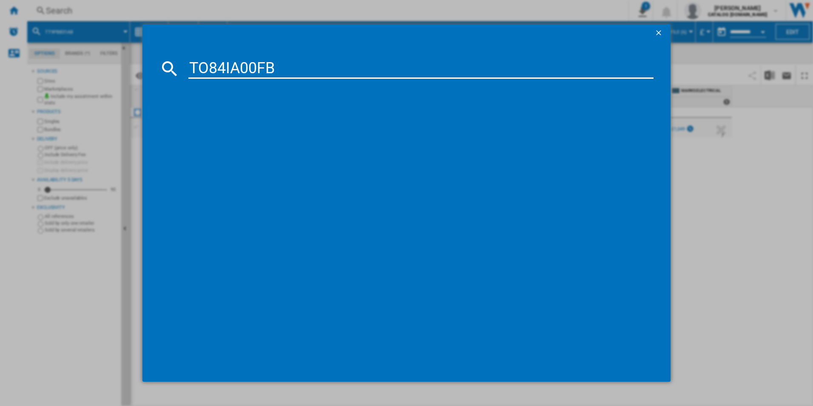
type input "TO84IA00FB"
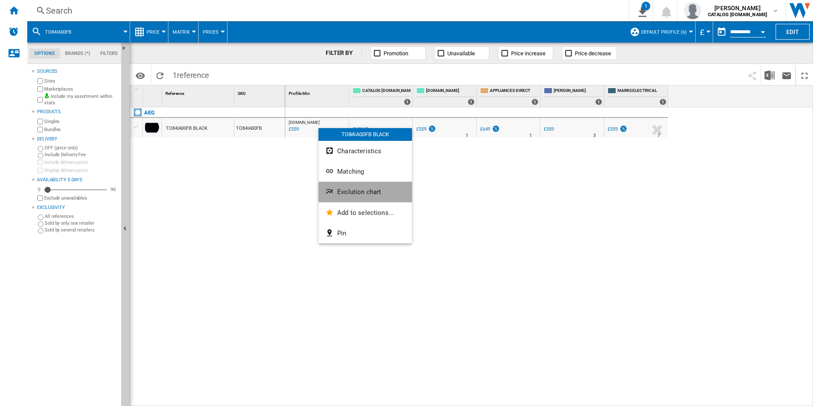
click at [360, 195] on span "Evolution chart" at bounding box center [359, 192] width 44 height 8
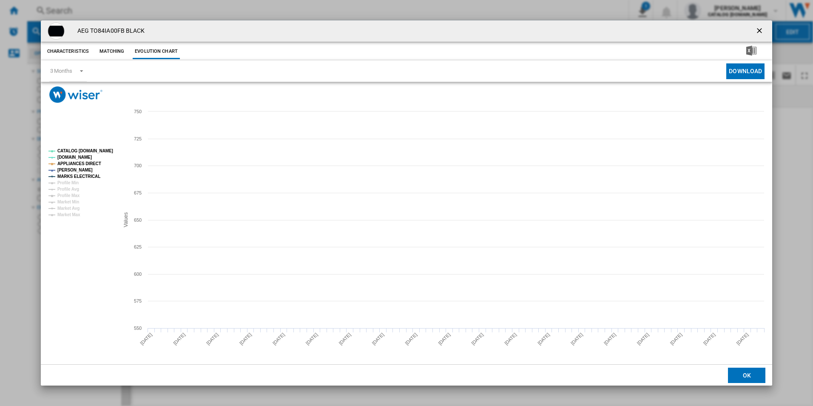
click at [108, 151] on tspan "CATALOG [DOMAIN_NAME]" at bounding box center [85, 150] width 56 height 5
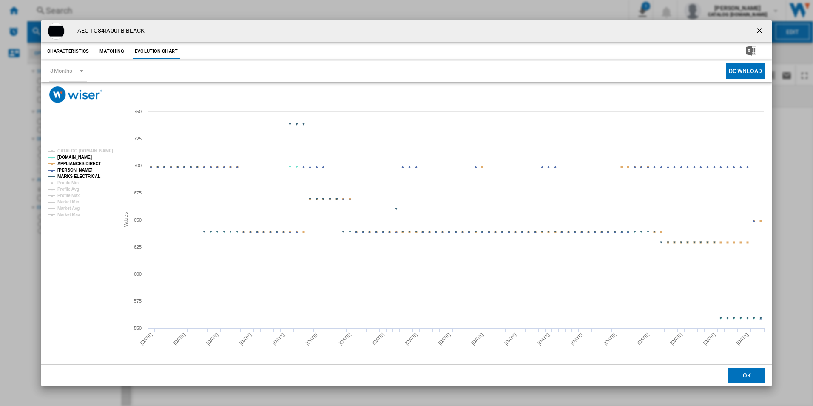
click at [96, 162] on tspan "APPLIANCES DIRECT" at bounding box center [79, 163] width 44 height 5
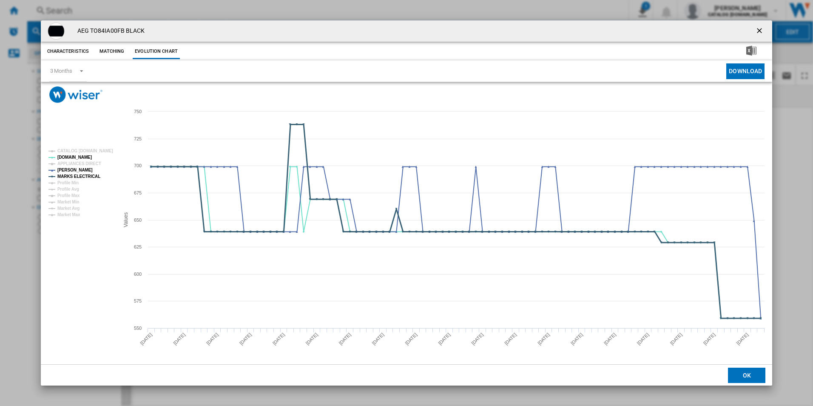
click at [90, 178] on tspan "MARKS ELECTRICAL" at bounding box center [78, 176] width 43 height 5
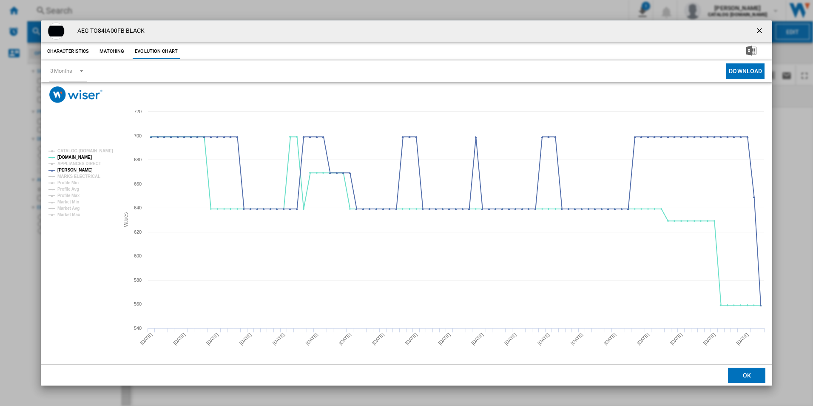
drag, startPoint x: 761, startPoint y: 30, endPoint x: 741, endPoint y: 29, distance: 20.0
click at [761, 30] on ng-md-icon "getI18NText('BUTTONS.CLOSE_DIALOG')" at bounding box center [760, 31] width 10 height 10
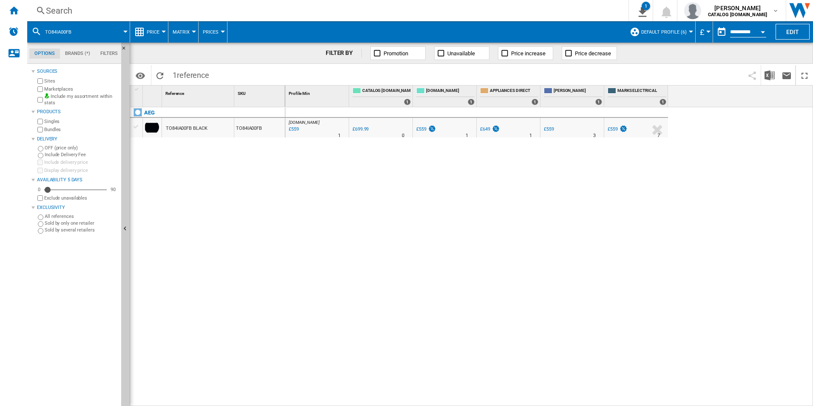
click at [491, 12] on div "Search" at bounding box center [326, 11] width 561 height 12
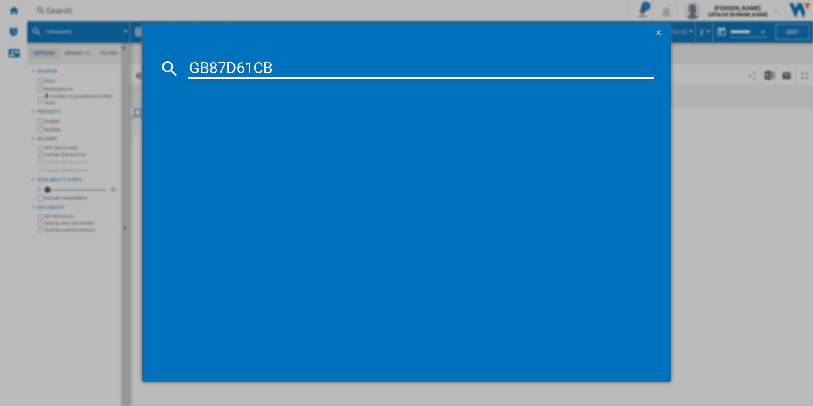
type input "GB87D61CB"
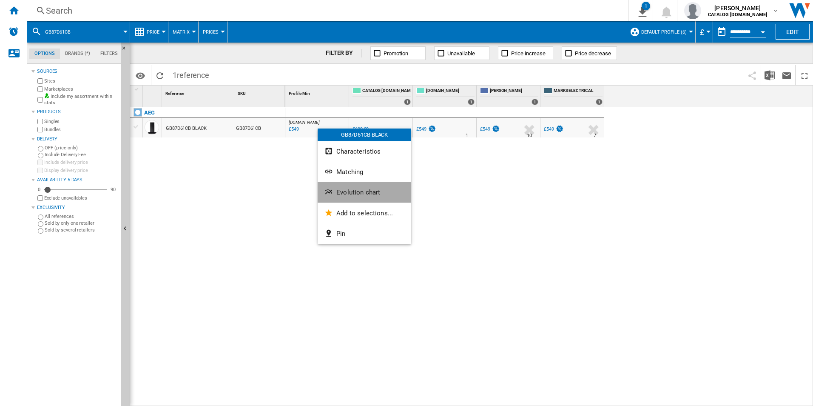
click at [362, 188] on button "Evolution chart" at bounding box center [365, 192] width 94 height 20
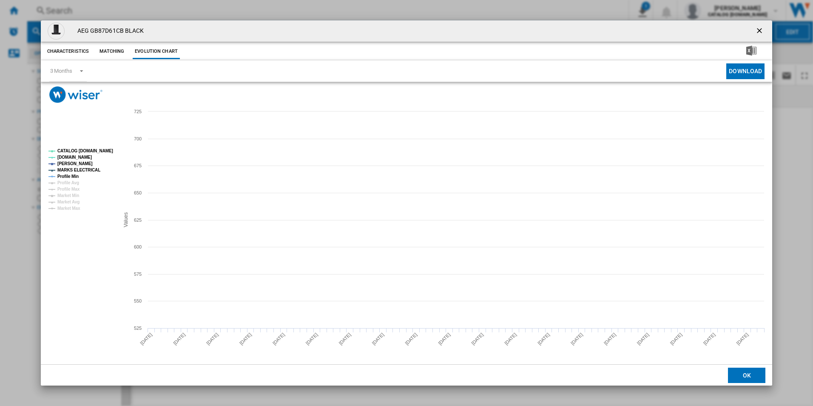
click at [105, 151] on tspan "CATALOG [DOMAIN_NAME]" at bounding box center [85, 150] width 56 height 5
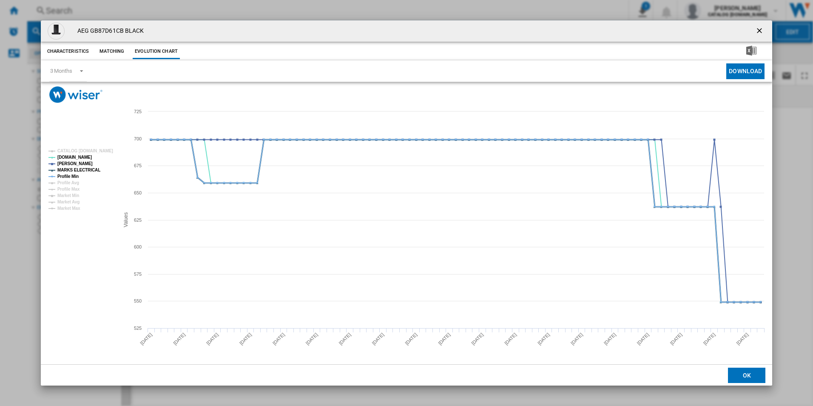
drag, startPoint x: 89, startPoint y: 170, endPoint x: 78, endPoint y: 171, distance: 11.1
click at [89, 169] on tspan "MARKS ELECTRICAL" at bounding box center [78, 170] width 43 height 5
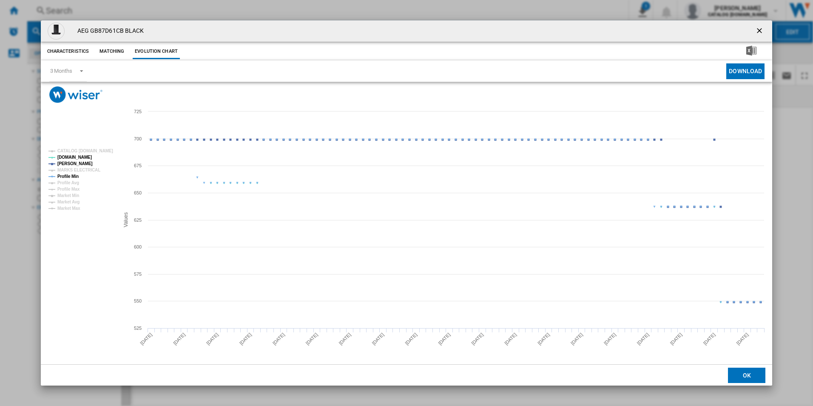
click at [71, 174] on tspan "Profile Min" at bounding box center [67, 176] width 21 height 5
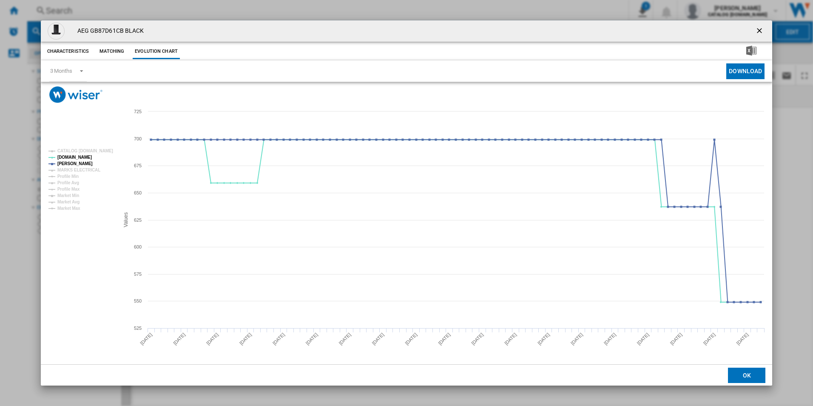
click at [760, 29] on ng-md-icon "getI18NText('BUTTONS.CLOSE_DIALOG')" at bounding box center [760, 31] width 10 height 10
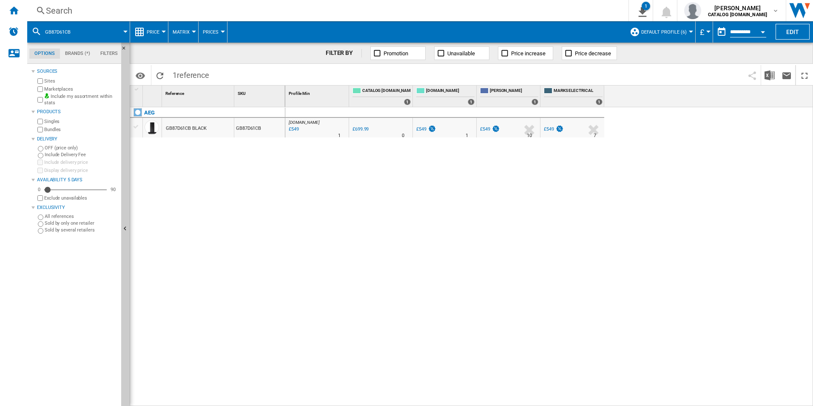
click at [558, 11] on div "Search" at bounding box center [326, 11] width 561 height 12
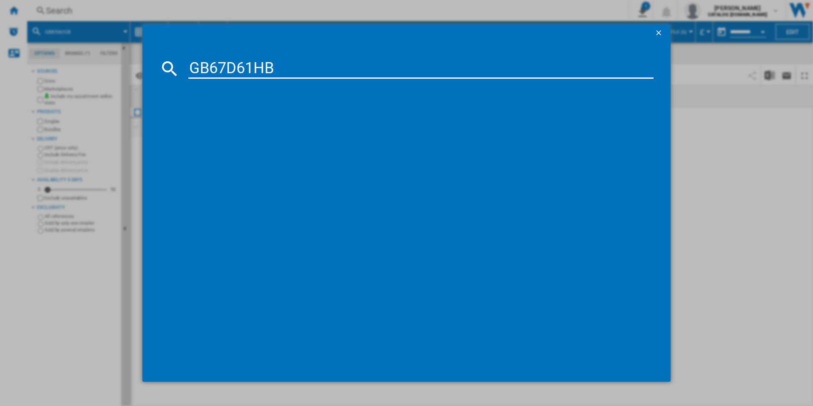
type input "GB67D61HB"
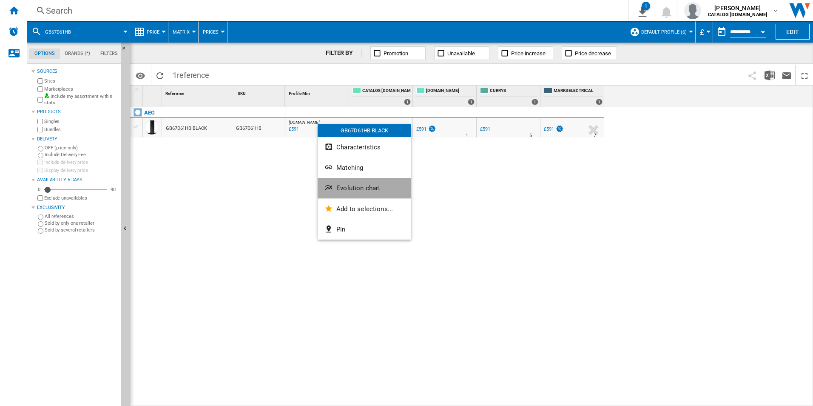
click at [351, 187] on span "Evolution chart" at bounding box center [358, 188] width 44 height 8
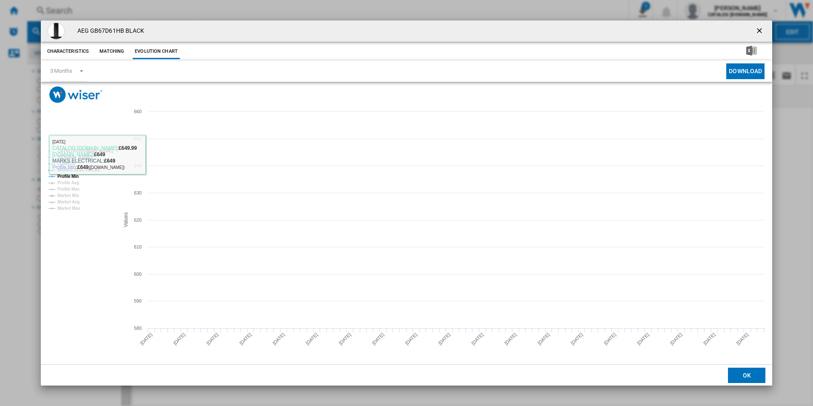
click at [91, 151] on tspan "CATALOG [DOMAIN_NAME]" at bounding box center [85, 150] width 56 height 5
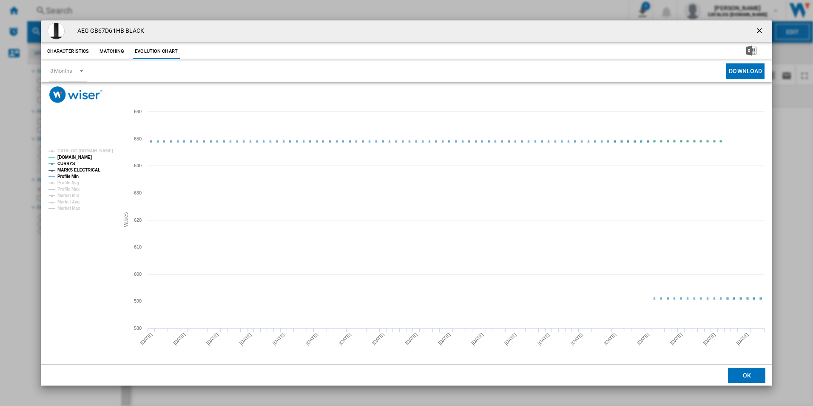
click at [83, 165] on rect "Product popup" at bounding box center [80, 179] width 71 height 68
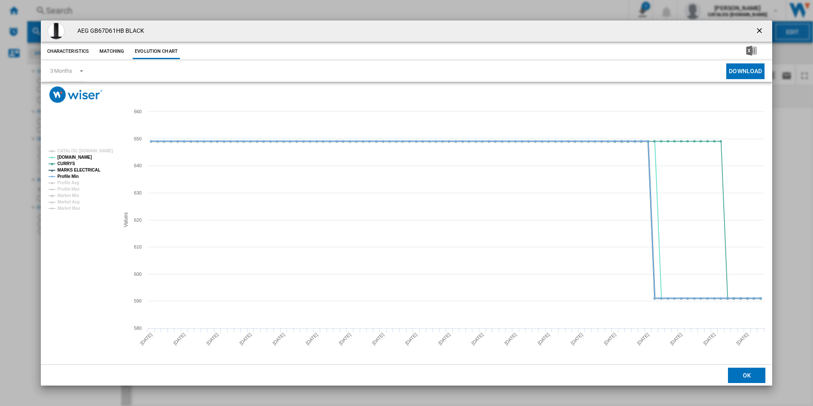
click at [83, 170] on tspan "MARKS ELECTRICAL" at bounding box center [78, 170] width 43 height 5
click at [78, 171] on tspan "MARKS ELECTRICAL" at bounding box center [78, 170] width 43 height 5
click at [76, 174] on tspan "Profile Min" at bounding box center [67, 176] width 21 height 5
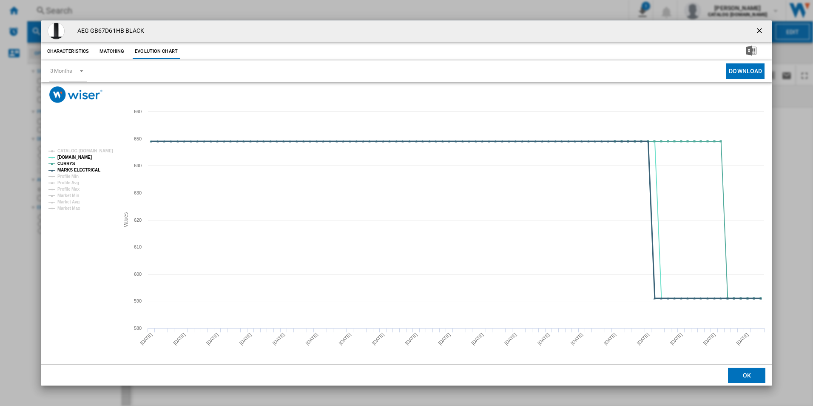
click at [82, 168] on tspan "MARKS ELECTRICAL" at bounding box center [78, 170] width 43 height 5
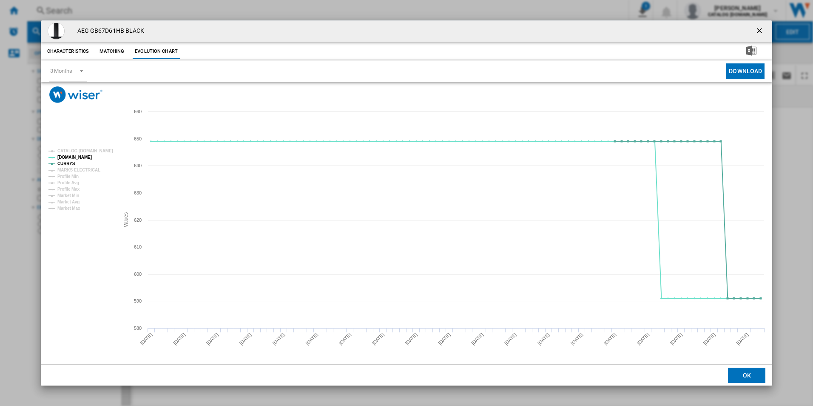
click at [762, 26] on button "Product popup" at bounding box center [760, 31] width 17 height 17
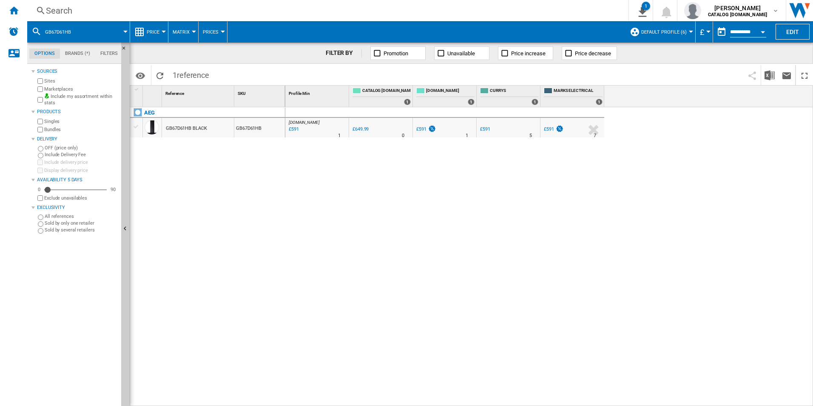
click at [502, 10] on div "Search" at bounding box center [326, 11] width 561 height 12
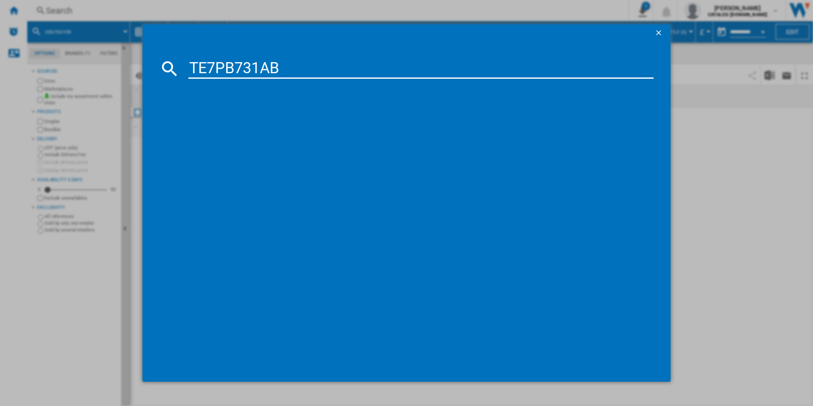
type input "TE7PB731AB"
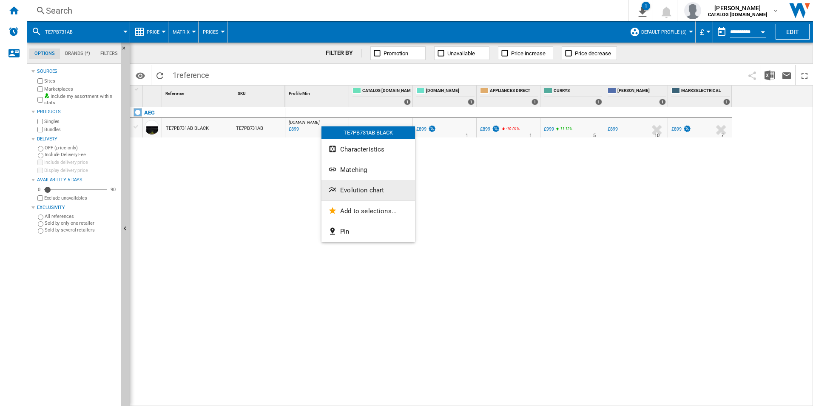
click at [368, 188] on span "Evolution chart" at bounding box center [362, 190] width 44 height 8
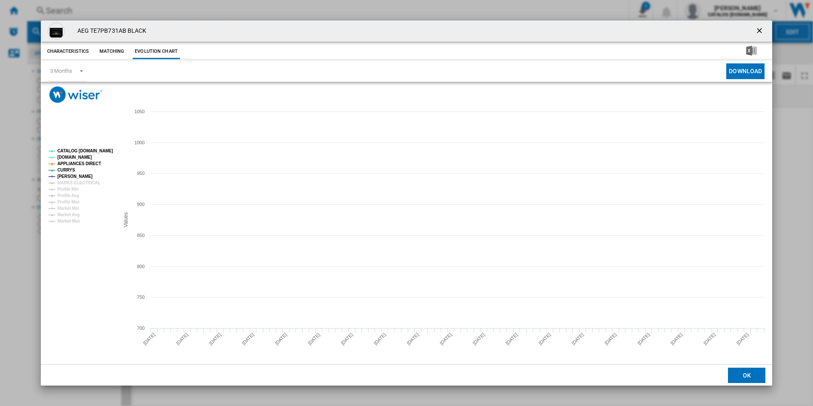
click at [105, 148] on tspan "CATALOG [DOMAIN_NAME]" at bounding box center [85, 150] width 56 height 5
click at [86, 164] on tspan "APPLIANCES DIRECT" at bounding box center [79, 163] width 44 height 5
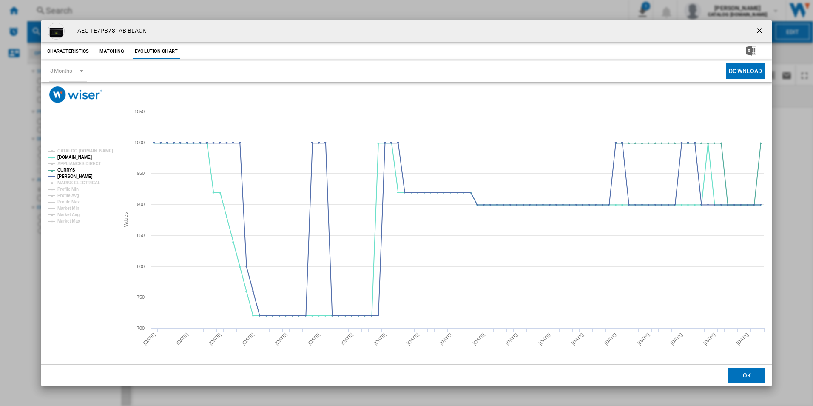
click at [762, 29] on ng-md-icon "getI18NText('BUTTONS.CLOSE_DIALOG')" at bounding box center [760, 31] width 10 height 10
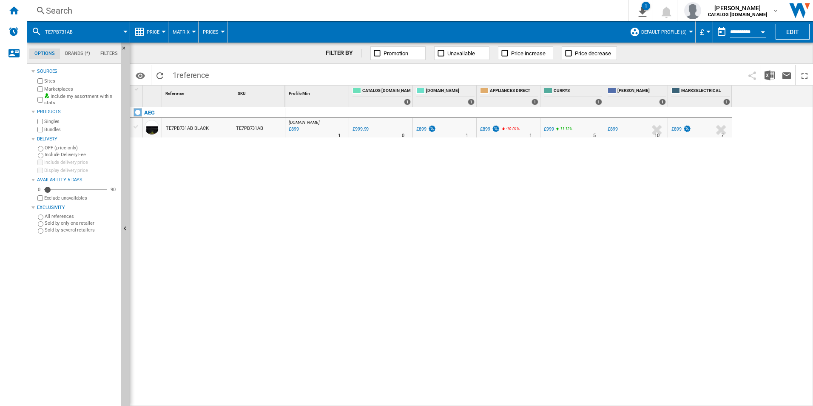
click at [478, 11] on div "Search" at bounding box center [326, 11] width 561 height 12
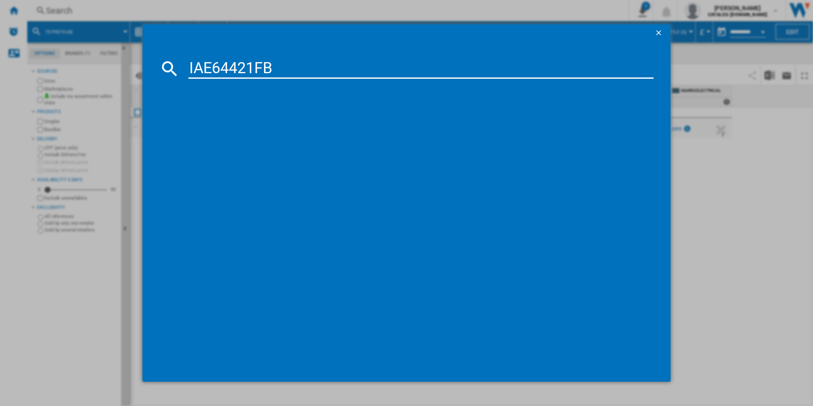
type input "IAE64421FB"
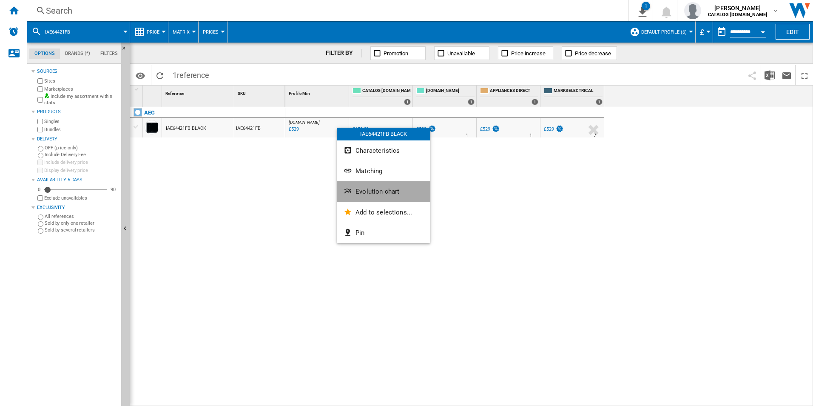
click at [367, 191] on span "Evolution chart" at bounding box center [378, 192] width 44 height 8
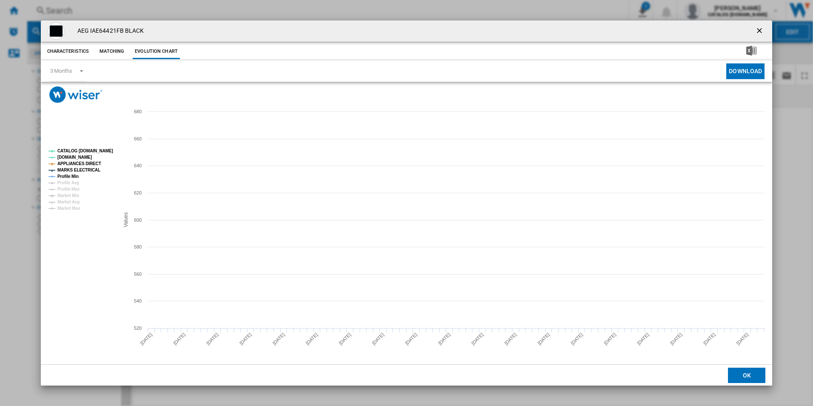
click at [108, 152] on tspan "CATALOG [DOMAIN_NAME]" at bounding box center [85, 150] width 56 height 5
click at [73, 177] on tspan "Profile Min" at bounding box center [67, 176] width 21 height 5
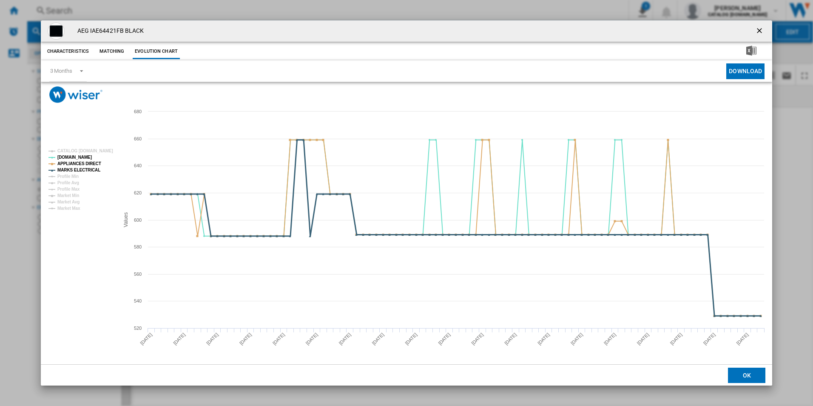
click at [86, 168] on tspan "MARKS ELECTRICAL" at bounding box center [78, 170] width 43 height 5
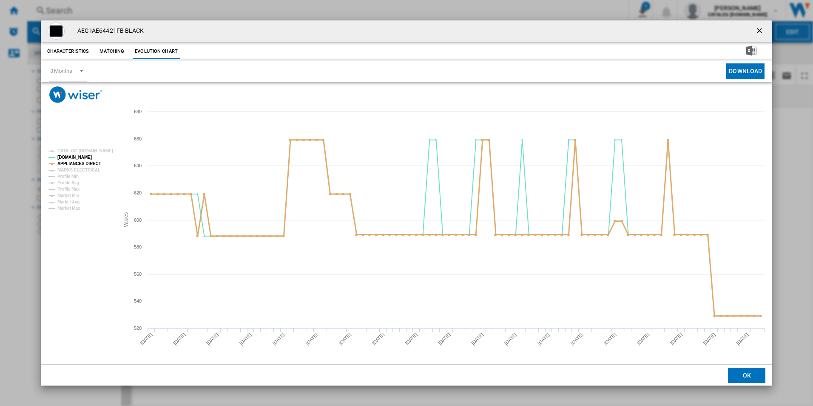
click at [90, 162] on tspan "APPLIANCES DIRECT" at bounding box center [79, 163] width 44 height 5
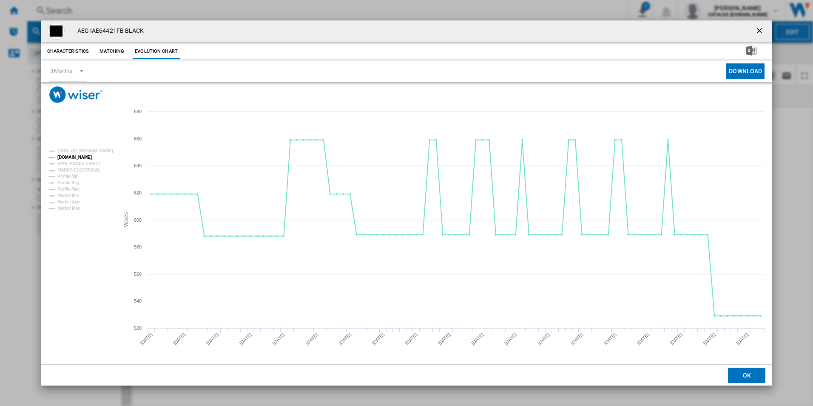
drag, startPoint x: 759, startPoint y: 27, endPoint x: 750, endPoint y: 29, distance: 9.2
click at [759, 27] on ng-md-icon "getI18NText('BUTTONS.CLOSE_DIALOG')" at bounding box center [760, 31] width 10 height 10
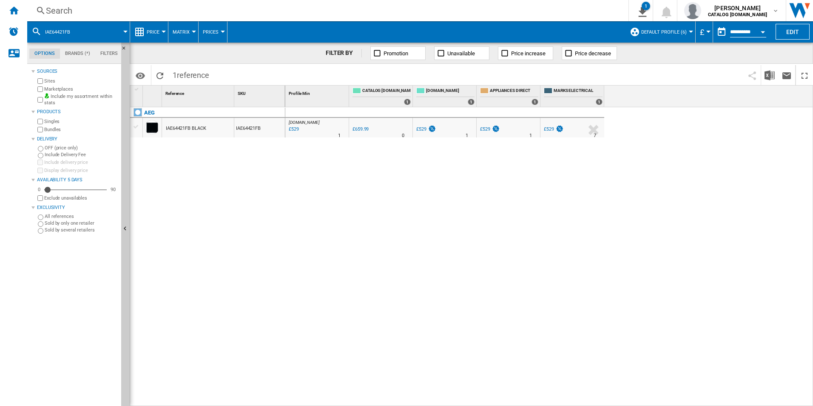
click at [506, 13] on div "Search" at bounding box center [326, 11] width 561 height 12
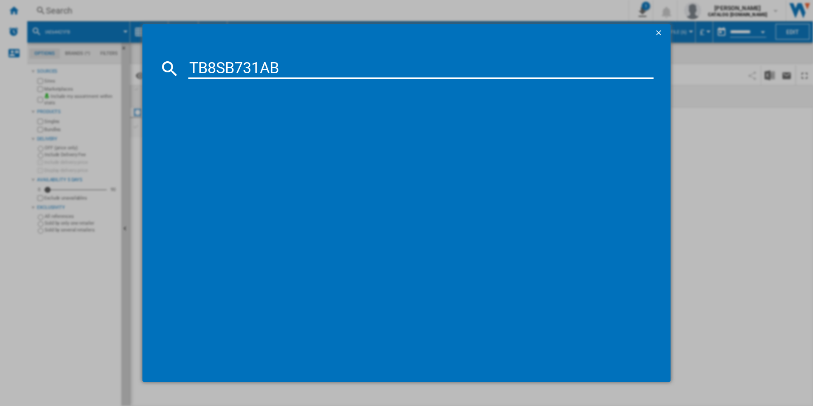
type input "TB8SB731AB"
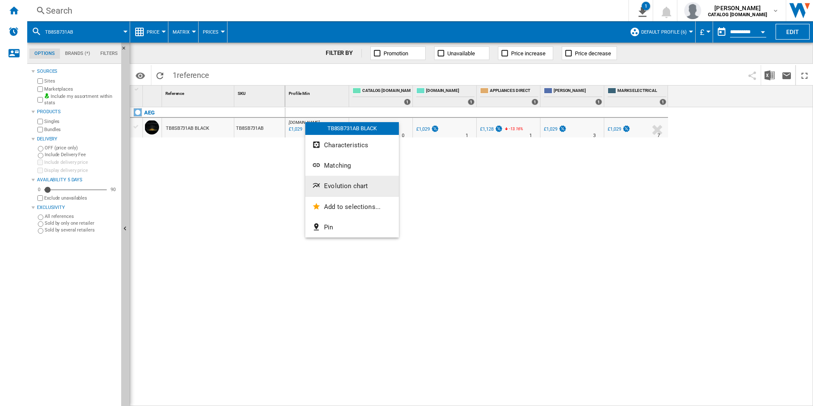
click at [332, 189] on span "Evolution chart" at bounding box center [346, 186] width 44 height 8
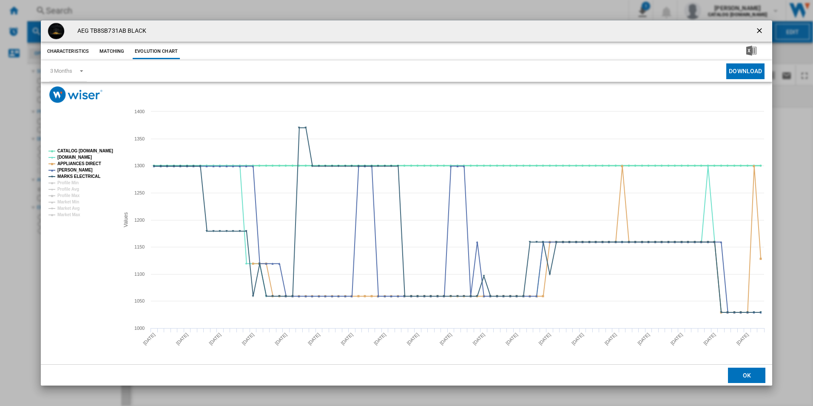
click at [86, 150] on tspan "CATALOG [DOMAIN_NAME]" at bounding box center [85, 150] width 56 height 5
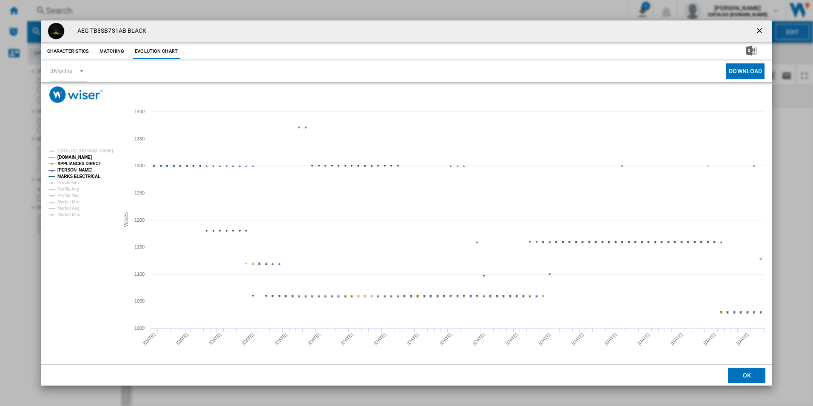
click at [90, 162] on tspan "APPLIANCES DIRECT" at bounding box center [79, 163] width 44 height 5
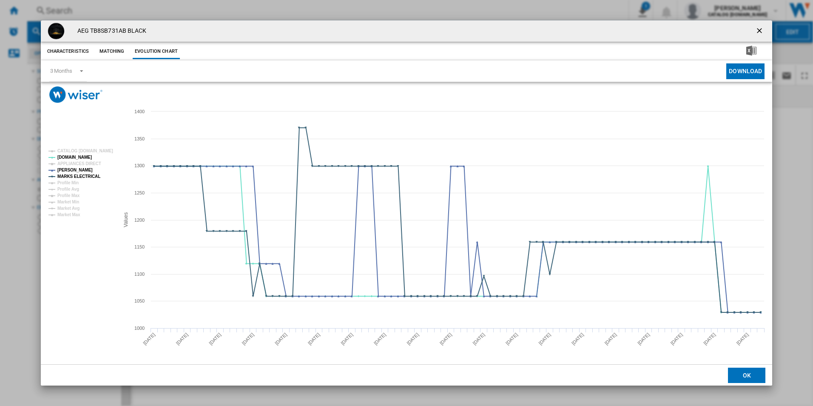
click at [91, 180] on rect "Product popup" at bounding box center [80, 182] width 71 height 75
click at [89, 176] on tspan "MARKS ELECTRICAL" at bounding box center [78, 176] width 43 height 5
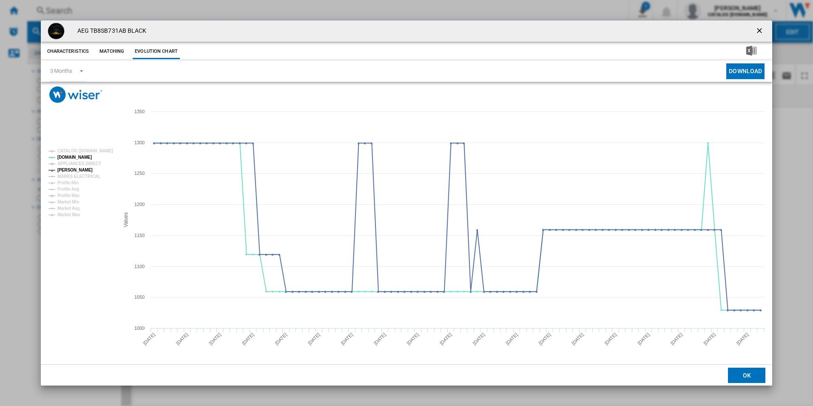
click at [759, 29] on ng-md-icon "getI18NText('BUTTONS.CLOSE_DIALOG')" at bounding box center [760, 31] width 10 height 10
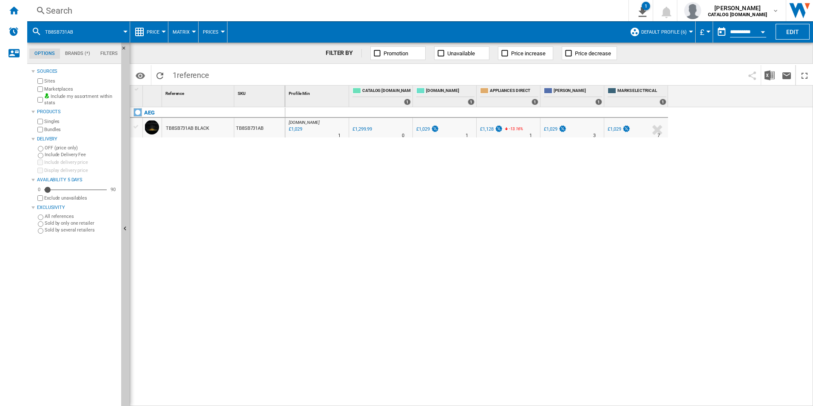
click at [505, 11] on div "Search" at bounding box center [326, 11] width 561 height 12
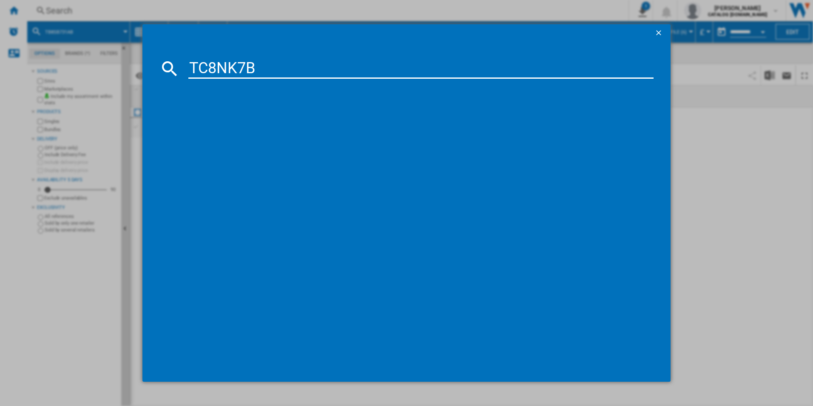
type input "TC8NK7B"
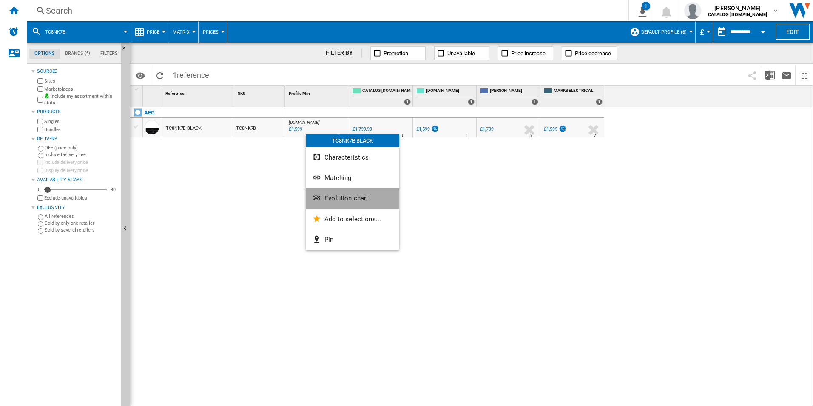
click at [336, 197] on span "Evolution chart" at bounding box center [347, 198] width 44 height 8
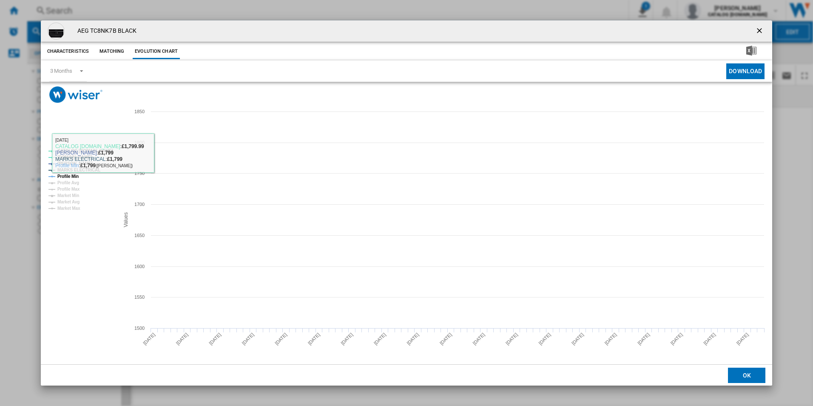
click at [101, 146] on rect "Product popup" at bounding box center [80, 179] width 71 height 68
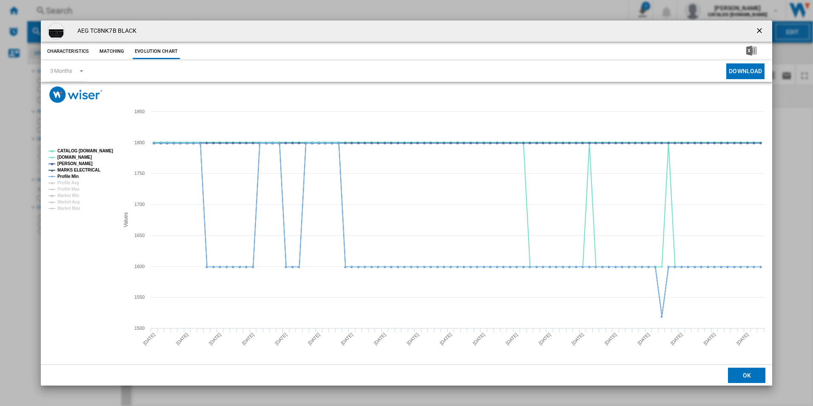
click at [98, 153] on tspan "CATALOG [DOMAIN_NAME]" at bounding box center [85, 150] width 56 height 5
click at [88, 169] on tspan "MARKS ELECTRICAL" at bounding box center [78, 170] width 43 height 5
click at [71, 174] on tspan "Profile Min" at bounding box center [67, 176] width 21 height 5
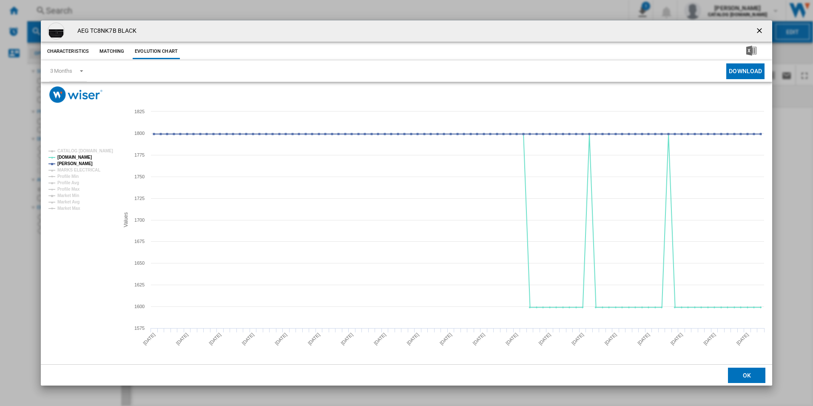
drag, startPoint x: 758, startPoint y: 32, endPoint x: 665, endPoint y: 41, distance: 92.8
click at [758, 32] on ng-md-icon "getI18NText('BUTTONS.CLOSE_DIALOG')" at bounding box center [760, 31] width 10 height 10
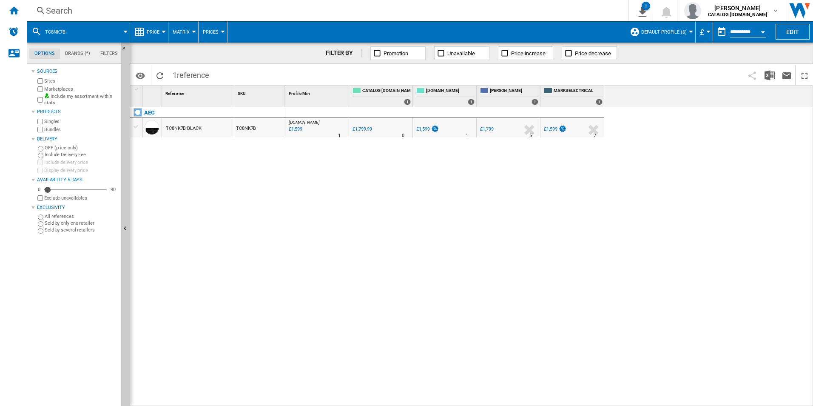
click at [492, 9] on div "Search" at bounding box center [326, 11] width 561 height 12
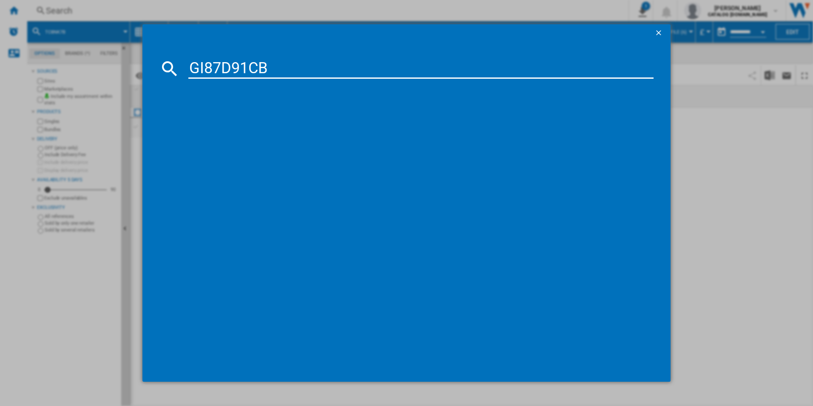
type input "GI87D91CB"
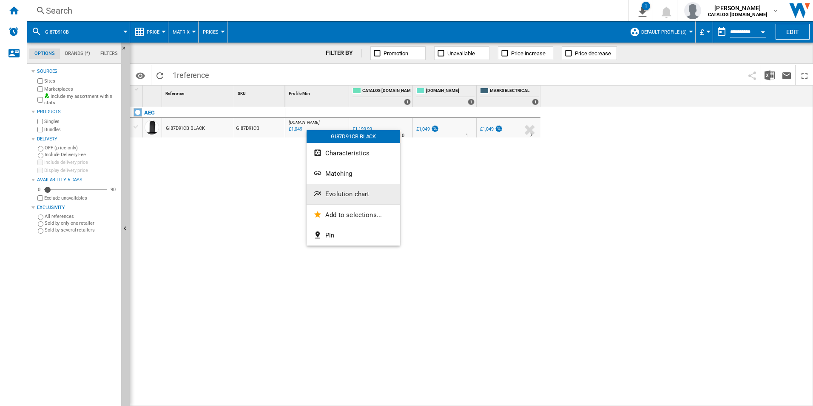
click at [335, 195] on span "Evolution chart" at bounding box center [347, 194] width 44 height 8
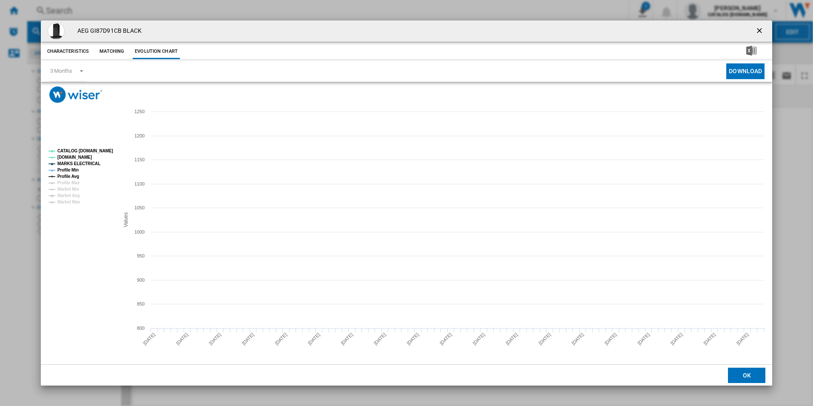
click at [81, 151] on tspan "CATALOG [DOMAIN_NAME]" at bounding box center [85, 150] width 56 height 5
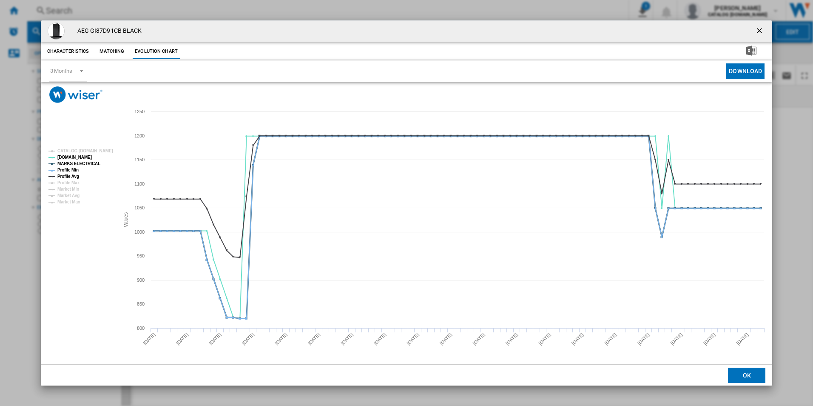
click at [85, 164] on tspan "MARKS ELECTRICAL" at bounding box center [78, 163] width 43 height 5
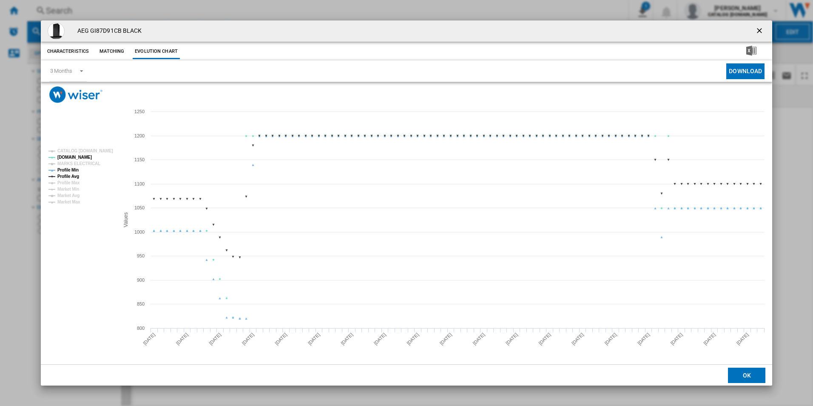
click at [75, 168] on tspan "Profile Min" at bounding box center [67, 170] width 21 height 5
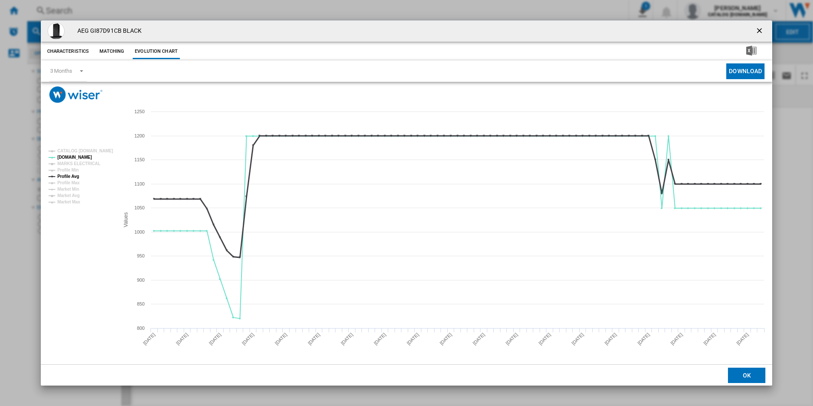
click at [74, 177] on tspan "Profile Avg" at bounding box center [68, 176] width 22 height 5
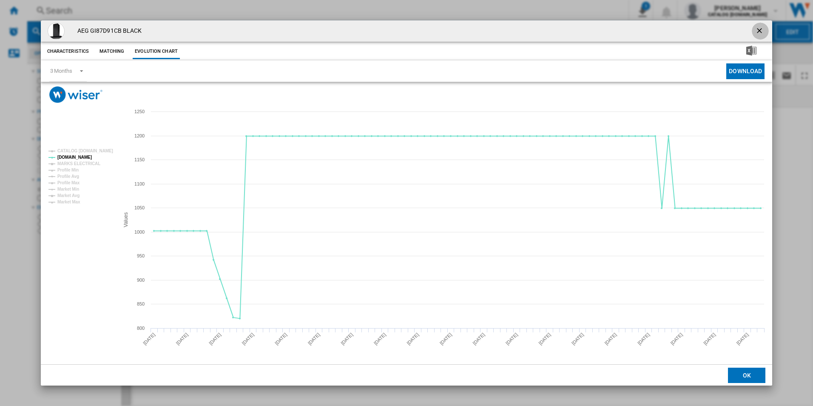
click at [759, 29] on ng-md-icon "getI18NText('BUTTONS.CLOSE_DIALOG')" at bounding box center [760, 31] width 10 height 10
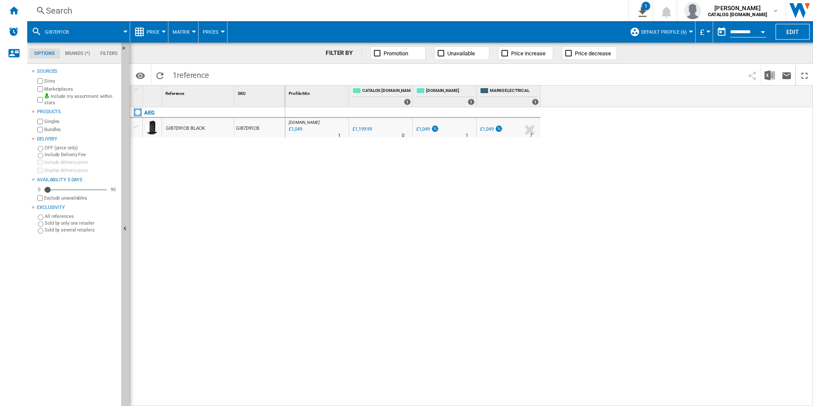
click at [514, 7] on div "Search" at bounding box center [326, 11] width 561 height 12
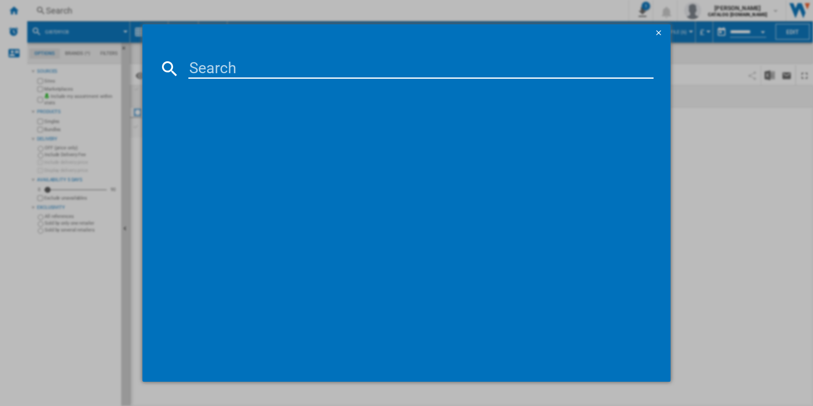
paste input "DUB331110M"
type input "DUB331110M"
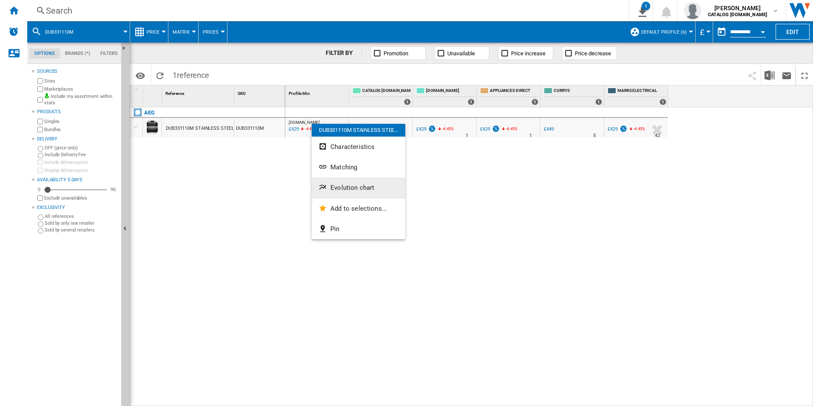
click at [353, 189] on span "Evolution chart" at bounding box center [353, 188] width 44 height 8
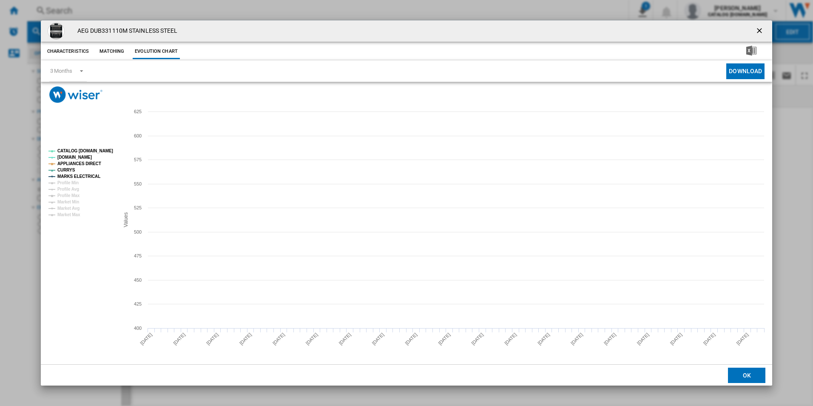
click at [96, 152] on tspan "CATALOG [DOMAIN_NAME]" at bounding box center [85, 150] width 56 height 5
click at [88, 162] on tspan "APPLIANCES DIRECT" at bounding box center [79, 163] width 44 height 5
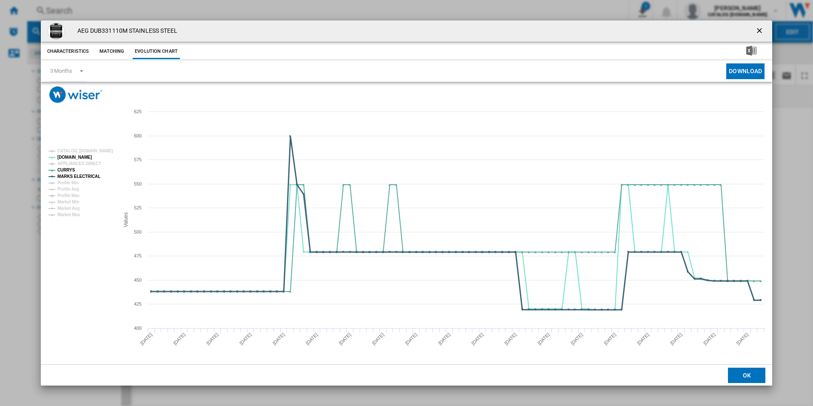
click at [89, 175] on tspan "MARKS ELECTRICAL" at bounding box center [78, 176] width 43 height 5
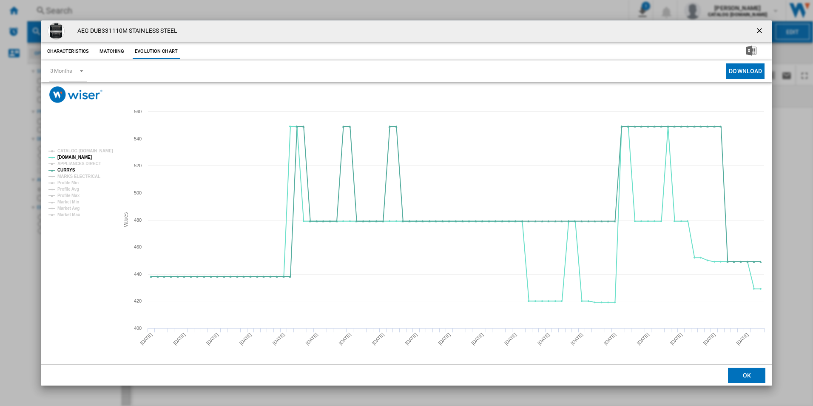
drag, startPoint x: 759, startPoint y: 29, endPoint x: 584, endPoint y: 47, distance: 176.2
click at [759, 29] on ng-md-icon "getI18NText('BUTTONS.CLOSE_DIALOG')" at bounding box center [760, 31] width 10 height 10
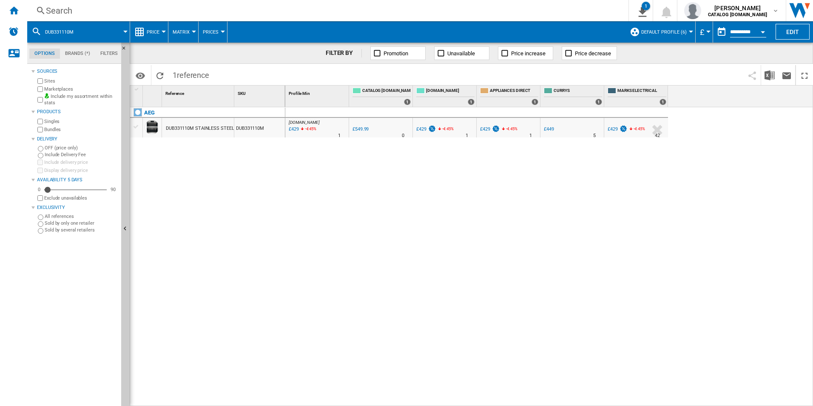
click at [467, 7] on div "Search" at bounding box center [326, 11] width 561 height 12
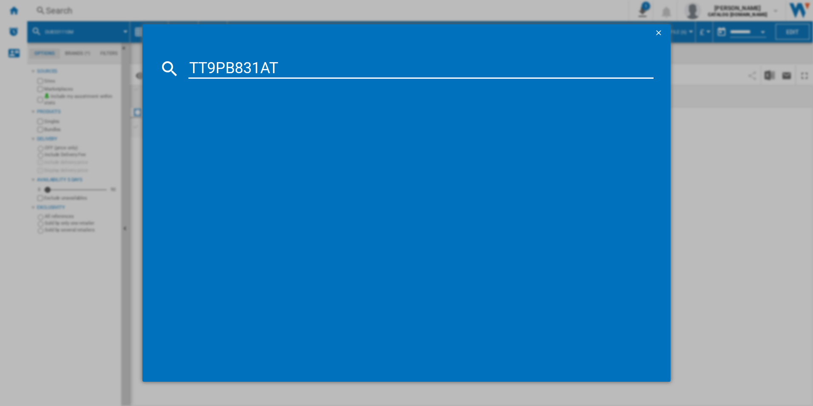
type input "TT9PB831AT"
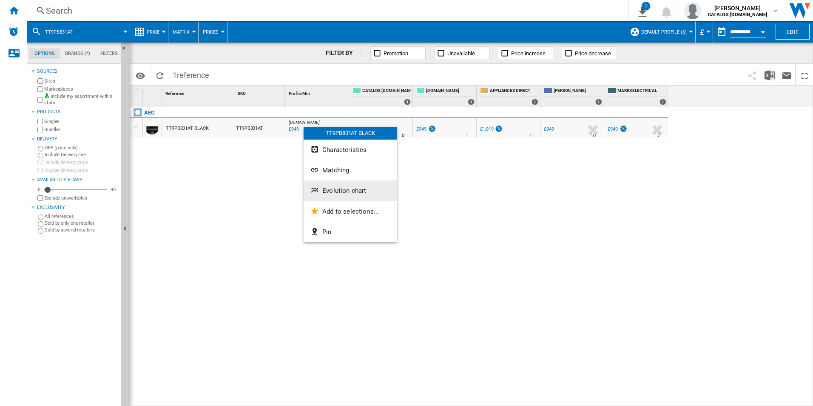
click at [323, 186] on button "Evolution chart" at bounding box center [351, 190] width 94 height 20
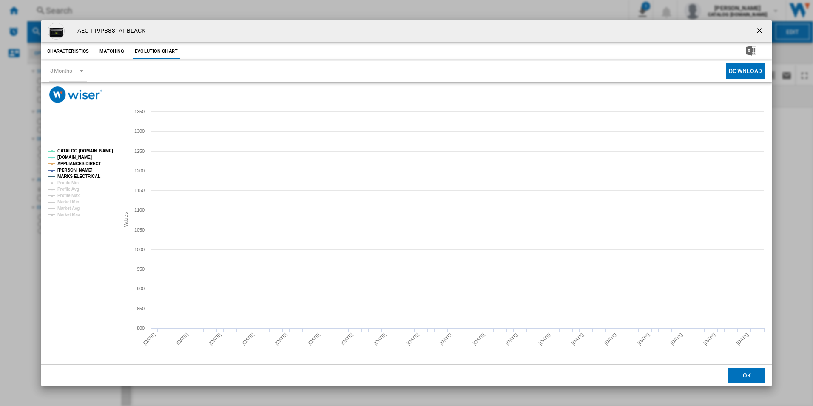
click at [89, 152] on tspan "CATALOG [DOMAIN_NAME]" at bounding box center [85, 150] width 56 height 5
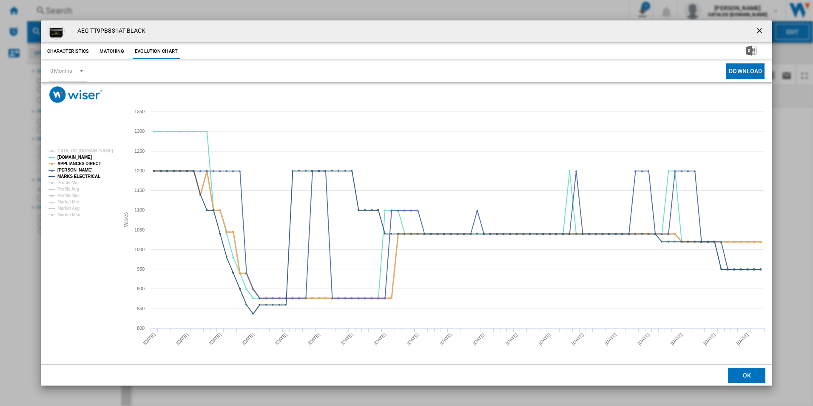
click at [95, 164] on tspan "APPLIANCES DIRECT" at bounding box center [79, 163] width 44 height 5
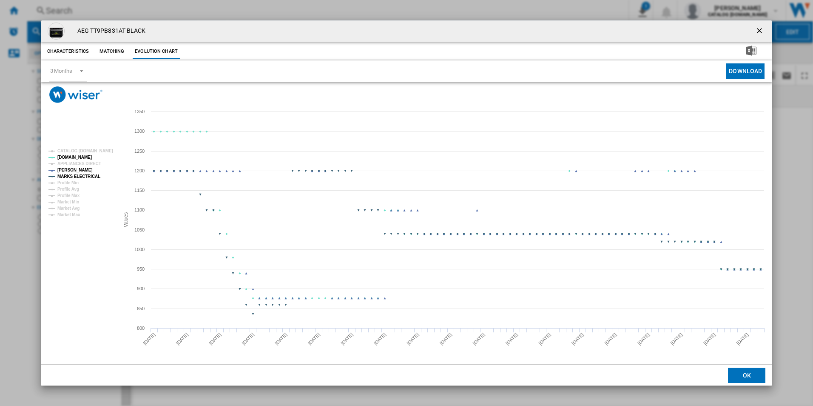
click at [92, 174] on tspan "MARKS ELECTRICAL" at bounding box center [78, 176] width 43 height 5
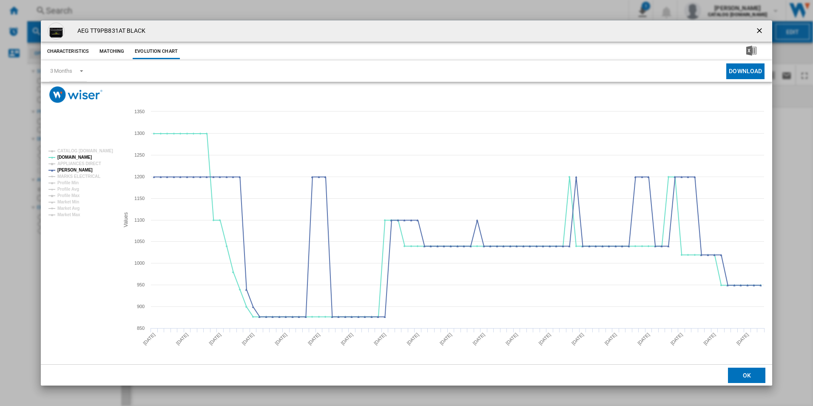
drag, startPoint x: 761, startPoint y: 27, endPoint x: 752, endPoint y: 29, distance: 9.2
click at [761, 27] on ng-md-icon "getI18NText('BUTTONS.CLOSE_DIALOG')" at bounding box center [760, 31] width 10 height 10
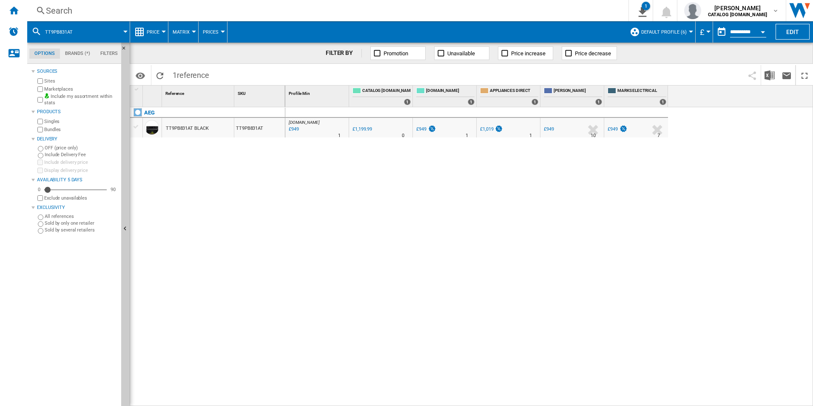
click at [522, 14] on div "Search" at bounding box center [326, 11] width 561 height 12
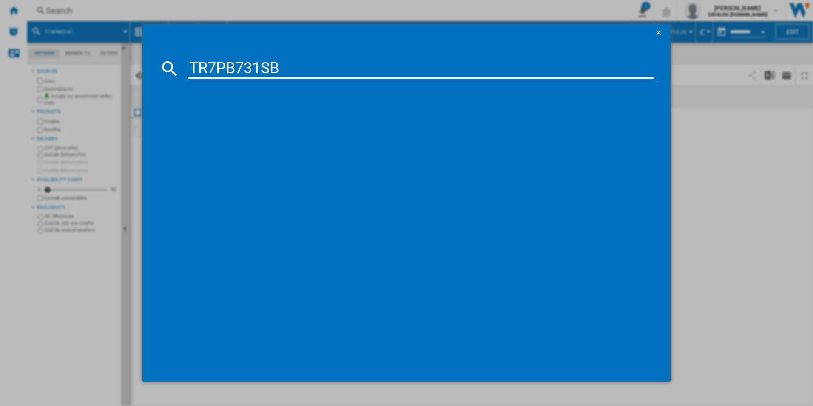
type input "TR7PB731SB"
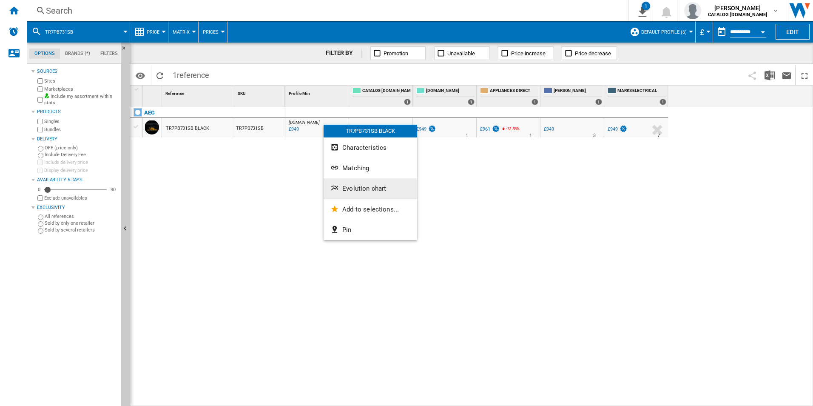
click at [371, 186] on span "Evolution chart" at bounding box center [364, 189] width 44 height 8
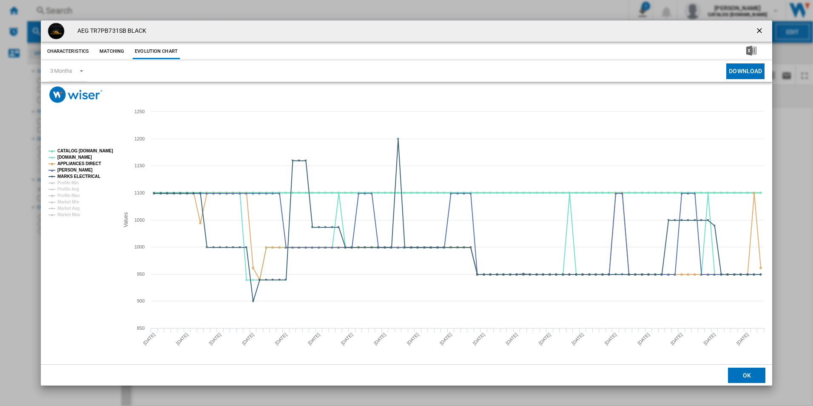
click at [91, 151] on tspan "CATALOG [DOMAIN_NAME]" at bounding box center [85, 150] width 56 height 5
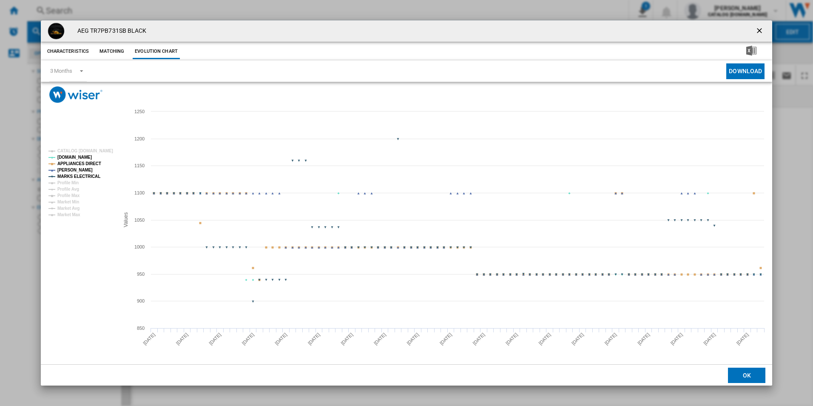
click at [88, 162] on tspan "APPLIANCES DIRECT" at bounding box center [79, 163] width 44 height 5
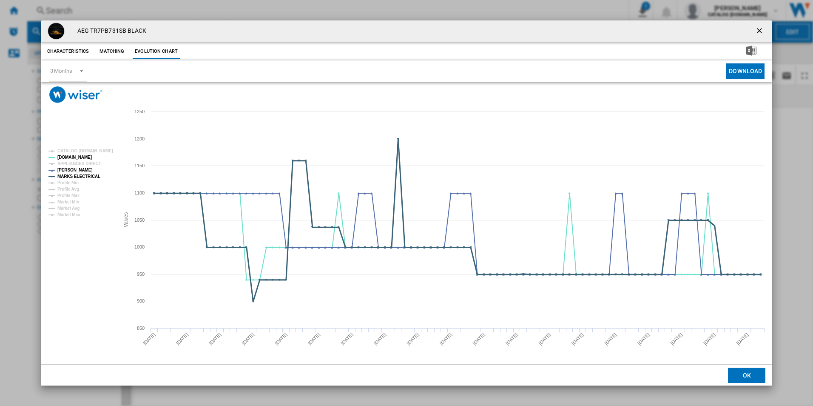
click at [91, 179] on tspan "MARKS ELECTRICAL" at bounding box center [78, 176] width 43 height 5
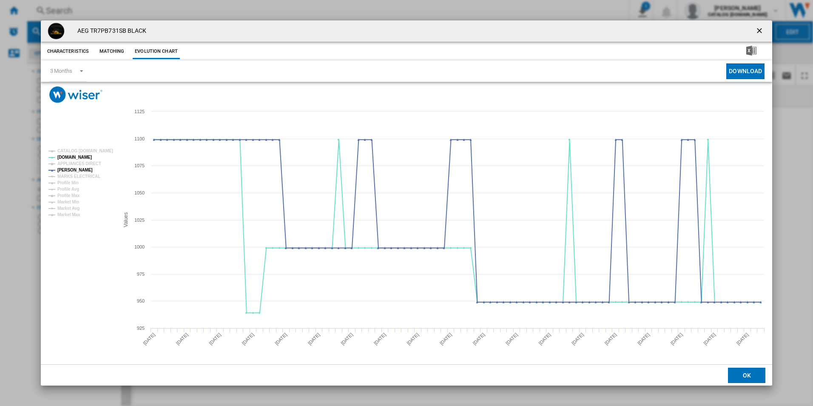
click at [758, 26] on ng-md-icon "getI18NText('BUTTONS.CLOSE_DIALOG')" at bounding box center [760, 31] width 10 height 10
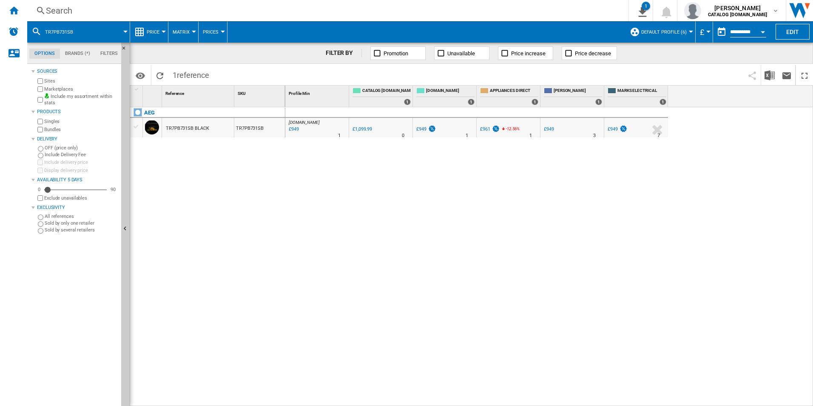
click at [433, 15] on div "Search" at bounding box center [326, 11] width 561 height 12
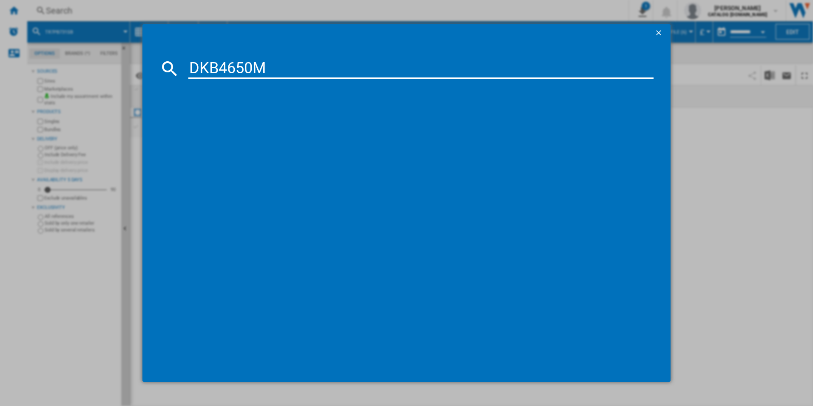
type input "DKB4650M"
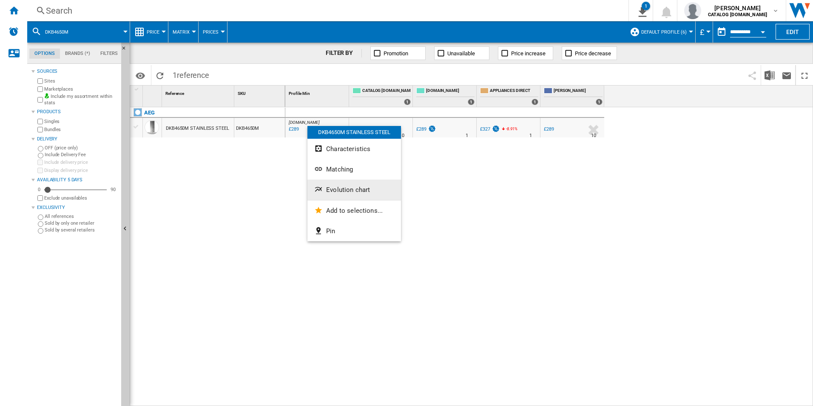
click at [332, 186] on span "Evolution chart" at bounding box center [348, 190] width 44 height 8
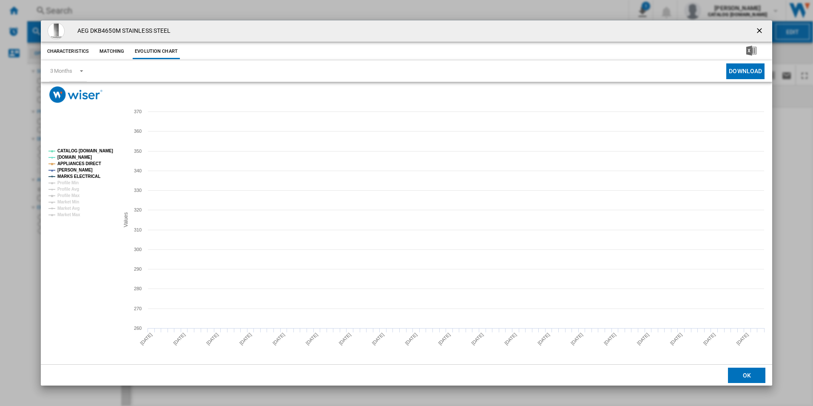
click at [103, 149] on tspan "CATALOG [DOMAIN_NAME]" at bounding box center [85, 150] width 56 height 5
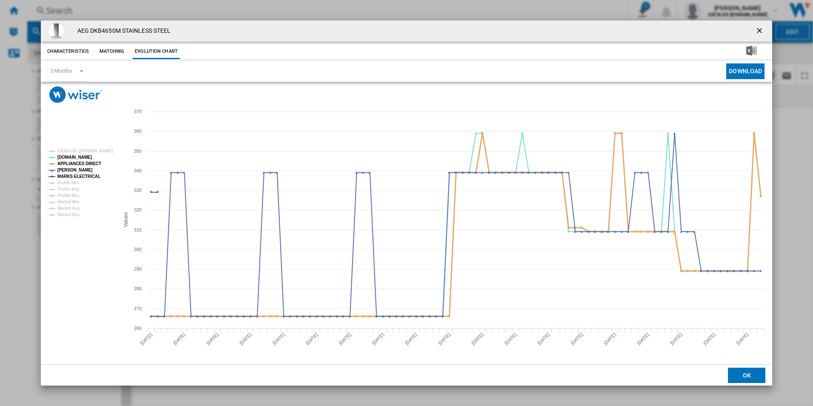
click at [91, 165] on tspan "APPLIANCES DIRECT" at bounding box center [79, 163] width 44 height 5
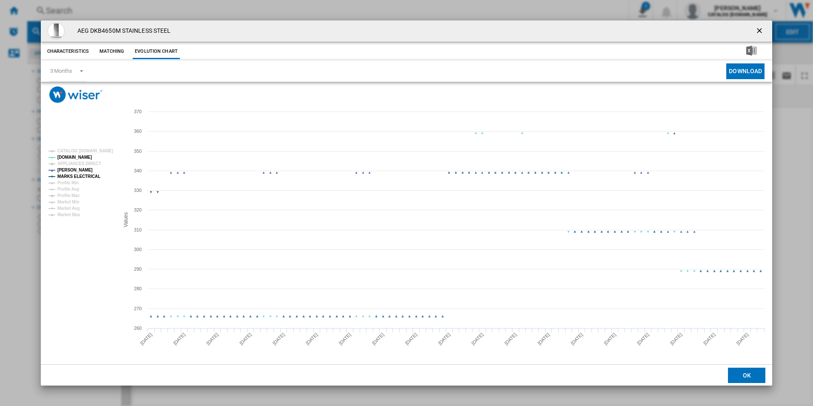
click at [91, 179] on tspan "MARKS ELECTRICAL" at bounding box center [78, 176] width 43 height 5
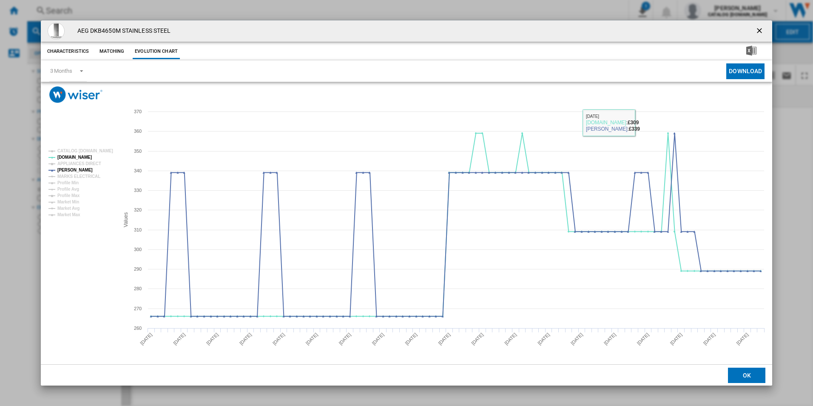
drag, startPoint x: 761, startPoint y: 27, endPoint x: 757, endPoint y: 26, distance: 4.3
click at [761, 27] on ng-md-icon "getI18NText('BUTTONS.CLOSE_DIALOG')" at bounding box center [760, 31] width 10 height 10
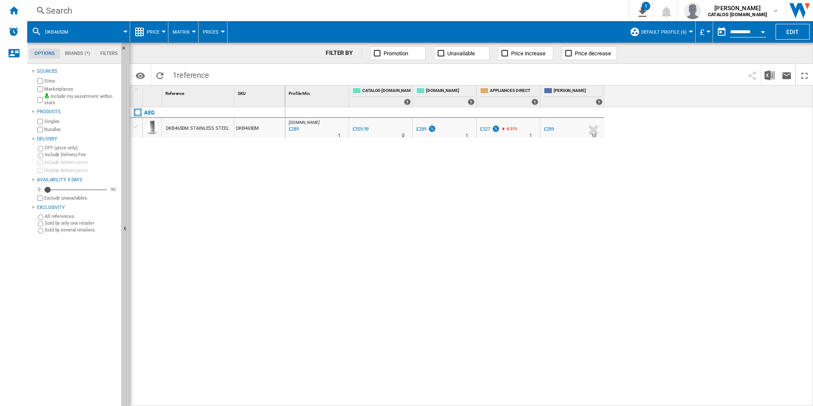
click at [490, 8] on div "Search" at bounding box center [326, 11] width 561 height 12
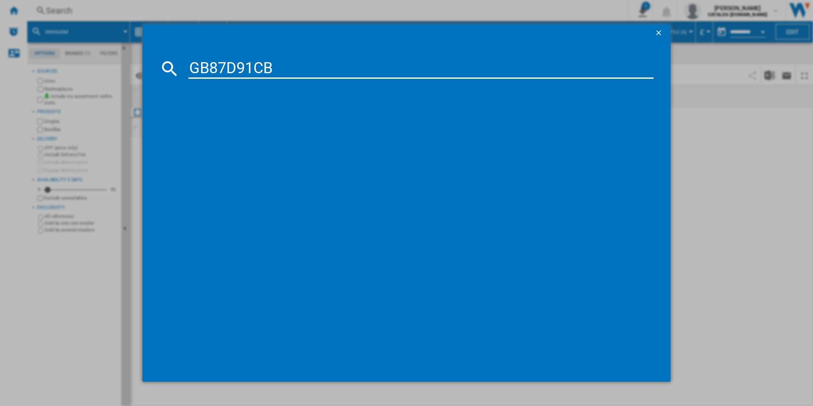
type input "GB87D91CB"
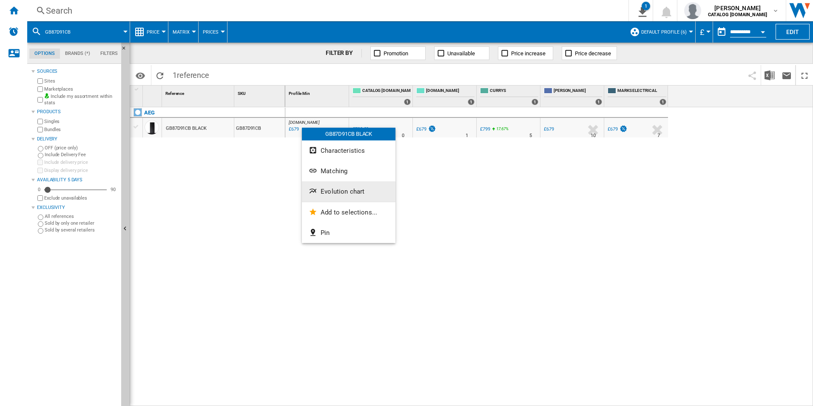
click at [320, 189] on button "Evolution chart" at bounding box center [349, 191] width 94 height 20
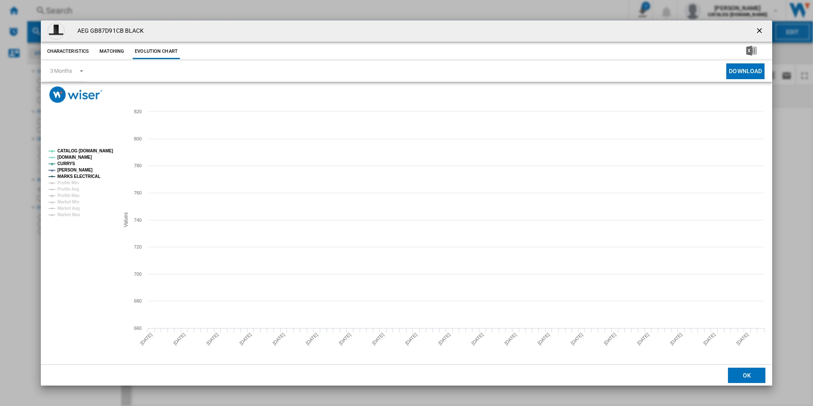
click at [92, 150] on tspan "CATALOG [DOMAIN_NAME]" at bounding box center [85, 150] width 56 height 5
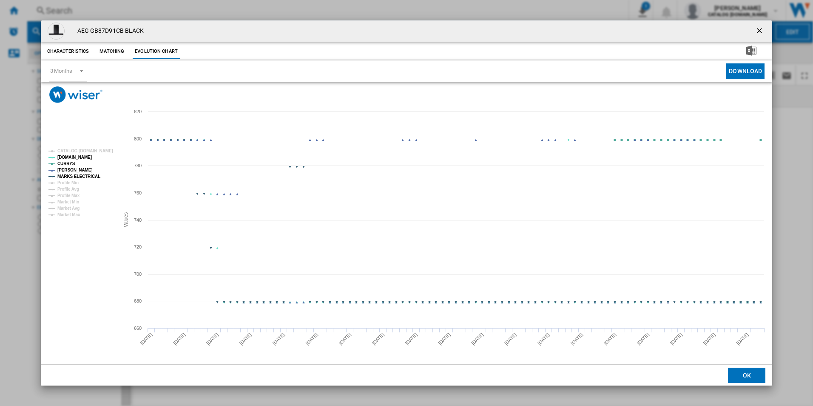
click at [92, 174] on tspan "MARKS ELECTRICAL" at bounding box center [78, 176] width 43 height 5
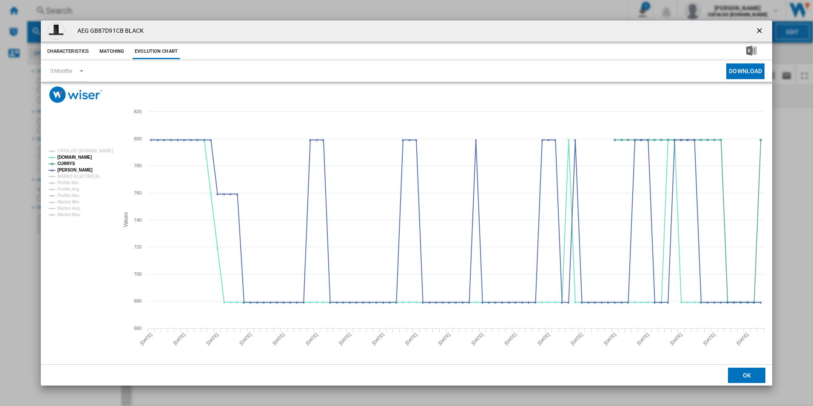
click at [758, 30] on ng-md-icon "getI18NText('BUTTONS.CLOSE_DIALOG')" at bounding box center [760, 31] width 10 height 10
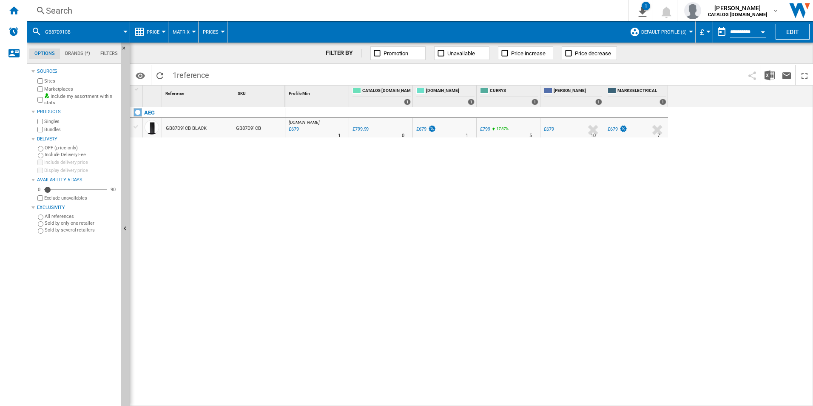
click at [487, 7] on div "Search" at bounding box center [326, 11] width 561 height 12
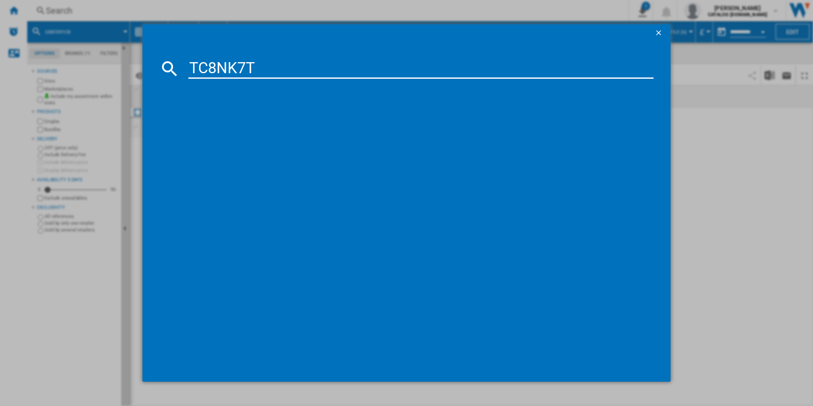
type input "TC8NK7T"
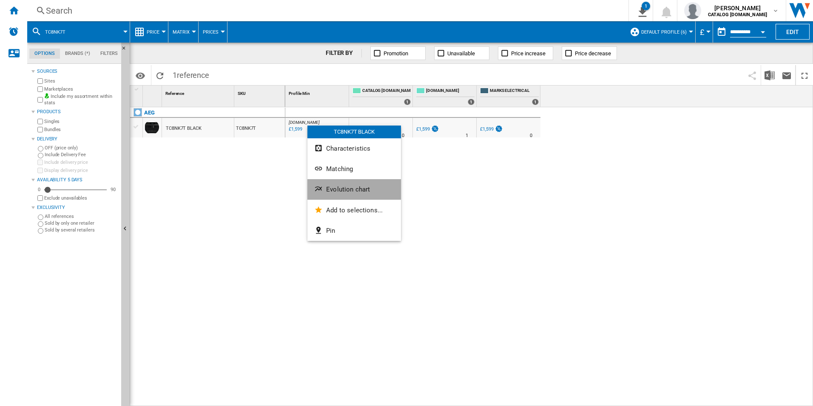
click at [334, 183] on button "Evolution chart" at bounding box center [355, 189] width 94 height 20
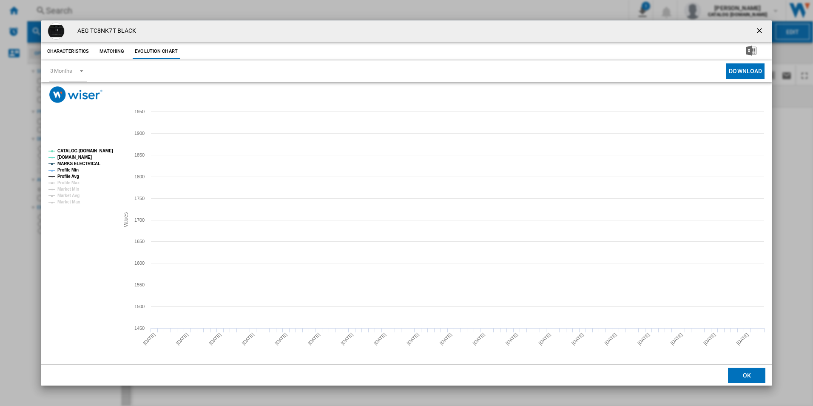
click at [98, 148] on tspan "CATALOG [DOMAIN_NAME]" at bounding box center [85, 150] width 56 height 5
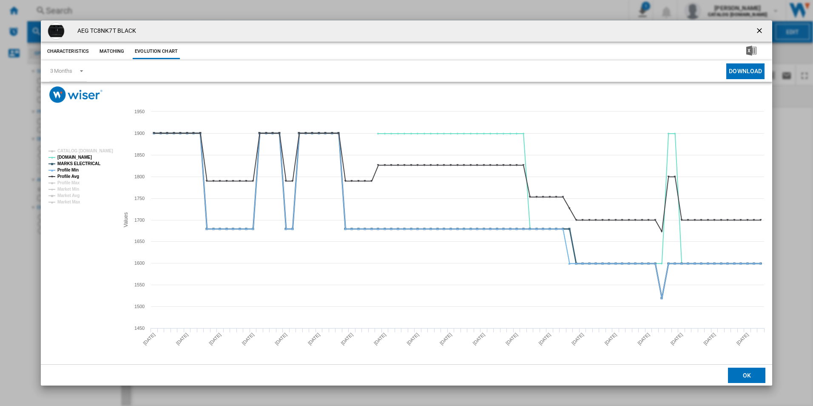
click at [89, 161] on tspan "MARKS ELECTRICAL" at bounding box center [78, 163] width 43 height 5
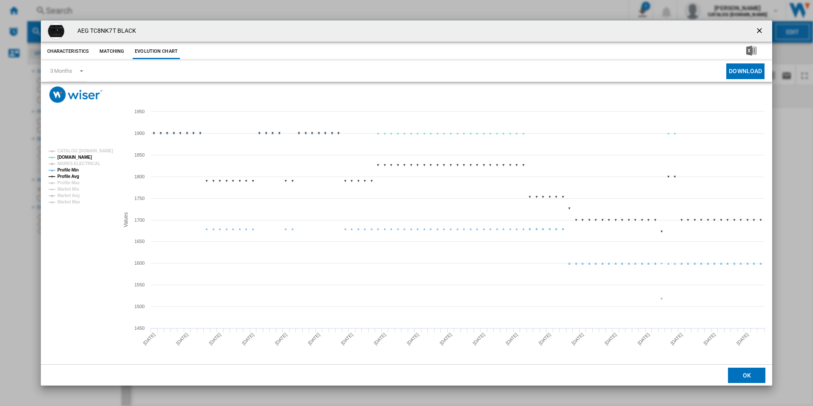
drag, startPoint x: 76, startPoint y: 166, endPoint x: 74, endPoint y: 177, distance: 11.3
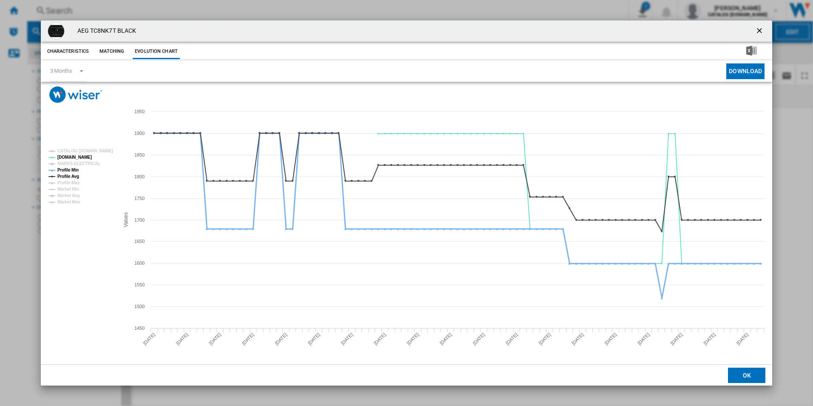
click at [75, 168] on tspan "Profile Min" at bounding box center [67, 170] width 21 height 5
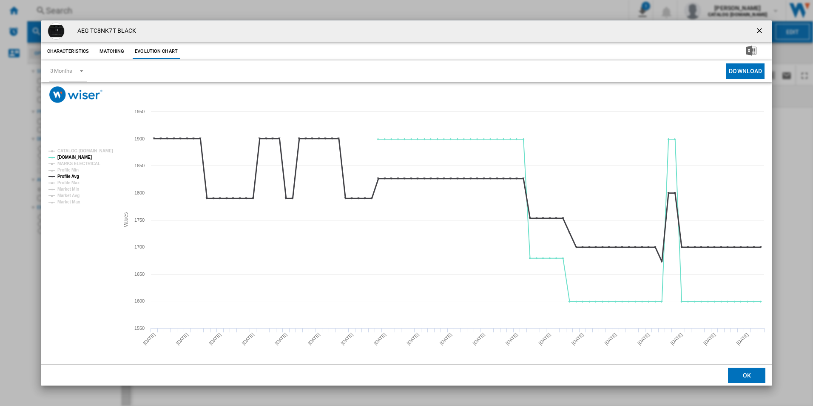
click at [74, 177] on tspan "Profile Avg" at bounding box center [68, 176] width 22 height 5
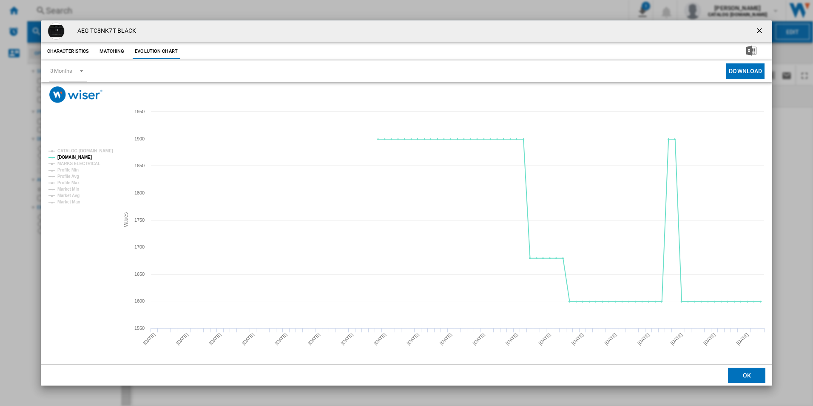
drag, startPoint x: 758, startPoint y: 31, endPoint x: 687, endPoint y: 46, distance: 72.6
click at [758, 31] on ng-md-icon "getI18NText('BUTTONS.CLOSE_DIALOG')" at bounding box center [760, 31] width 10 height 10
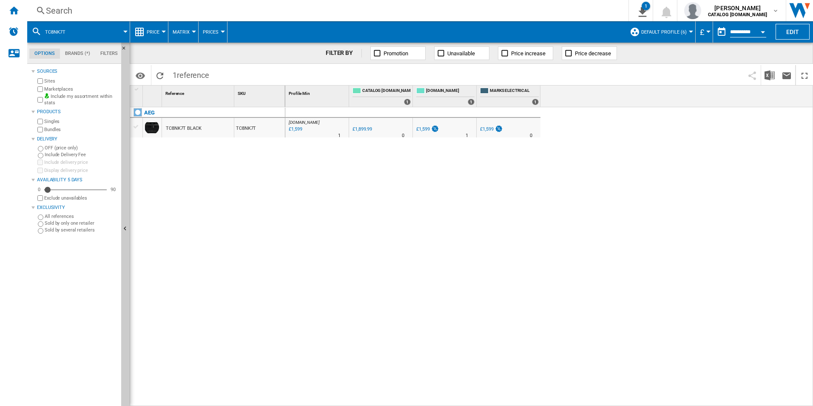
click at [524, 12] on div "Search" at bounding box center [326, 11] width 561 height 12
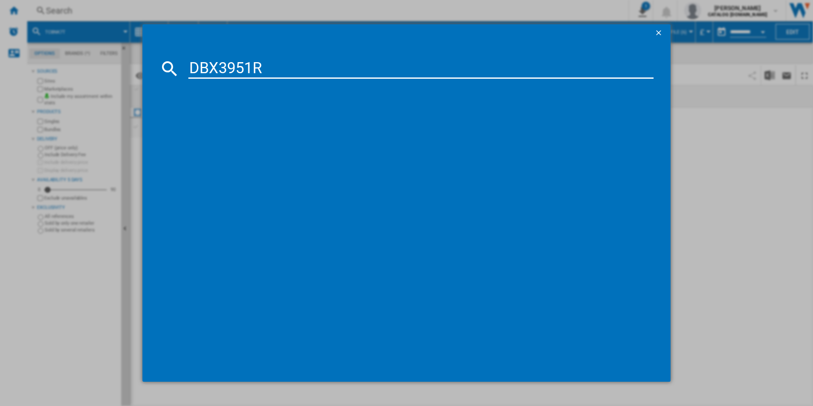
type input "DBX3951R"
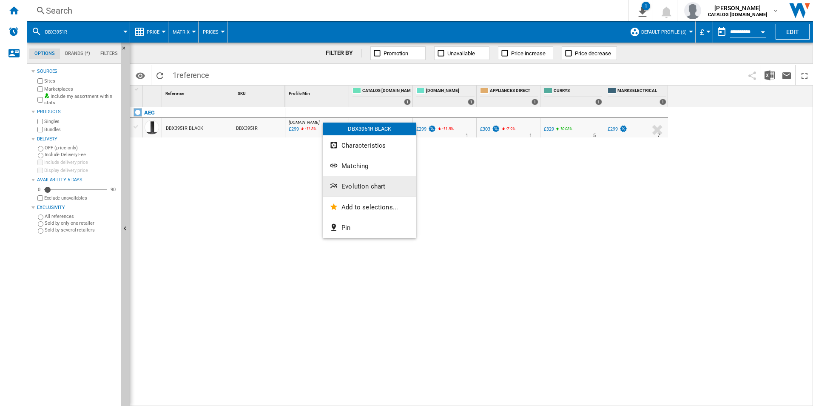
click at [363, 183] on span "Evolution chart" at bounding box center [364, 186] width 44 height 8
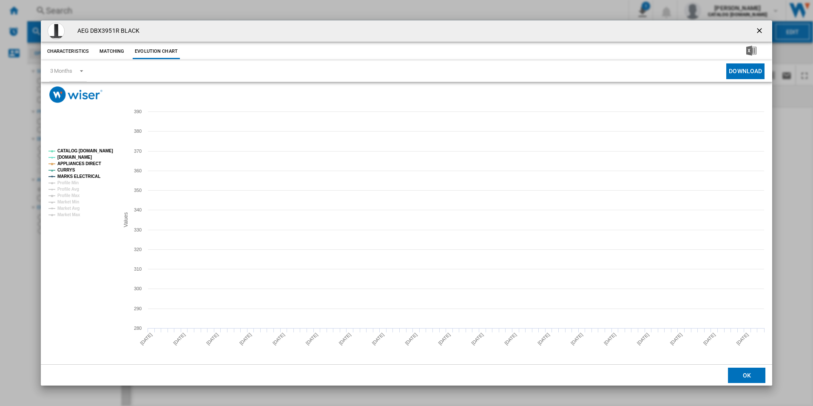
click at [105, 151] on tspan "CATALOG [DOMAIN_NAME]" at bounding box center [85, 150] width 56 height 5
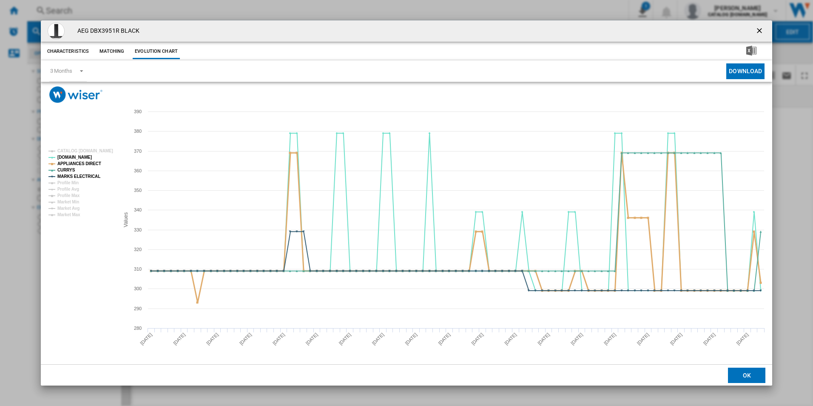
click at [91, 162] on tspan "APPLIANCES DIRECT" at bounding box center [79, 163] width 44 height 5
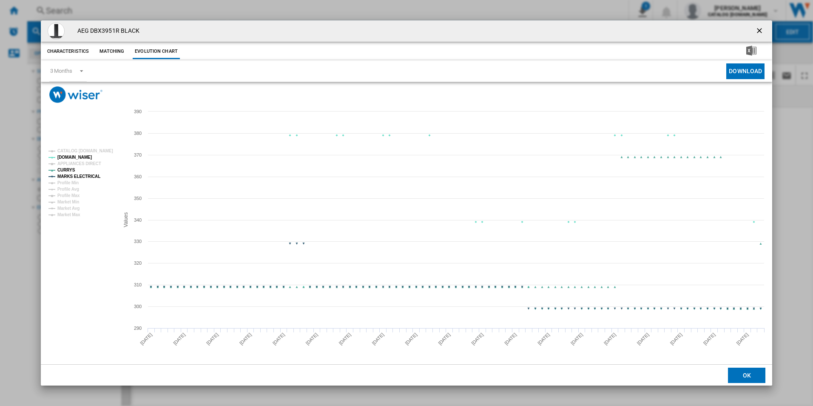
click at [91, 174] on tspan "MARKS ELECTRICAL" at bounding box center [78, 176] width 43 height 5
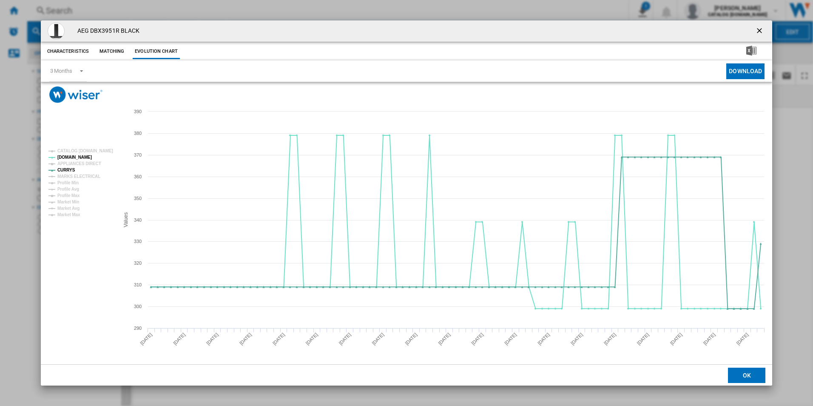
click at [759, 37] on button "Product popup" at bounding box center [760, 31] width 17 height 17
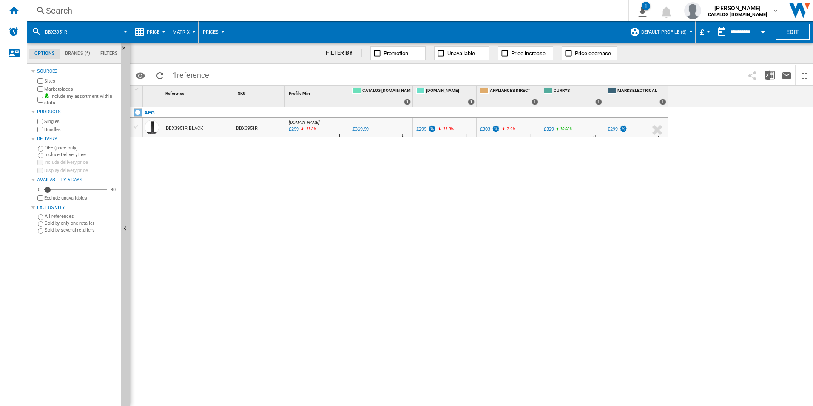
click at [516, 18] on div "Search Search 0 1 [PERSON_NAME] CATALOG [DOMAIN_NAME] CATALOG [DOMAIN_NAME] My …" at bounding box center [420, 10] width 786 height 21
click at [506, 11] on div "Search" at bounding box center [326, 11] width 561 height 12
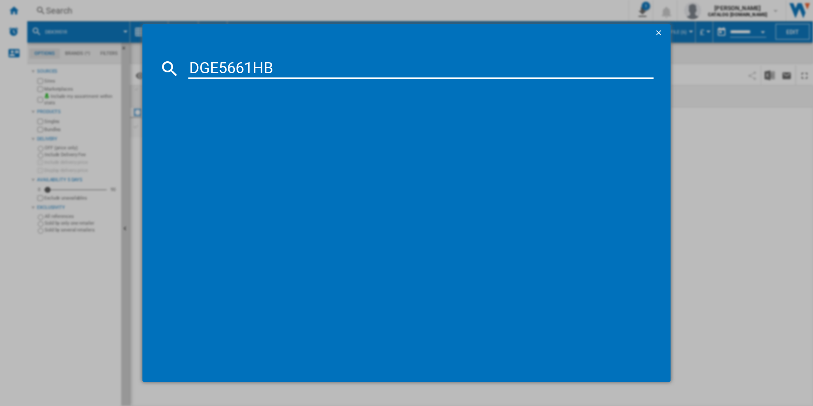
type input "DGE5661HB"
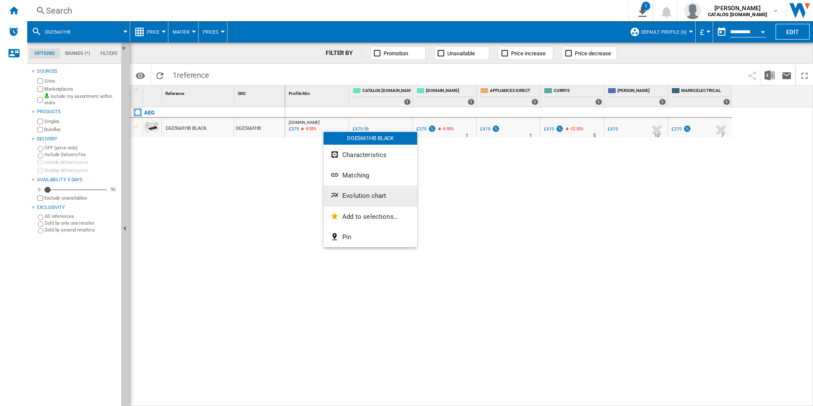
click at [351, 197] on span "Evolution chart" at bounding box center [364, 196] width 44 height 8
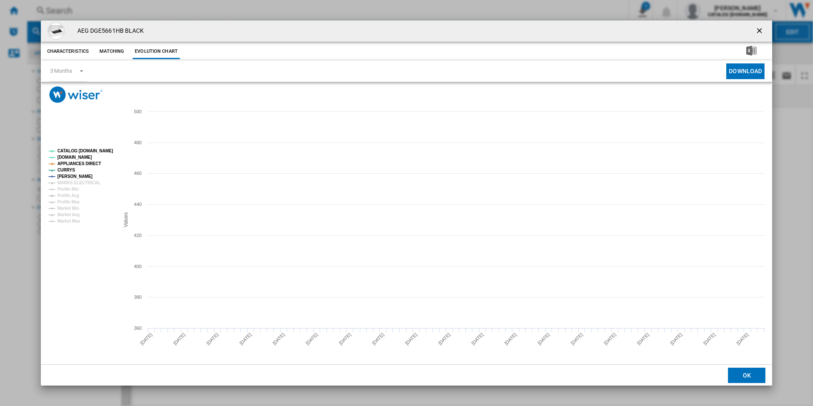
click at [98, 150] on tspan "CATALOG [DOMAIN_NAME]" at bounding box center [85, 150] width 56 height 5
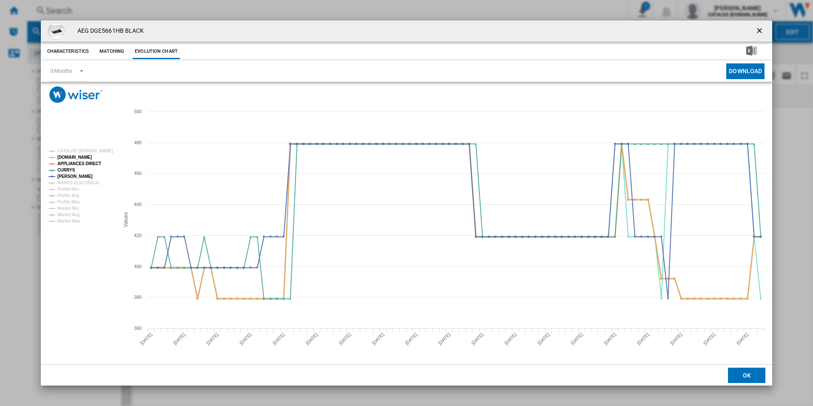
click at [88, 162] on tspan "APPLIANCES DIRECT" at bounding box center [79, 163] width 44 height 5
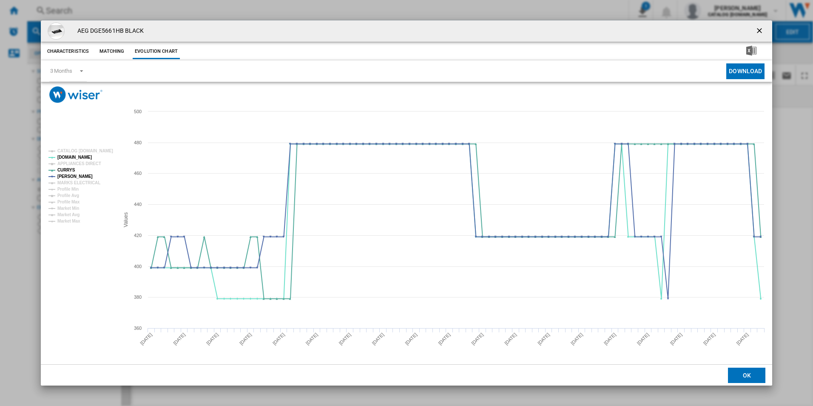
click at [760, 31] on ng-md-icon "getI18NText('BUTTONS.CLOSE_DIALOG')" at bounding box center [760, 31] width 10 height 10
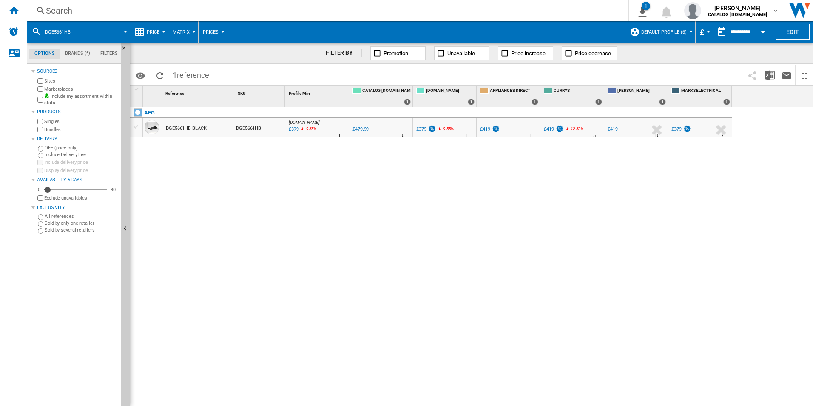
click at [549, 12] on div "Search" at bounding box center [326, 11] width 561 height 12
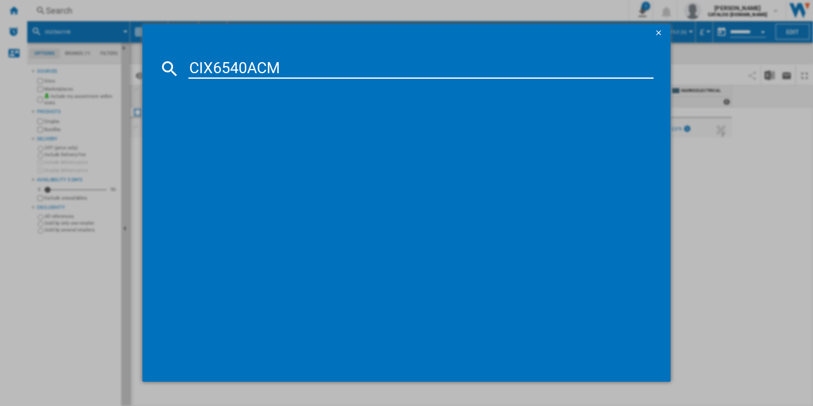
type input "CIX6540ACM"
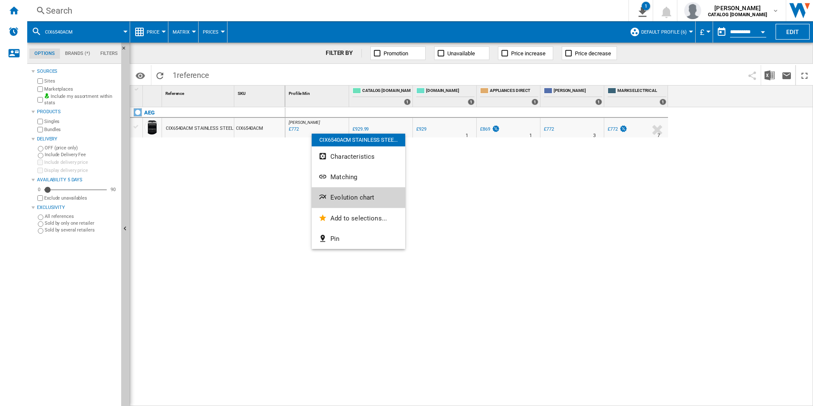
click at [339, 204] on button "Evolution chart" at bounding box center [359, 197] width 94 height 20
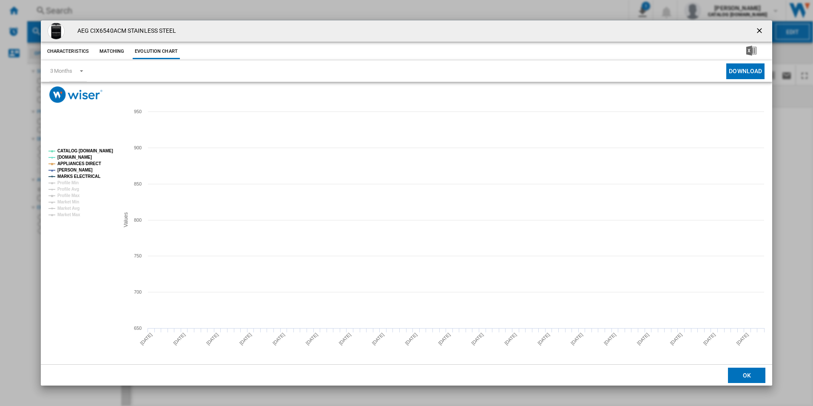
click at [85, 151] on tspan "CATALOG [DOMAIN_NAME]" at bounding box center [85, 150] width 56 height 5
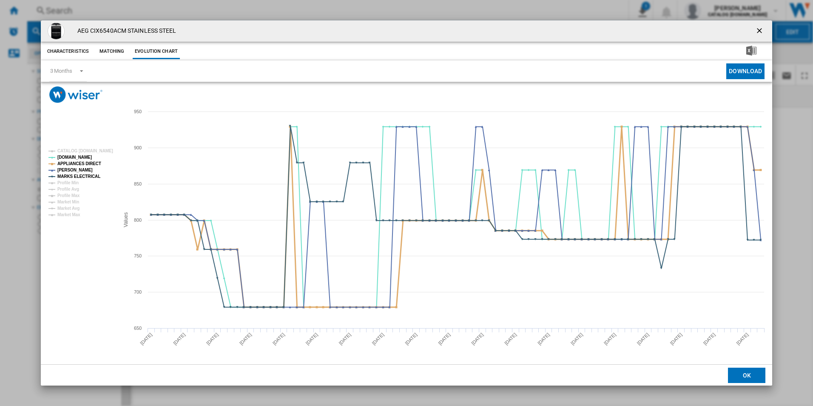
click at [94, 165] on tspan "APPLIANCES DIRECT" at bounding box center [79, 163] width 44 height 5
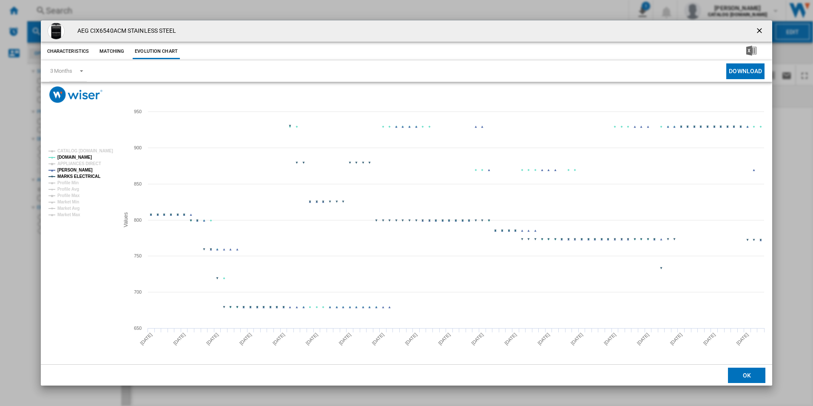
click at [94, 174] on tspan "MARKS ELECTRICAL" at bounding box center [78, 176] width 43 height 5
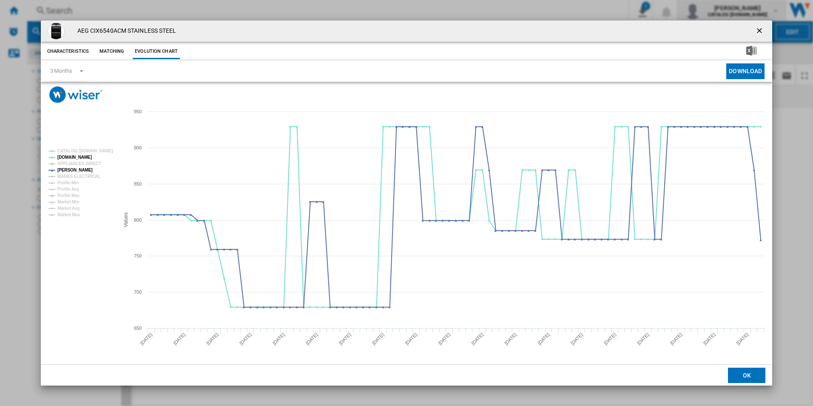
drag, startPoint x: 762, startPoint y: 28, endPoint x: 705, endPoint y: 14, distance: 59.1
click at [761, 28] on ng-md-icon "getI18NText('BUTTONS.CLOSE_DIALOG')" at bounding box center [760, 31] width 10 height 10
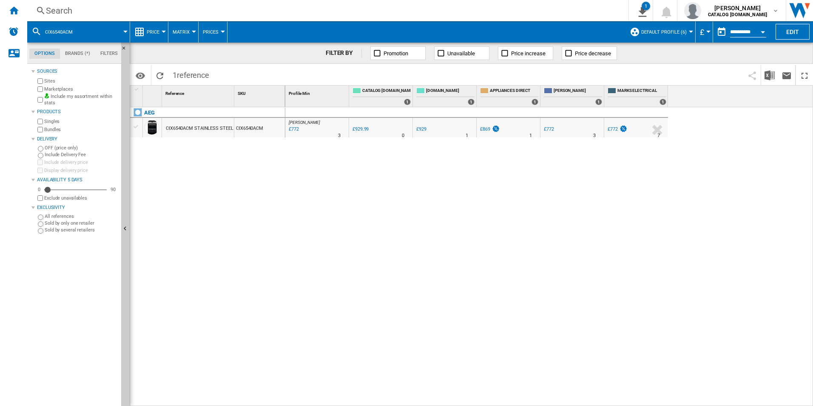
click at [512, 13] on div "Search" at bounding box center [326, 11] width 561 height 12
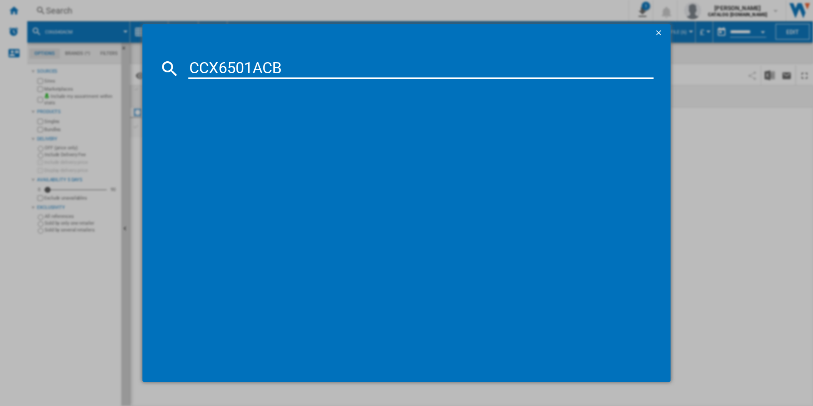
type input "CCX6501ACB"
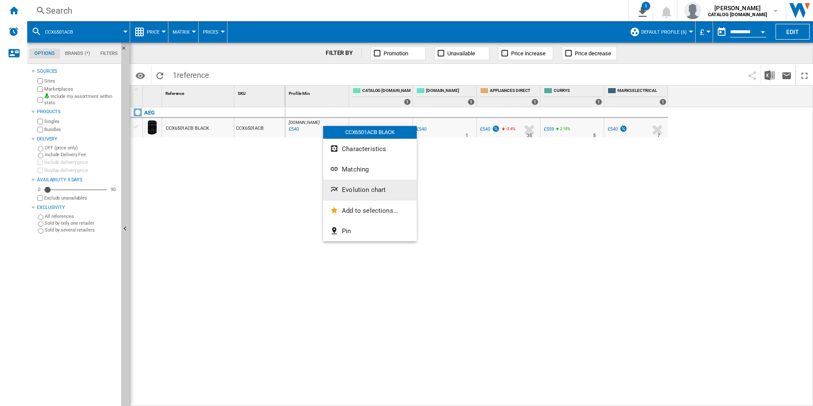
click at [345, 193] on span "Evolution chart" at bounding box center [364, 190] width 44 height 8
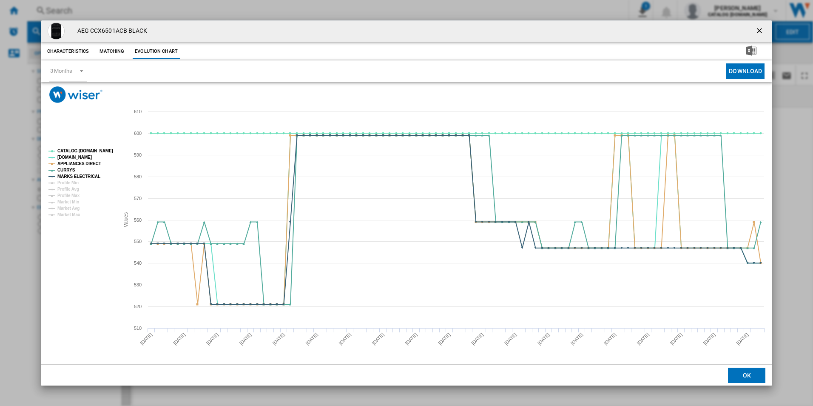
click at [99, 155] on rect "Product popup" at bounding box center [80, 182] width 71 height 75
click at [95, 151] on tspan "CATALOG [DOMAIN_NAME]" at bounding box center [85, 150] width 56 height 5
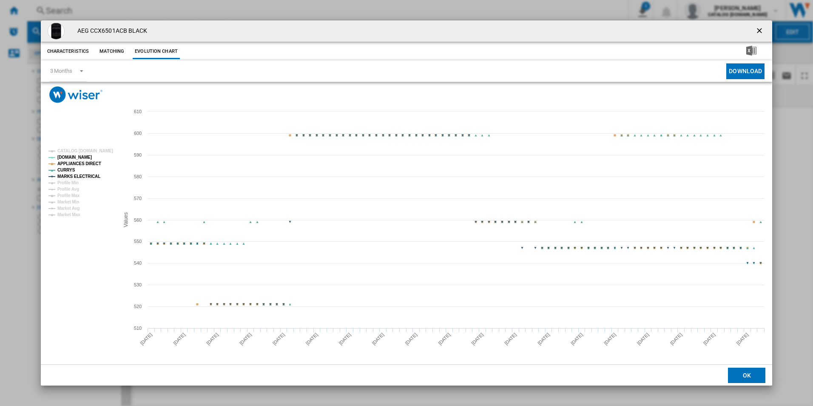
click at [95, 161] on tspan "APPLIANCES DIRECT" at bounding box center [79, 163] width 44 height 5
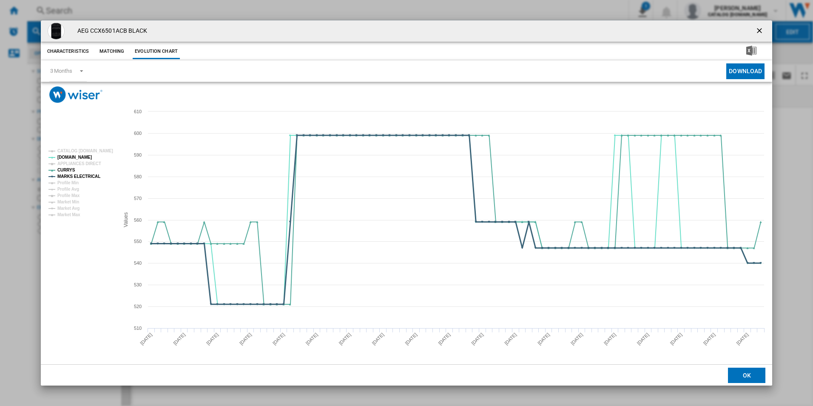
click at [92, 178] on tspan "MARKS ELECTRICAL" at bounding box center [78, 176] width 43 height 5
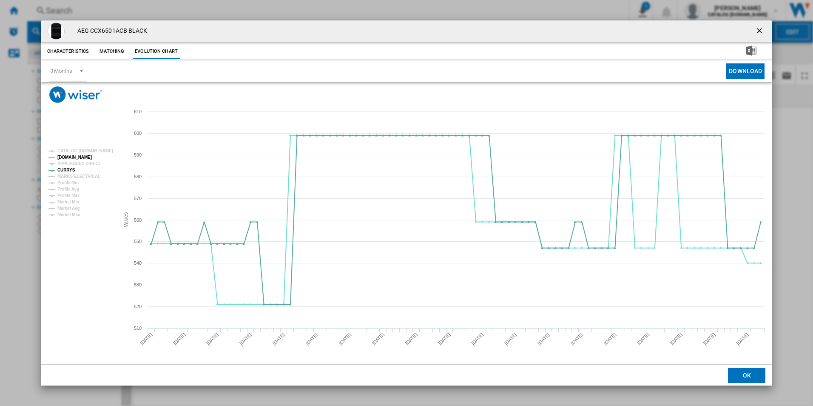
click at [756, 29] on ng-md-icon "getI18NText('BUTTONS.CLOSE_DIALOG')" at bounding box center [760, 31] width 10 height 10
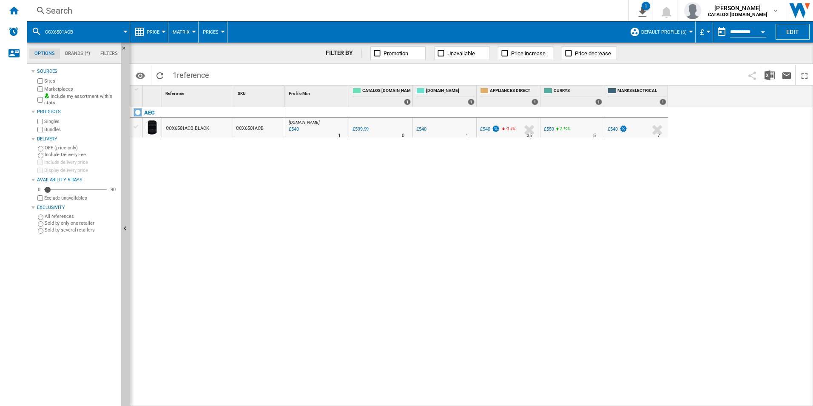
click at [485, 8] on div "Search" at bounding box center [326, 11] width 561 height 12
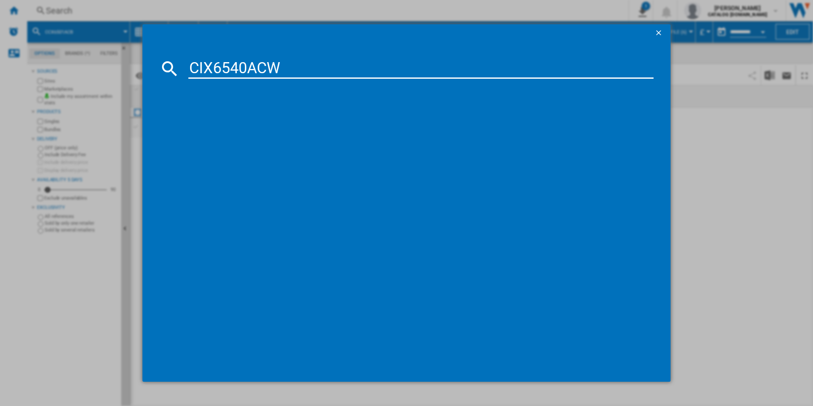
type input "CIX6540ACW"
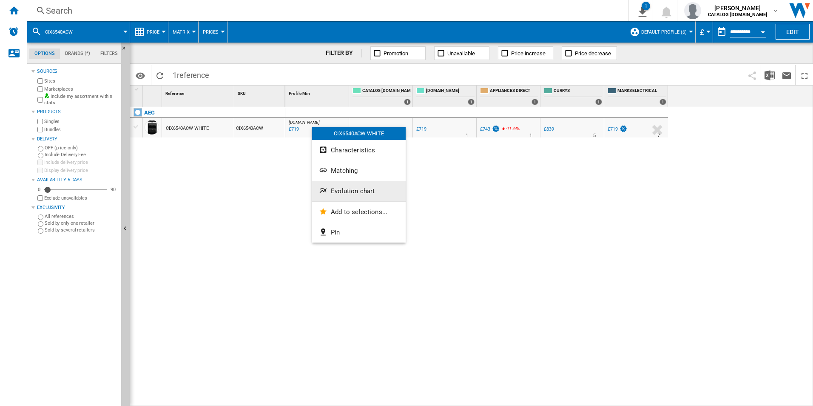
click at [356, 192] on span "Evolution chart" at bounding box center [353, 191] width 44 height 8
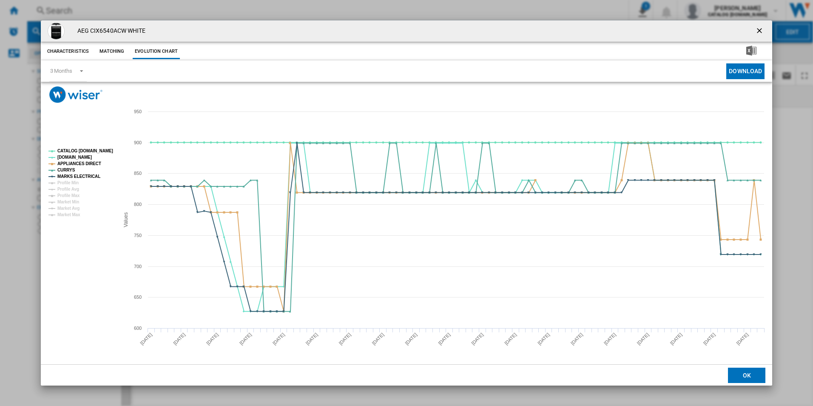
click at [108, 151] on tspan "CATALOG [DOMAIN_NAME]" at bounding box center [85, 150] width 56 height 5
click at [94, 161] on tspan "APPLIANCES DIRECT" at bounding box center [79, 163] width 44 height 5
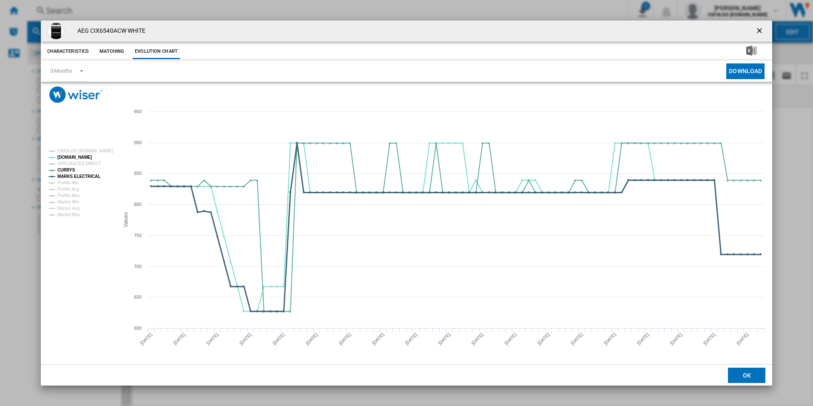
click at [91, 176] on tspan "MARKS ELECTRICAL" at bounding box center [78, 176] width 43 height 5
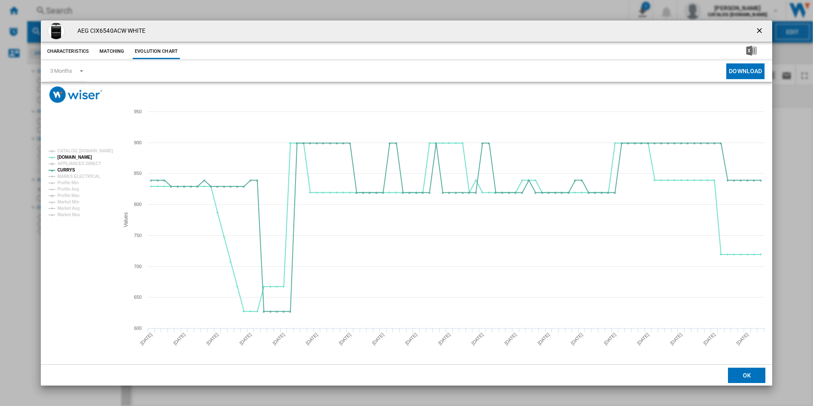
click at [758, 29] on ng-md-icon "getI18NText('BUTTONS.CLOSE_DIALOG')" at bounding box center [760, 31] width 10 height 10
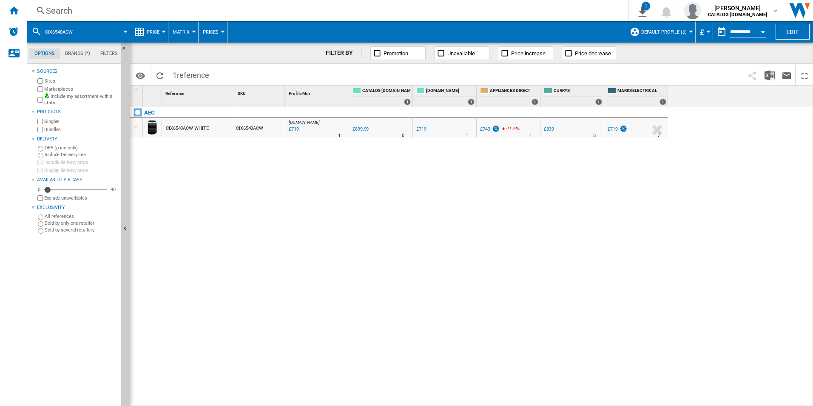
click at [557, 6] on div "Search" at bounding box center [326, 11] width 561 height 12
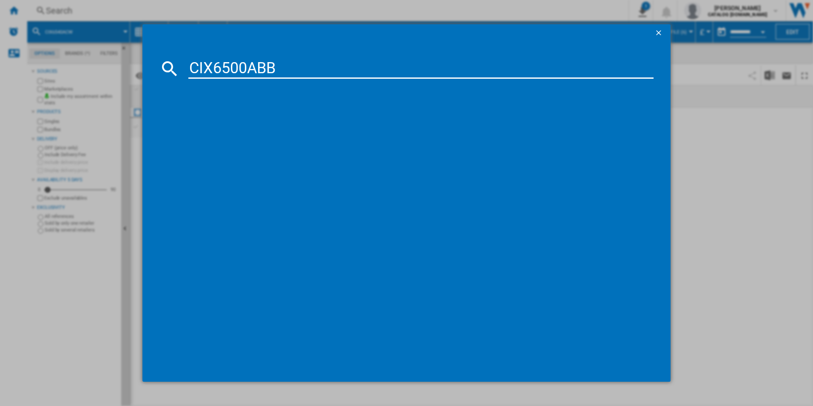
type input "CIX6500ABB"
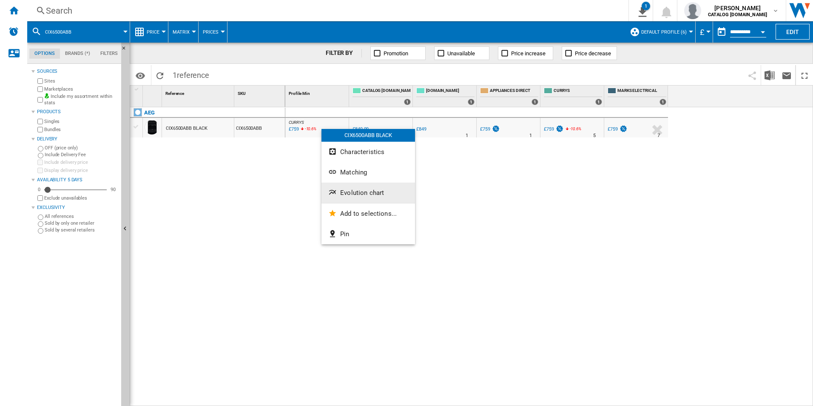
click at [352, 187] on button "Evolution chart" at bounding box center [369, 192] width 94 height 20
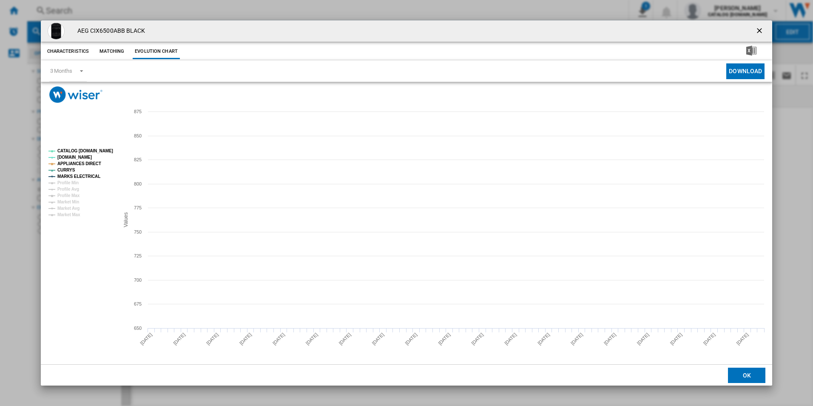
click at [93, 149] on tspan "CATALOG [DOMAIN_NAME]" at bounding box center [85, 150] width 56 height 5
click at [88, 165] on tspan "APPLIANCES DIRECT" at bounding box center [79, 163] width 44 height 5
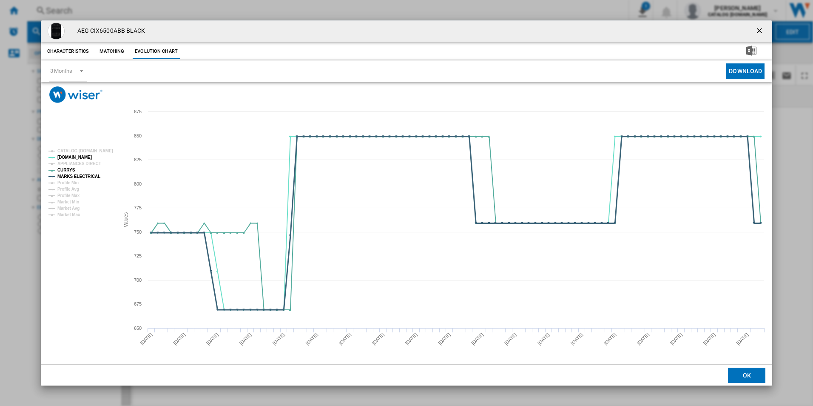
click at [93, 174] on tspan "MARKS ELECTRICAL" at bounding box center [78, 176] width 43 height 5
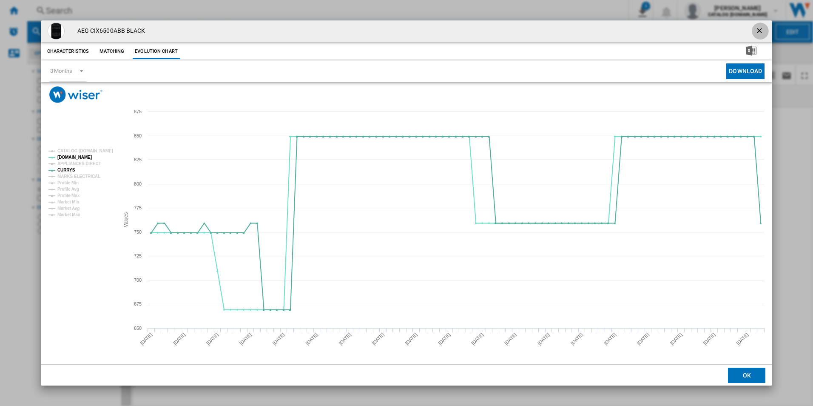
click at [761, 28] on ng-md-icon "getI18NText('BUTTONS.CLOSE_DIALOG')" at bounding box center [760, 31] width 10 height 10
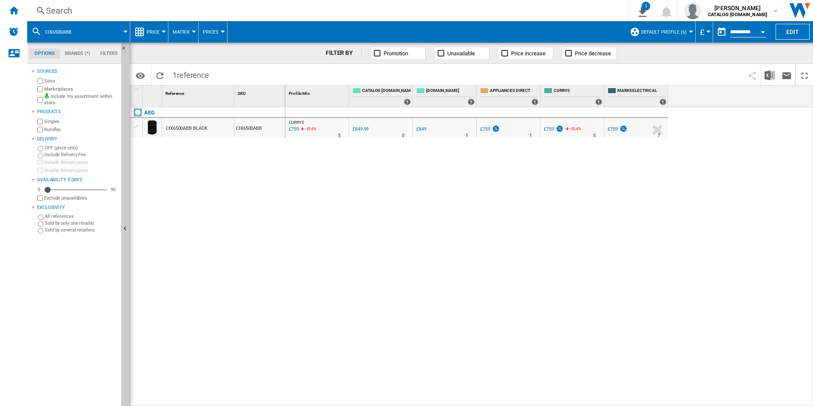
click at [500, 8] on div "Search" at bounding box center [326, 11] width 561 height 12
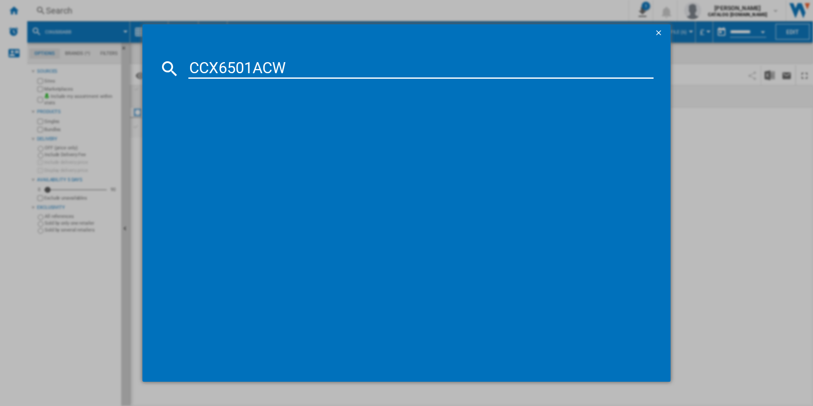
type input "CCX6501ACW"
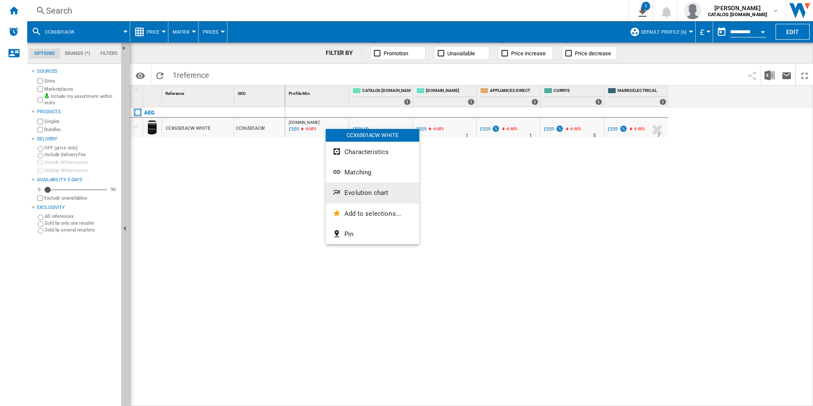
click at [375, 188] on button "Evolution chart" at bounding box center [373, 192] width 94 height 20
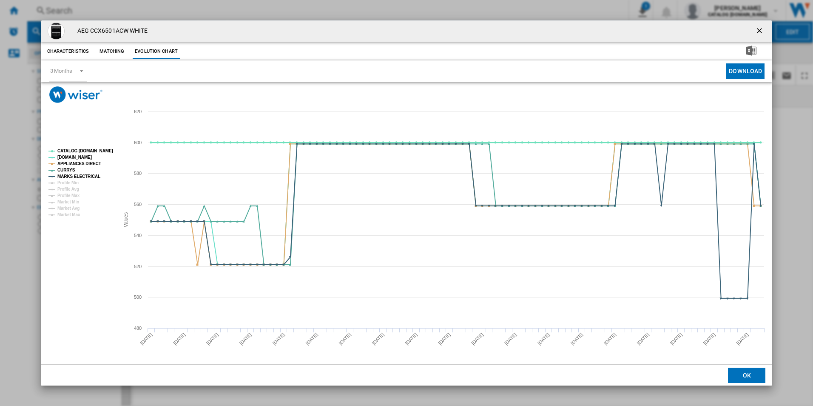
click at [98, 151] on tspan "CATALOG [DOMAIN_NAME]" at bounding box center [85, 150] width 56 height 5
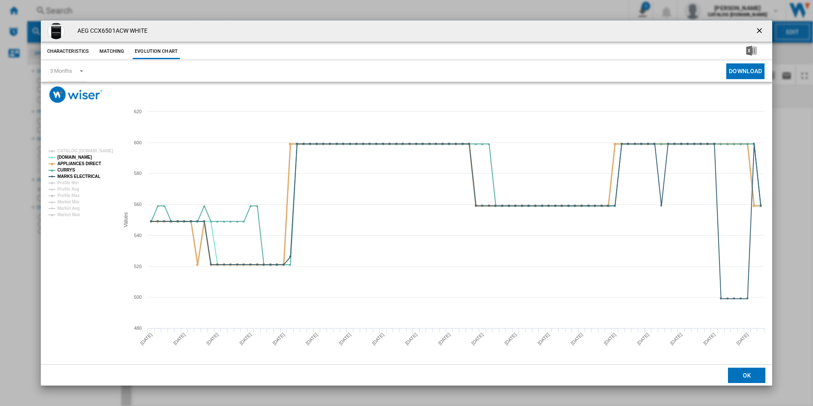
click at [93, 161] on tspan "APPLIANCES DIRECT" at bounding box center [79, 163] width 44 height 5
click at [89, 177] on tspan "MARKS ELECTRICAL" at bounding box center [78, 176] width 43 height 5
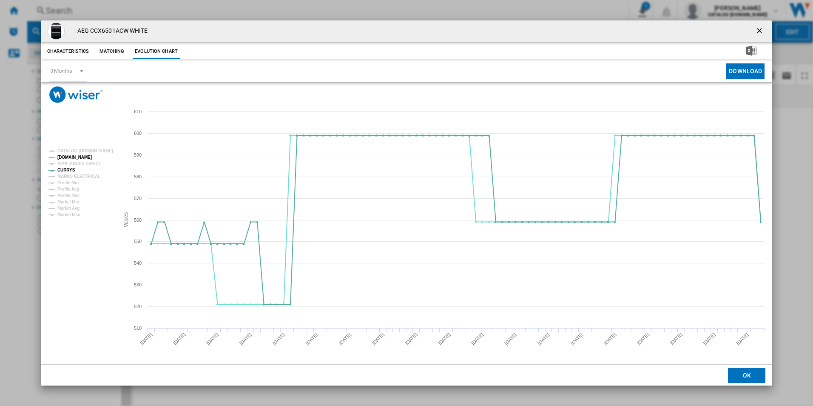
drag, startPoint x: 763, startPoint y: 27, endPoint x: 757, endPoint y: 31, distance: 6.7
click at [763, 27] on ng-md-icon "getI18NText('BUTTONS.CLOSE_DIALOG')" at bounding box center [760, 31] width 10 height 10
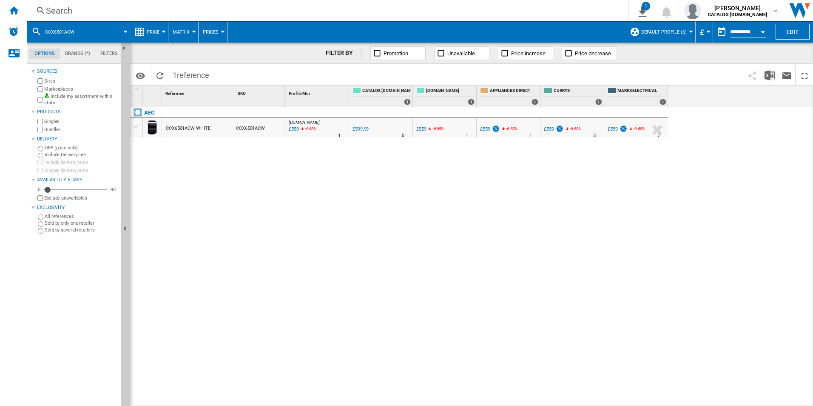
click at [476, 9] on div "Search" at bounding box center [326, 11] width 561 height 12
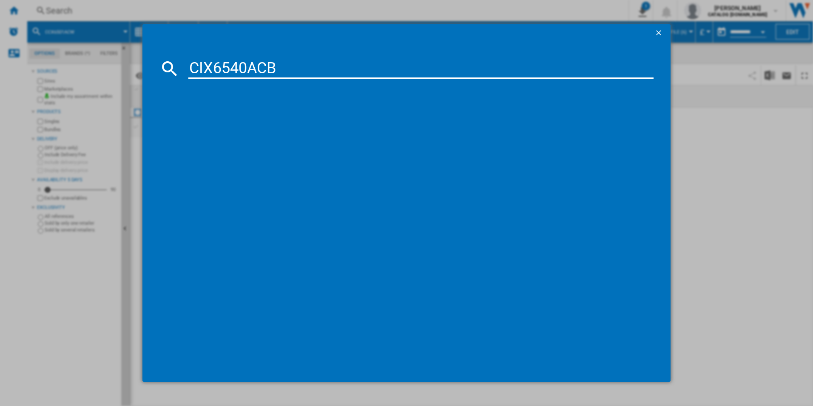
type input "CIX6540ACB"
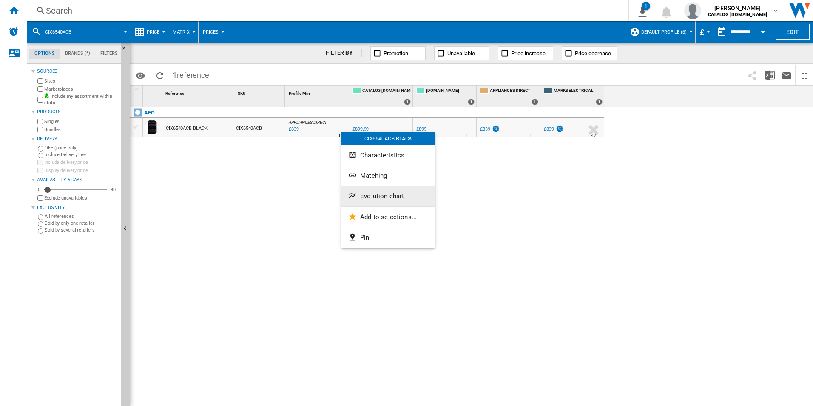
click at [368, 196] on span "Evolution chart" at bounding box center [382, 196] width 44 height 8
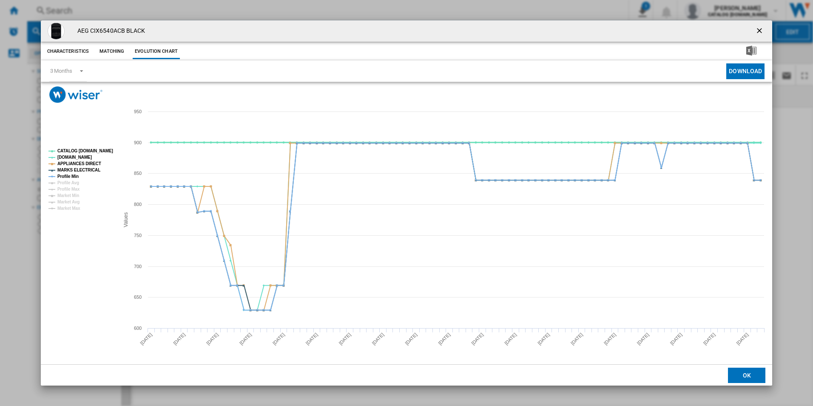
click at [109, 150] on tspan "CATALOG [DOMAIN_NAME]" at bounding box center [85, 150] width 56 height 5
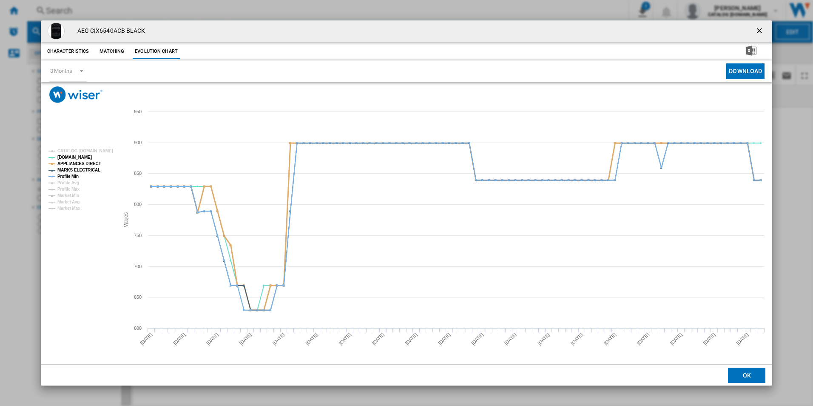
click at [90, 161] on tspan "APPLIANCES DIRECT" at bounding box center [79, 163] width 44 height 5
click at [88, 170] on tspan "MARKS ELECTRICAL" at bounding box center [78, 170] width 43 height 5
click at [77, 174] on tspan "Profile Min" at bounding box center [67, 176] width 21 height 5
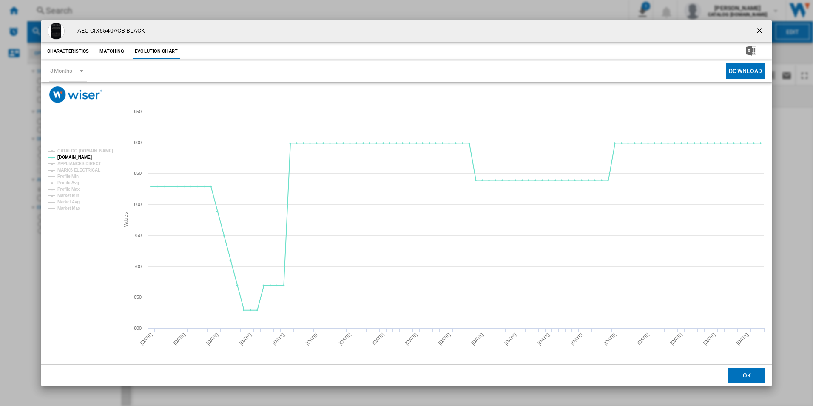
click at [758, 32] on ng-md-icon "getI18NText('BUTTONS.CLOSE_DIALOG')" at bounding box center [760, 31] width 10 height 10
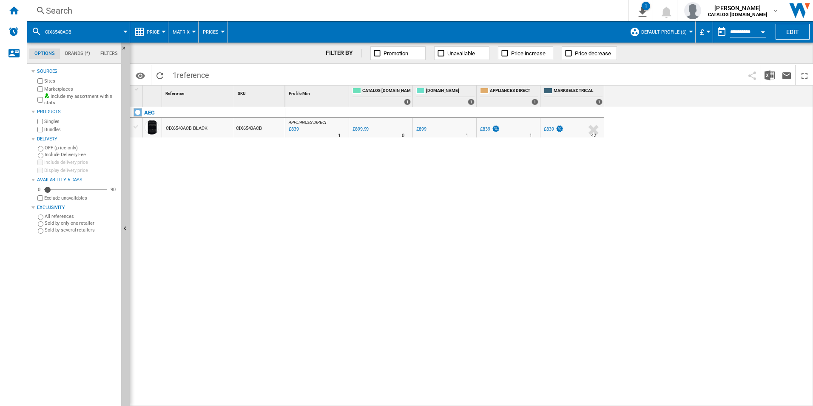
click at [492, 11] on div "Search" at bounding box center [326, 11] width 561 height 12
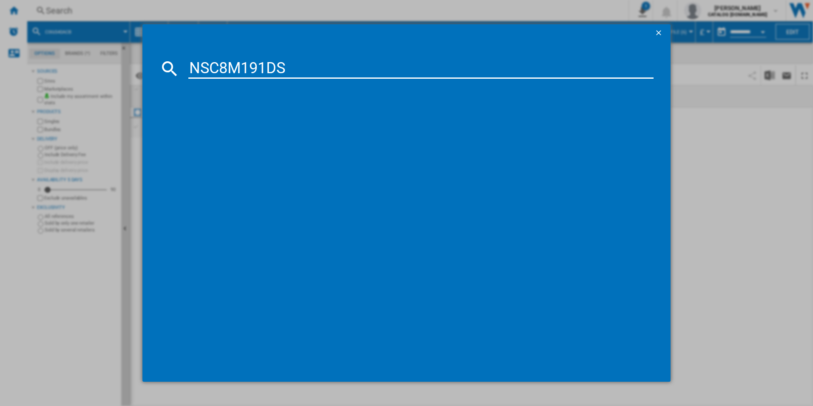
type input "NSC8M191DS"
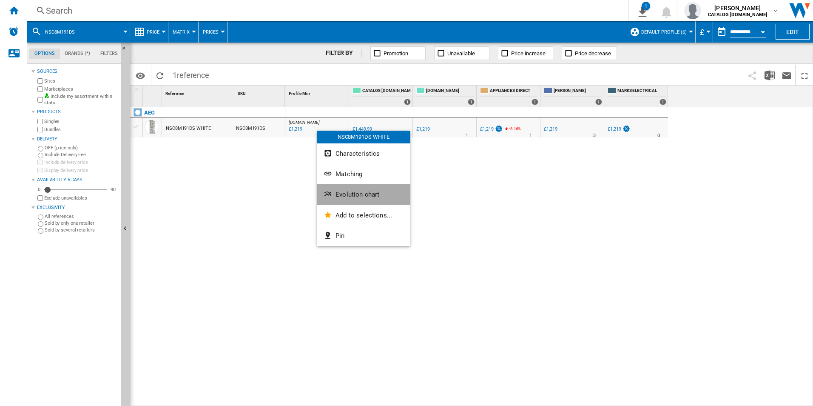
click at [341, 187] on button "Evolution chart" at bounding box center [364, 194] width 94 height 20
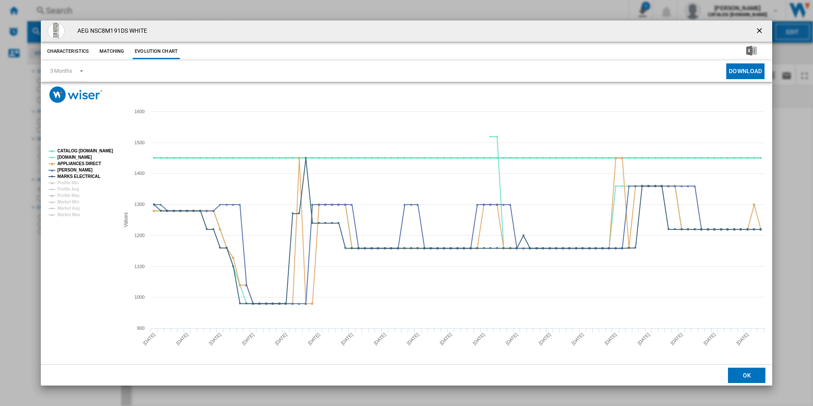
click at [100, 148] on tspan "CATALOG [DOMAIN_NAME]" at bounding box center [85, 150] width 56 height 5
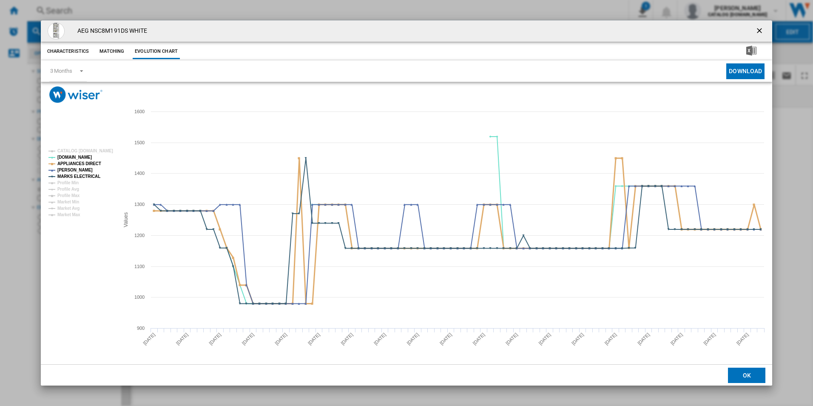
click at [92, 165] on tspan "APPLIANCES DIRECT" at bounding box center [79, 163] width 44 height 5
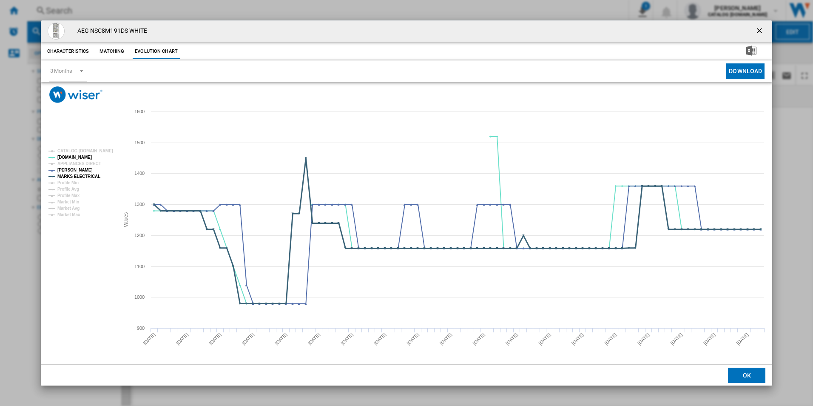
click at [94, 174] on tspan "MARKS ELECTRICAL" at bounding box center [78, 176] width 43 height 5
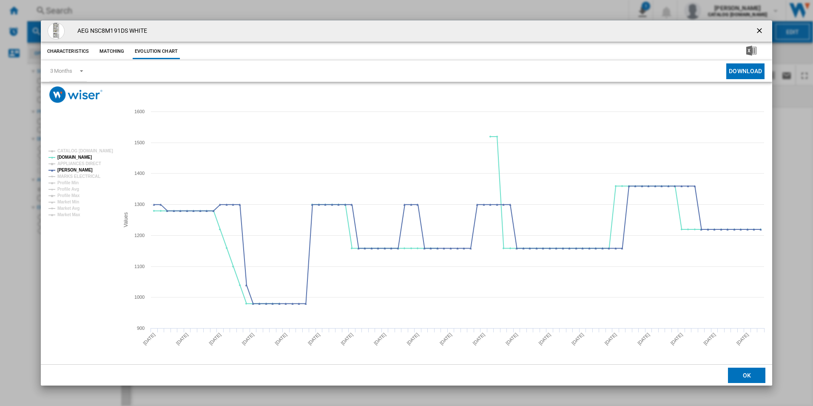
drag, startPoint x: 761, startPoint y: 29, endPoint x: 727, endPoint y: 28, distance: 33.6
click at [761, 29] on ng-md-icon "getI18NText('BUTTONS.CLOSE_DIALOG')" at bounding box center [760, 31] width 10 height 10
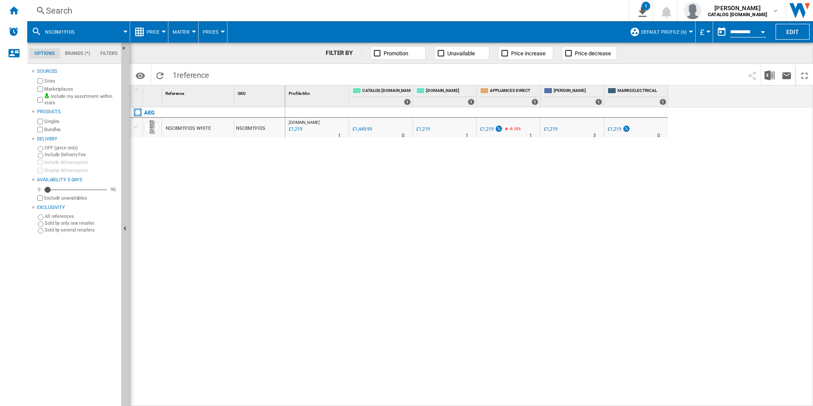
click at [553, 14] on div "Search" at bounding box center [326, 11] width 561 height 12
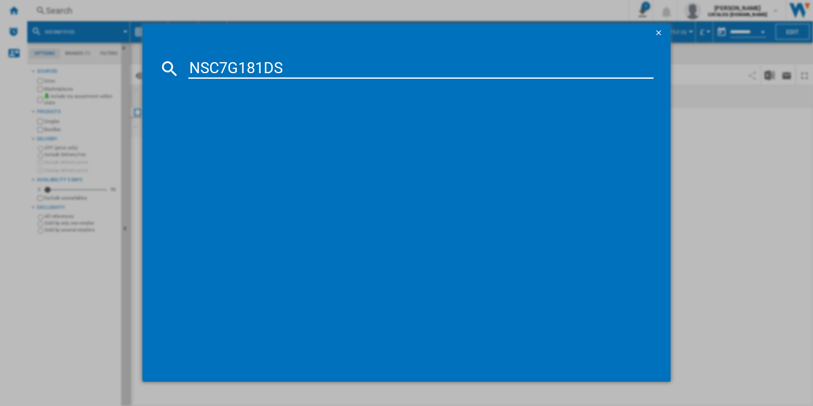
type input "NSC7G181DS"
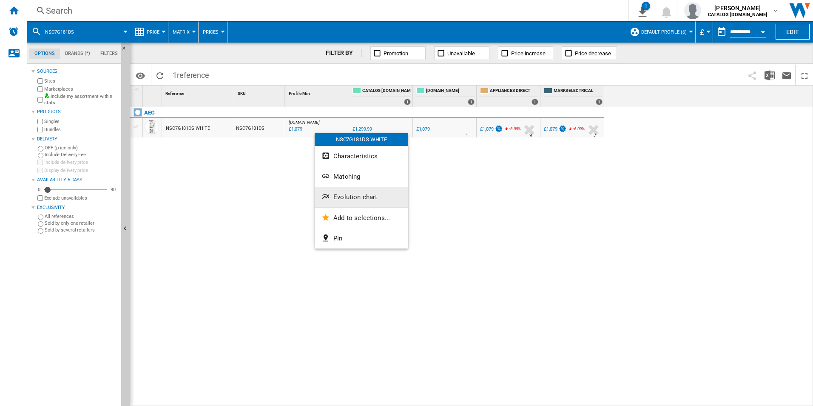
click at [340, 200] on span "Evolution chart" at bounding box center [355, 197] width 44 height 8
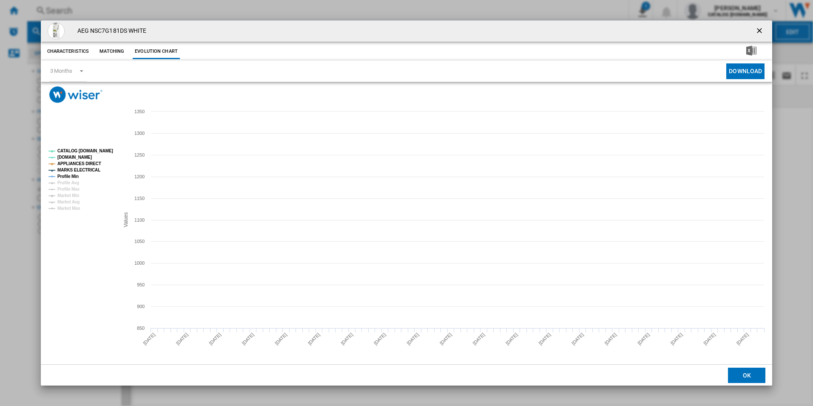
click at [102, 148] on tspan "CATALOG [DOMAIN_NAME]" at bounding box center [85, 150] width 56 height 5
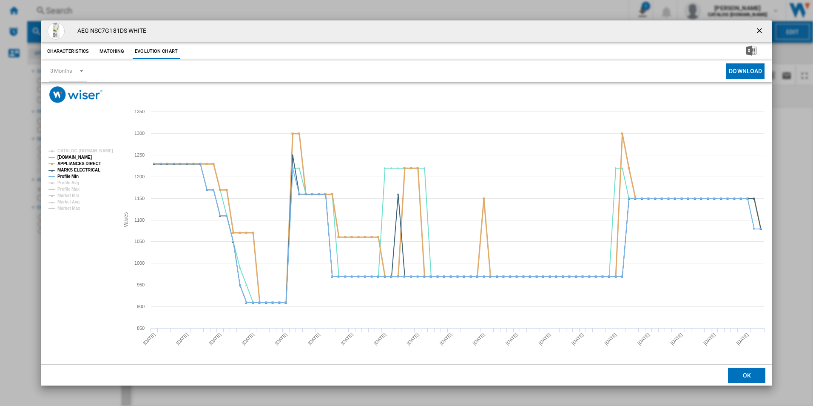
click at [93, 164] on tspan "APPLIANCES DIRECT" at bounding box center [79, 163] width 44 height 5
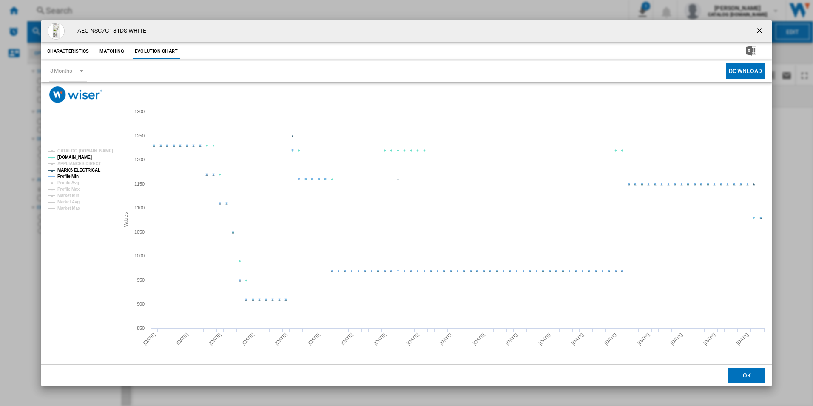
click at [86, 168] on tspan "MARKS ELECTRICAL" at bounding box center [78, 170] width 43 height 5
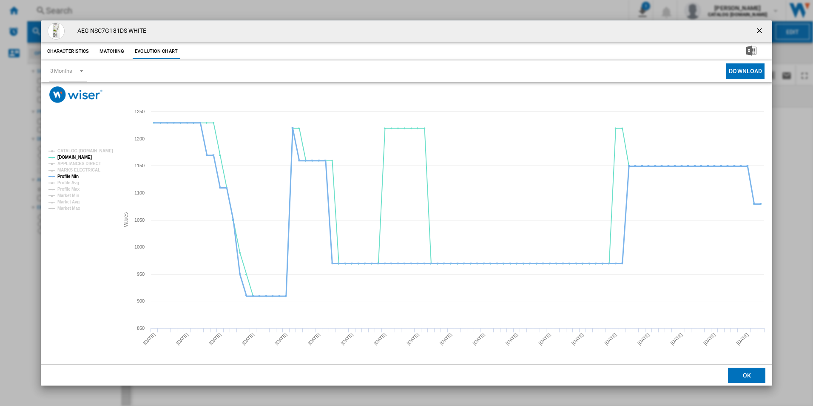
click at [69, 179] on tspan "Profile Min" at bounding box center [67, 176] width 21 height 5
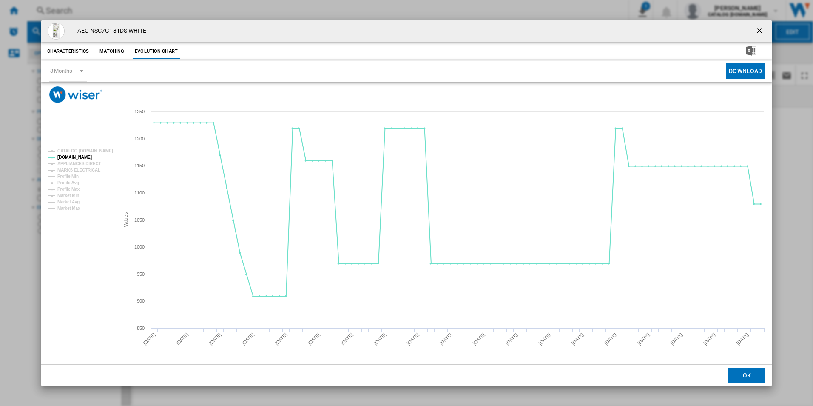
drag, startPoint x: 757, startPoint y: 27, endPoint x: 725, endPoint y: 26, distance: 31.9
click at [757, 27] on ng-md-icon "getI18NText('BUTTONS.CLOSE_DIALOG')" at bounding box center [760, 31] width 10 height 10
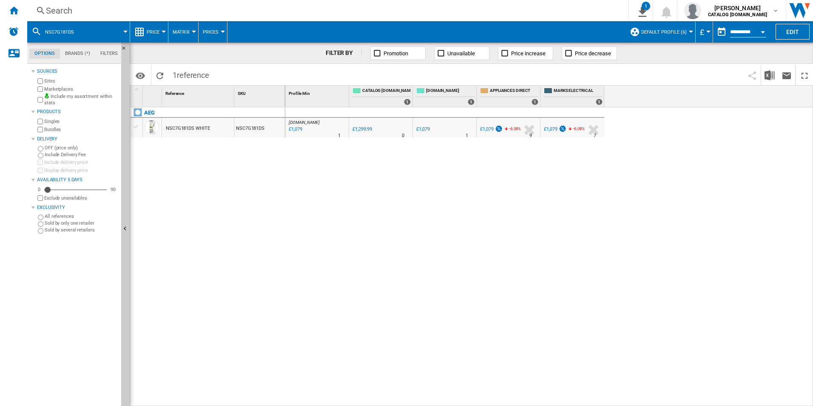
drag, startPoint x: 528, startPoint y: 18, endPoint x: 506, endPoint y: 6, distance: 25.1
click at [528, 18] on div "Search Search 0 1 [PERSON_NAME] CATALOG [DOMAIN_NAME] CATALOG [DOMAIN_NAME] My …" at bounding box center [420, 10] width 786 height 21
click at [506, 6] on div "Search" at bounding box center [326, 11] width 561 height 12
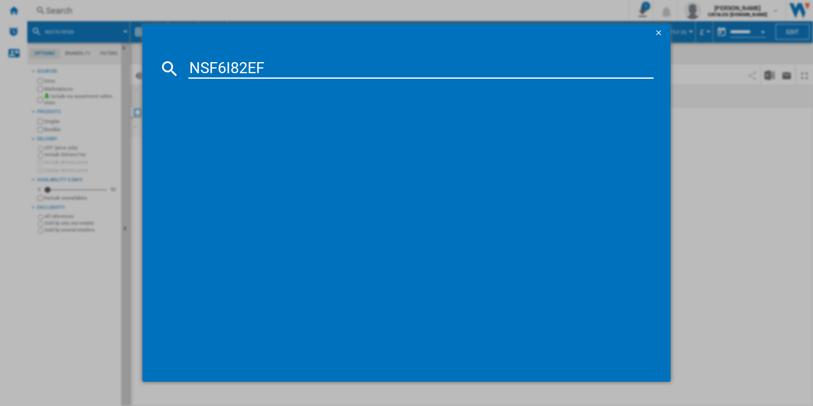
type input "NSF6I82EF"
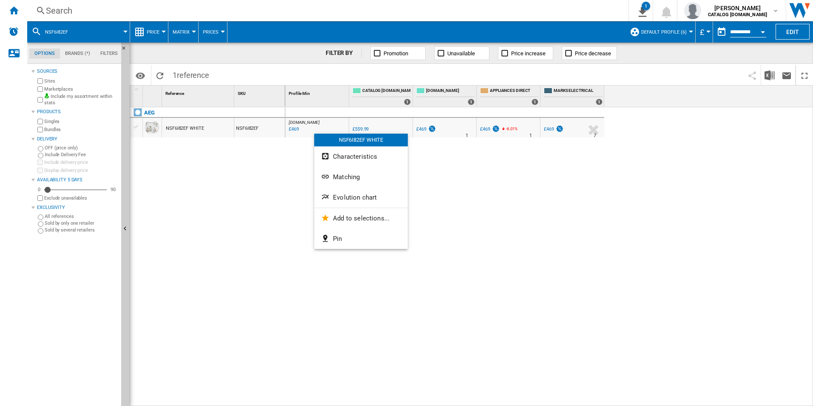
click at [352, 191] on button "Evolution chart" at bounding box center [361, 197] width 94 height 20
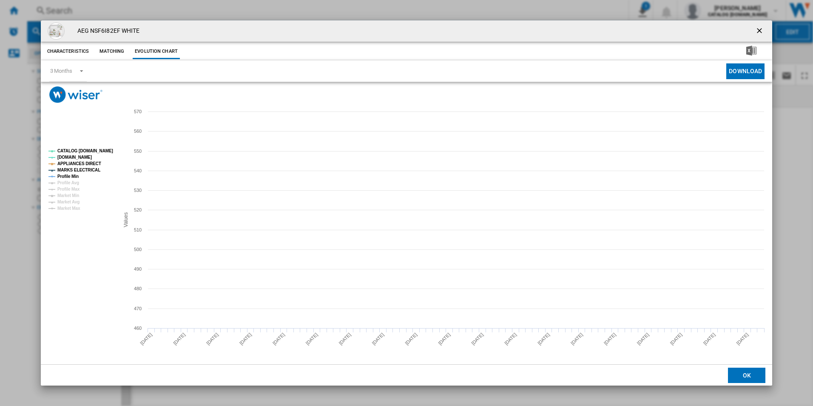
click at [94, 148] on tspan "CATALOG [DOMAIN_NAME]" at bounding box center [85, 150] width 56 height 5
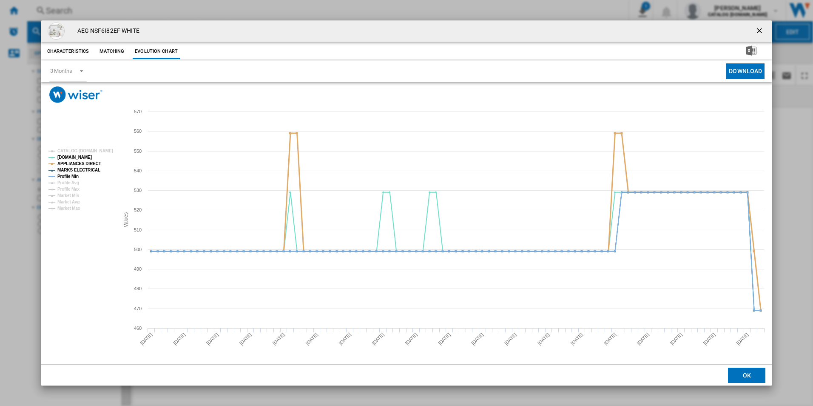
click at [90, 168] on tspan "MARKS ELECTRICAL" at bounding box center [78, 170] width 43 height 5
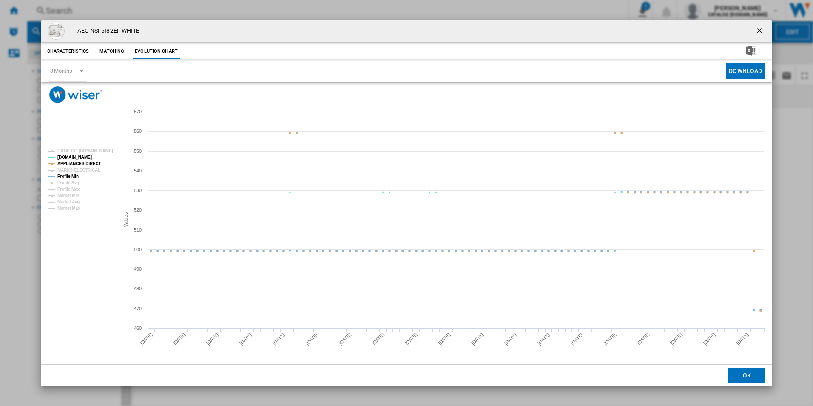
click at [88, 165] on tspan "APPLIANCES DIRECT" at bounding box center [79, 163] width 44 height 5
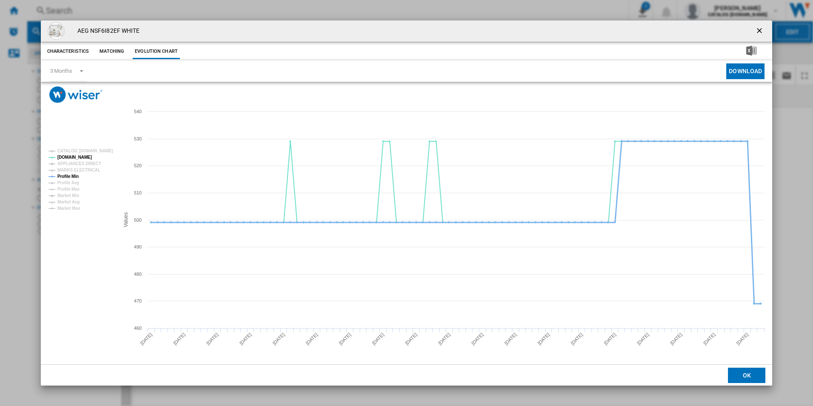
click at [75, 174] on tspan "Profile Min" at bounding box center [67, 176] width 21 height 5
click at [758, 29] on ng-md-icon "getI18NText('BUTTONS.CLOSE_DIALOG')" at bounding box center [760, 31] width 10 height 10
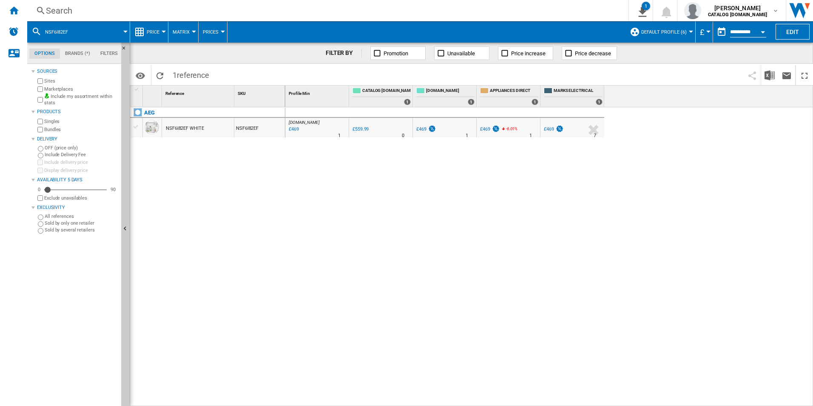
click at [485, 12] on div "Search" at bounding box center [326, 11] width 561 height 12
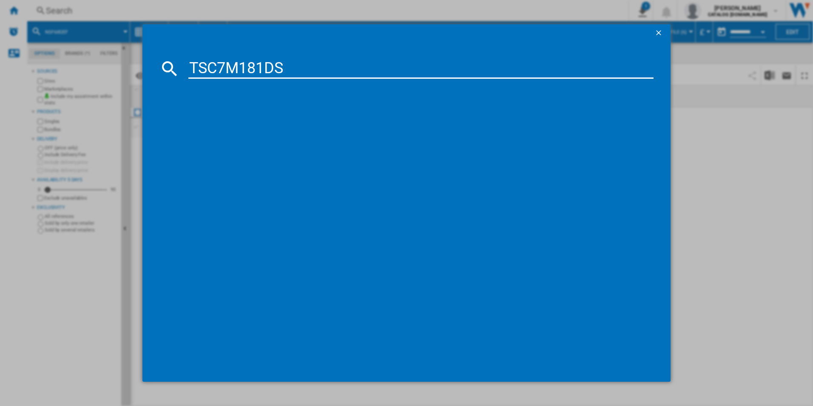
type input "TSC7M181DS"
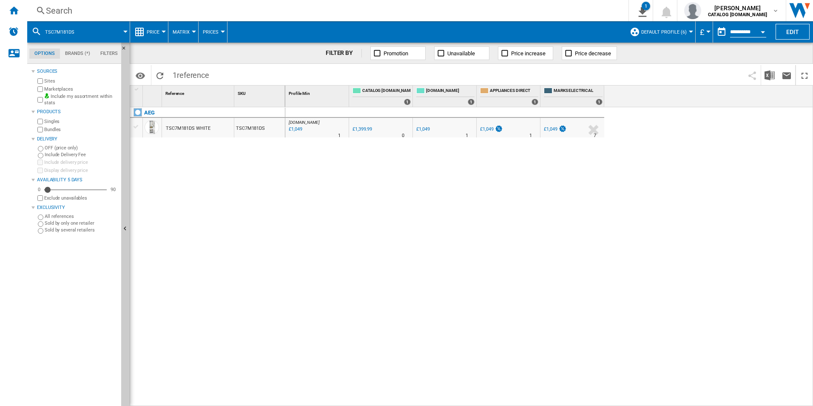
click at [307, 188] on div at bounding box center [406, 203] width 813 height 406
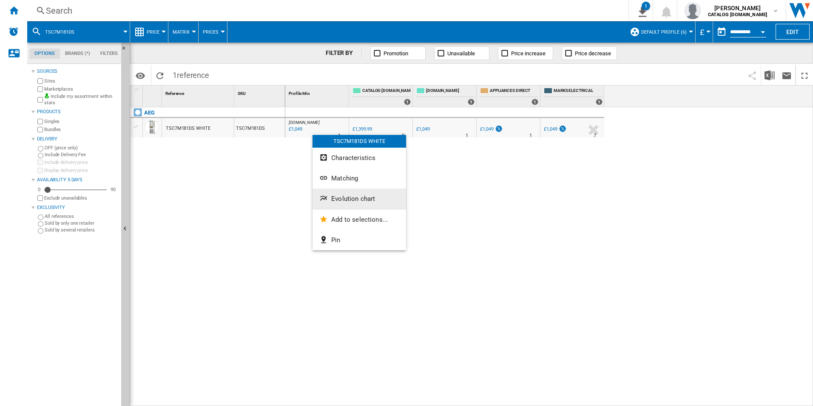
click at [342, 197] on span "Evolution chart" at bounding box center [353, 199] width 44 height 8
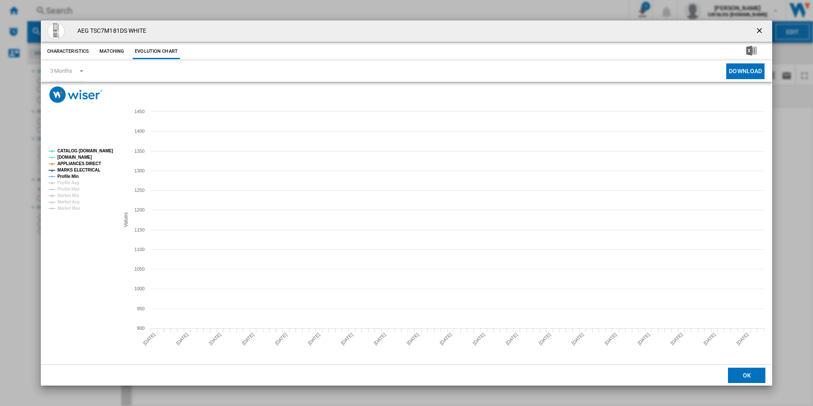
click at [103, 151] on tspan "CATALOG [DOMAIN_NAME]" at bounding box center [85, 150] width 56 height 5
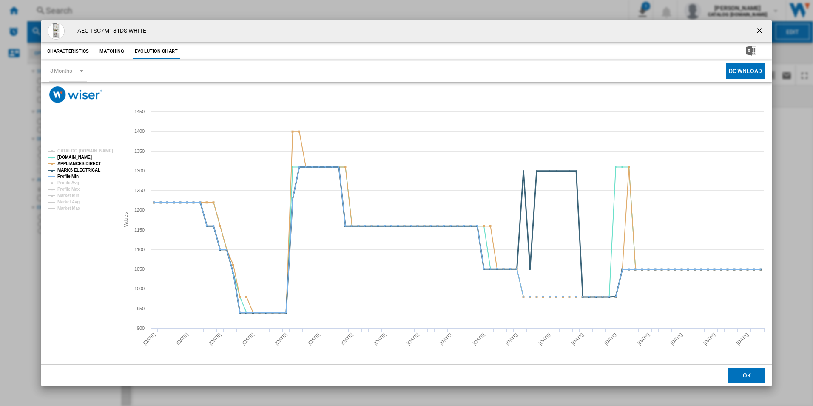
click at [88, 168] on tspan "MARKS ELECTRICAL" at bounding box center [78, 170] width 43 height 5
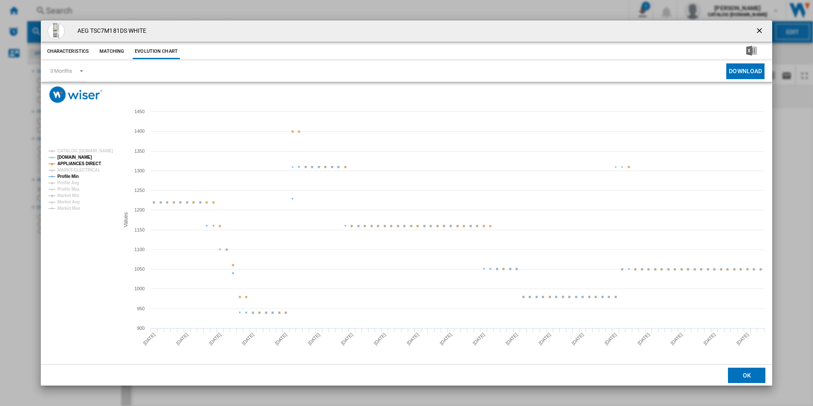
click at [88, 164] on tspan "APPLIANCES DIRECT" at bounding box center [79, 163] width 44 height 5
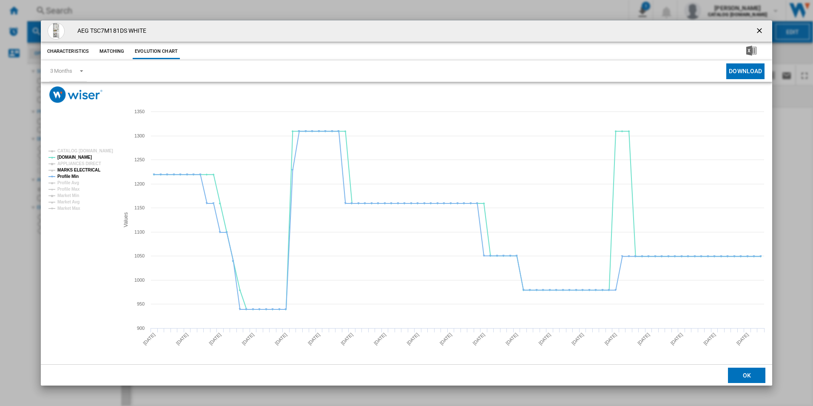
click at [71, 174] on tspan "Profile Min" at bounding box center [67, 176] width 21 height 5
click at [758, 31] on ng-md-icon "getI18NText('BUTTONS.CLOSE_DIALOG')" at bounding box center [760, 31] width 10 height 10
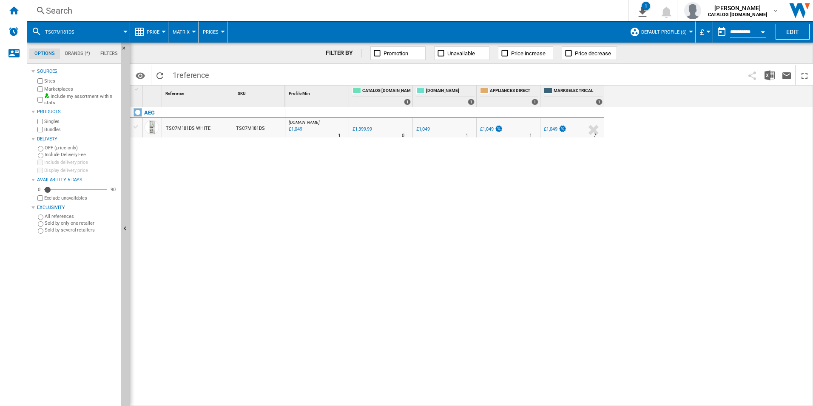
click at [456, 16] on div "Search" at bounding box center [326, 11] width 561 height 12
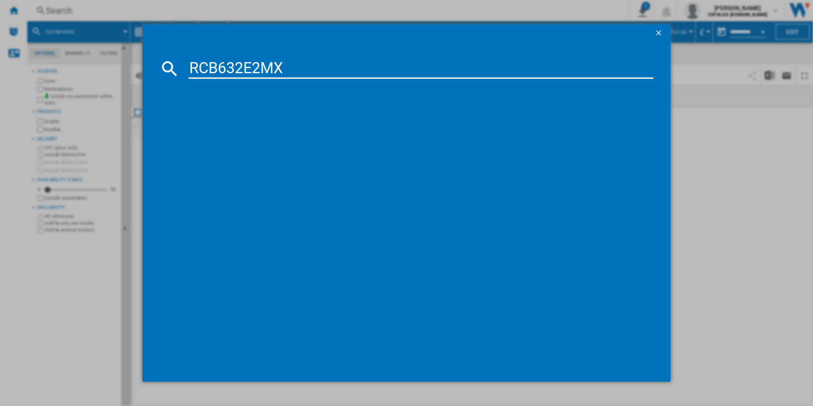
type input "RCB632E2MX"
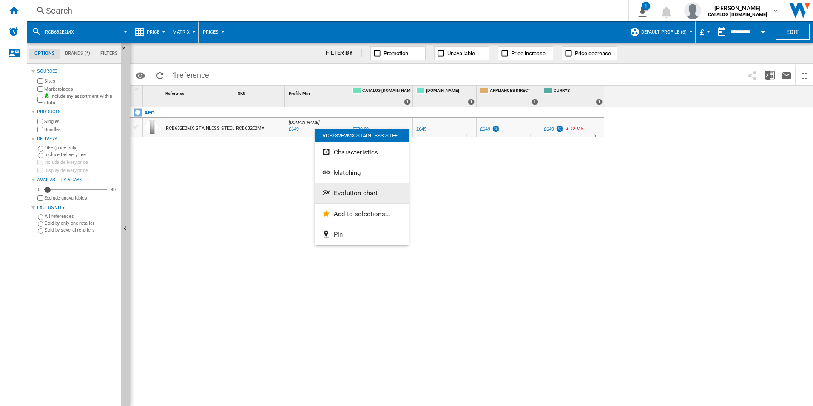
click at [352, 194] on span "Evolution chart" at bounding box center [356, 193] width 44 height 8
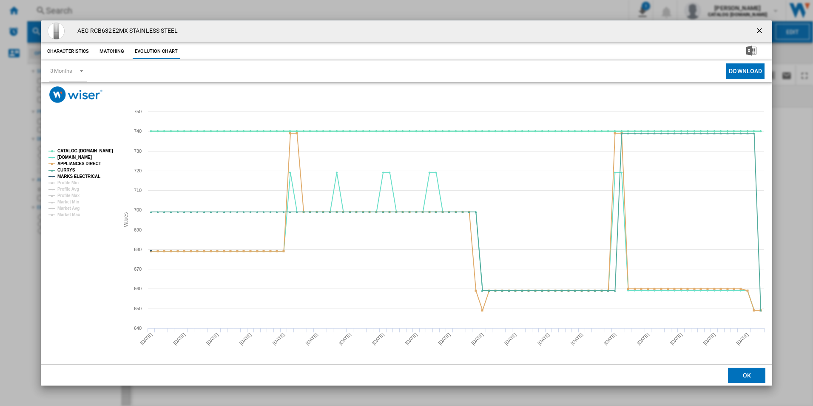
click at [100, 151] on tspan "CATALOG [DOMAIN_NAME]" at bounding box center [85, 150] width 56 height 5
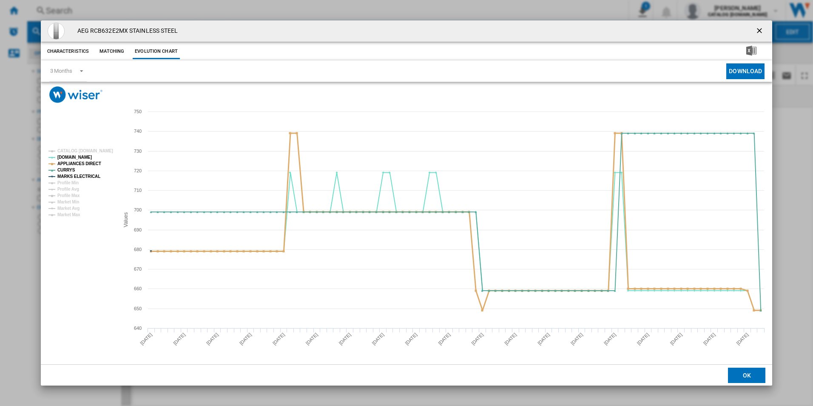
click at [90, 165] on tspan "APPLIANCES DIRECT" at bounding box center [79, 163] width 44 height 5
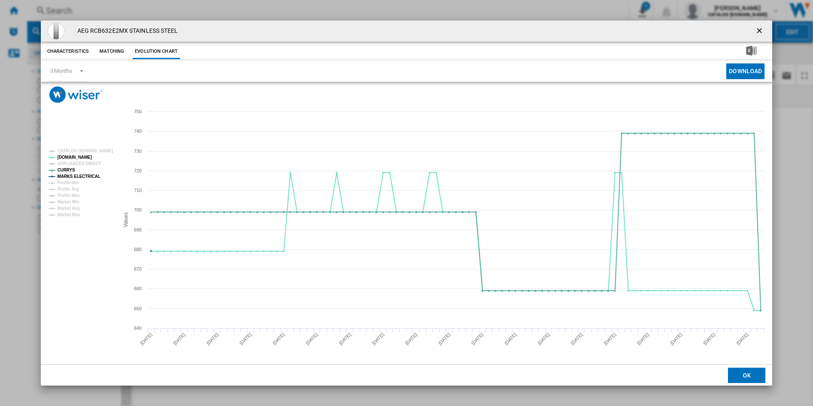
click at [89, 174] on tspan "MARKS ELECTRICAL" at bounding box center [78, 176] width 43 height 5
drag, startPoint x: 759, startPoint y: 29, endPoint x: 677, endPoint y: 34, distance: 82.3
click at [759, 29] on ng-md-icon "getI18NText('BUTTONS.CLOSE_DIALOG')" at bounding box center [760, 31] width 10 height 10
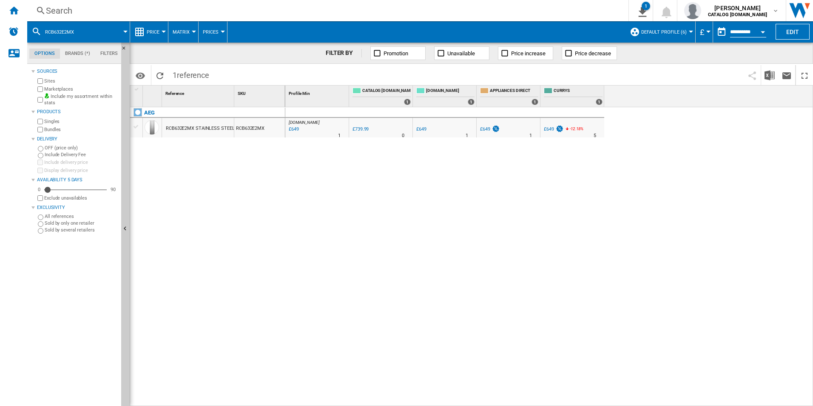
click at [522, 16] on div "Search" at bounding box center [326, 11] width 561 height 12
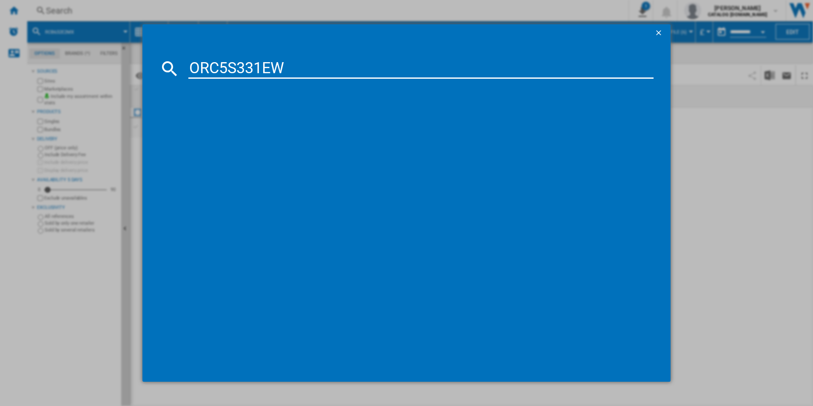
type input "ORC5S331EW"
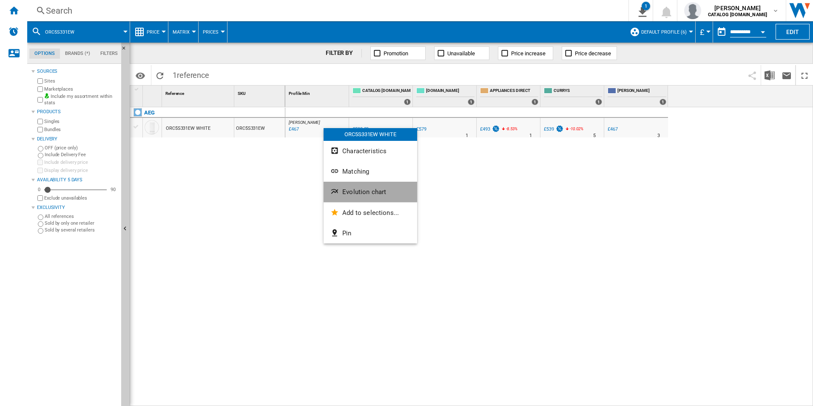
click at [352, 183] on button "Evolution chart" at bounding box center [371, 192] width 94 height 20
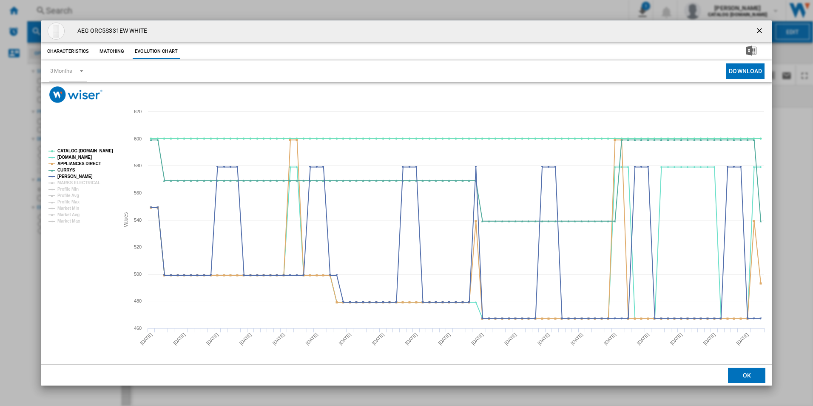
click at [100, 145] on rect "Product popup" at bounding box center [80, 185] width 71 height 81
click at [100, 149] on tspan "CATALOG [DOMAIN_NAME]" at bounding box center [85, 150] width 56 height 5
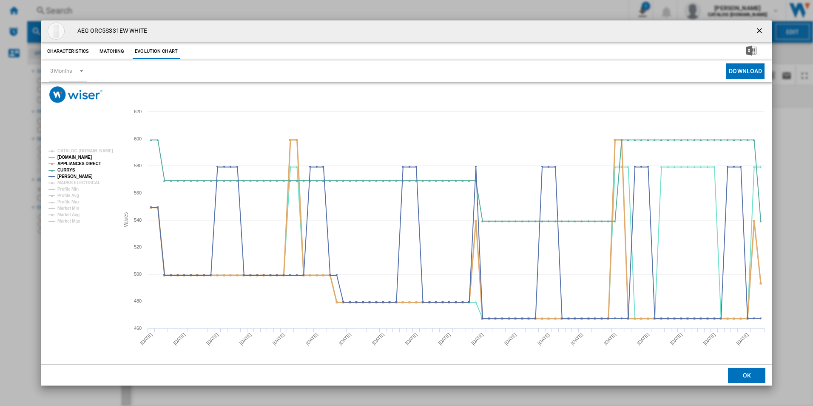
click at [91, 161] on tspan "APPLIANCES DIRECT" at bounding box center [79, 163] width 44 height 5
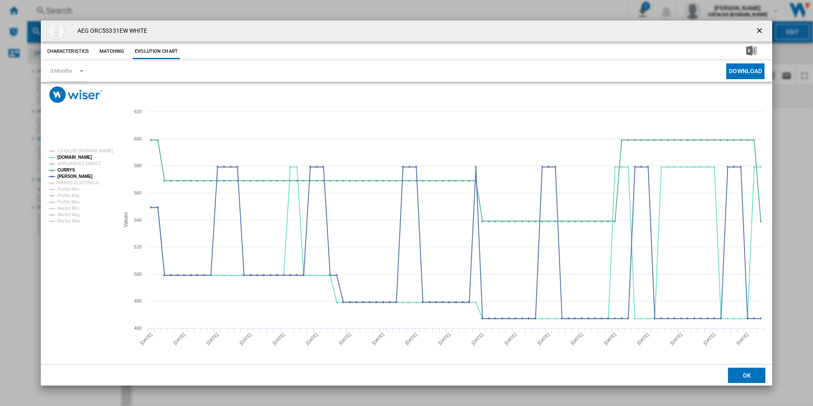
click at [764, 27] on ng-md-icon "getI18NText('BUTTONS.CLOSE_DIALOG')" at bounding box center [760, 31] width 10 height 10
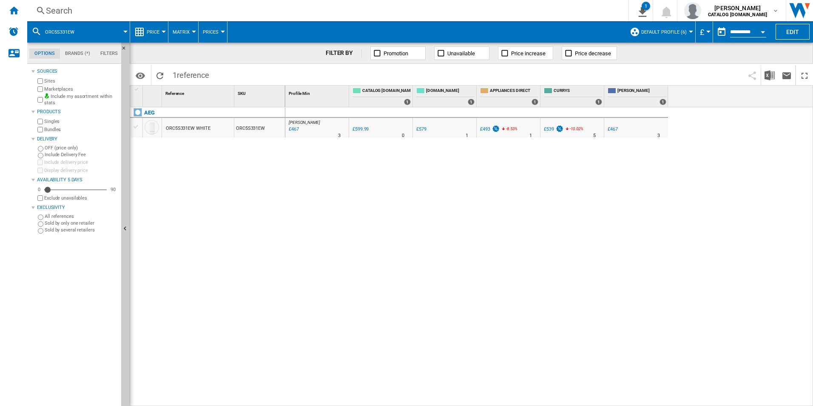
click at [524, 13] on div "Search" at bounding box center [326, 11] width 561 height 12
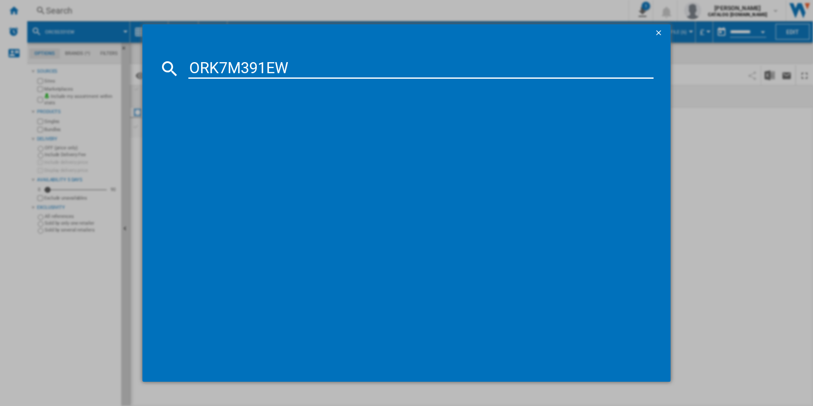
type input "ORK7M391EW"
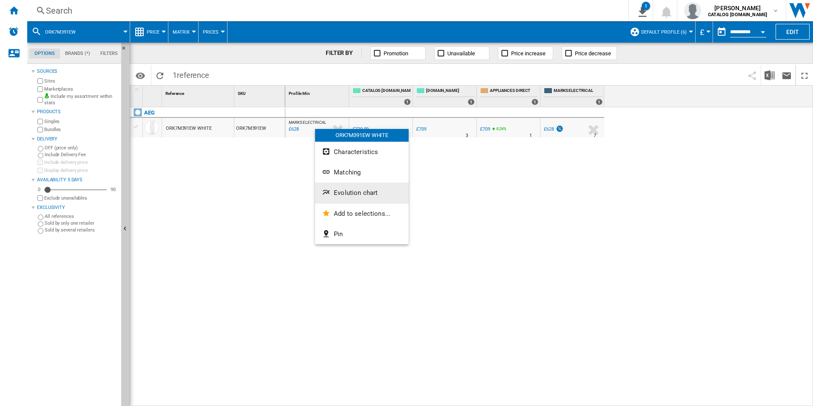
click at [347, 189] on span "Evolution chart" at bounding box center [356, 193] width 44 height 8
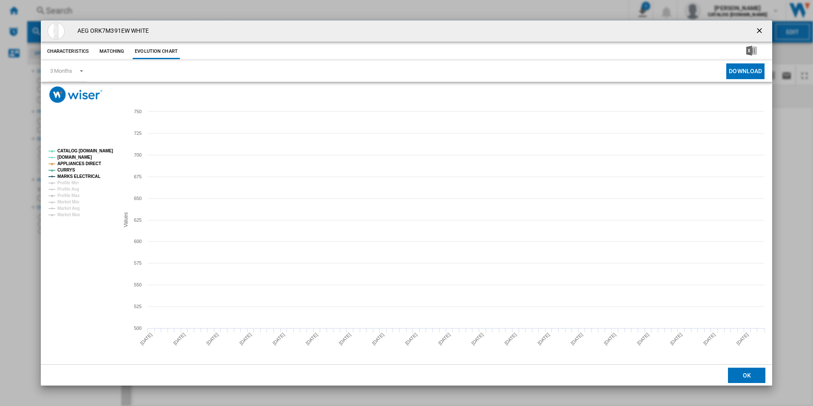
click at [100, 151] on tspan "CATALOG [DOMAIN_NAME]" at bounding box center [85, 150] width 56 height 5
click at [88, 163] on tspan "APPLIANCES DIRECT" at bounding box center [79, 163] width 44 height 5
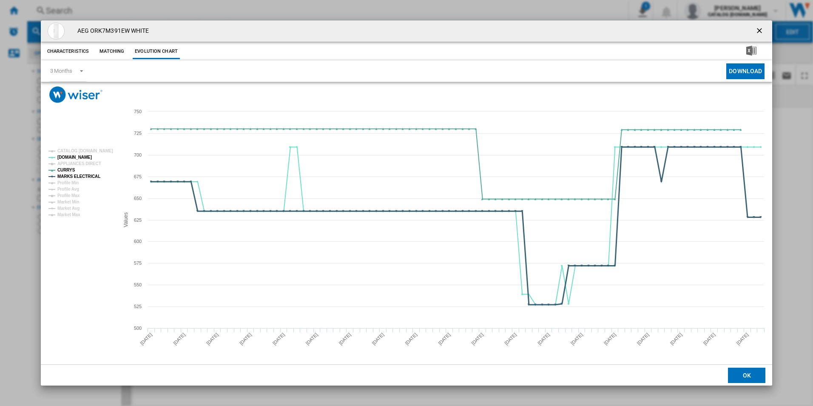
click at [91, 175] on tspan "MARKS ELECTRICAL" at bounding box center [78, 176] width 43 height 5
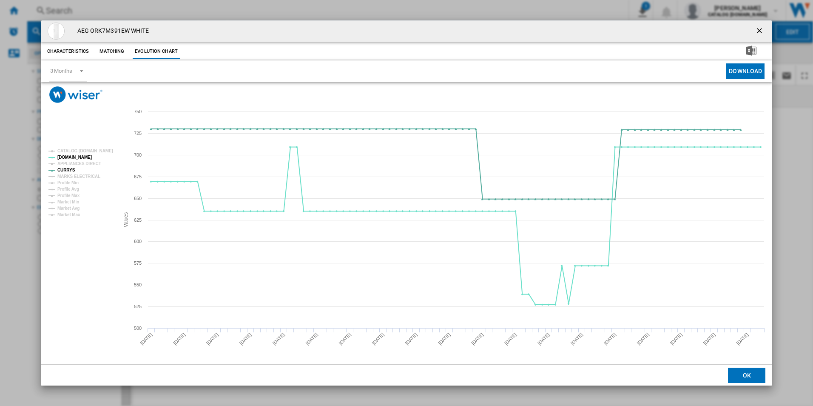
drag, startPoint x: 760, startPoint y: 33, endPoint x: 581, endPoint y: 36, distance: 179.1
click at [760, 33] on ng-md-icon "getI18NText('BUTTONS.CLOSE_DIALOG')" at bounding box center [760, 31] width 10 height 10
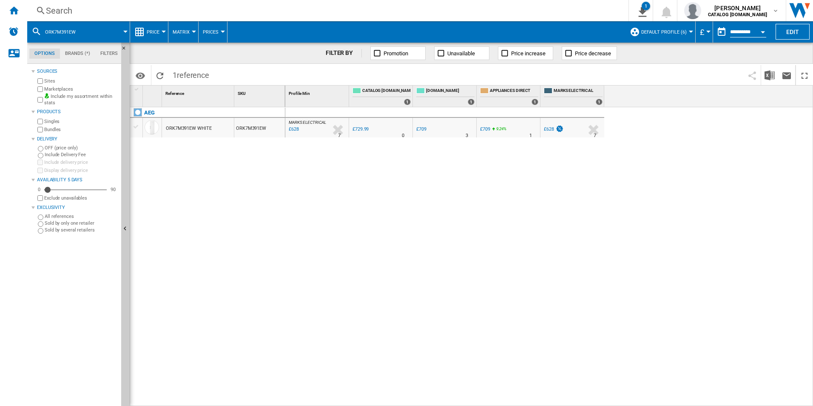
click at [418, 3] on div "Search Search 0 1 [PERSON_NAME] CATALOG [DOMAIN_NAME] CATALOG [DOMAIN_NAME] My …" at bounding box center [420, 10] width 786 height 21
click at [417, 6] on div "Search" at bounding box center [326, 11] width 561 height 12
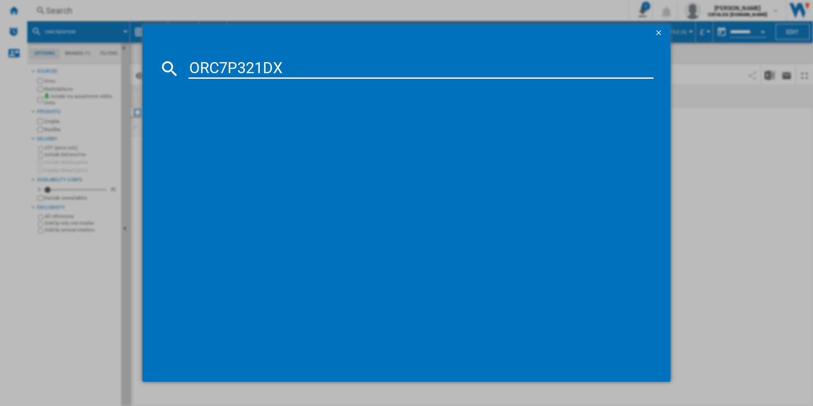
type input "ORC7P321DX"
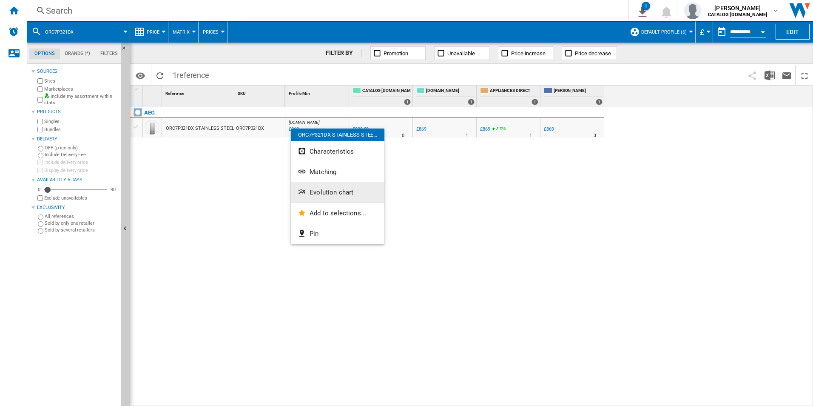
click at [333, 192] on span "Evolution chart" at bounding box center [332, 192] width 44 height 8
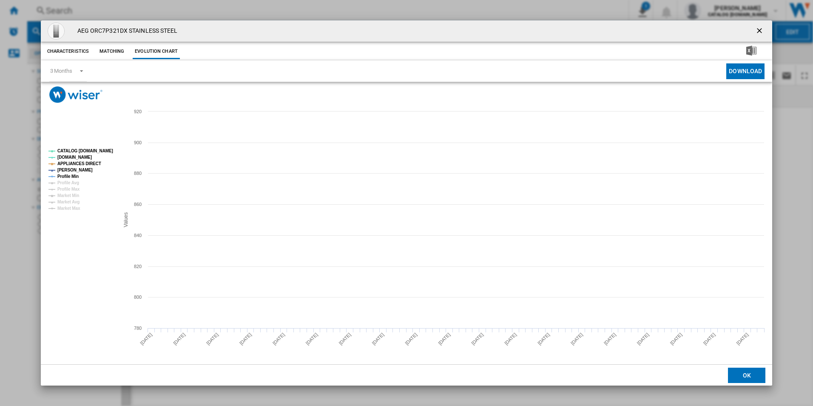
click at [103, 151] on tspan "CATALOG [DOMAIN_NAME]" at bounding box center [85, 150] width 56 height 5
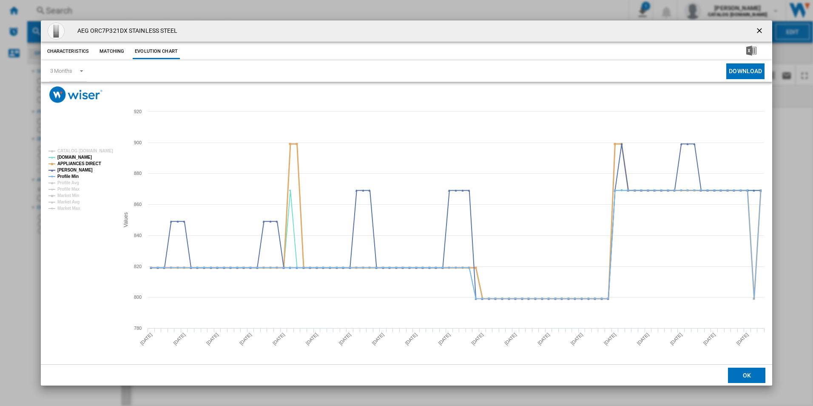
click at [86, 164] on tspan "APPLIANCES DIRECT" at bounding box center [79, 163] width 44 height 5
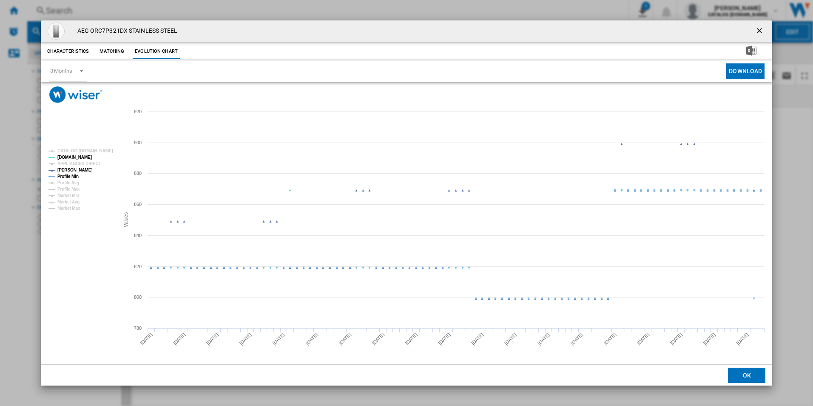
click at [71, 177] on tspan "Profile Min" at bounding box center [67, 176] width 21 height 5
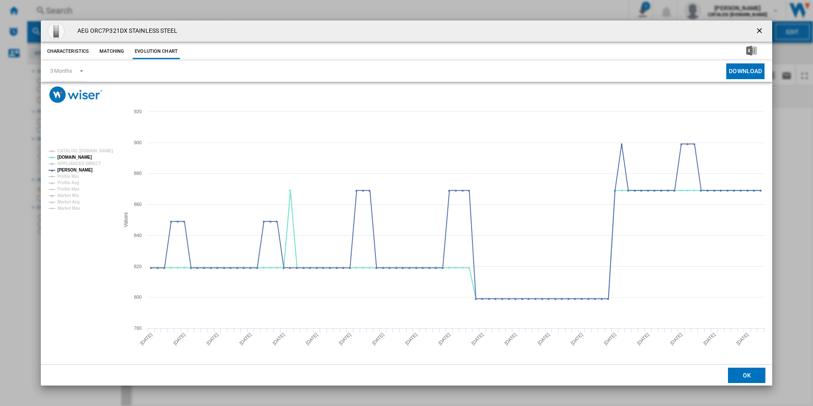
drag, startPoint x: 758, startPoint y: 33, endPoint x: 753, endPoint y: 32, distance: 5.2
click at [758, 33] on ng-md-icon "getI18NText('BUTTONS.CLOSE_DIALOG')" at bounding box center [760, 31] width 10 height 10
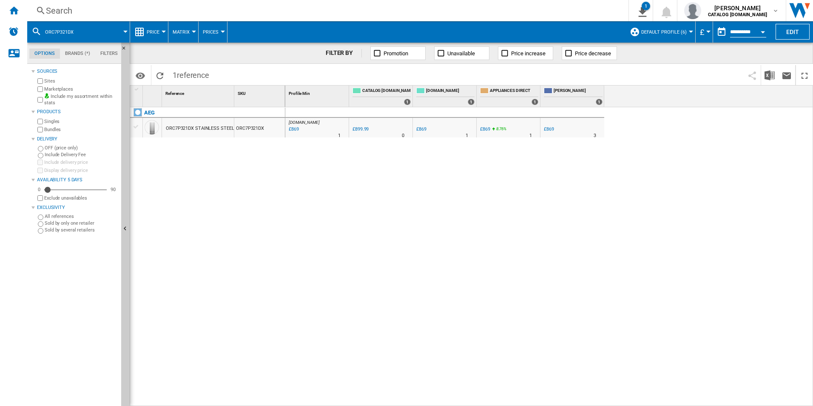
click at [465, 7] on div "Search" at bounding box center [326, 11] width 561 height 12
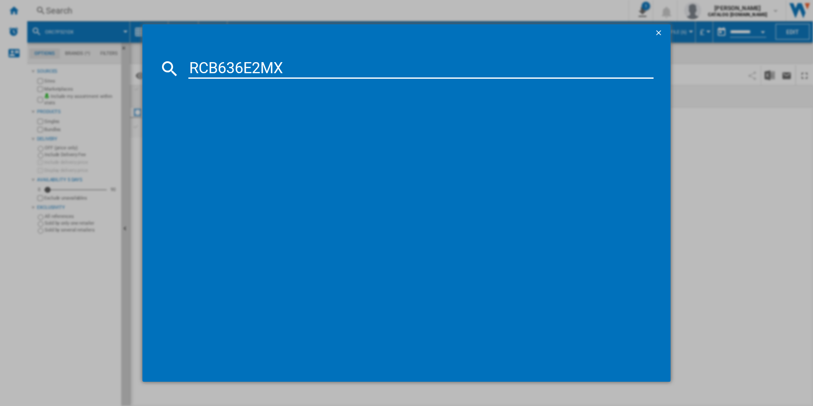
type input "RCB636E2MX"
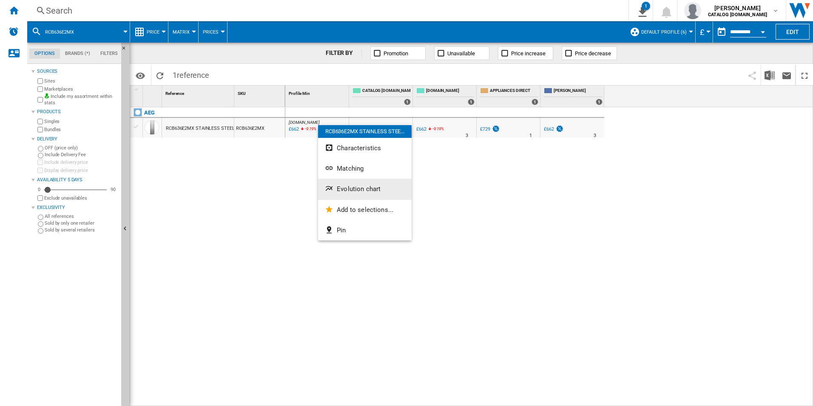
click at [351, 188] on span "Evolution chart" at bounding box center [359, 189] width 44 height 8
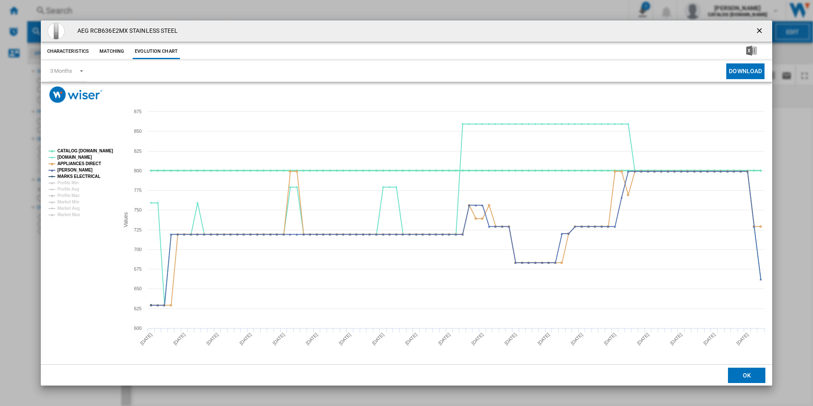
click at [110, 149] on tspan "CATALOG [DOMAIN_NAME]" at bounding box center [85, 150] width 56 height 5
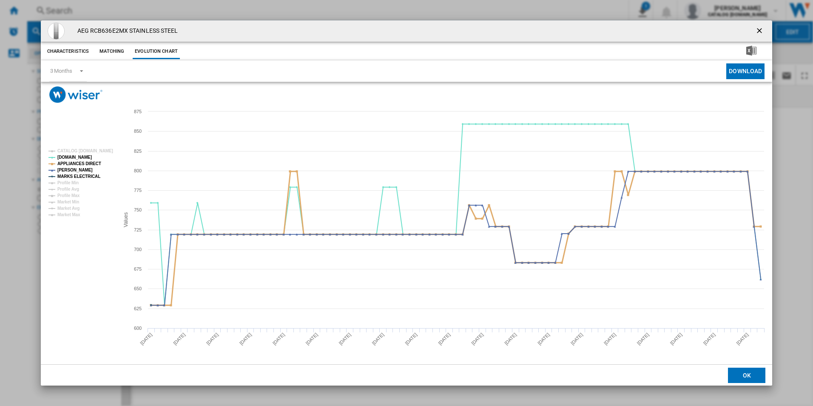
click at [94, 164] on tspan "APPLIANCES DIRECT" at bounding box center [79, 163] width 44 height 5
click at [93, 177] on tspan "MARKS ELECTRICAL" at bounding box center [78, 176] width 43 height 5
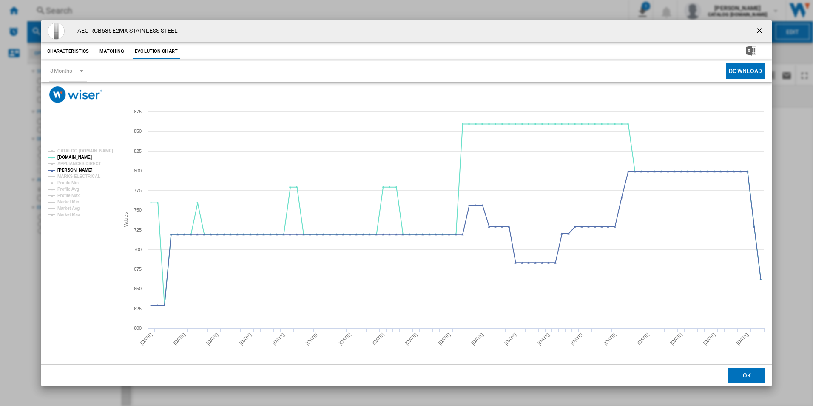
click at [760, 28] on ng-md-icon "getI18NText('BUTTONS.CLOSE_DIALOG')" at bounding box center [760, 31] width 10 height 10
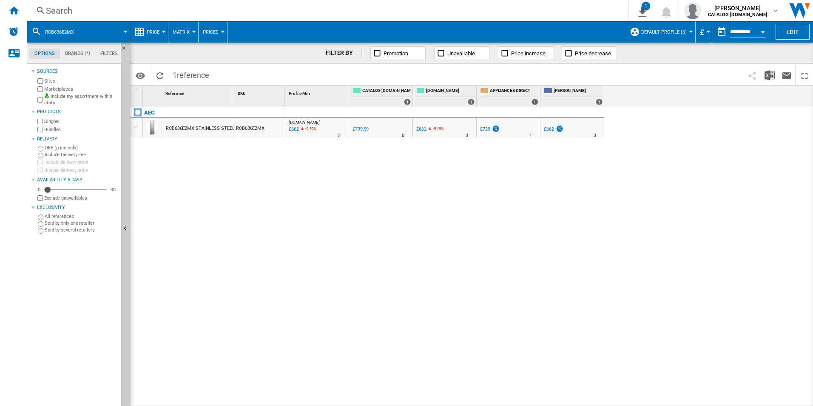
click at [482, 11] on div "Search" at bounding box center [326, 11] width 561 height 12
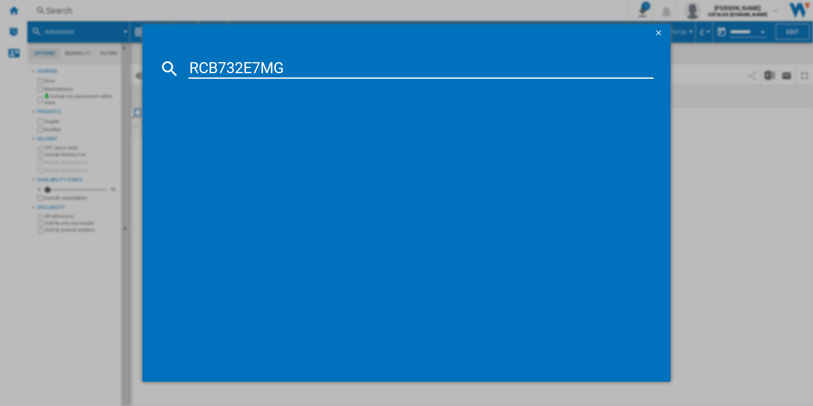
type input "RCB732E7MG"
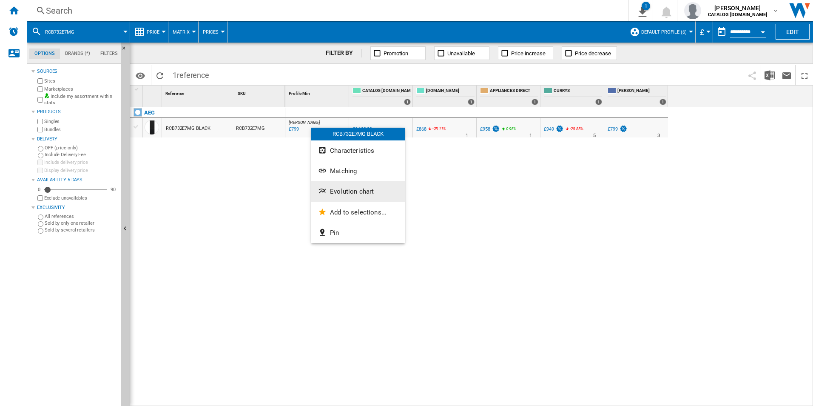
click at [342, 188] on span "Evolution chart" at bounding box center [352, 192] width 44 height 8
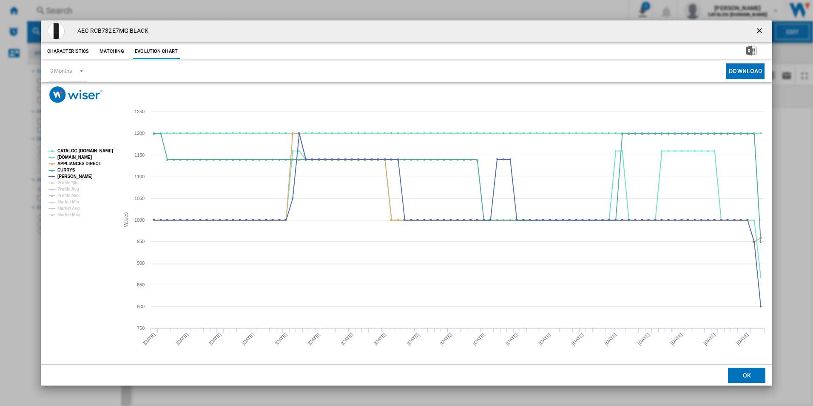
click at [95, 147] on rect "Product popup" at bounding box center [80, 182] width 71 height 75
click at [97, 155] on rect "Product popup" at bounding box center [80, 182] width 71 height 75
click at [95, 152] on tspan "CATALOG [DOMAIN_NAME]" at bounding box center [85, 150] width 56 height 5
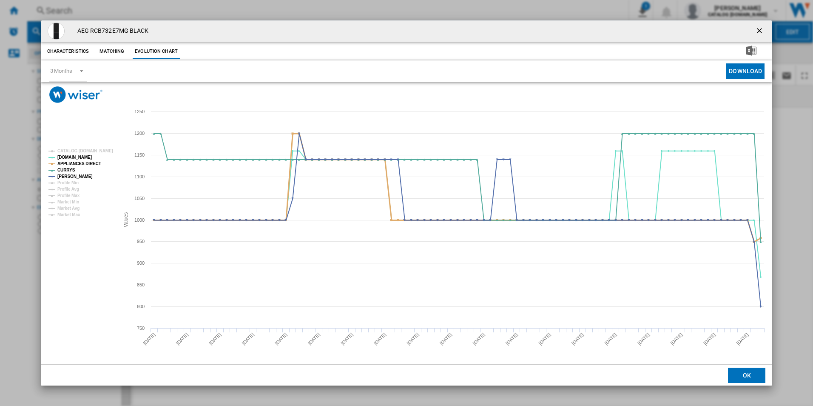
click at [91, 162] on tspan "APPLIANCES DIRECT" at bounding box center [79, 163] width 44 height 5
drag, startPoint x: 761, startPoint y: 29, endPoint x: 664, endPoint y: 44, distance: 97.7
click at [761, 29] on ng-md-icon "getI18NText('BUTTONS.CLOSE_DIALOG')" at bounding box center [760, 31] width 10 height 10
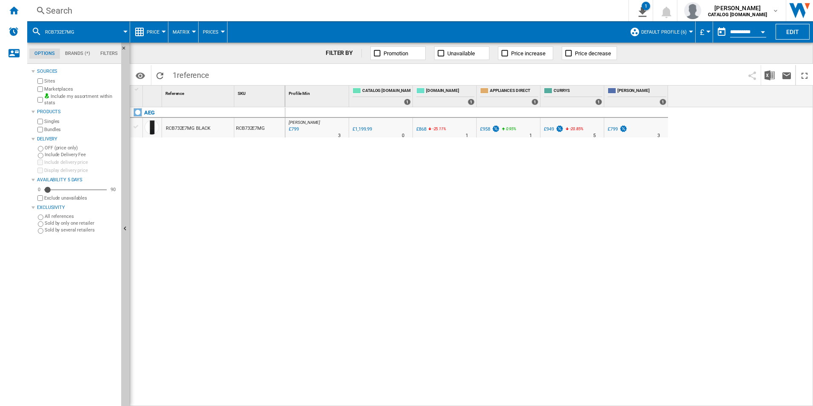
click at [485, 19] on div "Search Search 0 1 [PERSON_NAME] CATALOG [DOMAIN_NAME] CATALOG [DOMAIN_NAME] My …" at bounding box center [420, 10] width 786 height 21
click at [476, 9] on div "Search" at bounding box center [326, 11] width 561 height 12
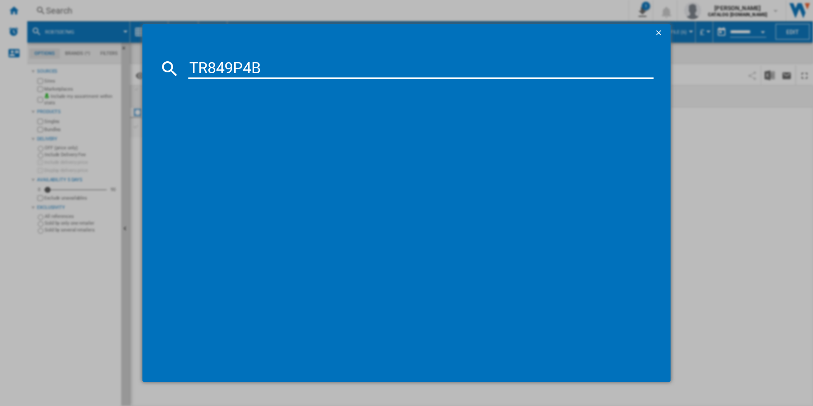
type input "TR849P4B"
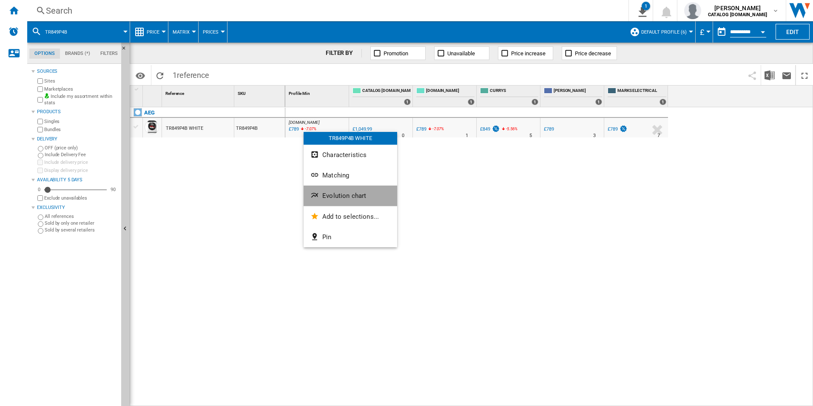
click at [331, 189] on button "Evolution chart" at bounding box center [351, 195] width 94 height 20
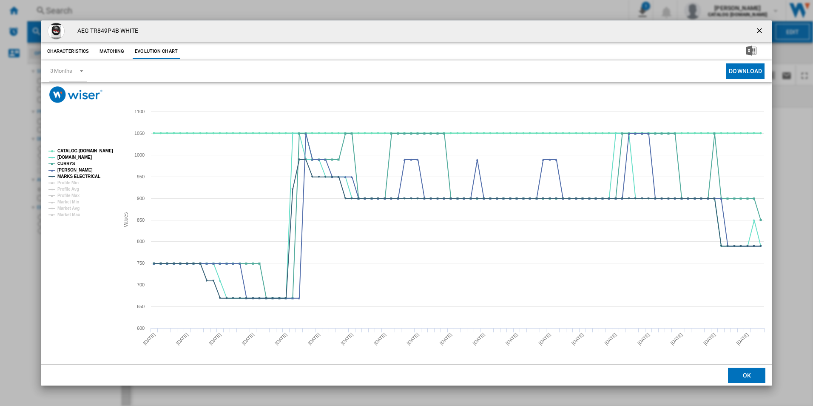
click at [96, 151] on tspan "CATALOG [DOMAIN_NAME]" at bounding box center [85, 150] width 56 height 5
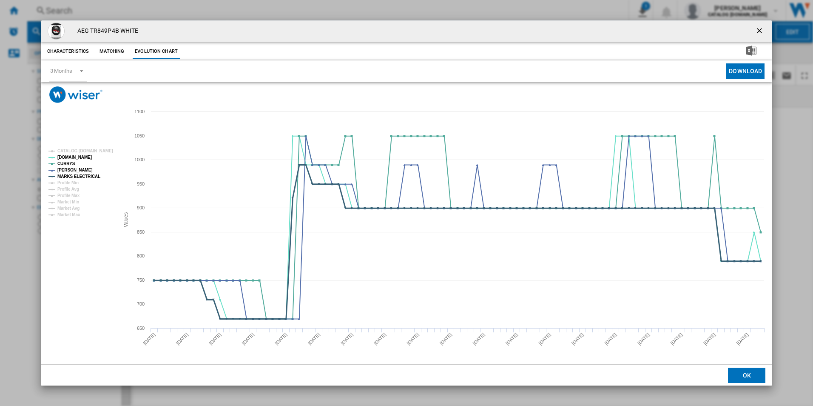
click at [88, 175] on tspan "MARKS ELECTRICAL" at bounding box center [78, 176] width 43 height 5
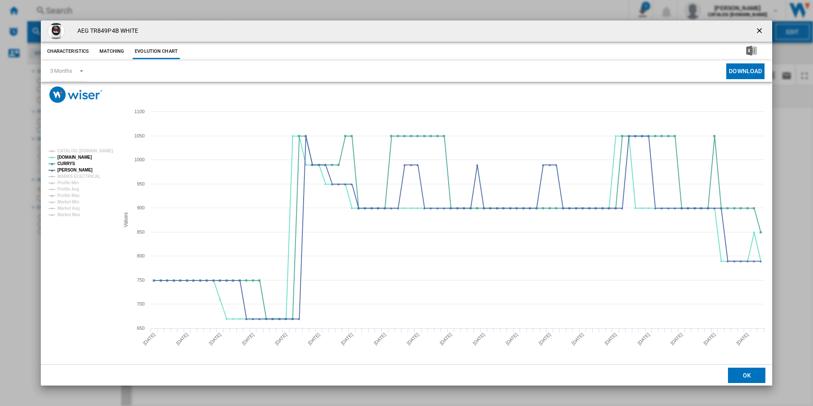
drag, startPoint x: 761, startPoint y: 26, endPoint x: 661, endPoint y: 34, distance: 99.5
click at [761, 26] on ng-md-icon "getI18NText('BUTTONS.CLOSE_DIALOG')" at bounding box center [760, 31] width 10 height 10
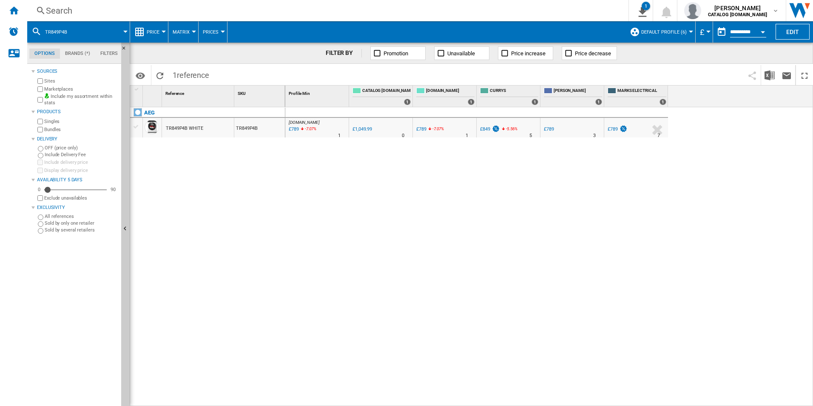
click at [518, 10] on div "Search" at bounding box center [326, 11] width 561 height 12
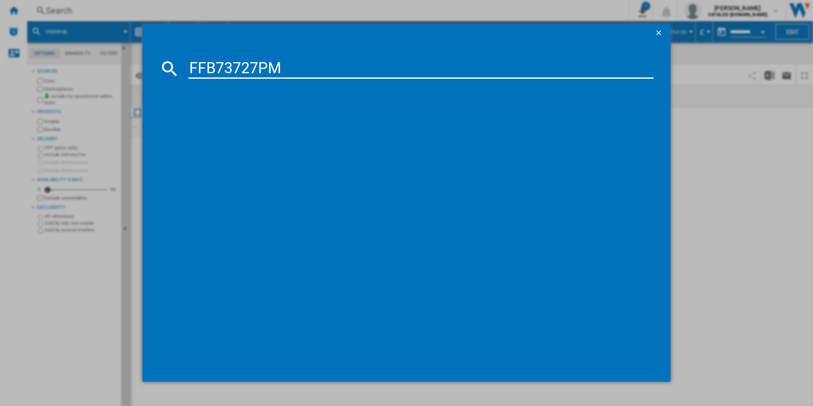
type input "FFB73727PM"
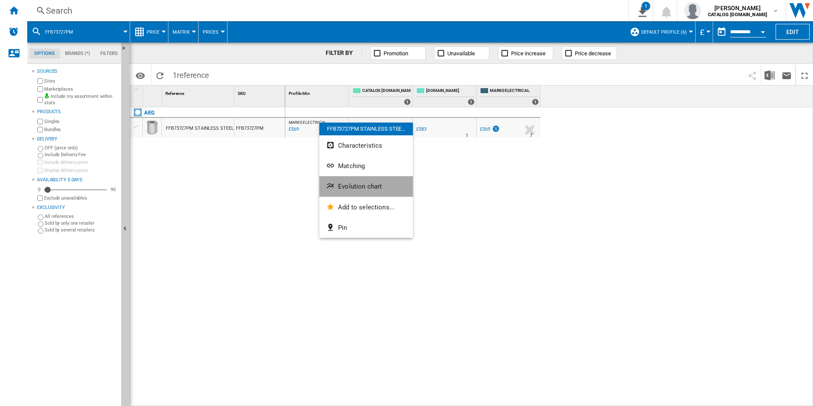
click at [345, 188] on span "Evolution chart" at bounding box center [360, 186] width 44 height 8
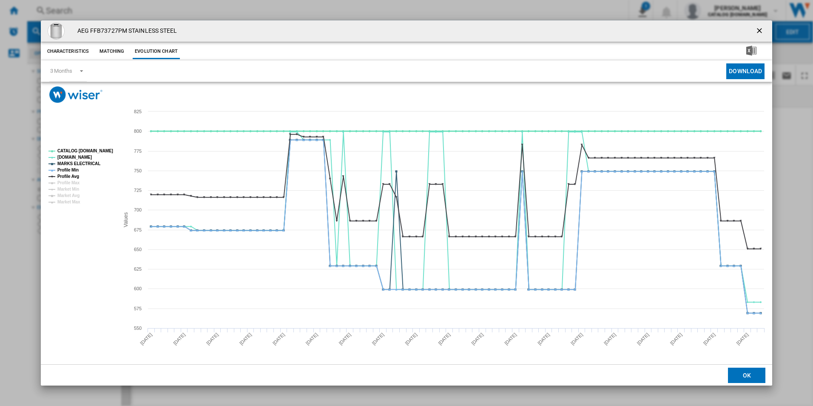
click at [101, 151] on tspan "CATALOG [DOMAIN_NAME]" at bounding box center [85, 150] width 56 height 5
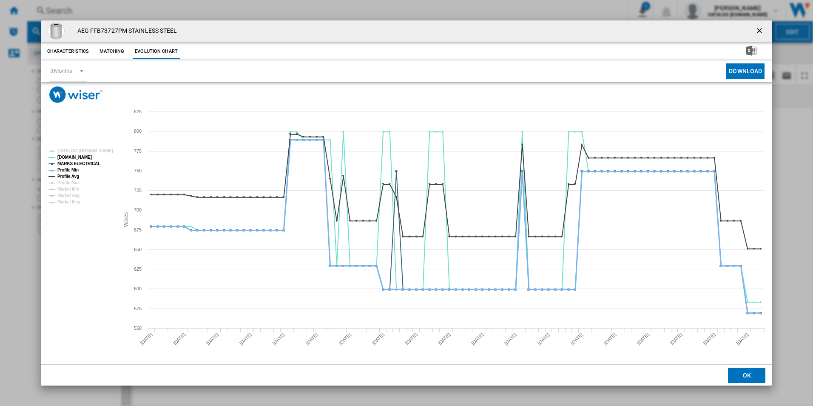
click at [70, 170] on tspan "Profile Min" at bounding box center [67, 170] width 21 height 5
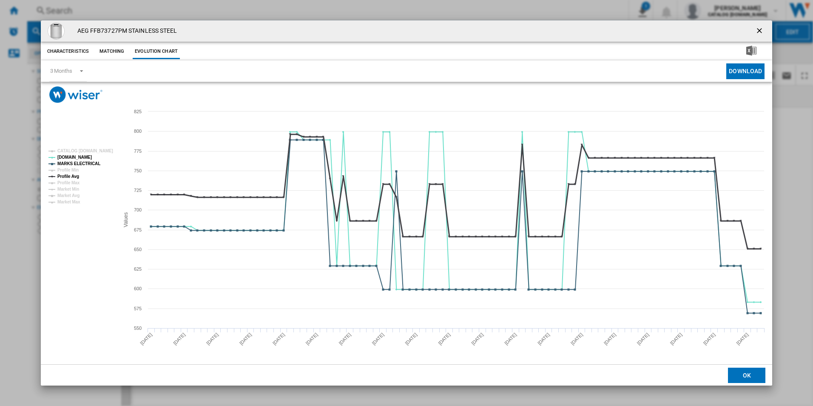
click at [72, 177] on tspan "Profile Avg" at bounding box center [68, 176] width 22 height 5
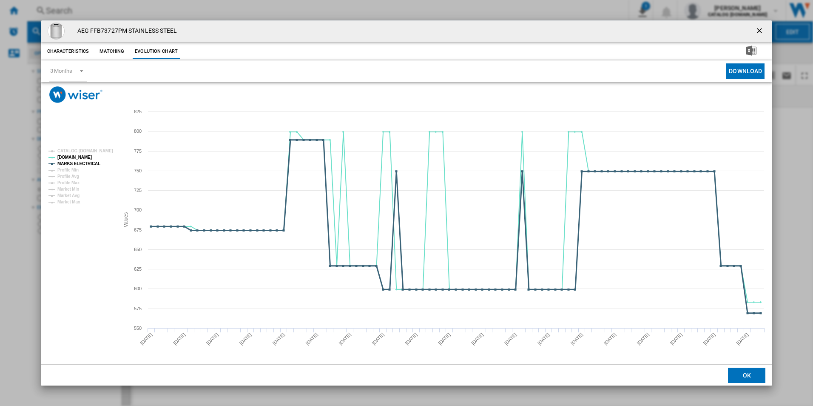
click at [86, 163] on tspan "MARKS ELECTRICAL" at bounding box center [78, 163] width 43 height 5
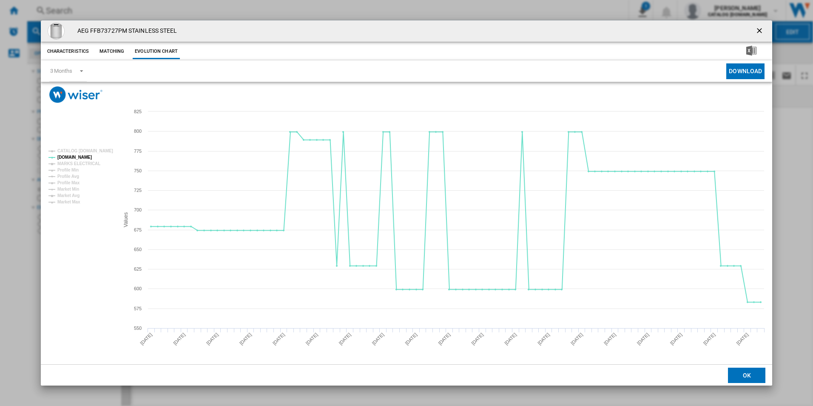
click at [756, 30] on ng-md-icon "getI18NText('BUTTONS.CLOSE_DIALOG')" at bounding box center [760, 31] width 10 height 10
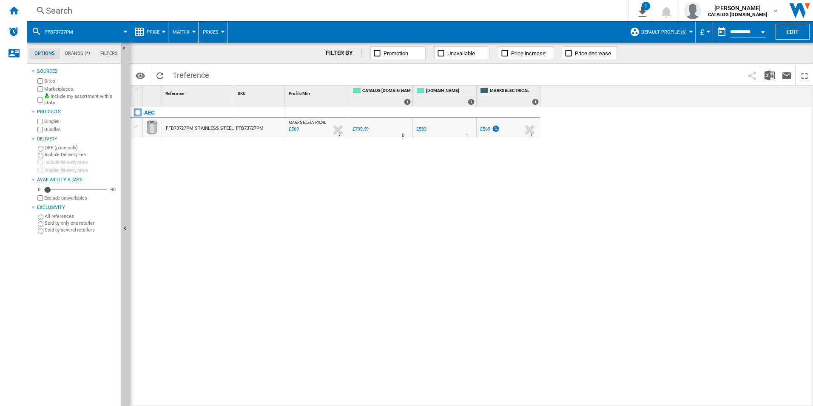
click at [512, 7] on div "Search" at bounding box center [326, 11] width 561 height 12
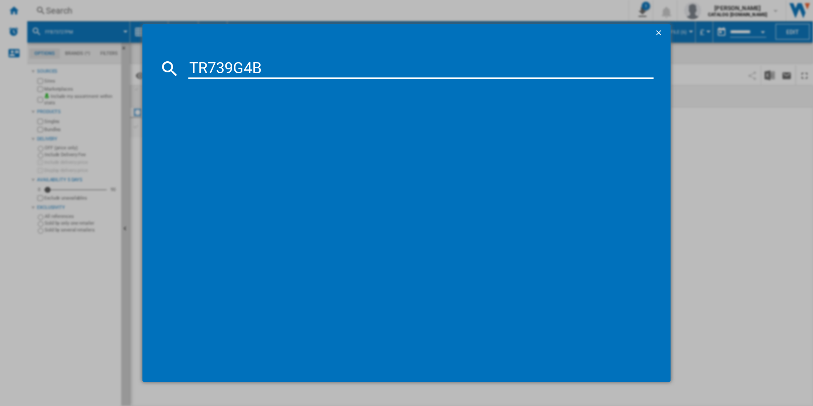
type input "TR739G4B"
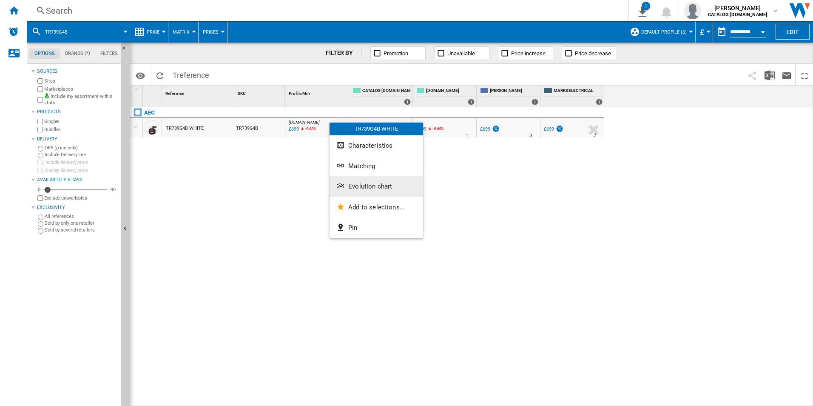
click at [353, 191] on button "Evolution chart" at bounding box center [377, 186] width 94 height 20
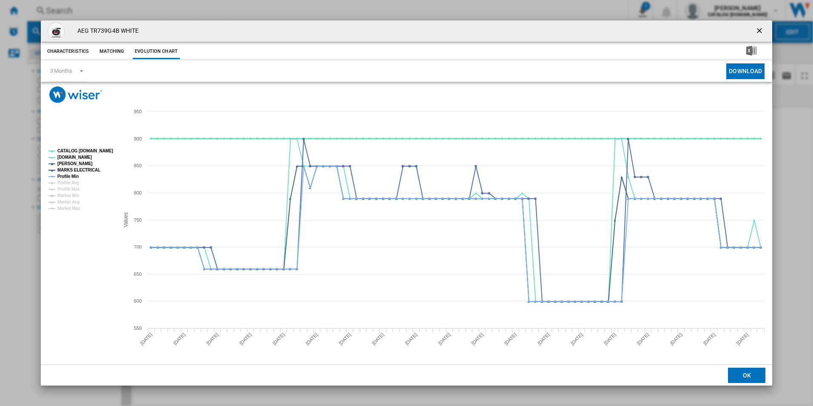
click at [97, 152] on tspan "CATALOG [DOMAIN_NAME]" at bounding box center [85, 150] width 56 height 5
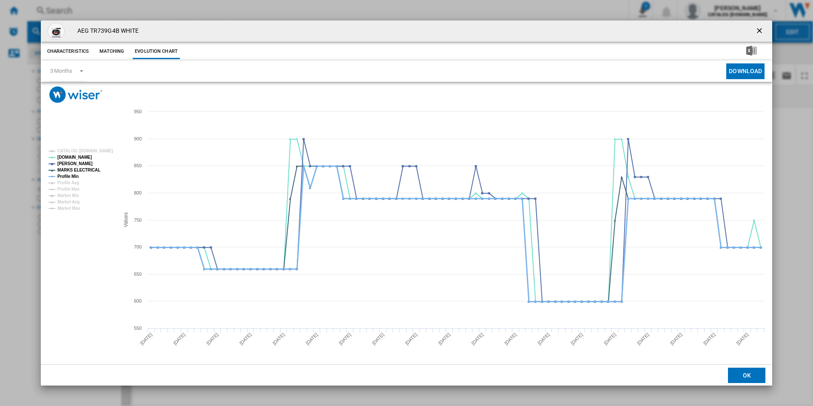
click at [65, 177] on tspan "Profile Min" at bounding box center [67, 176] width 21 height 5
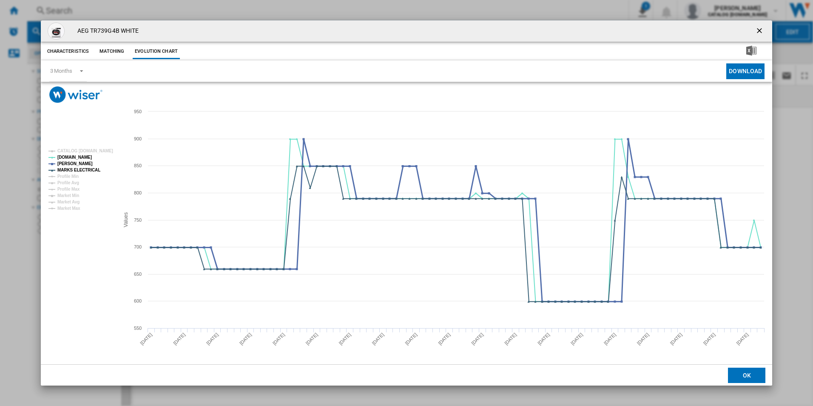
click at [76, 166] on tspan "[PERSON_NAME]" at bounding box center [74, 163] width 35 height 5
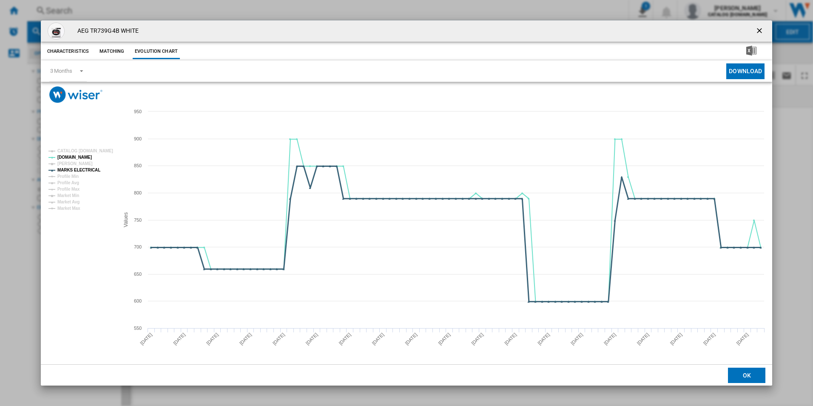
click at [86, 170] on tspan "MARKS ELECTRICAL" at bounding box center [78, 170] width 43 height 5
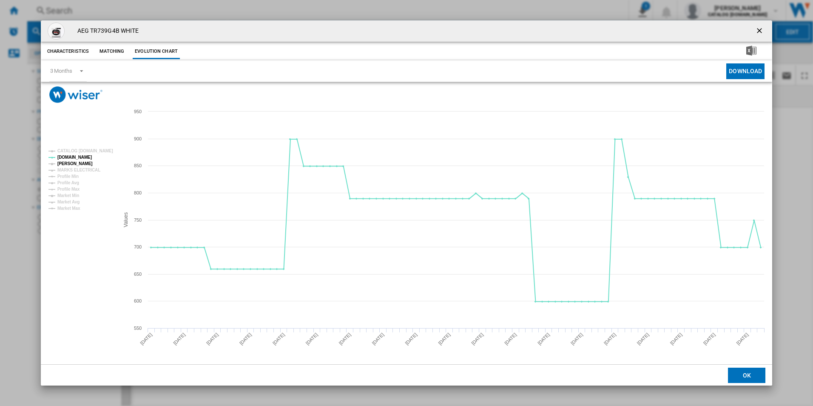
click at [76, 165] on tspan "[PERSON_NAME]" at bounding box center [74, 163] width 35 height 5
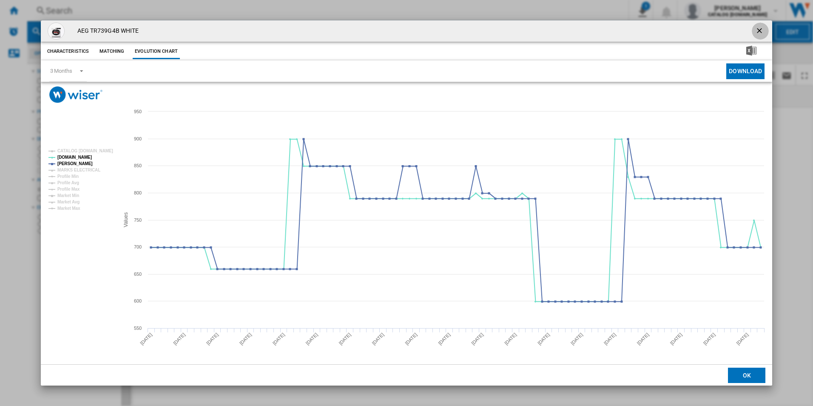
drag, startPoint x: 761, startPoint y: 34, endPoint x: 727, endPoint y: 30, distance: 34.7
click at [761, 34] on ng-md-icon "getI18NText('BUTTONS.CLOSE_DIALOG')" at bounding box center [760, 31] width 10 height 10
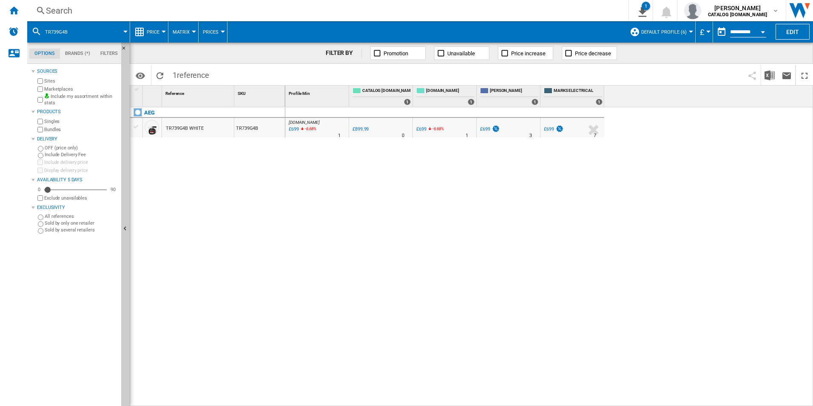
click at [550, 18] on div "Search Search 0 1 [PERSON_NAME] CATALOG [DOMAIN_NAME] CATALOG [DOMAIN_NAME] My …" at bounding box center [420, 10] width 786 height 21
click at [536, 13] on div "Search" at bounding box center [326, 11] width 561 height 12
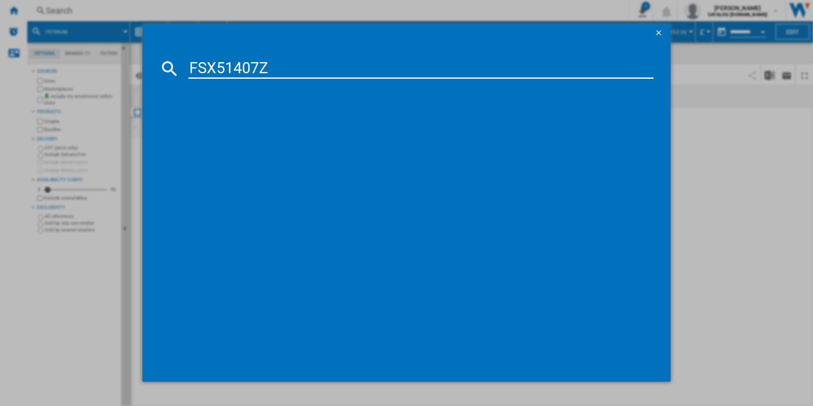
type input "FSX51407Z"
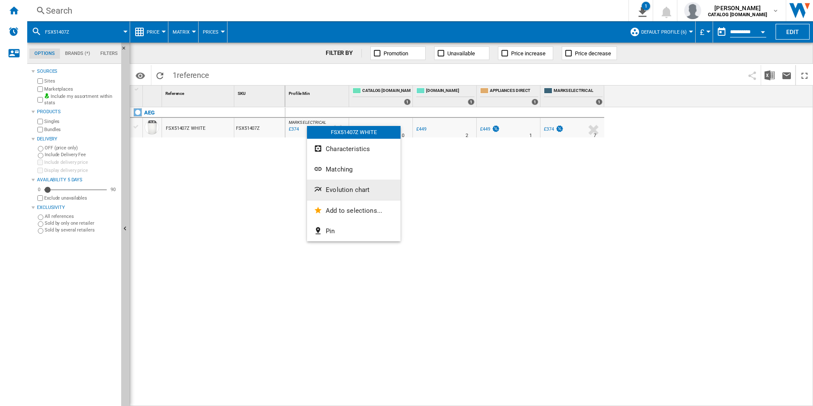
click at [352, 195] on button "Evolution chart" at bounding box center [354, 190] width 94 height 20
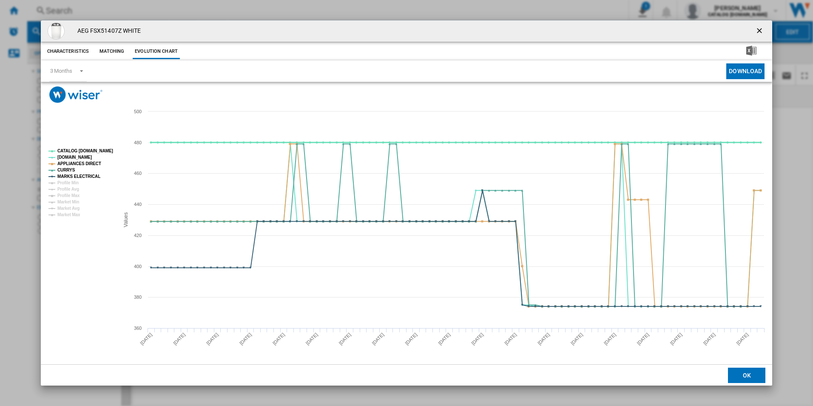
click at [92, 151] on tspan "CATALOG [DOMAIN_NAME]" at bounding box center [85, 150] width 56 height 5
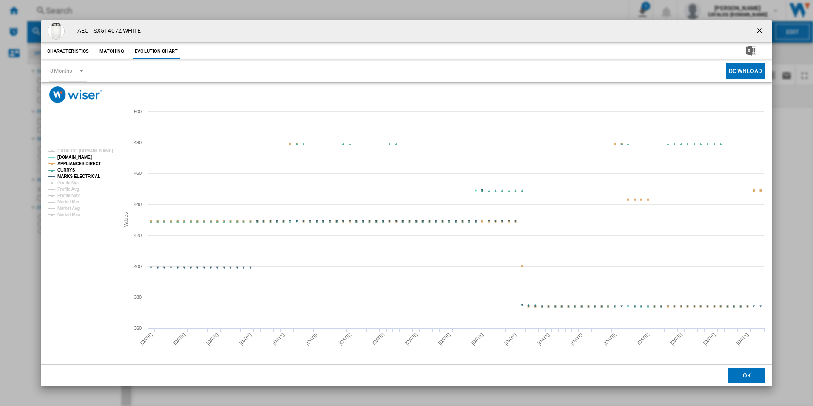
click at [93, 160] on rect "Product popup" at bounding box center [80, 182] width 71 height 75
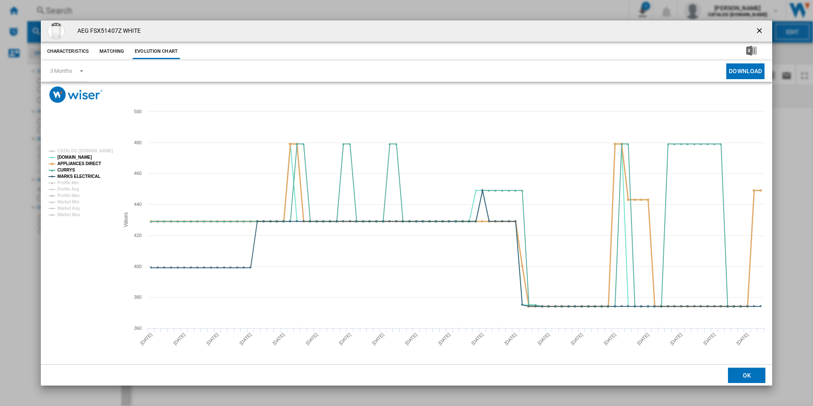
click at [94, 161] on tspan "APPLIANCES DIRECT" at bounding box center [79, 163] width 44 height 5
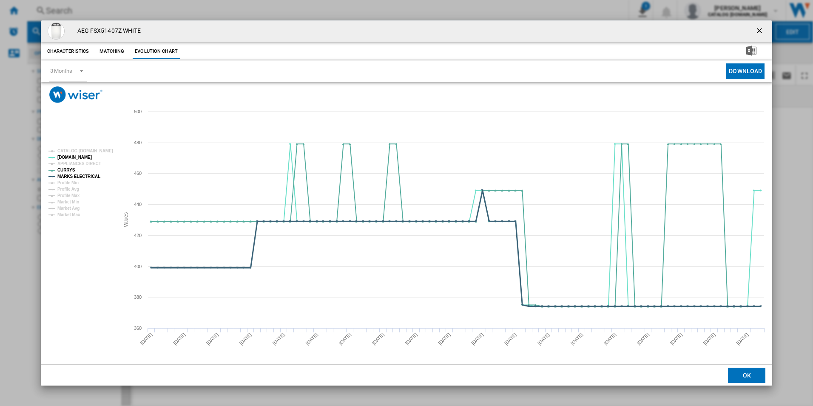
click at [88, 177] on tspan "MARKS ELECTRICAL" at bounding box center [78, 176] width 43 height 5
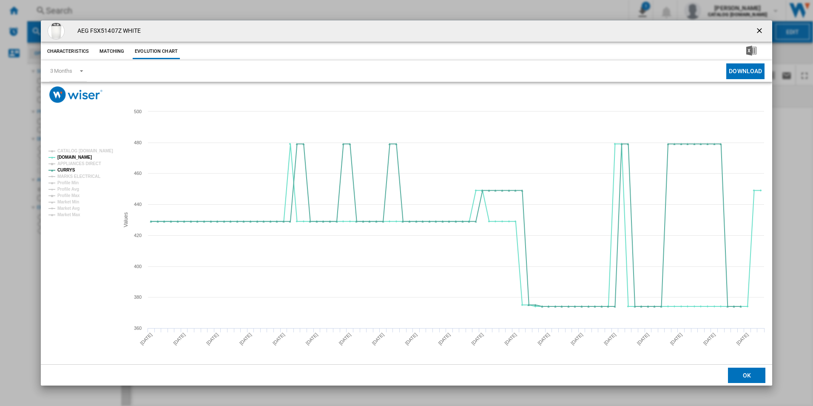
click at [762, 26] on ng-md-icon "getI18NText('BUTTONS.CLOSE_DIALOG')" at bounding box center [760, 31] width 10 height 10
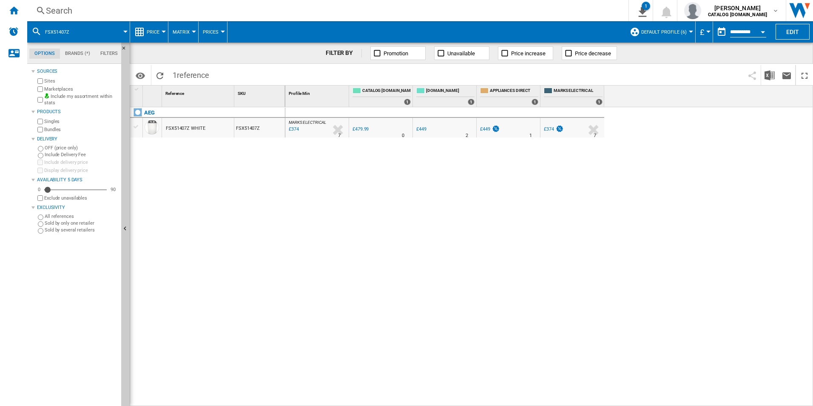
click at [507, 11] on div "Search" at bounding box center [326, 11] width 561 height 12
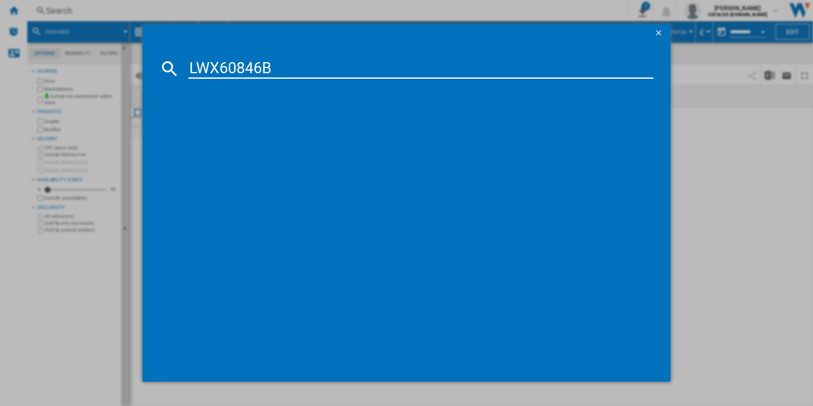
type input "LWX60846B"
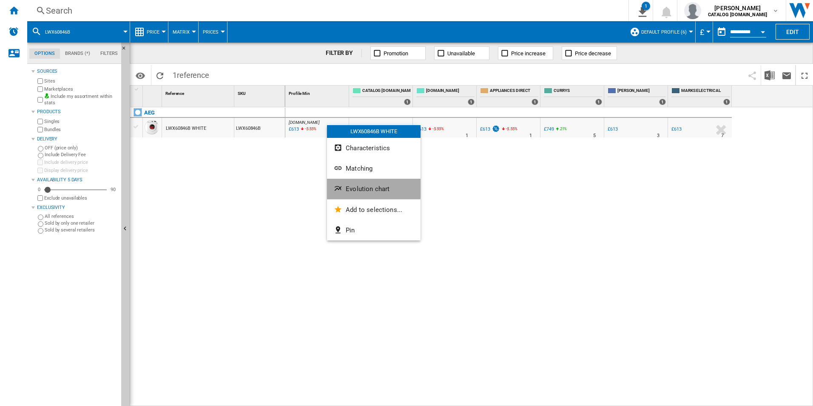
click at [345, 188] on button "Evolution chart" at bounding box center [374, 189] width 94 height 20
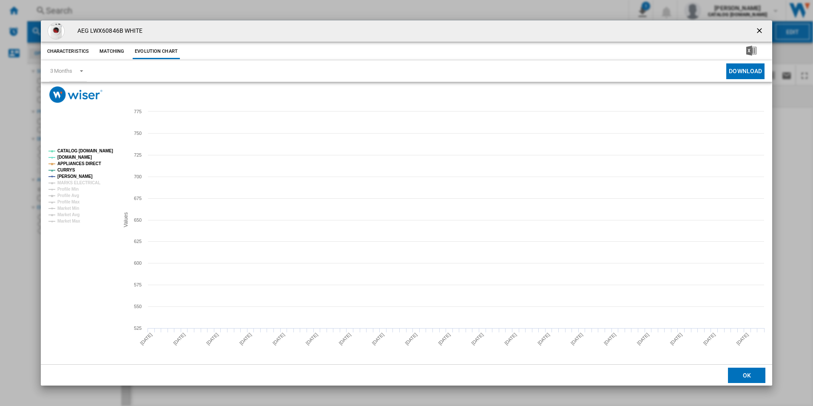
click at [105, 152] on tspan "CATALOG [DOMAIN_NAME]" at bounding box center [85, 150] width 56 height 5
click at [86, 163] on tspan "APPLIANCES DIRECT" at bounding box center [79, 163] width 44 height 5
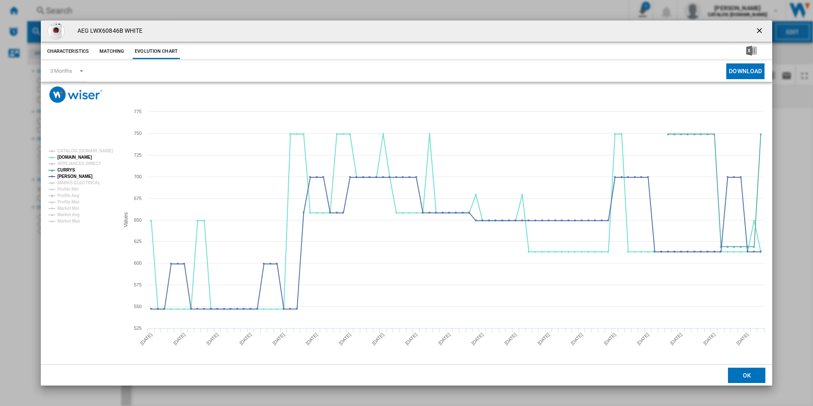
drag, startPoint x: 759, startPoint y: 30, endPoint x: 672, endPoint y: 27, distance: 87.7
click at [759, 30] on ng-md-icon "getI18NText('BUTTONS.CLOSE_DIALOG')" at bounding box center [760, 31] width 10 height 10
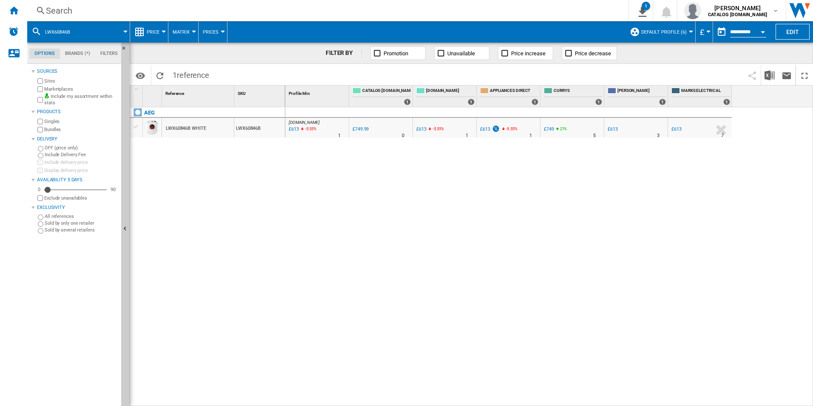
click at [533, 11] on div "Search" at bounding box center [326, 11] width 561 height 12
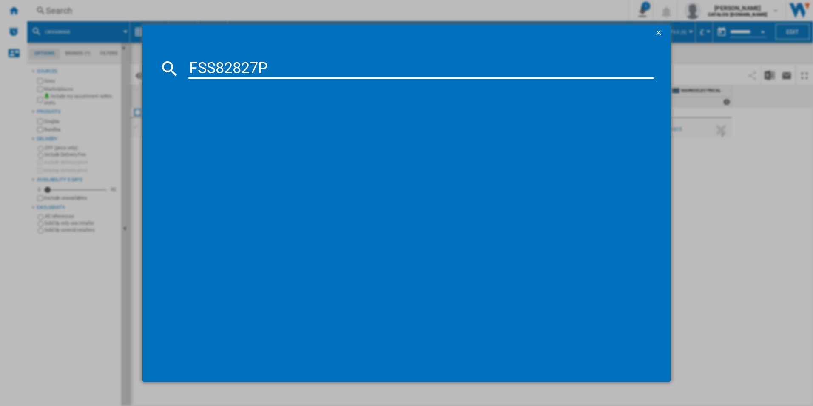
type input "FSS82827P"
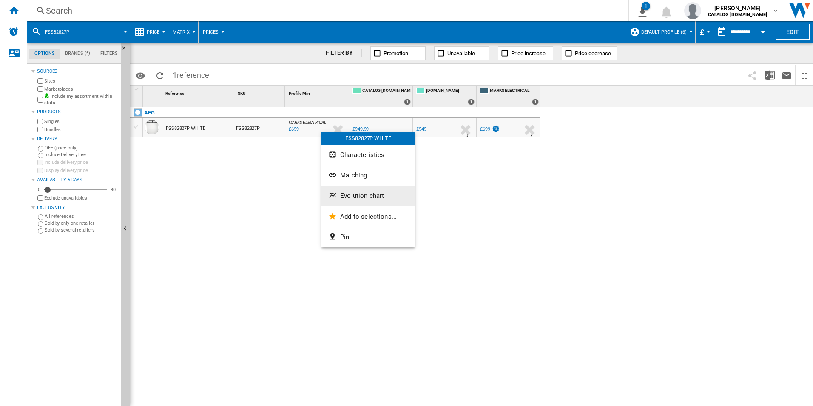
click at [349, 199] on span "Evolution chart" at bounding box center [362, 196] width 44 height 8
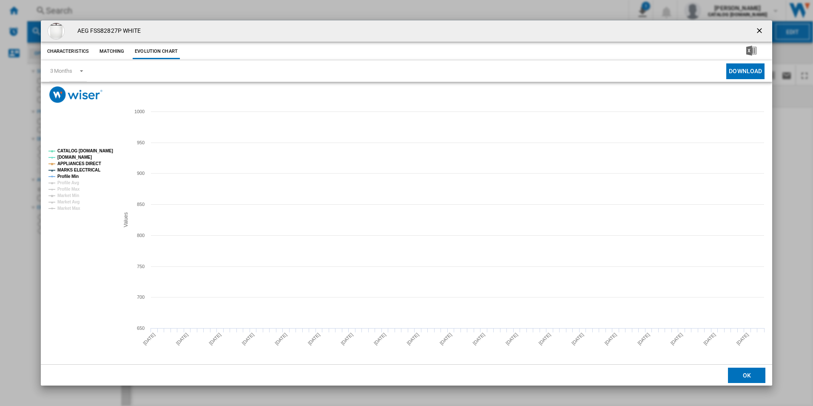
click at [72, 146] on rect "Product popup" at bounding box center [80, 179] width 71 height 68
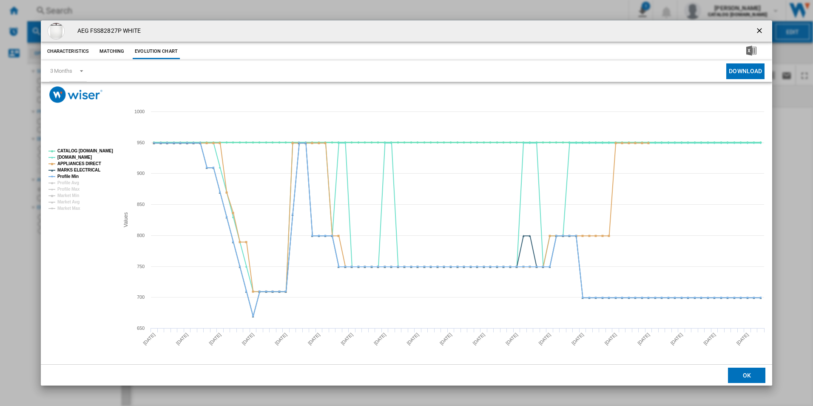
click at [76, 148] on tspan "CATALOG [DOMAIN_NAME]" at bounding box center [85, 150] width 56 height 5
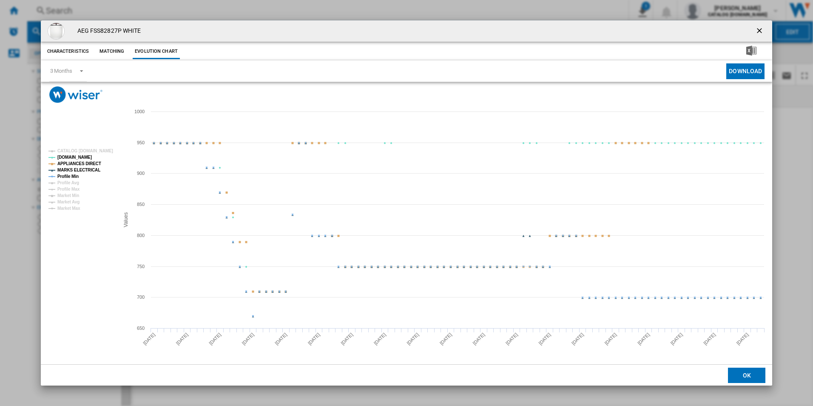
click at [81, 162] on tspan "APPLIANCES DIRECT" at bounding box center [79, 163] width 44 height 5
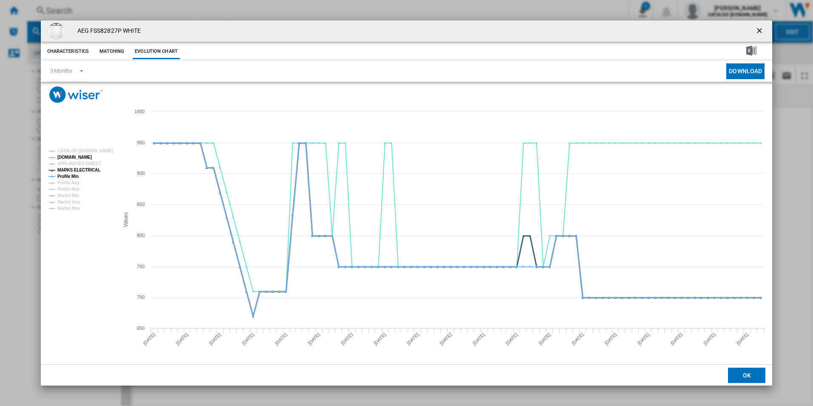
click at [83, 171] on tspan "MARKS ELECTRICAL" at bounding box center [78, 170] width 43 height 5
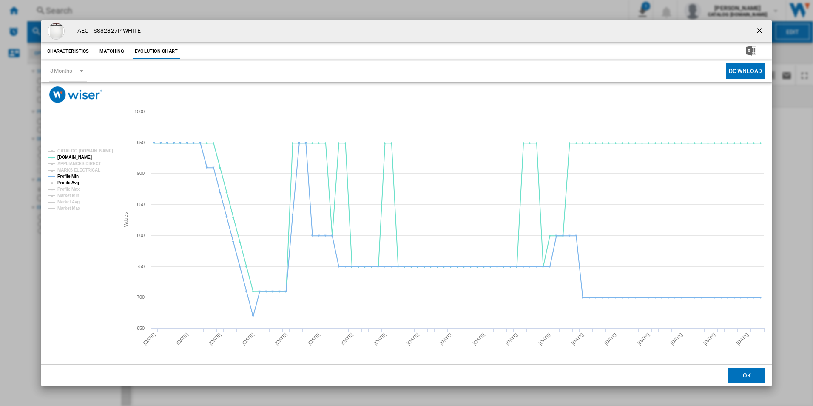
click at [68, 180] on tspan "Profile Avg" at bounding box center [68, 182] width 22 height 5
click at [68, 177] on tspan "Profile Min" at bounding box center [67, 176] width 21 height 5
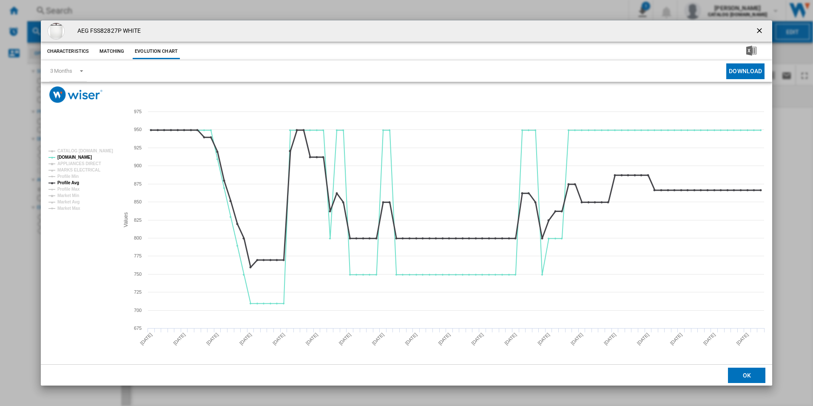
click at [71, 180] on tspan "Profile Avg" at bounding box center [68, 182] width 22 height 5
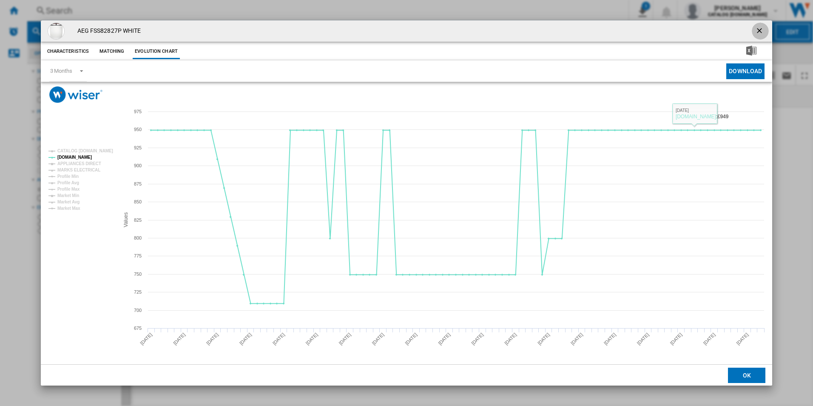
click at [760, 30] on ng-md-icon "getI18NText('BUTTONS.CLOSE_DIALOG')" at bounding box center [760, 31] width 10 height 10
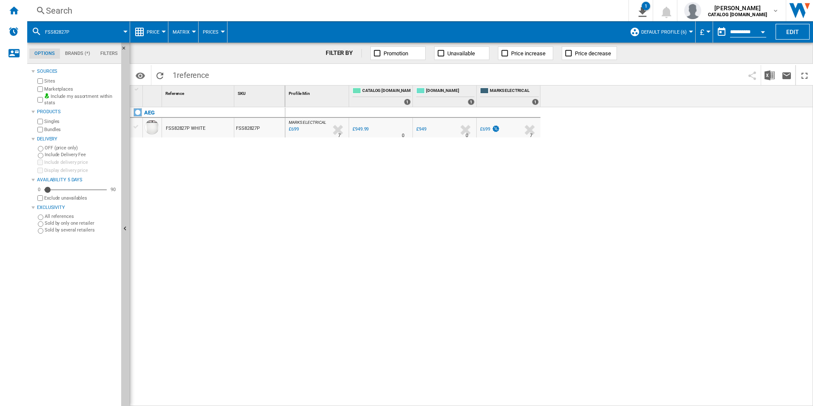
click at [461, 9] on div "Search" at bounding box center [326, 11] width 561 height 12
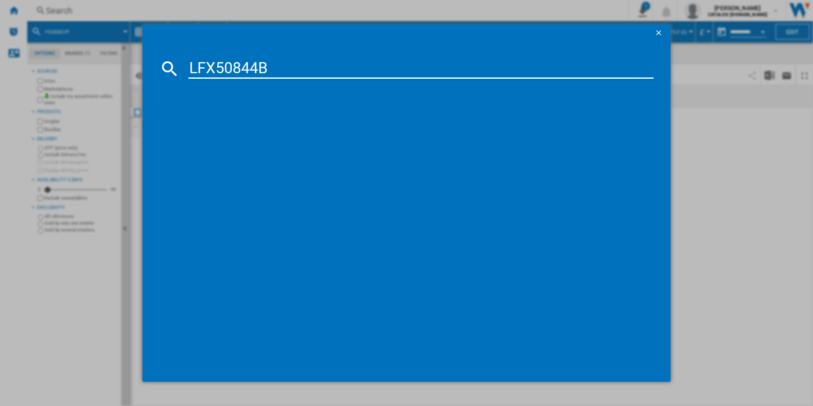
type input "LFX50844B"
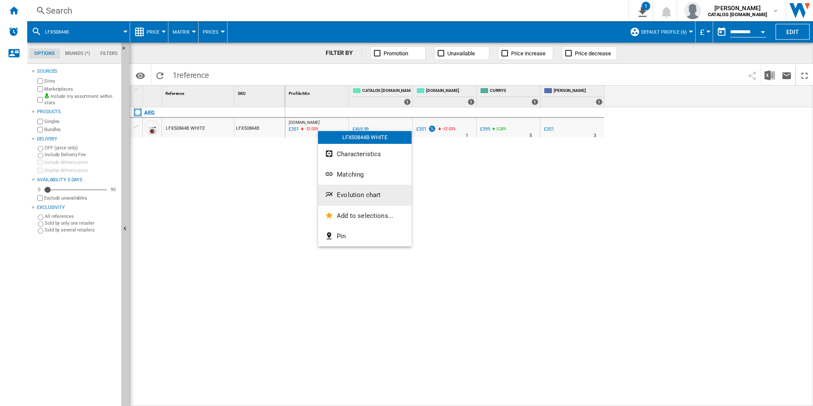
click at [359, 192] on span "Evolution chart" at bounding box center [359, 195] width 44 height 8
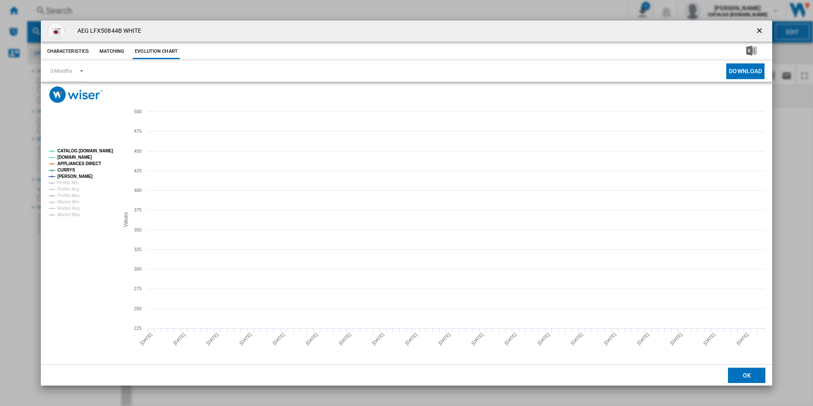
click at [94, 152] on tspan "CATALOG [DOMAIN_NAME]" at bounding box center [85, 150] width 56 height 5
click at [90, 162] on tspan "APPLIANCES DIRECT" at bounding box center [79, 163] width 44 height 5
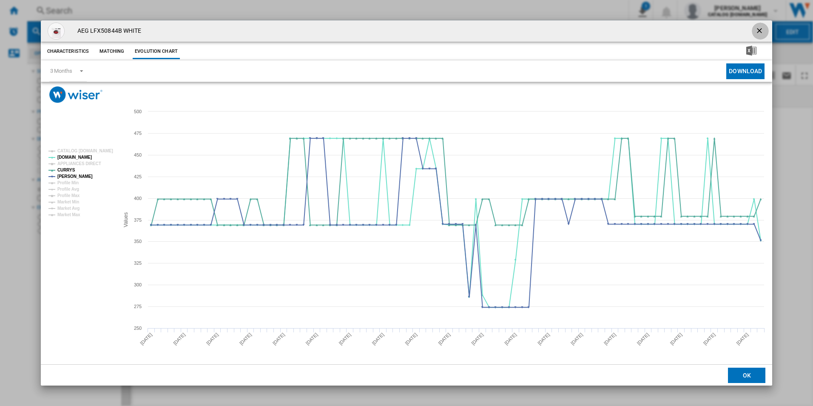
click at [759, 31] on ng-md-icon "getI18NText('BUTTONS.CLOSE_DIALOG')" at bounding box center [760, 31] width 10 height 10
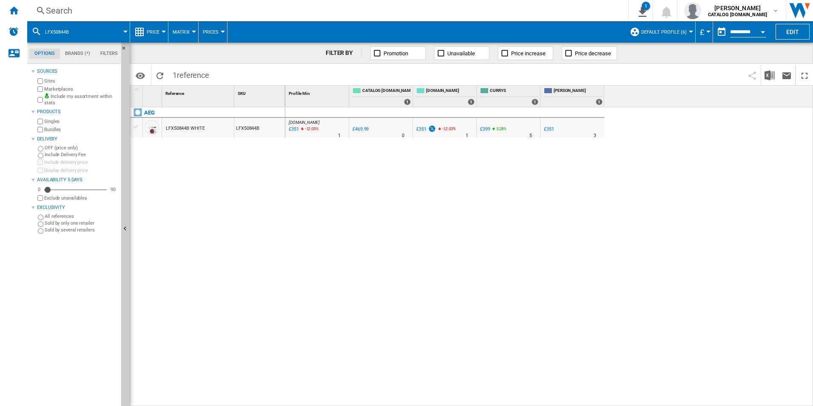
click at [485, 228] on div "AO.COM : AO -25.3 % £351 -12.03 % N/A 1 AO.COM : AO 0.0 % £469.99 % N/A" at bounding box center [549, 256] width 528 height 299
click at [333, 217] on div "AO.COM : AO -25.3 % £351 -12.03 % N/A 1 AO.COM : AO 0.0 % £469.99 % N/A" at bounding box center [549, 256] width 528 height 299
